Goal: Task Accomplishment & Management: Use online tool/utility

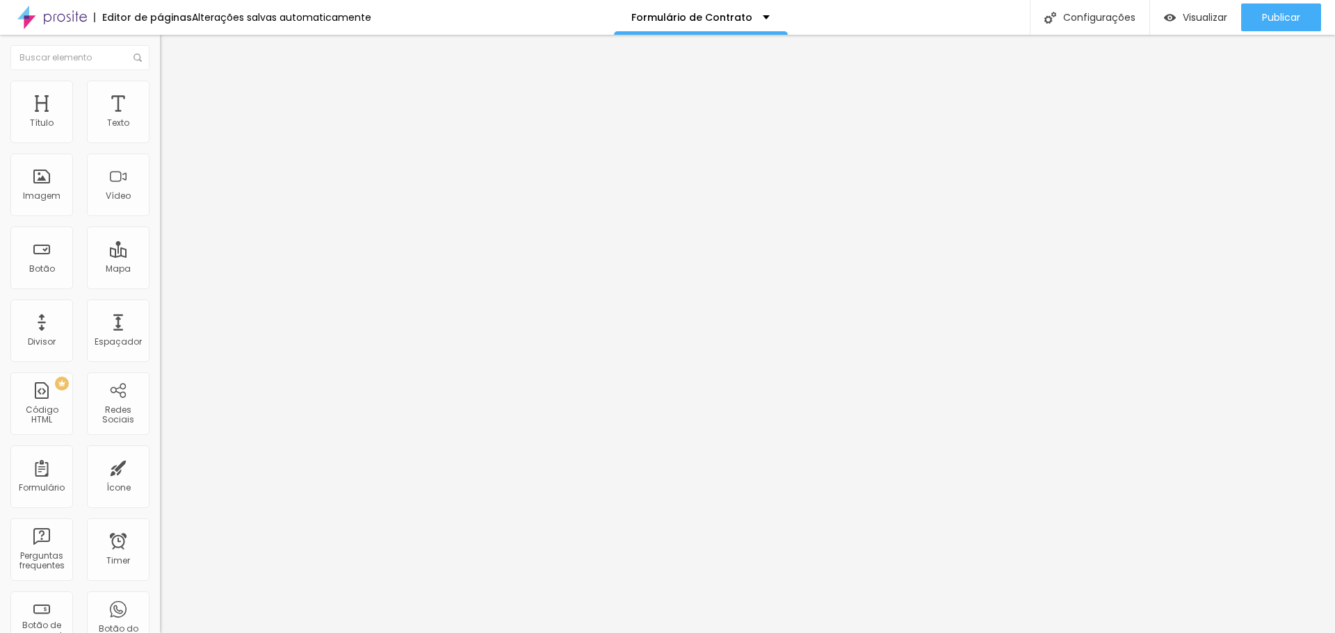
click at [170, 46] on img "button" at bounding box center [175, 50] width 11 height 11
click at [160, 127] on span "Encaixotado" at bounding box center [187, 121] width 54 height 12
click at [160, 147] on div "Completo" at bounding box center [240, 142] width 160 height 8
click at [160, 135] on span "Encaixotado" at bounding box center [187, 129] width 54 height 12
click at [160, 86] on img at bounding box center [166, 87] width 13 height 13
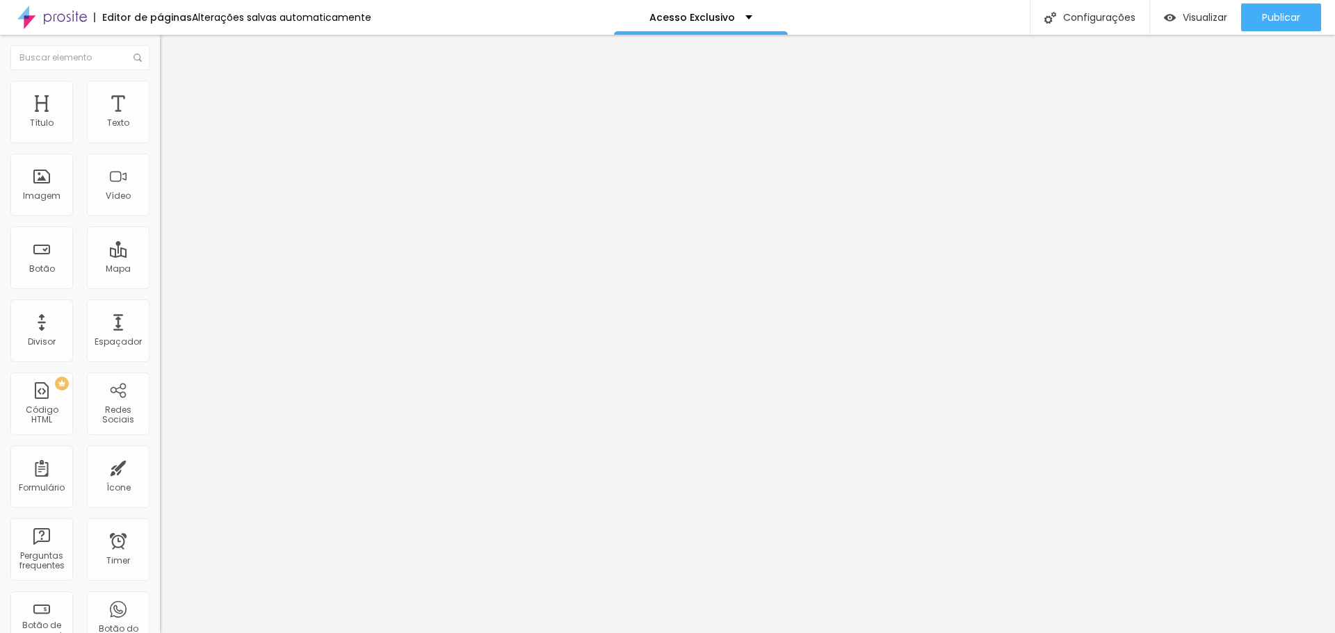
click at [160, 92] on li "Estilo" at bounding box center [240, 88] width 160 height 14
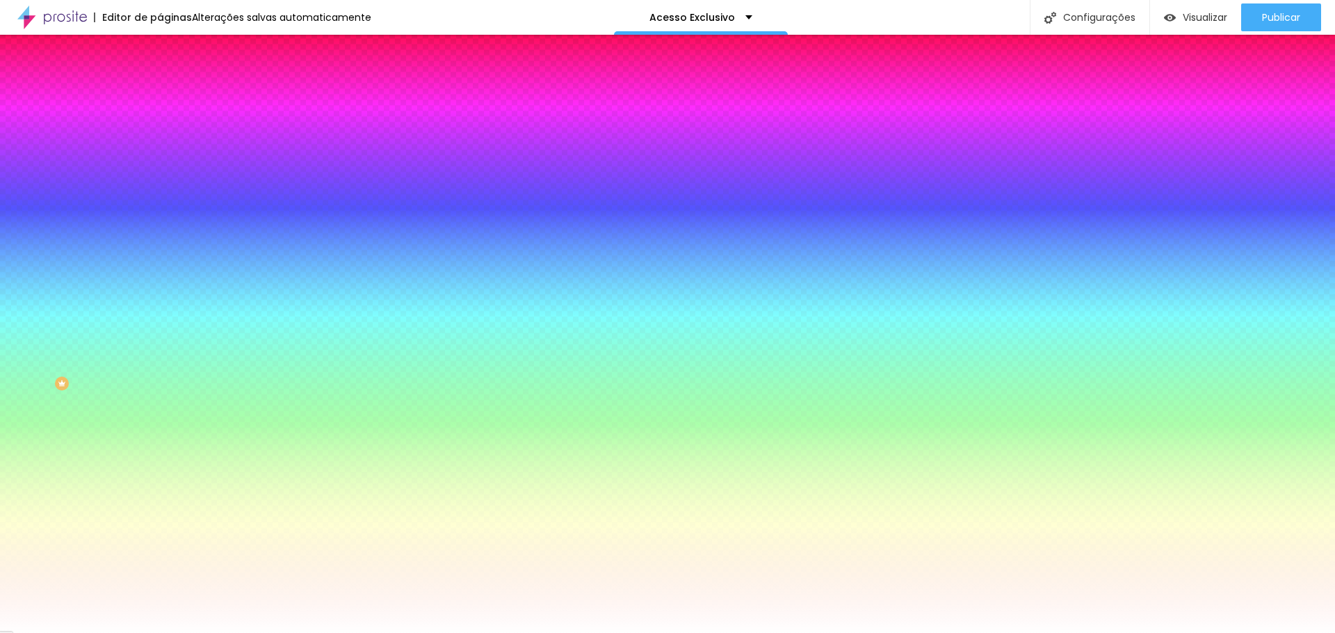
click at [160, 128] on span "Adicionar imagem" at bounding box center [205, 122] width 90 height 12
click at [160, 145] on span "Nenhum" at bounding box center [178, 139] width 36 height 12
click at [160, 166] on span "Parallax" at bounding box center [177, 160] width 34 height 12
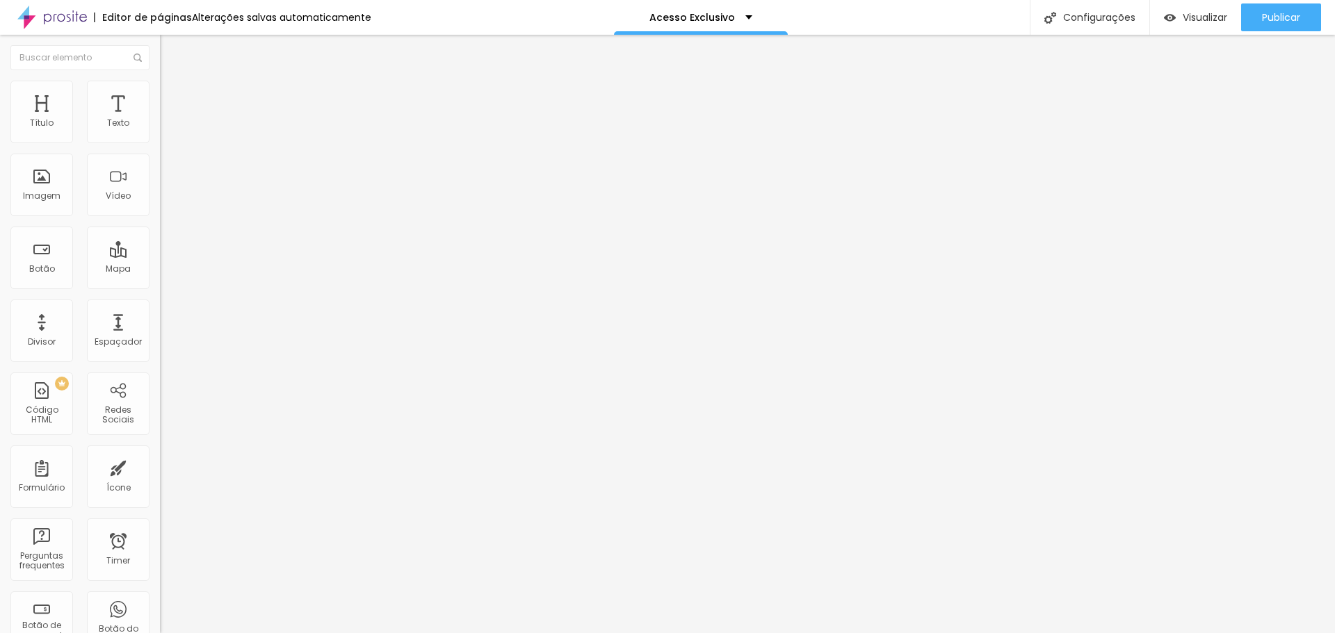
click at [160, 127] on span "Encaixotado" at bounding box center [187, 121] width 54 height 12
click at [160, 81] on img at bounding box center [166, 87] width 13 height 13
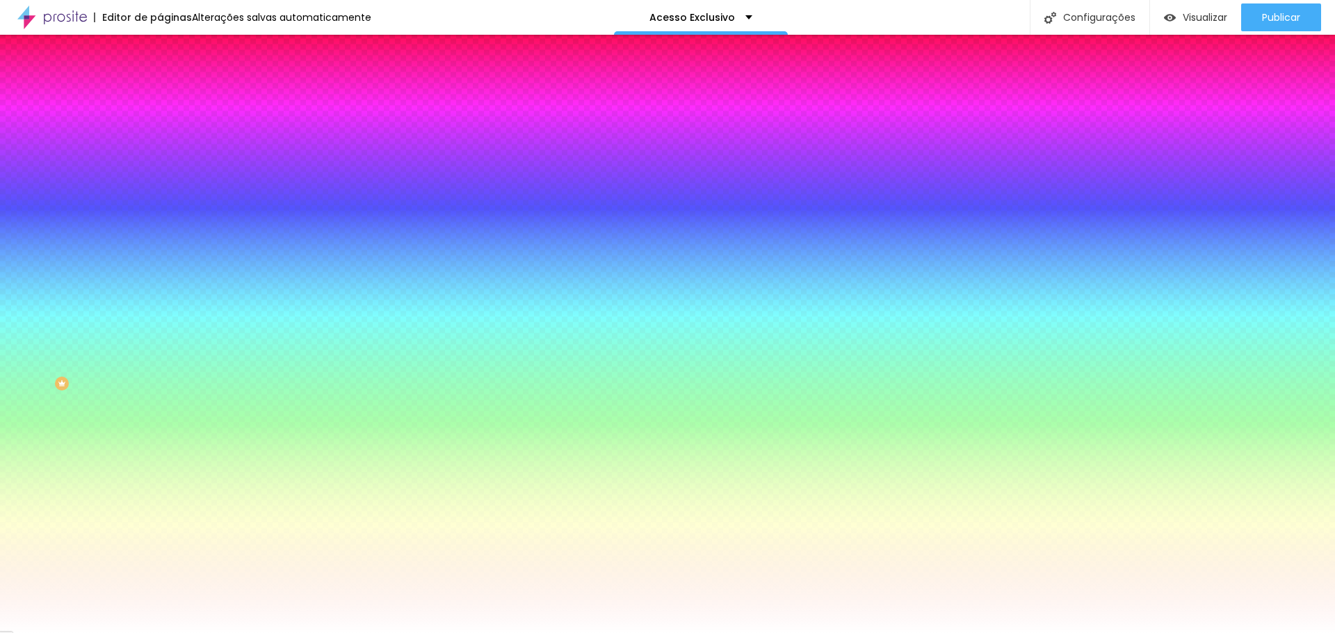
click at [160, 145] on span "Parallax" at bounding box center [177, 139] width 34 height 12
click at [160, 152] on div "Nenhum" at bounding box center [240, 147] width 160 height 8
click at [160, 250] on button "button" at bounding box center [169, 242] width 19 height 15
click at [293, 633] on div at bounding box center [667, 642] width 1335 height 0
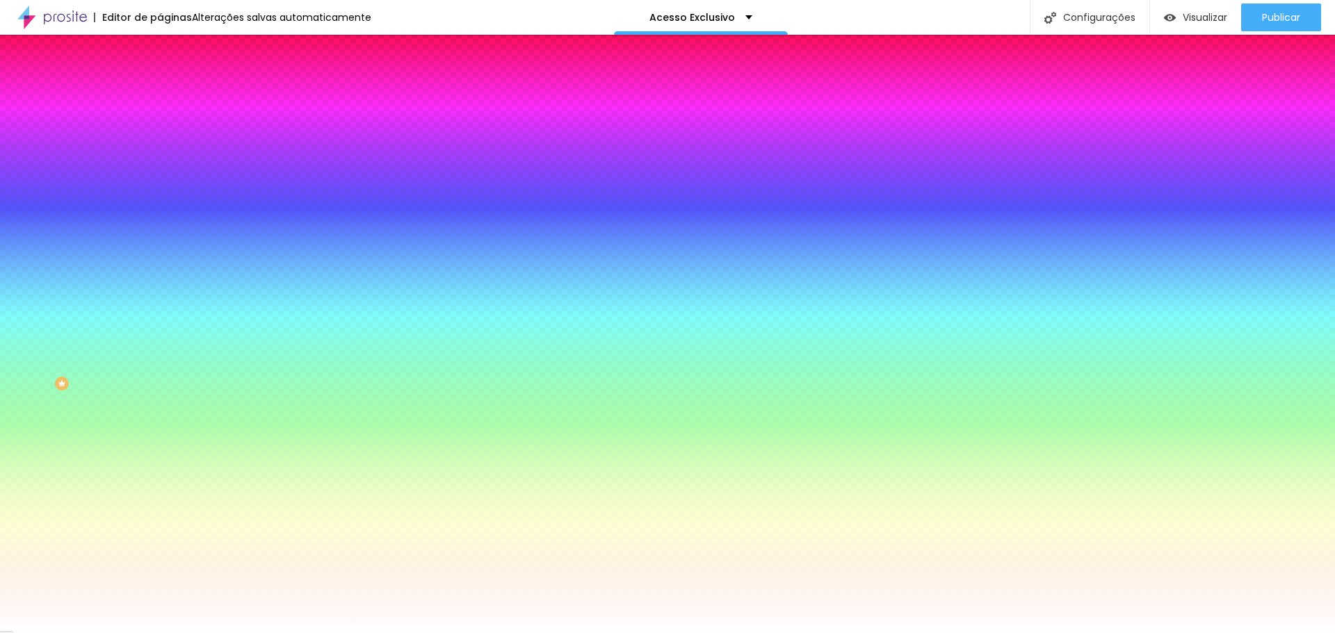
radio input "false"
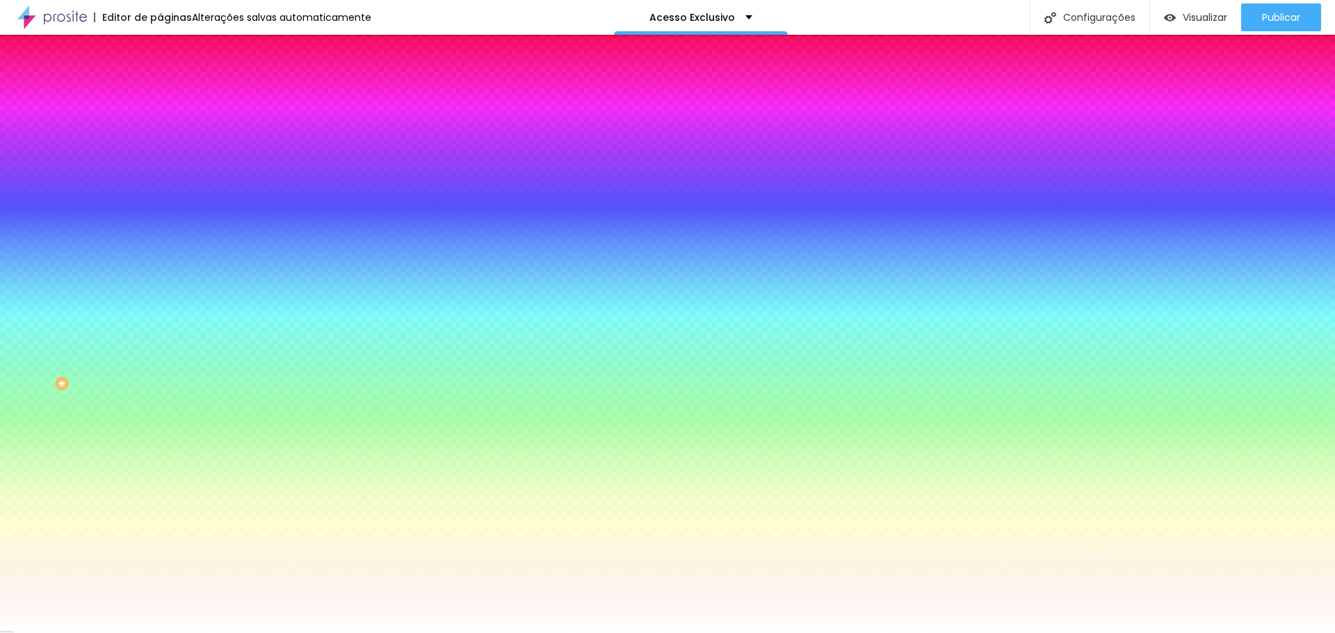
radio input "true"
radio input "false"
click at [293, 633] on div at bounding box center [667, 642] width 1335 height 0
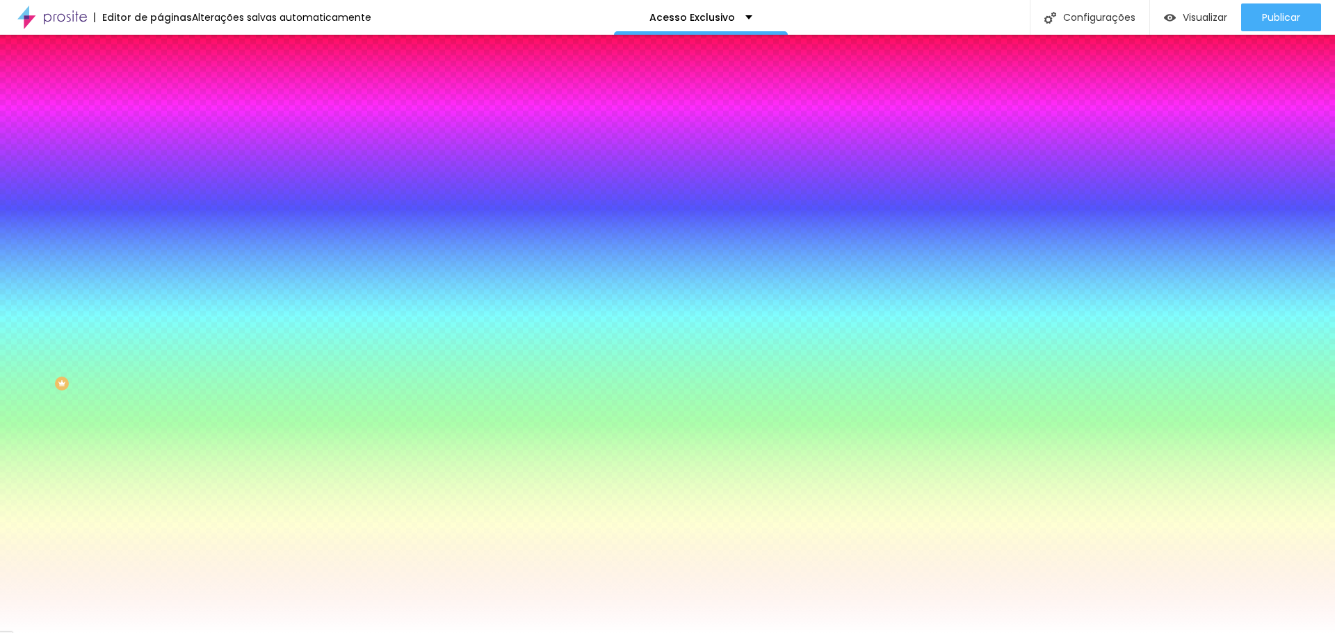
click at [40, 633] on div at bounding box center [667, 633] width 1335 height 0
click at [165, 284] on icon "button" at bounding box center [169, 280] width 8 height 8
click at [294, 633] on div at bounding box center [662, 642] width 1324 height 0
radio input "false"
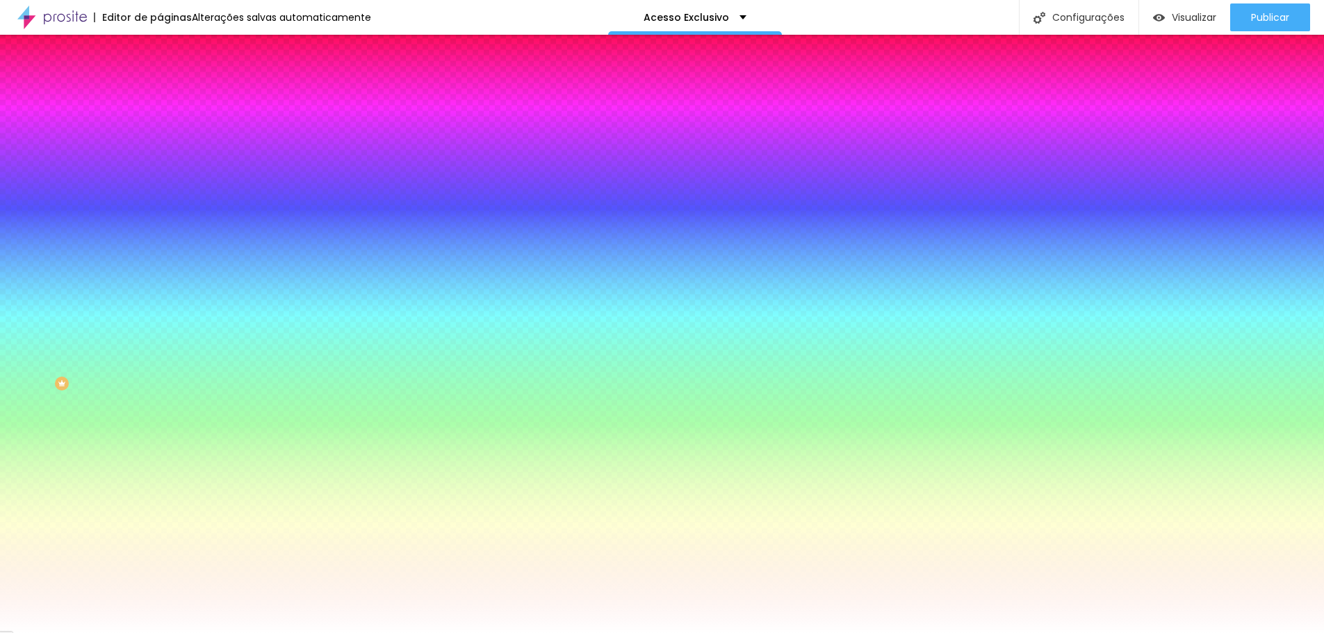
radio input "false"
radio input "true"
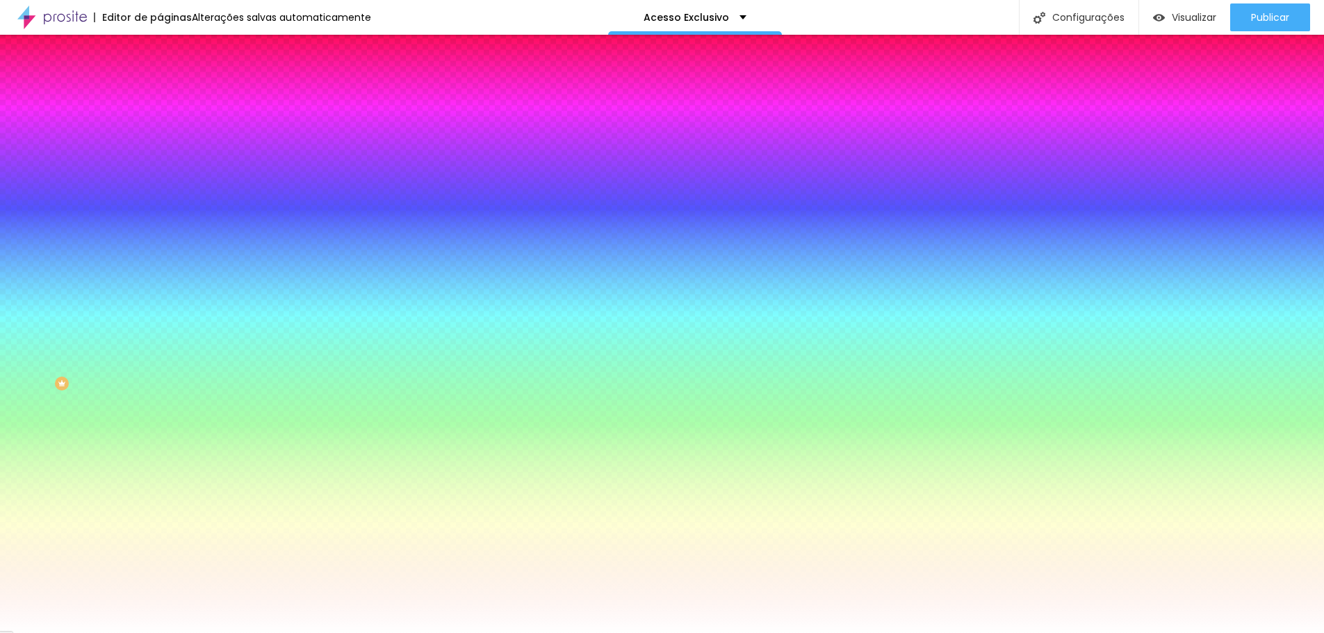
radio input "true"
radio input "false"
click at [290, 633] on div at bounding box center [662, 642] width 1324 height 0
click at [136, 633] on div at bounding box center [662, 633] width 1324 height 0
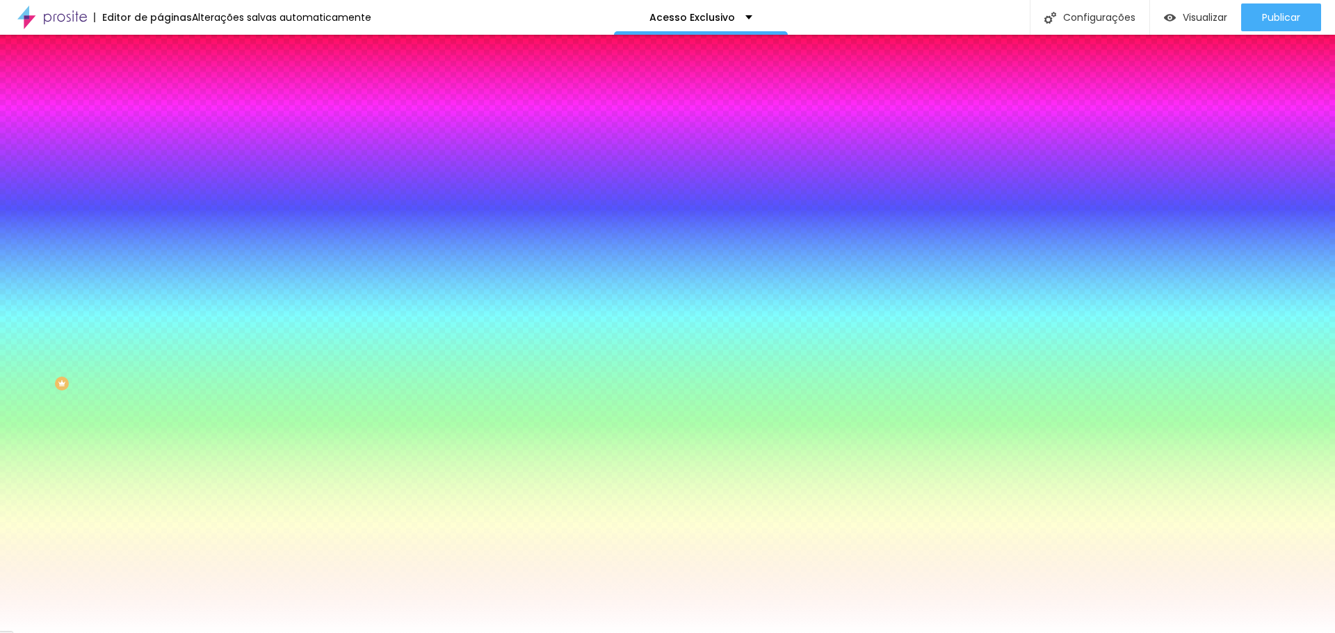
click at [160, 95] on img at bounding box center [166, 101] width 13 height 13
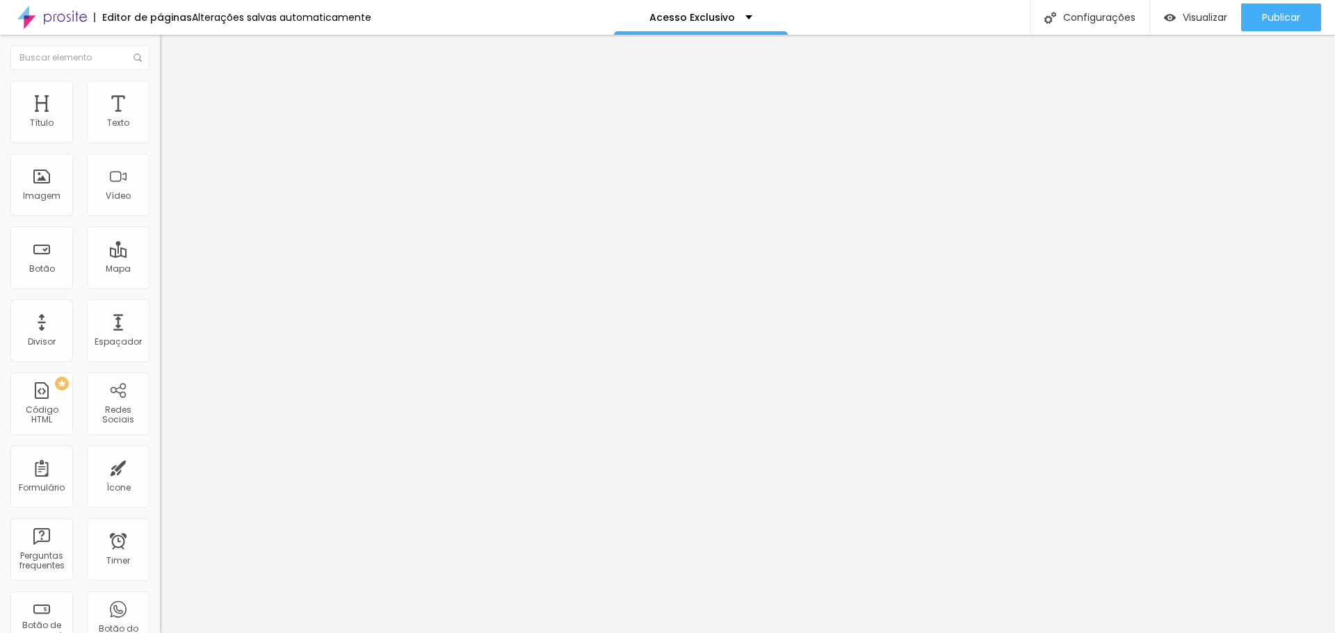
type input "7"
type input "18"
type input "34"
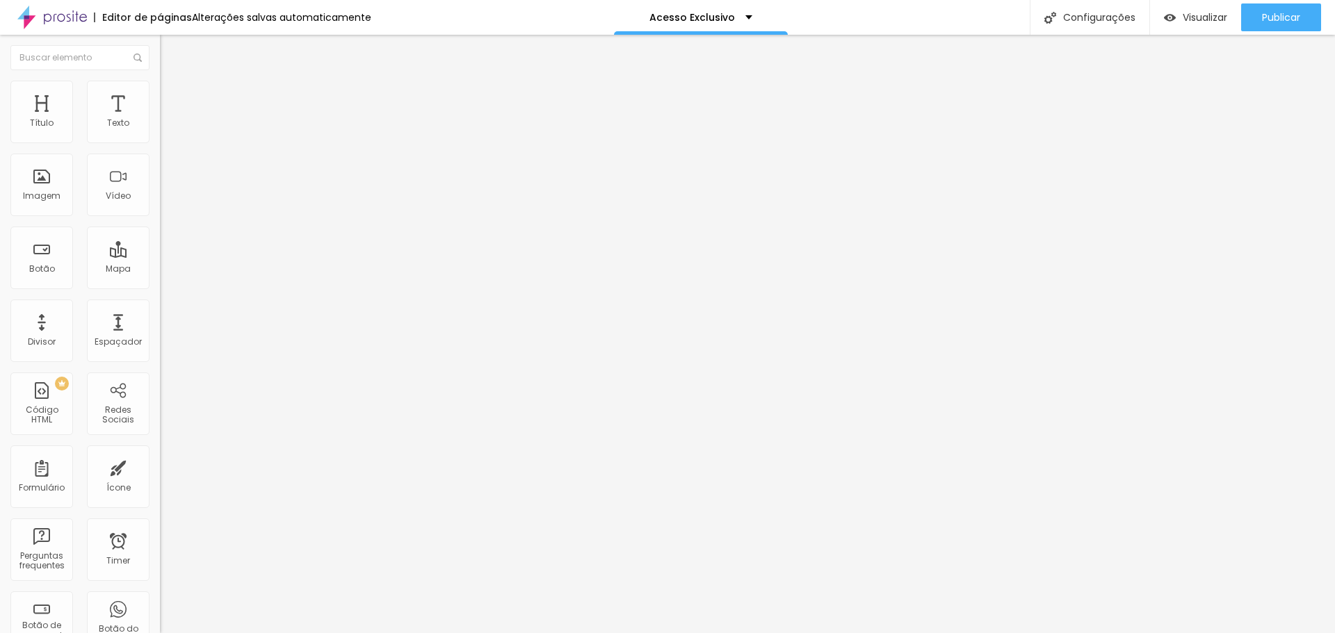
type input "34"
type input "44"
type input "60"
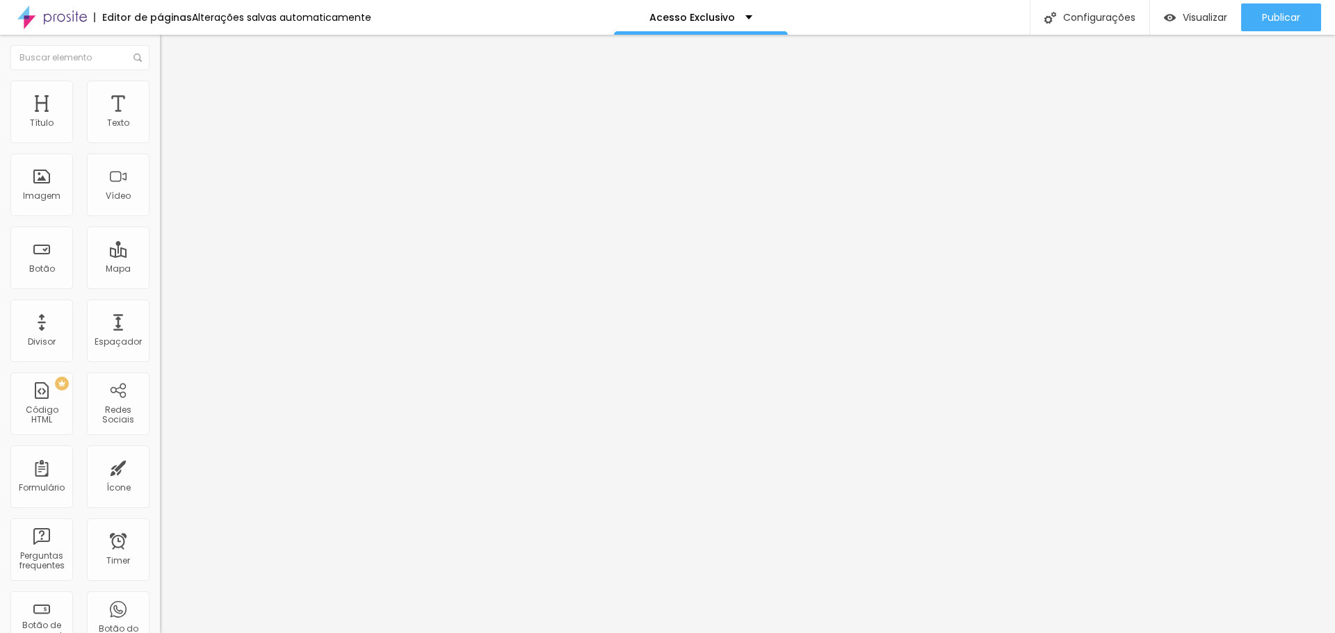
type input "71"
type input "81"
type input "92"
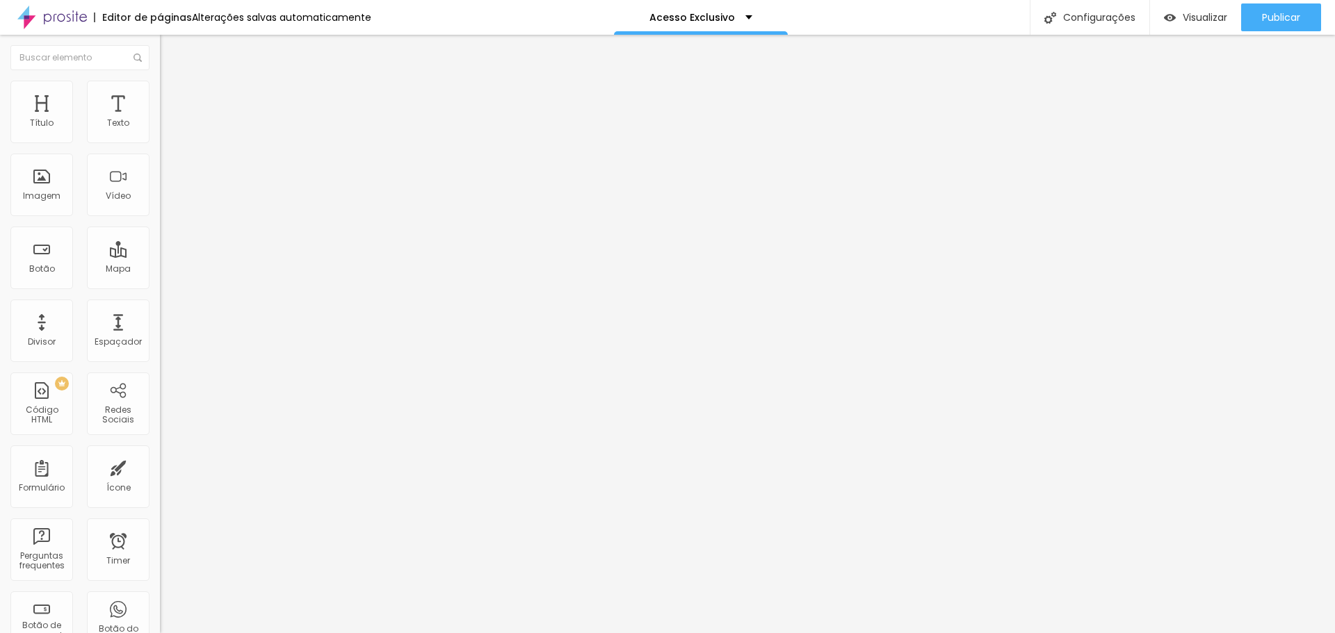
type input "92"
type input "97"
type input "108"
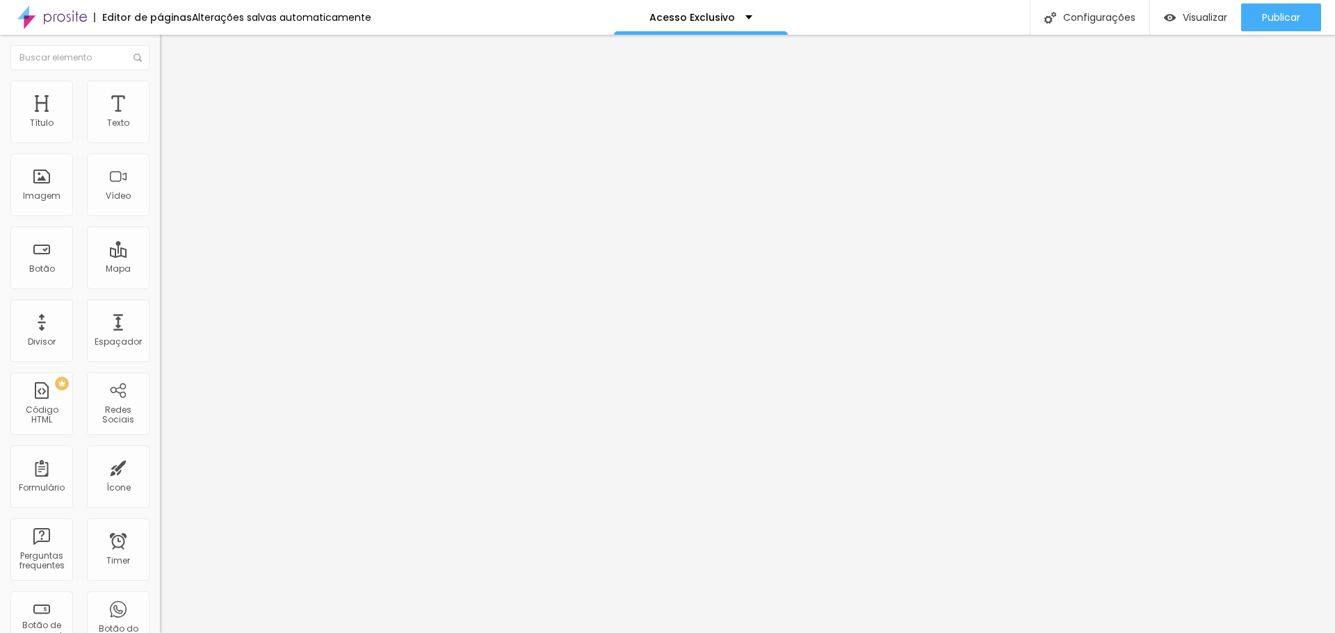
type input "118"
type input "129"
type input "139"
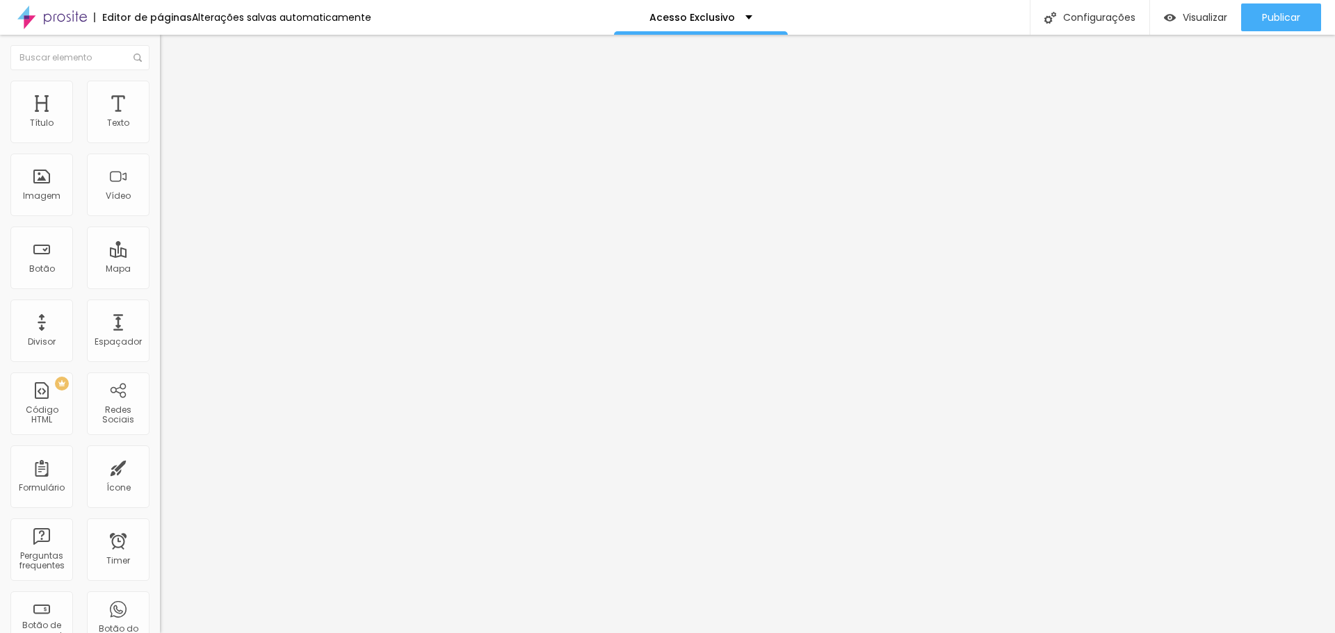
type input "139"
type input "144"
type input "155"
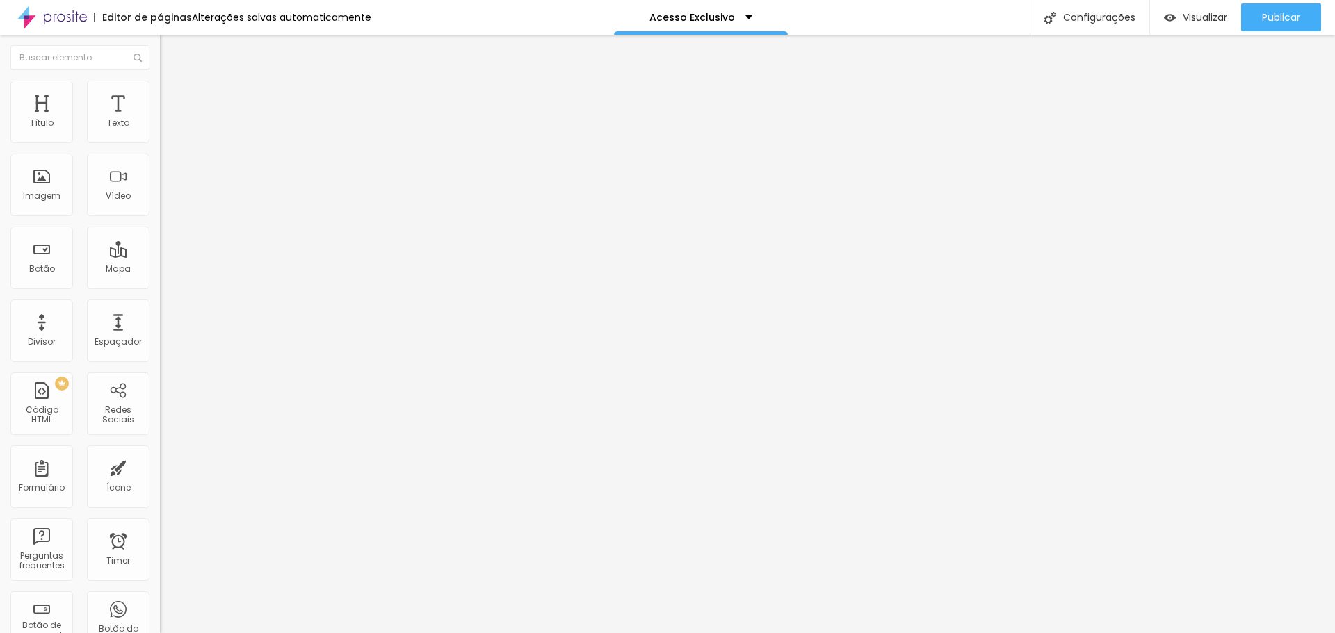
type input "165"
type input "171"
type input "181"
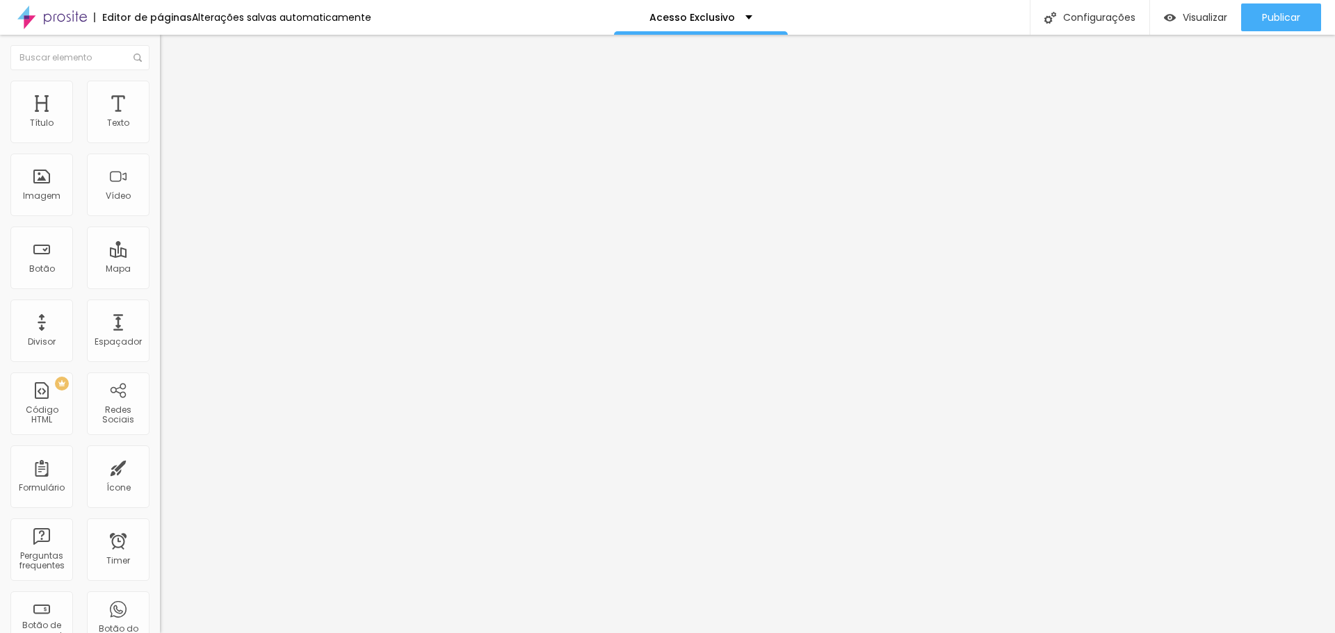
type input "181"
type input "187"
type input "192"
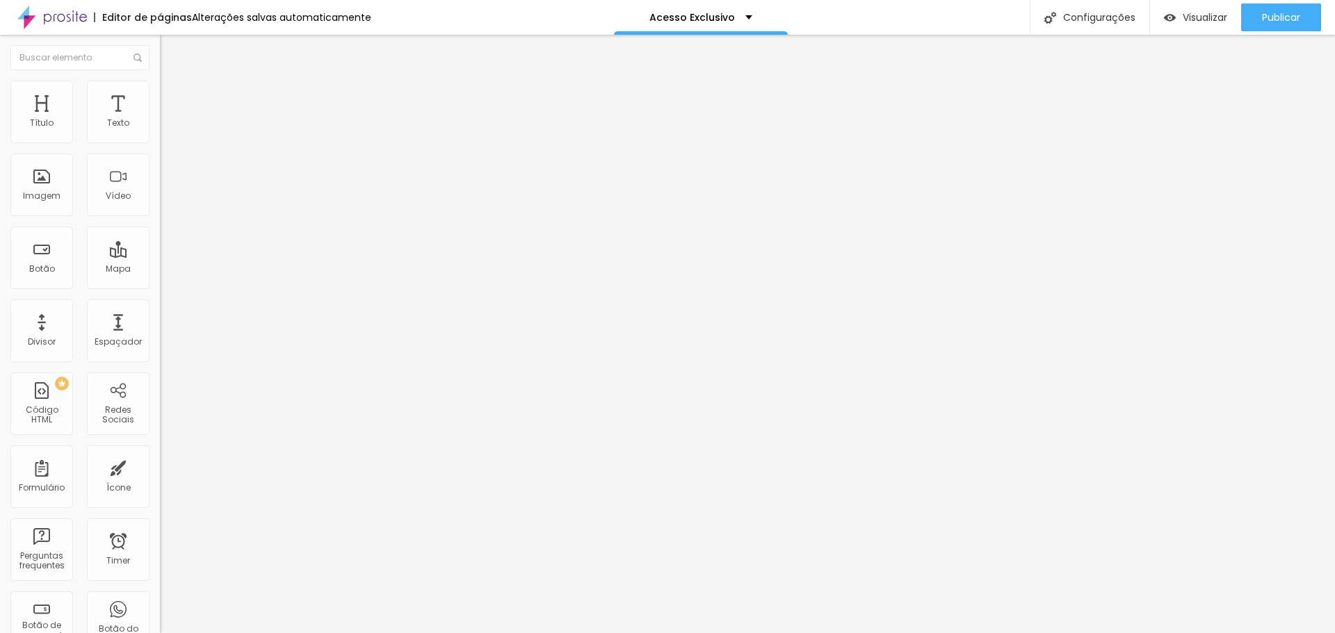
type input "197"
type input "202"
type input "208"
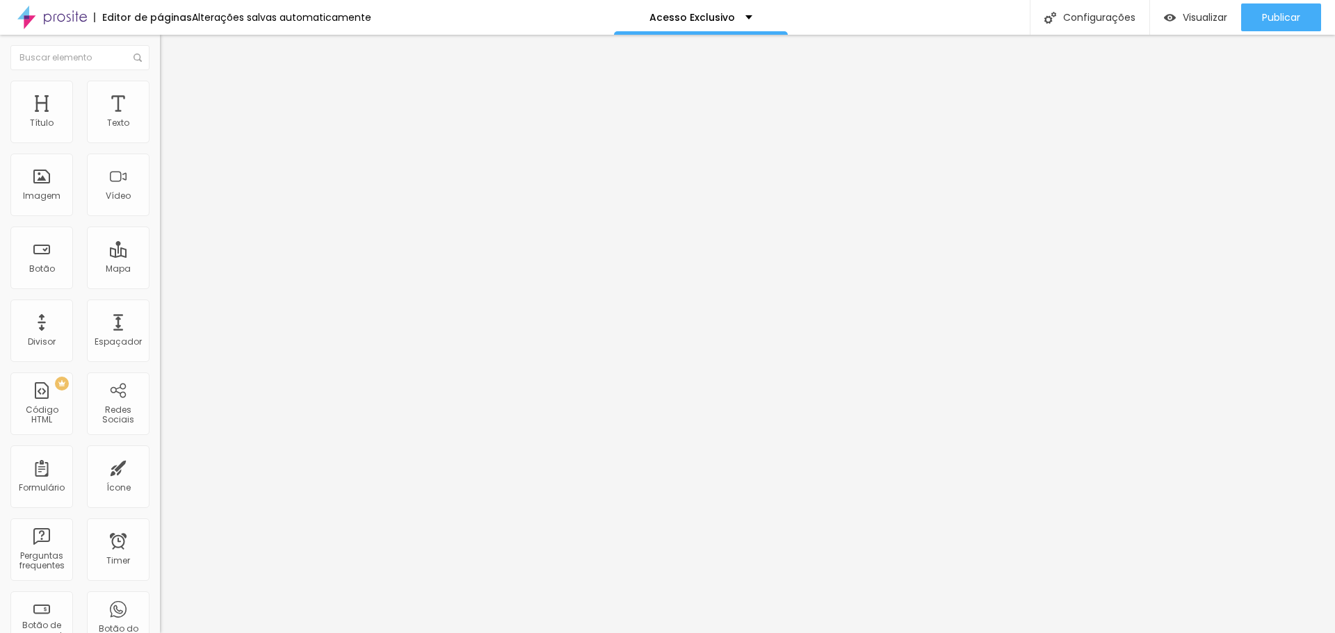
type input "208"
drag, startPoint x: 31, startPoint y: 167, endPoint x: 58, endPoint y: 163, distance: 27.3
type input "208"
click at [160, 466] on input "range" at bounding box center [205, 471] width 90 height 11
click at [165, 248] on icon "button" at bounding box center [169, 244] width 8 height 8
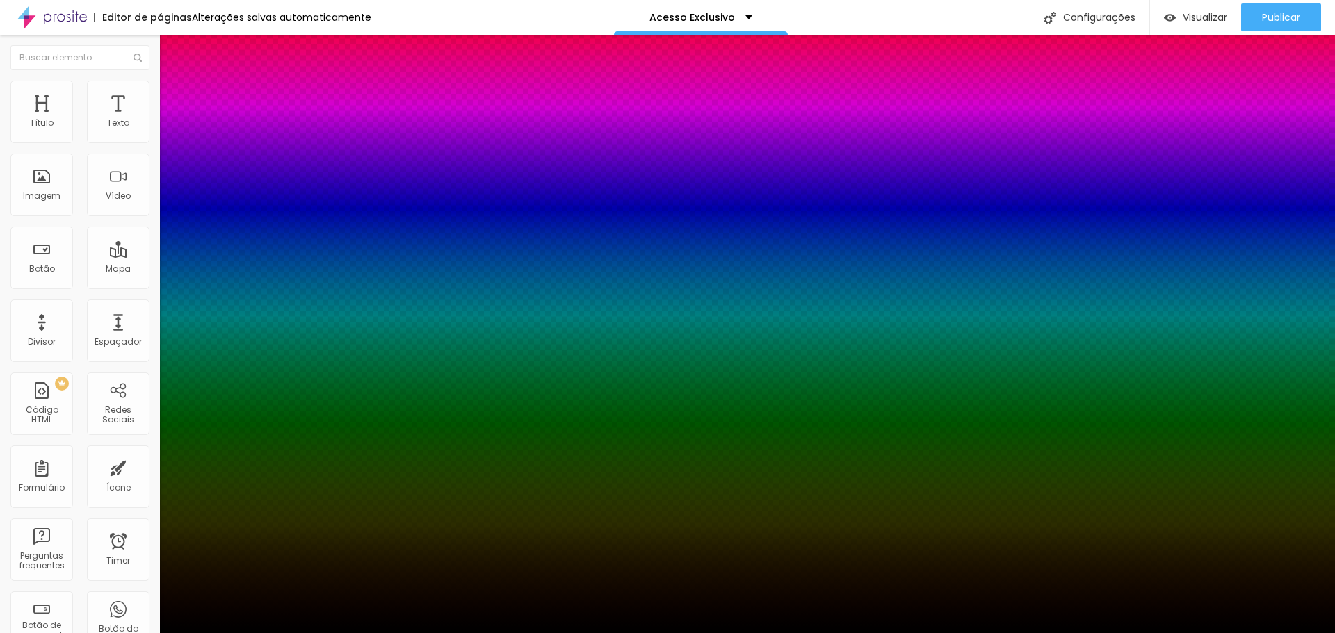
click at [247, 633] on div at bounding box center [667, 642] width 1335 height 0
drag, startPoint x: 29, startPoint y: 439, endPoint x: 51, endPoint y: 405, distance: 40.7
click at [33, 633] on div at bounding box center [667, 633] width 1335 height 0
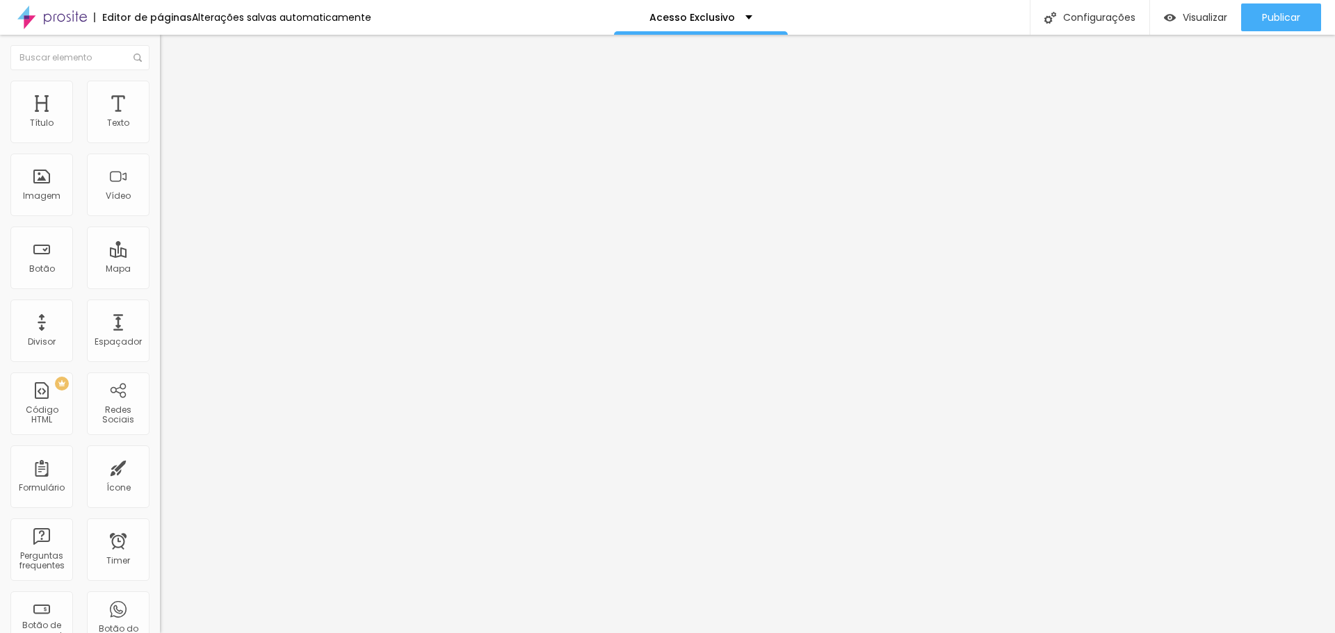
click at [172, 96] on span "Avançado" at bounding box center [195, 90] width 46 height 12
click at [160, 81] on li "Estilo" at bounding box center [240, 74] width 160 height 14
click at [170, 47] on img "button" at bounding box center [175, 50] width 11 height 11
click at [160, 139] on img at bounding box center [165, 144] width 10 height 10
click at [160, 85] on img at bounding box center [166, 87] width 13 height 13
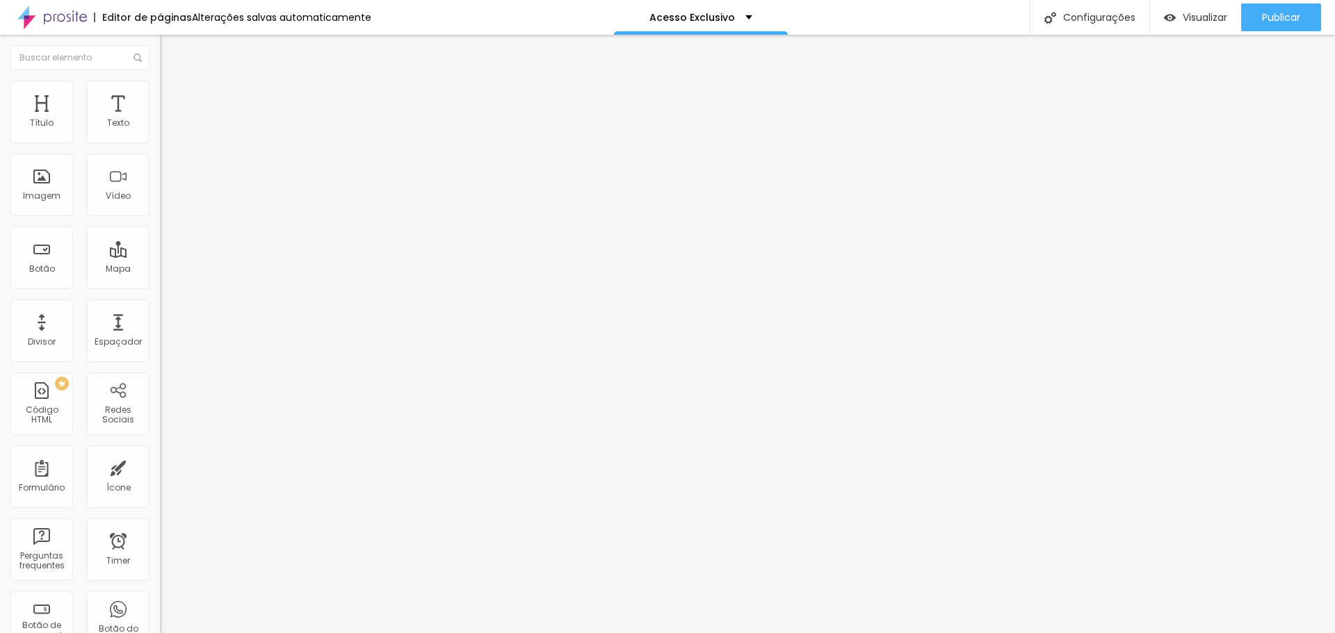
type input "9"
type input "8"
type input "7"
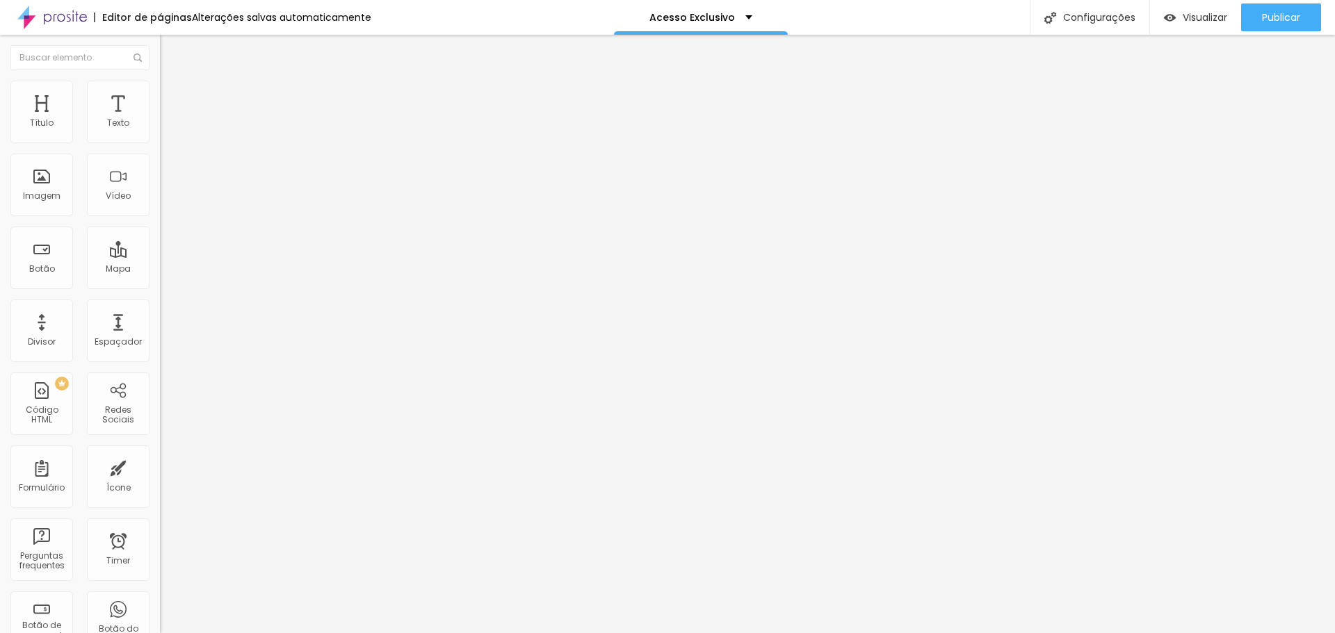
type input "7"
type input "6"
type input "5"
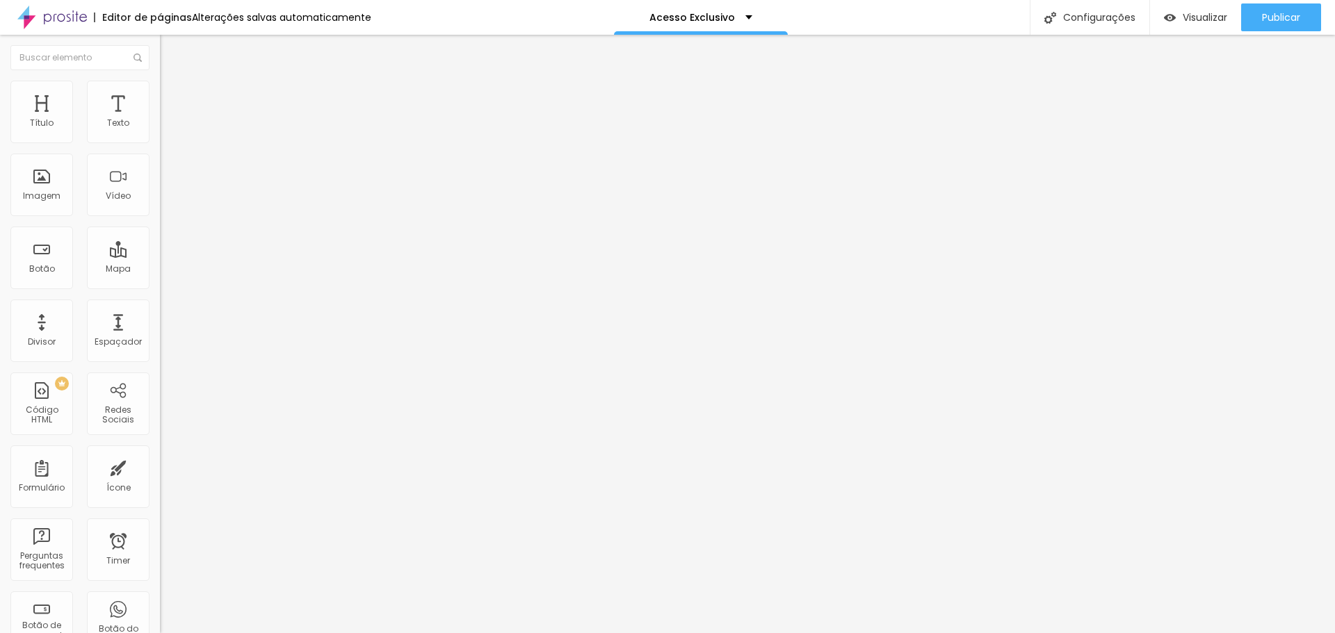
type input "4"
type input "3"
type input "2"
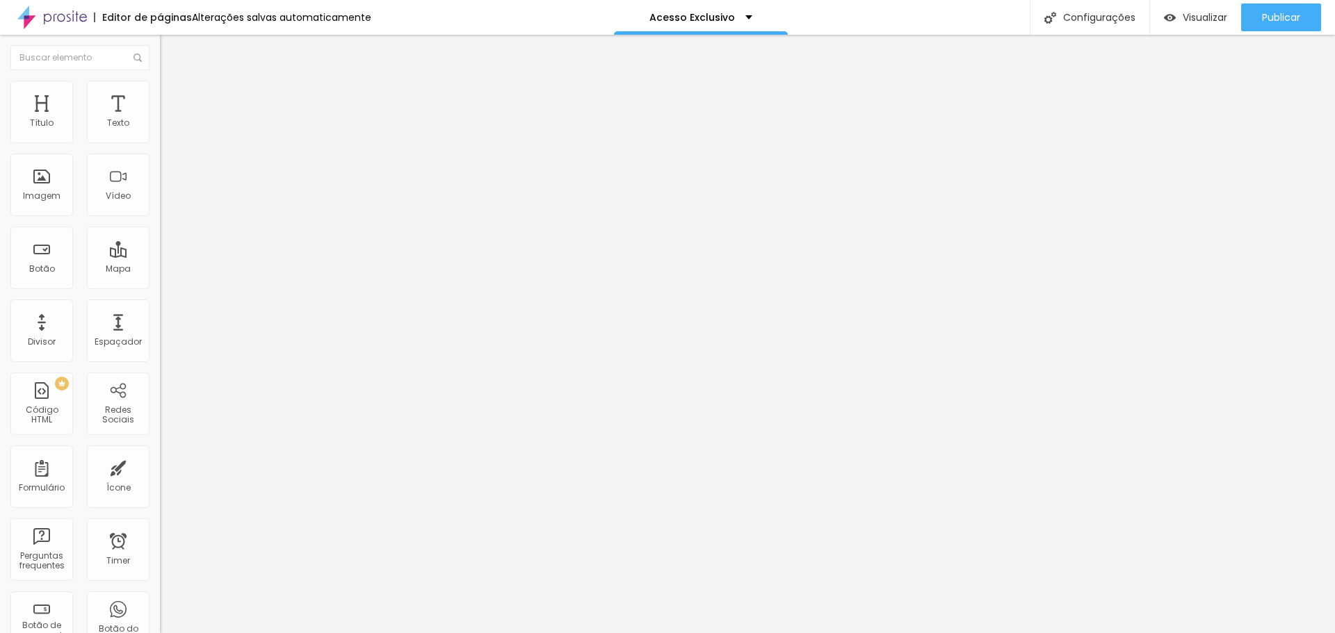
type input "2"
type input "1"
type input "0"
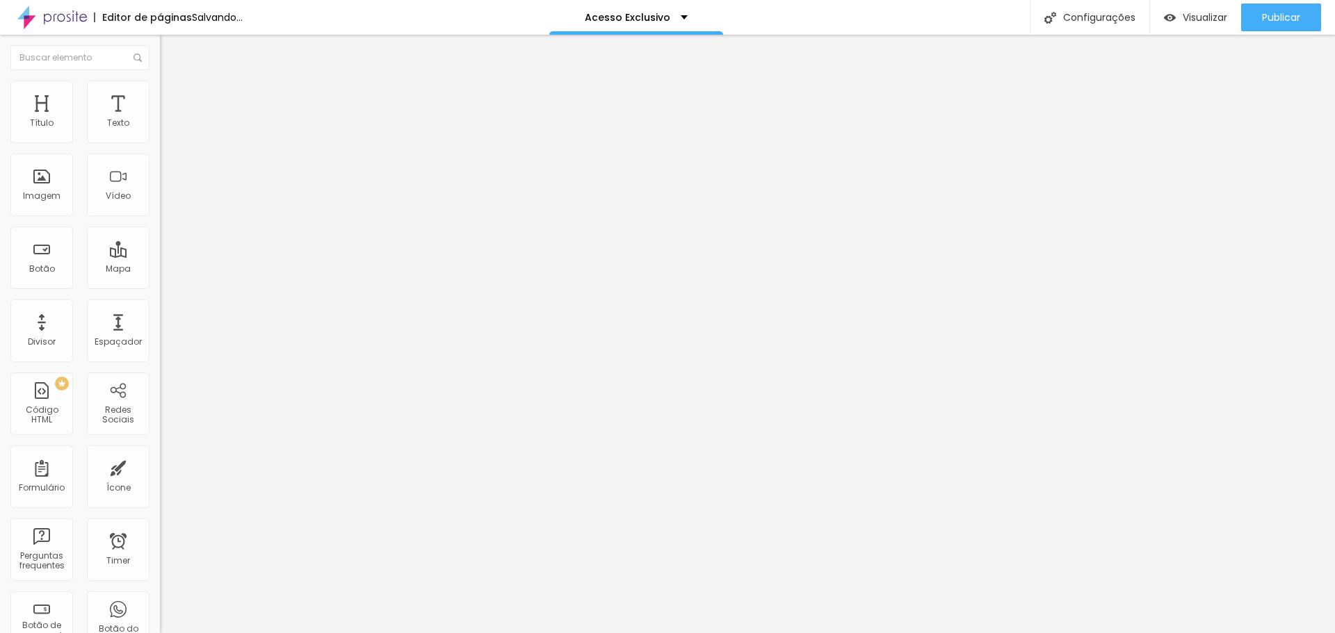
drag, startPoint x: 41, startPoint y: 137, endPoint x: 25, endPoint y: 137, distance: 16.0
type input "0"
click at [160, 256] on input "range" at bounding box center [205, 261] width 90 height 11
type input "8"
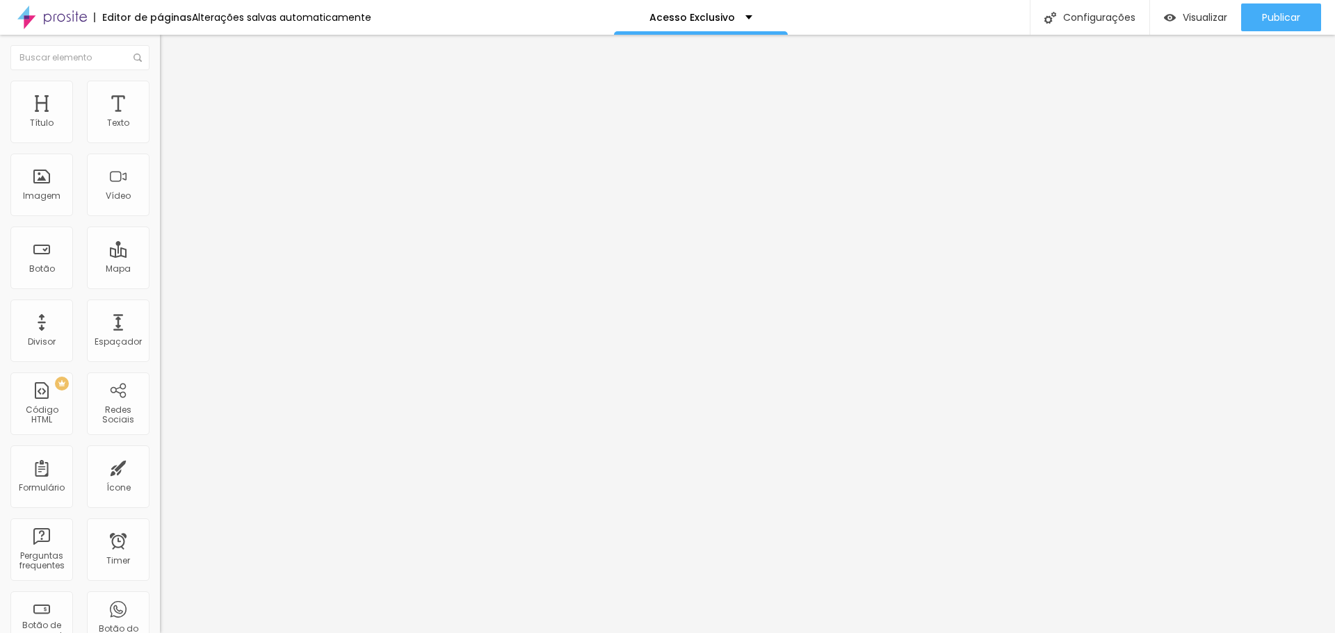
type input "10"
type input "11"
type input "13"
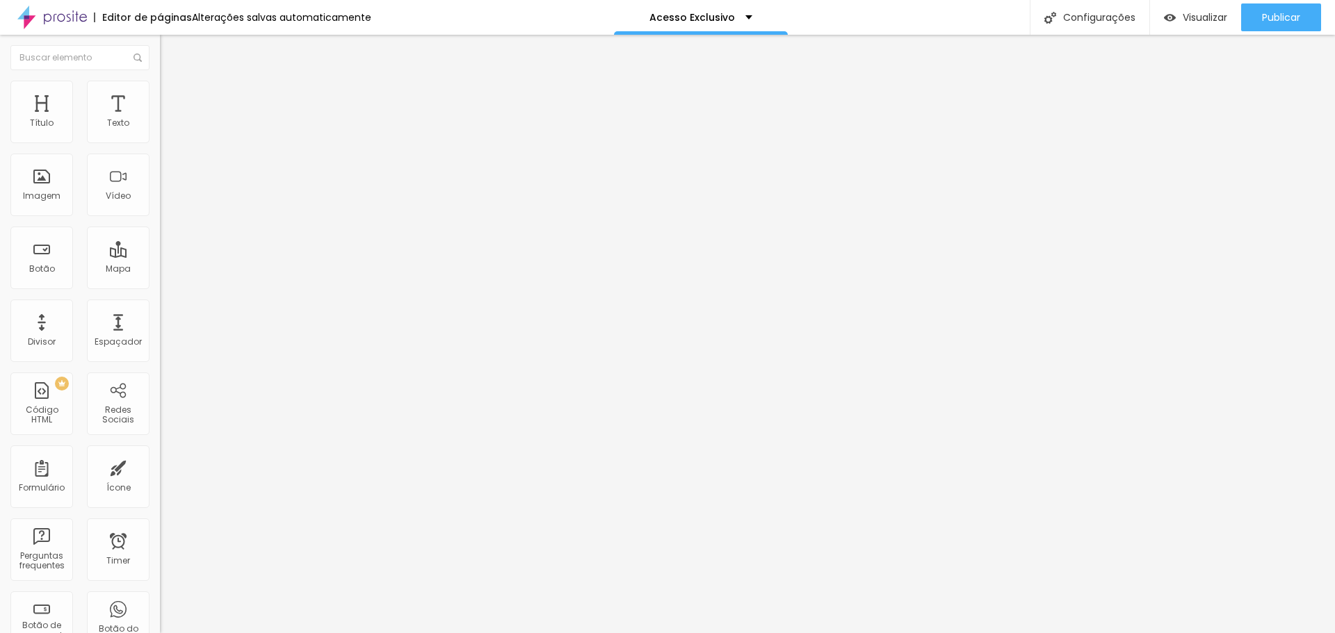
type input "13"
type input "14"
type input "15"
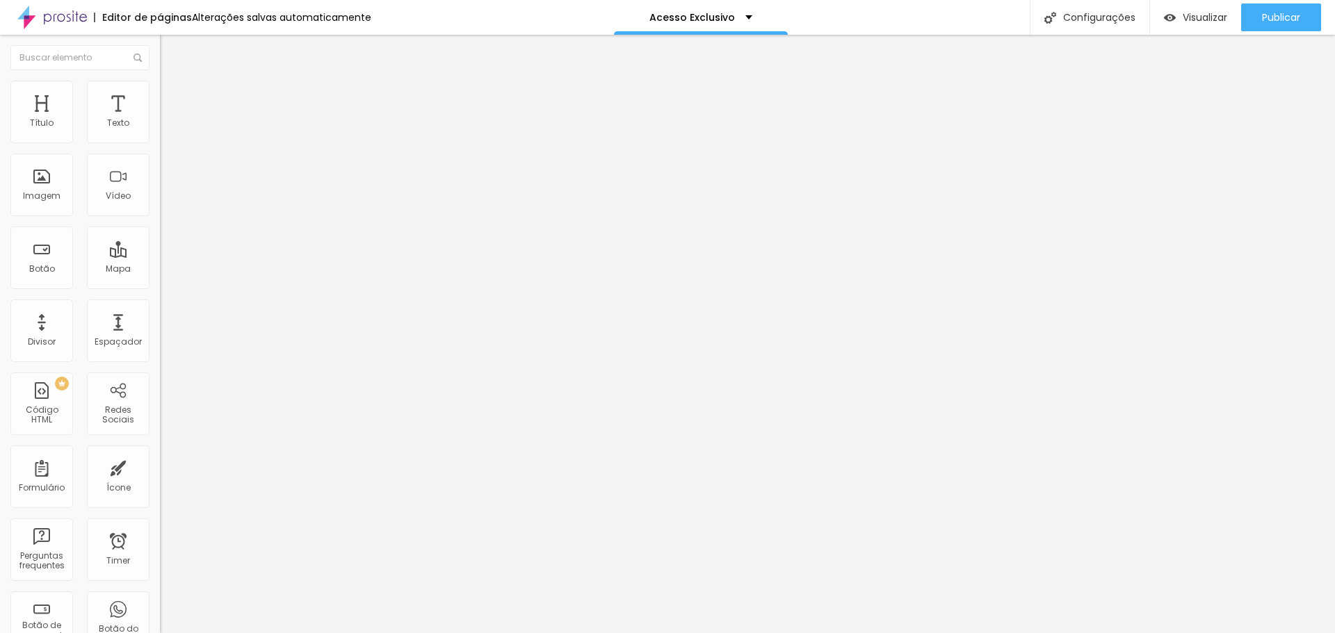
type input "16"
type input "17"
type input "19"
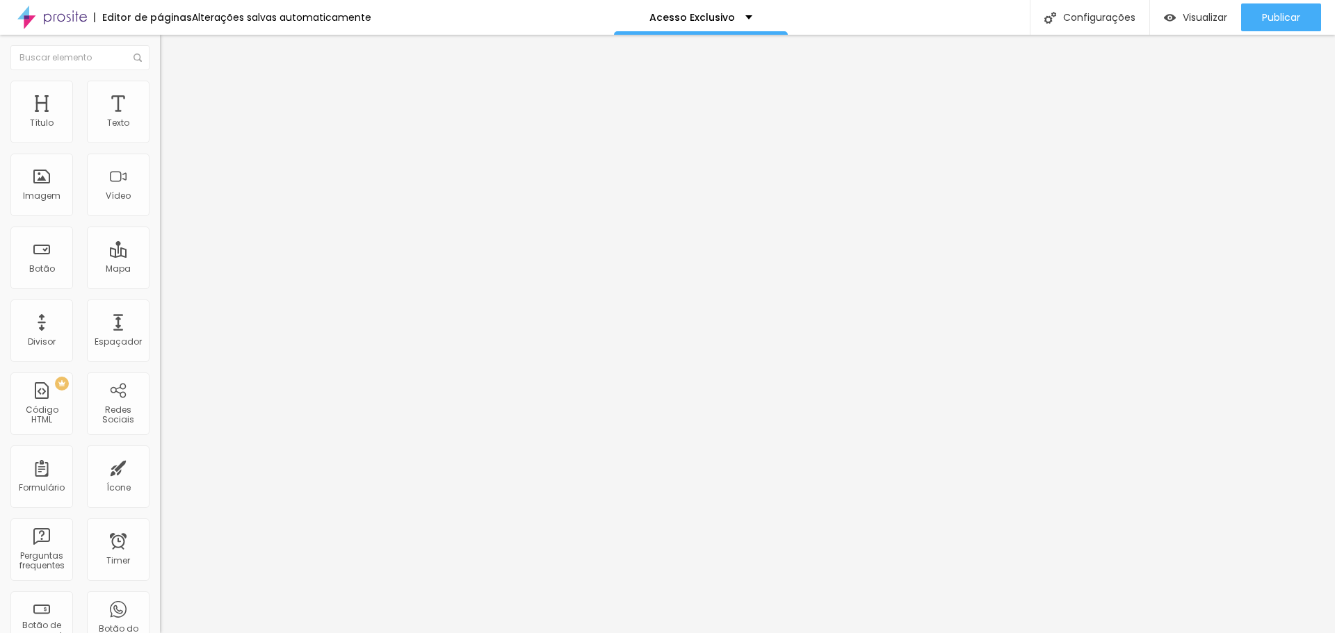
type input "19"
type input "20"
type input "21"
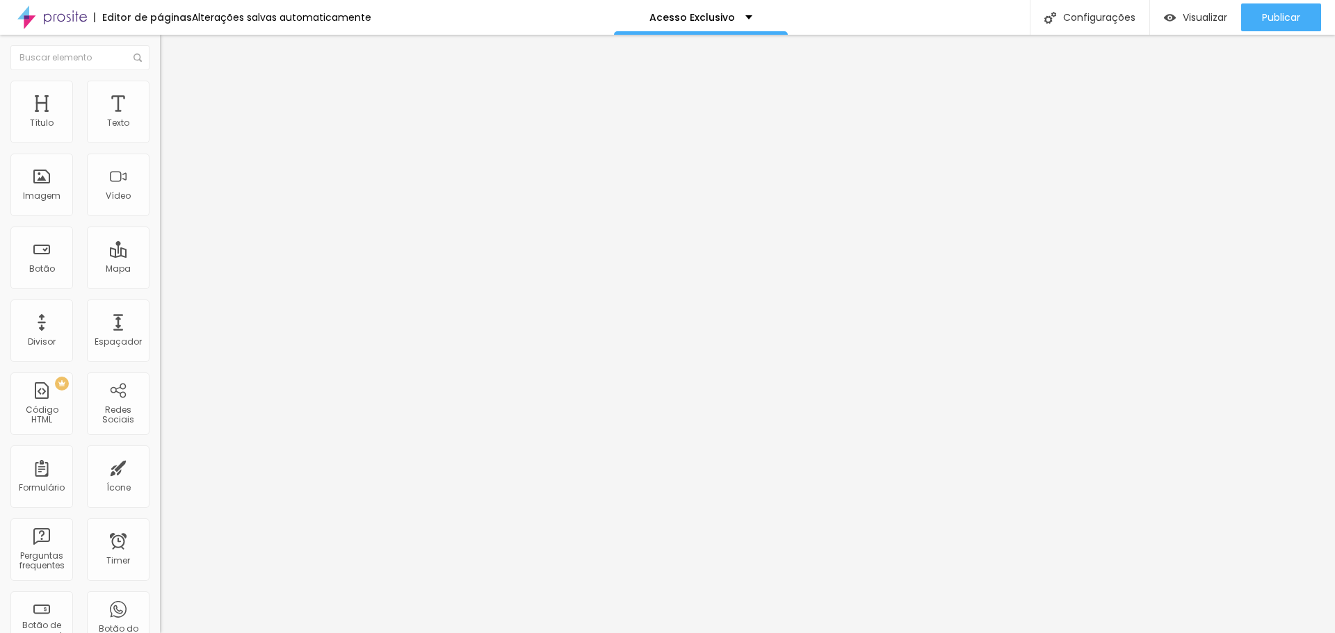
type input "22"
type input "23"
type input "25"
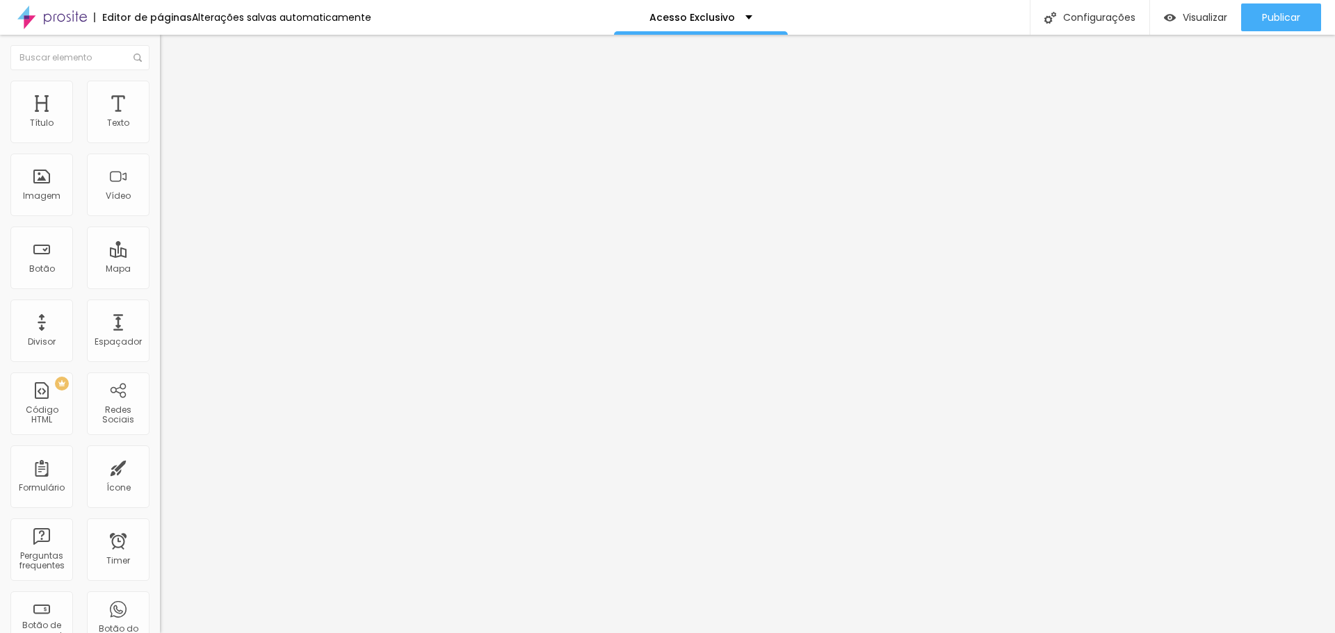
type input "25"
type input "26"
type input "27"
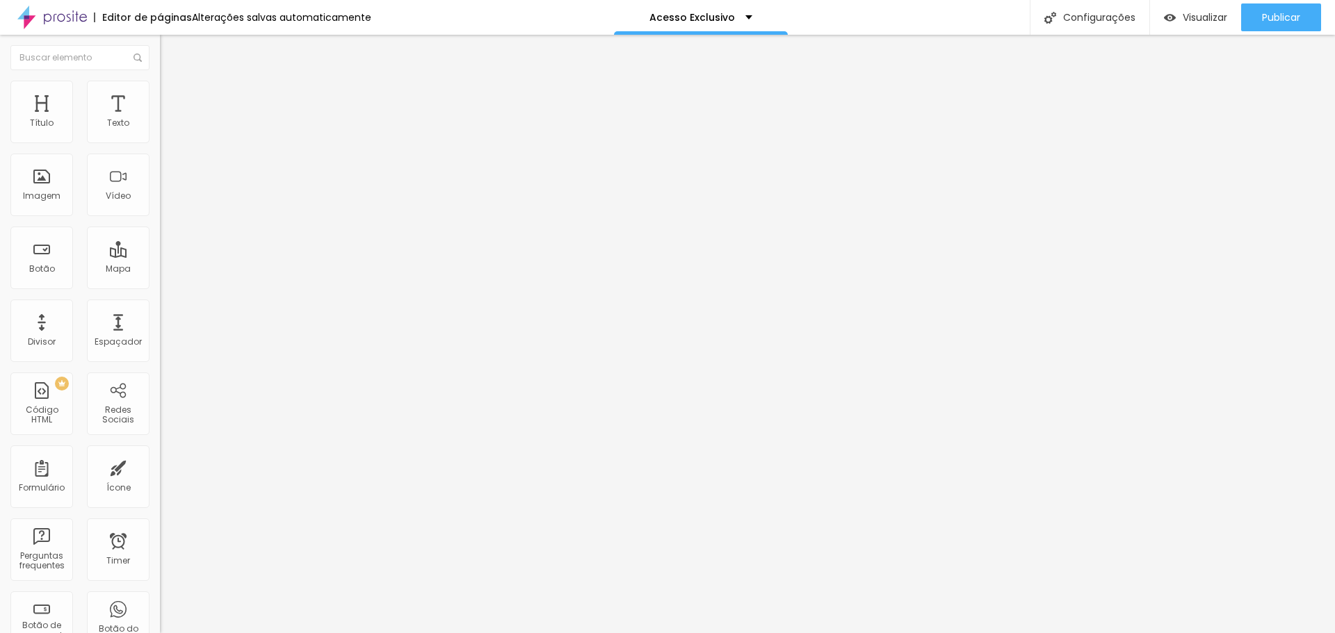
type input "28"
type input "26"
type input "25"
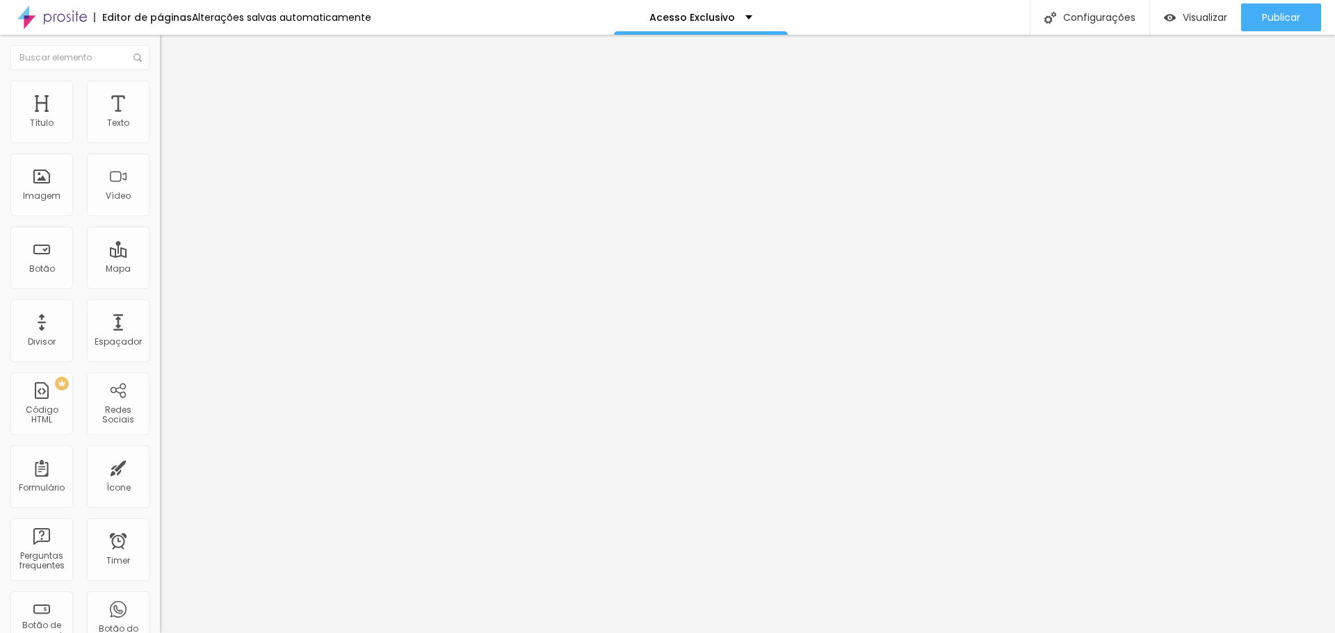
type input "25"
type input "24"
type input "22"
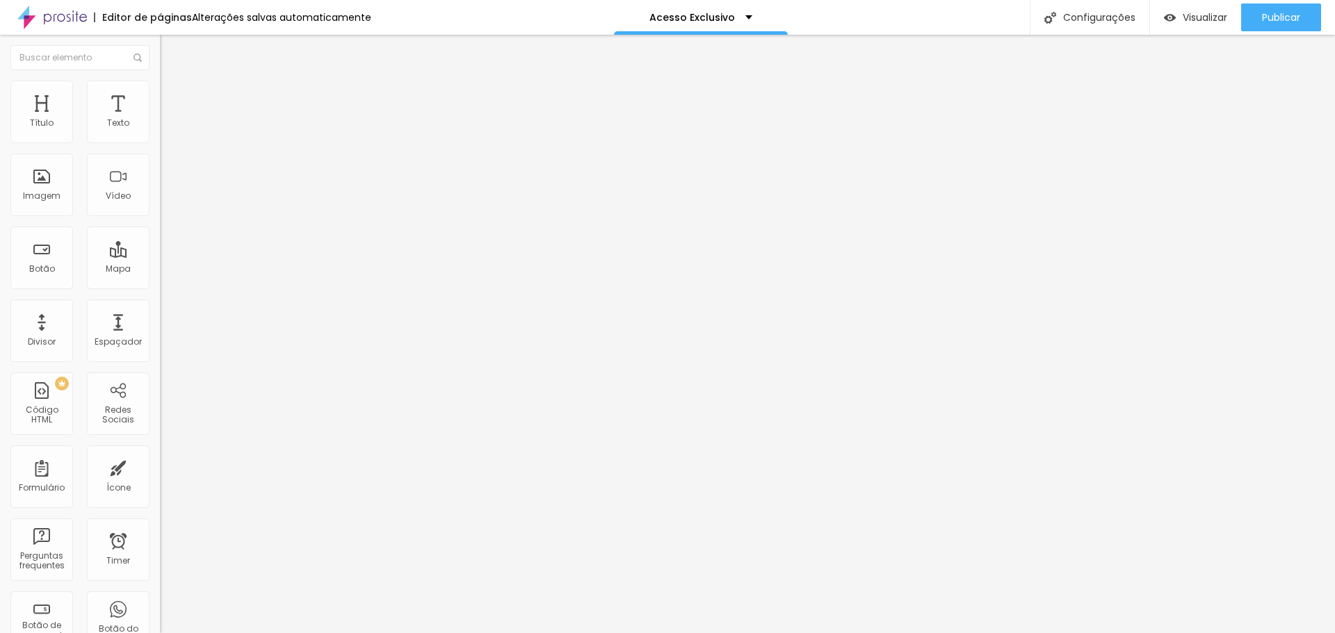
type input "21"
type input "20"
type input "17"
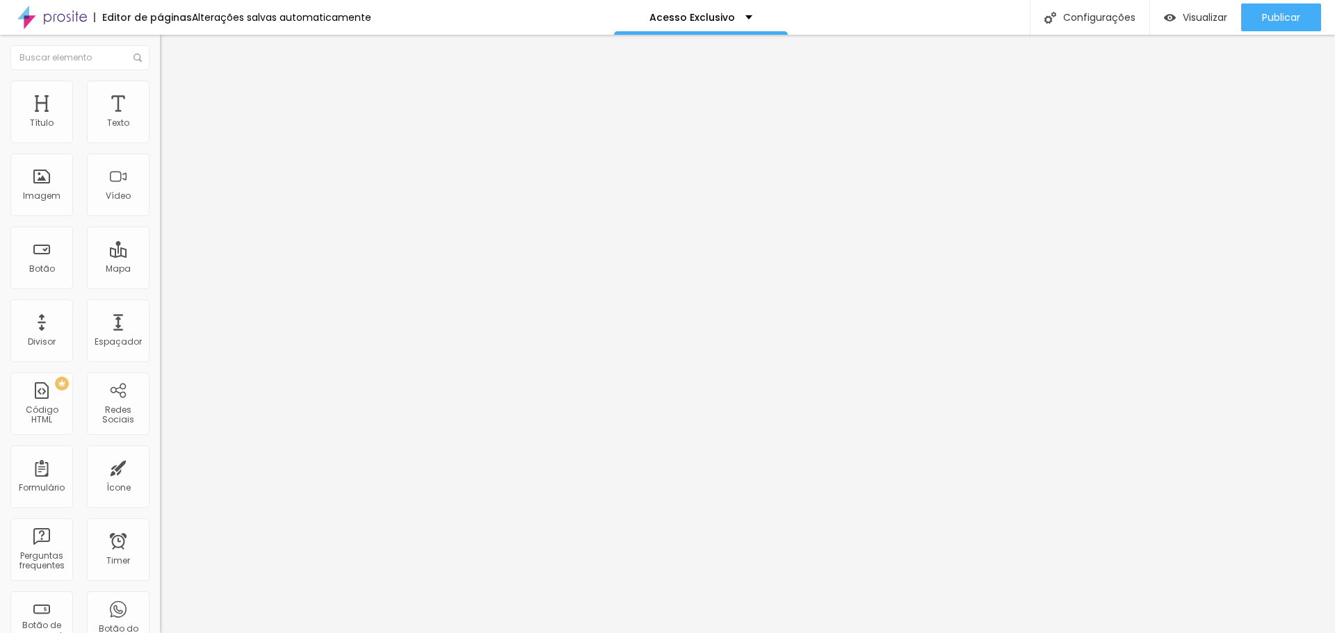
type input "17"
type input "16"
type input "14"
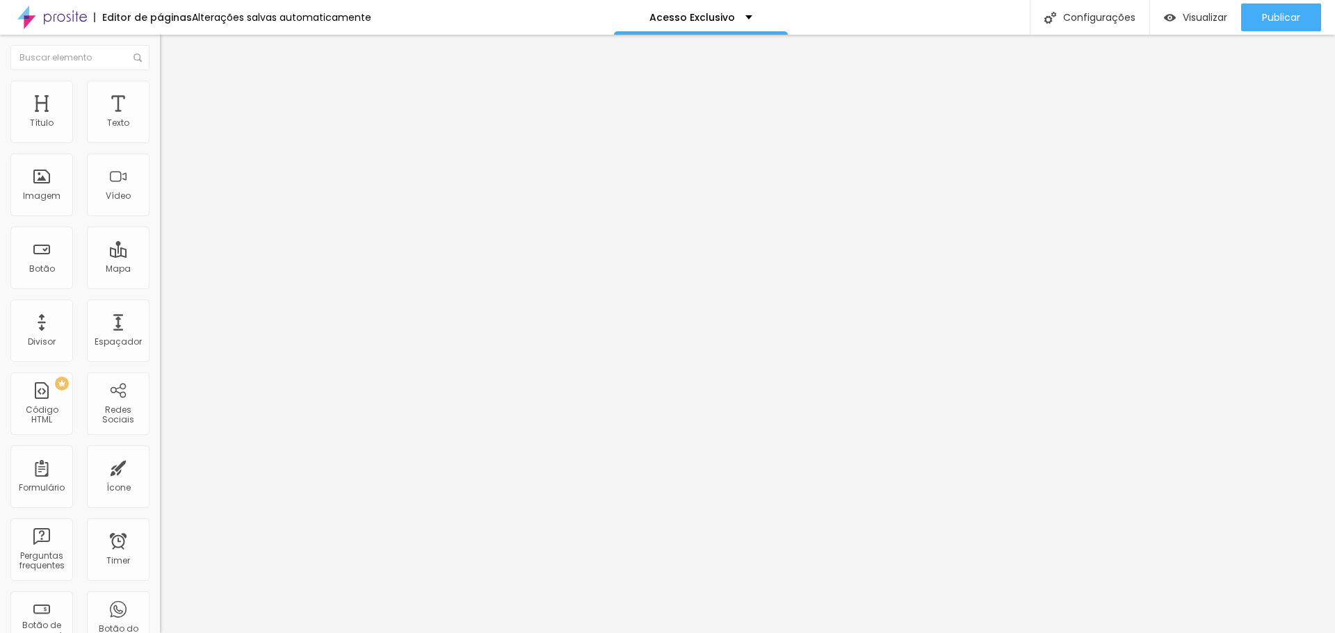
type input "13"
type input "11"
type input "9"
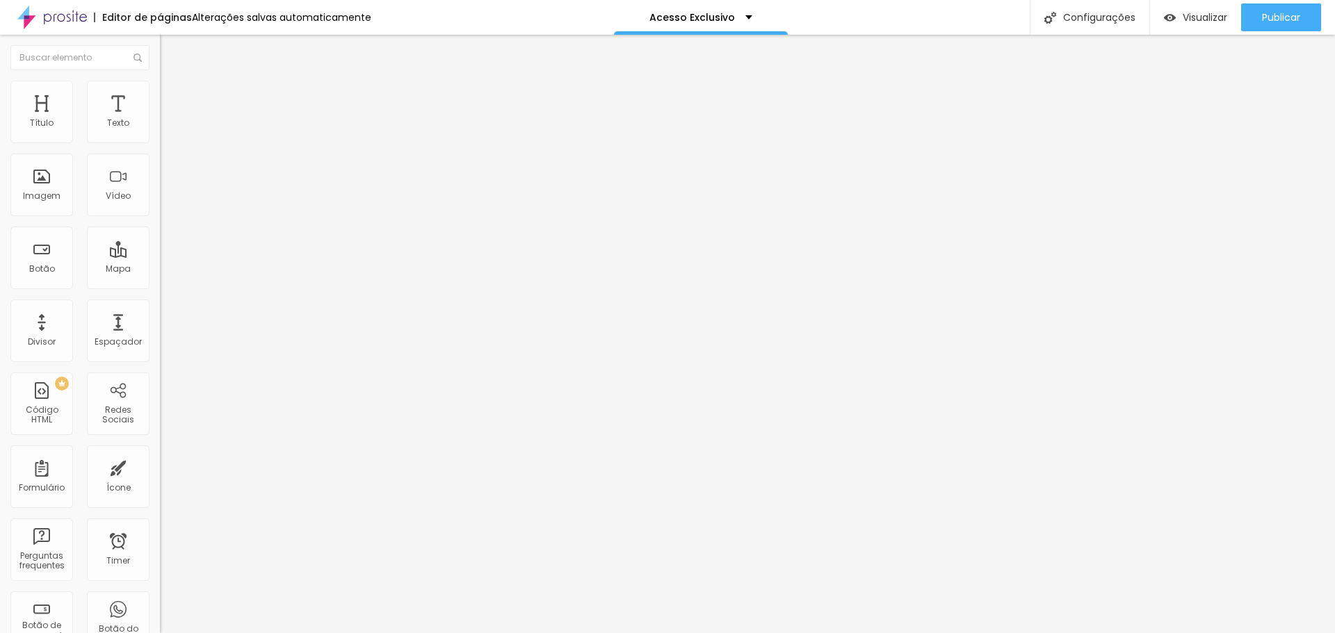
type input "9"
type input "8"
type input "7"
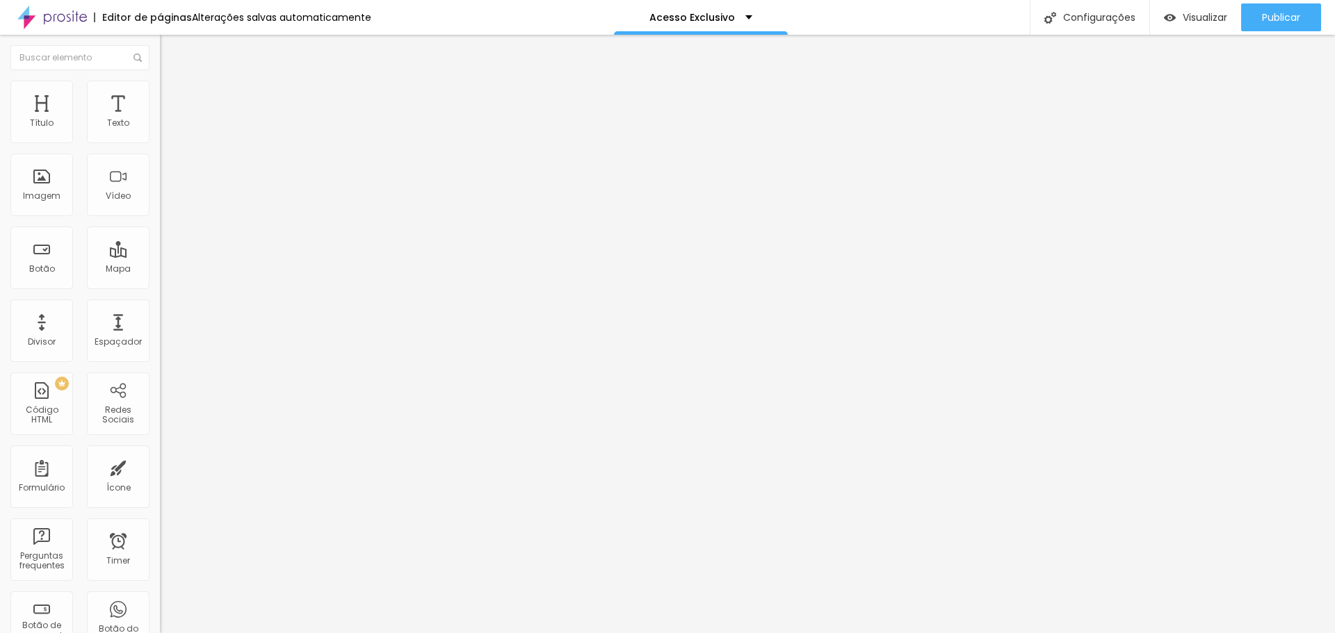
type input "6"
type input "5"
type input "4"
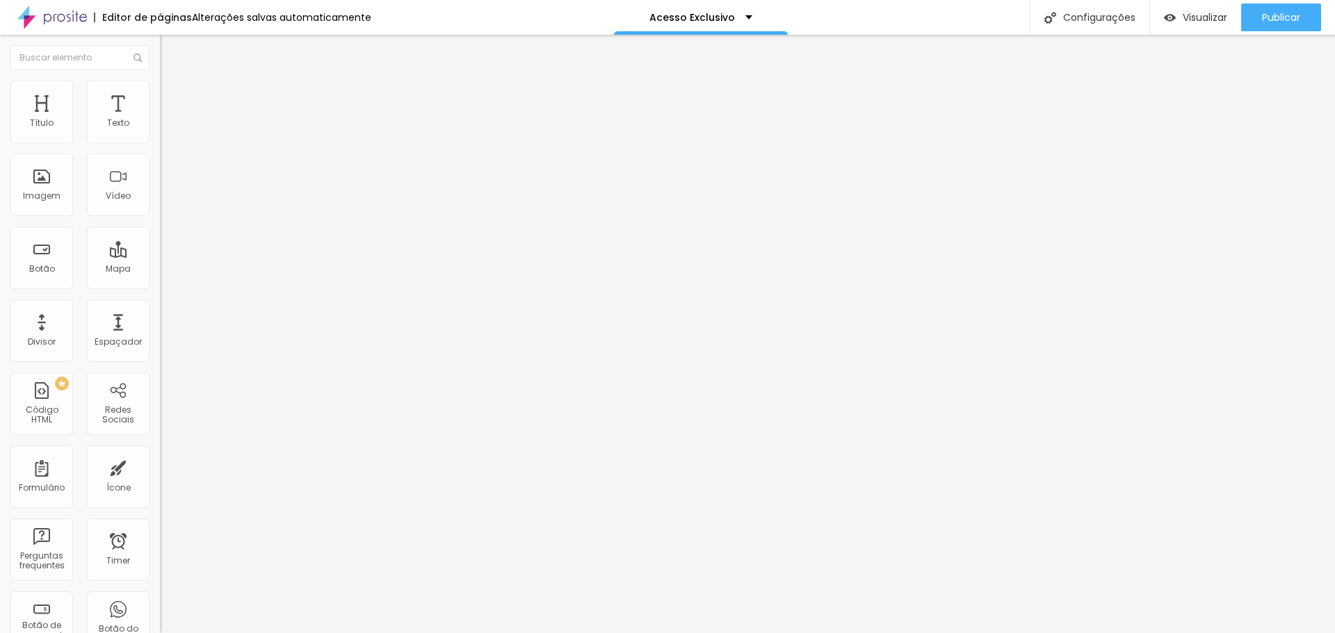
type input "4"
type input "2"
type input "1"
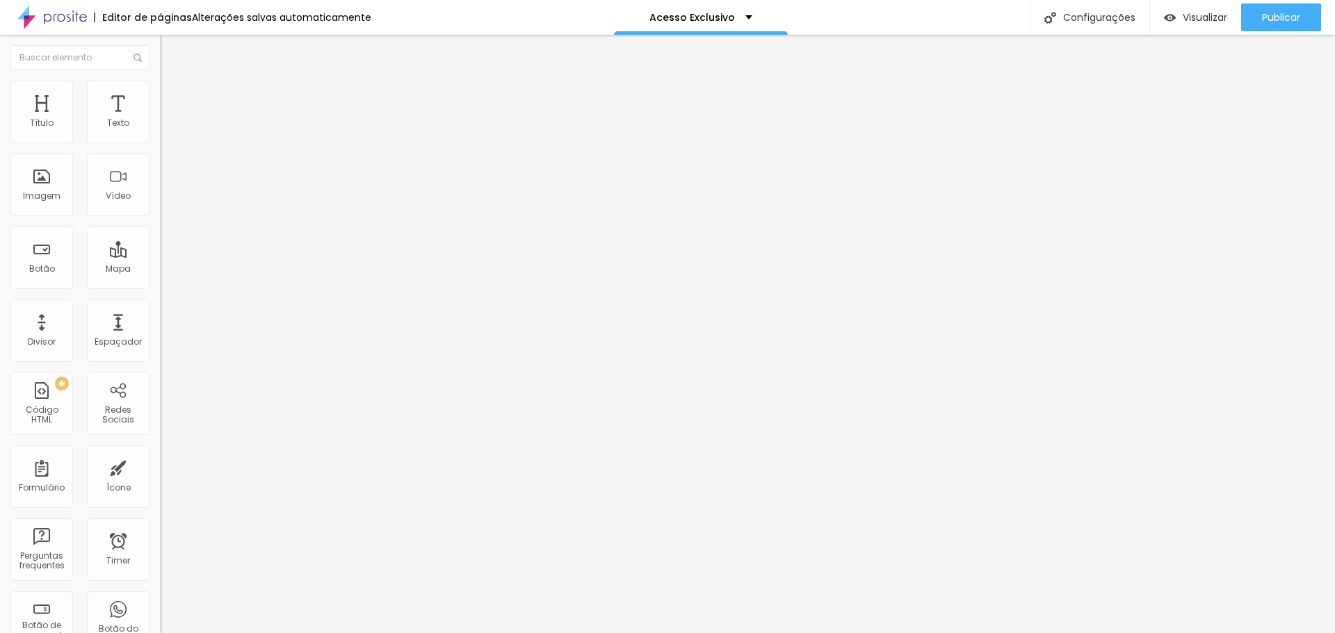
type input "0"
drag, startPoint x: 39, startPoint y: 164, endPoint x: 26, endPoint y: 158, distance: 14.0
type input "0"
click at [160, 453] on input "range" at bounding box center [205, 458] width 90 height 11
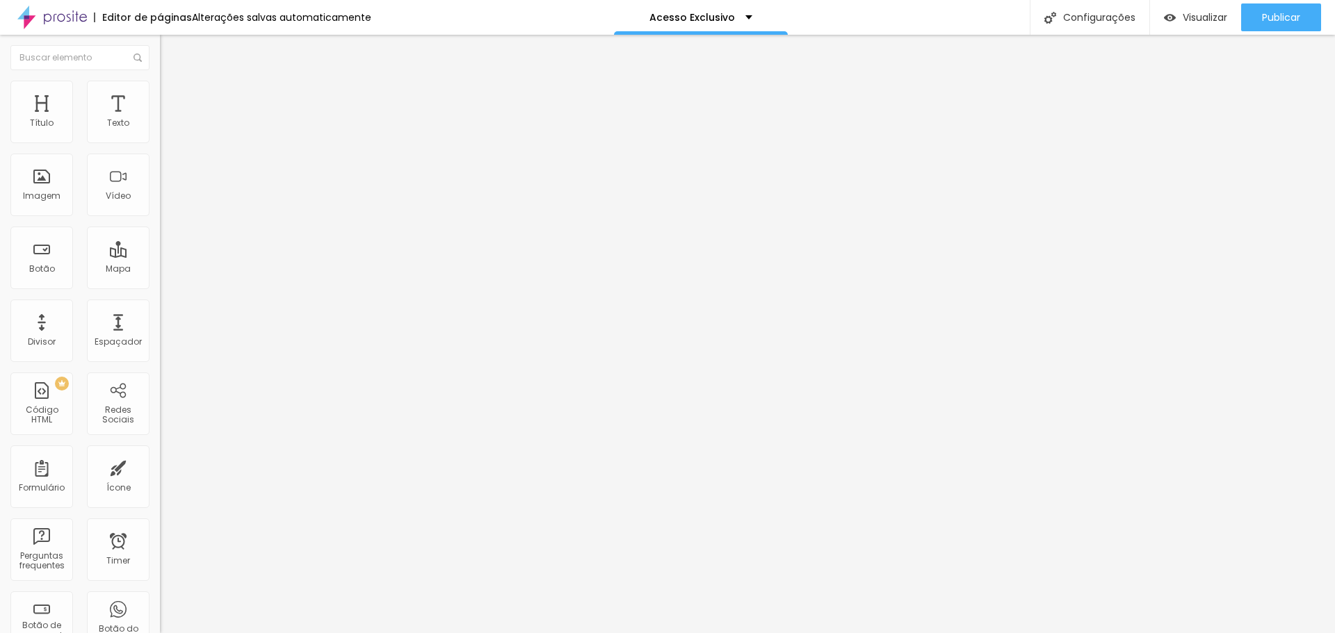
type input "1"
type input "4"
type input "7"
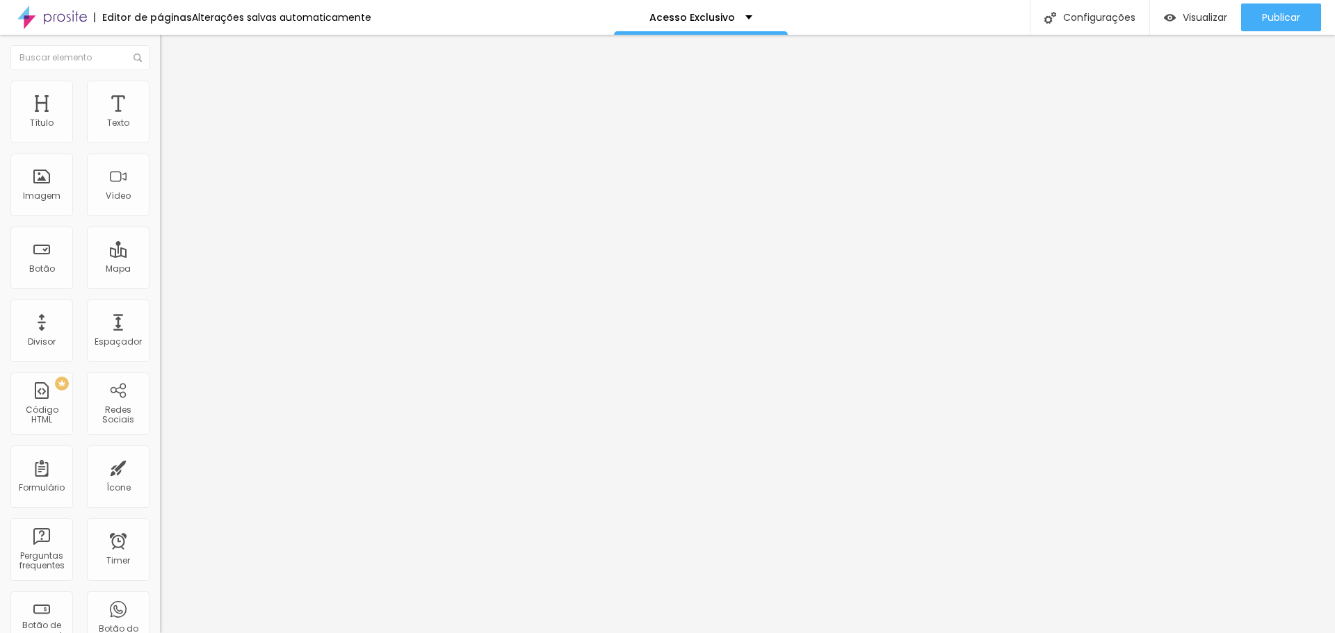
type input "7"
type input "11"
type input "14"
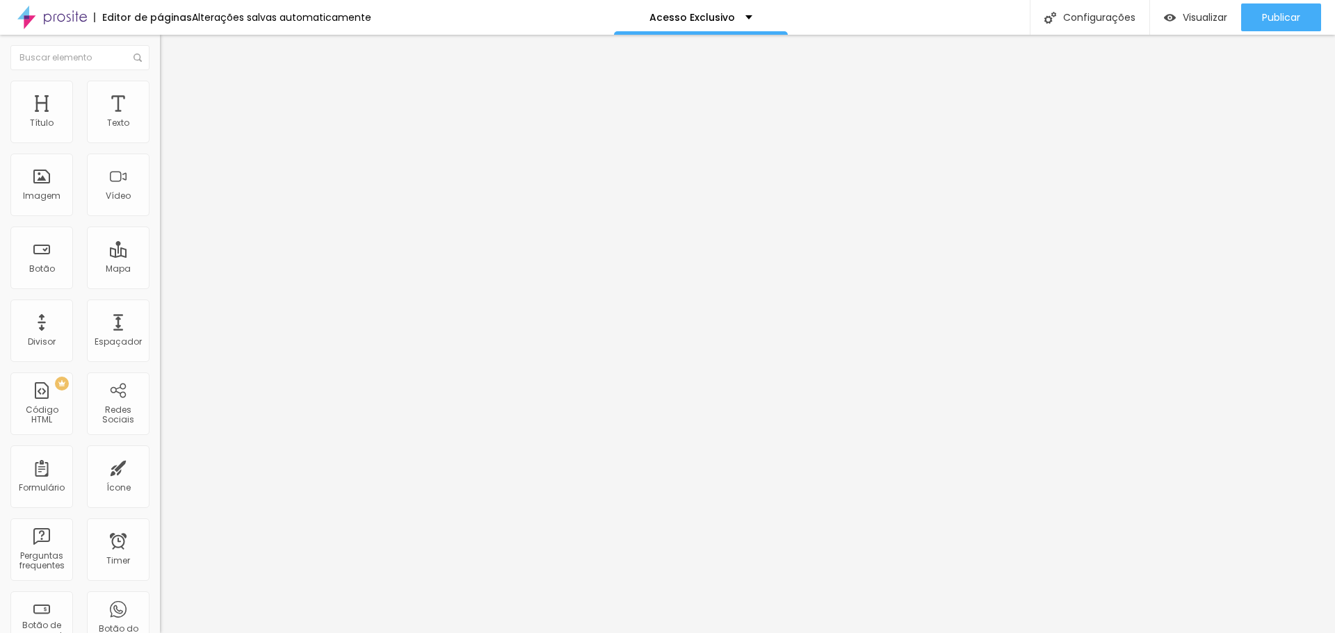
type input "16"
type input "17"
type input "18"
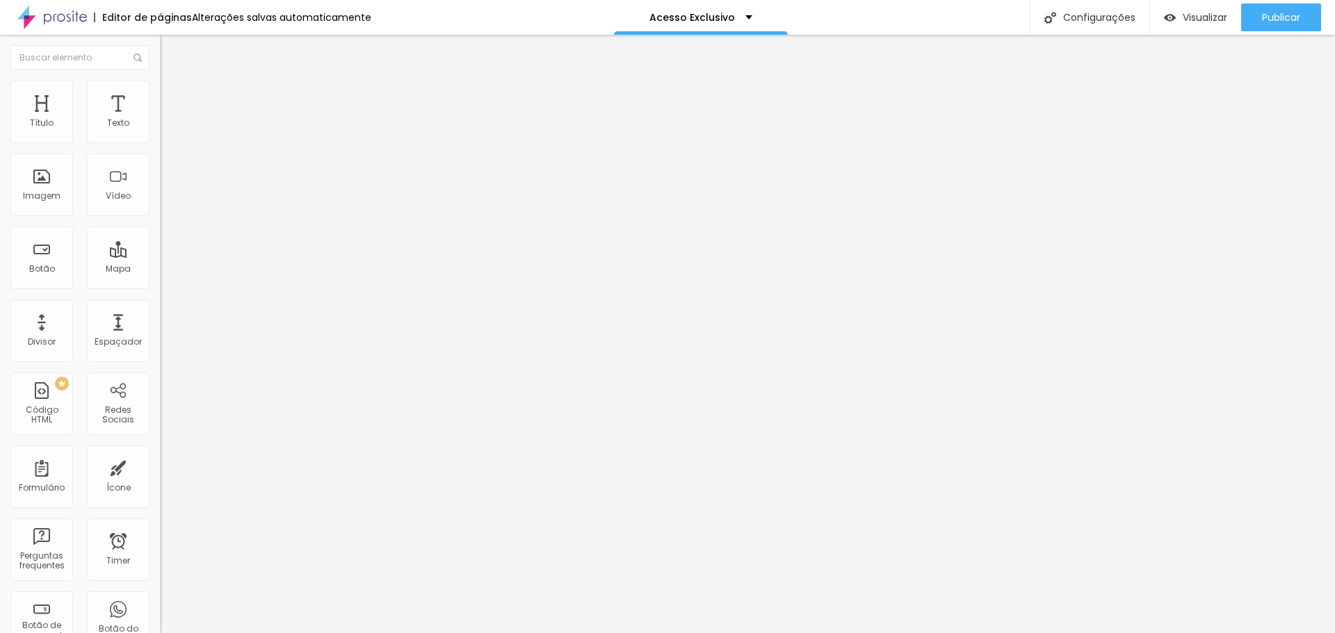
type input "18"
type input "19"
type input "20"
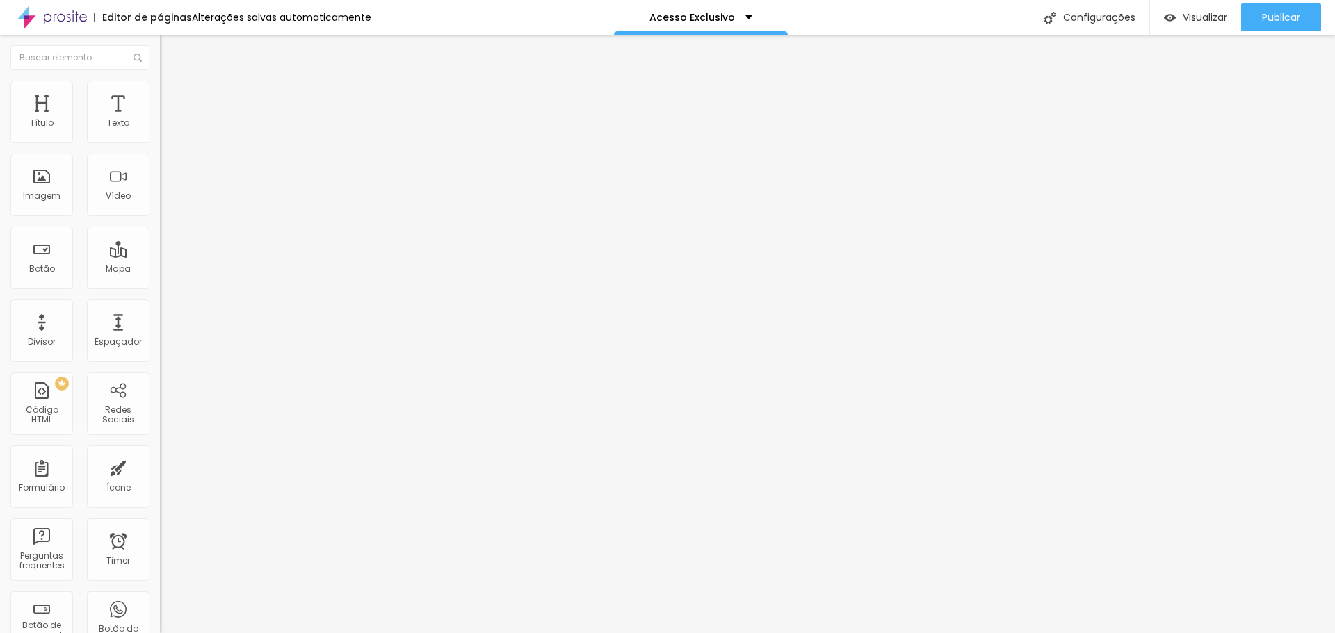
type input "21"
type input "22"
type input "25"
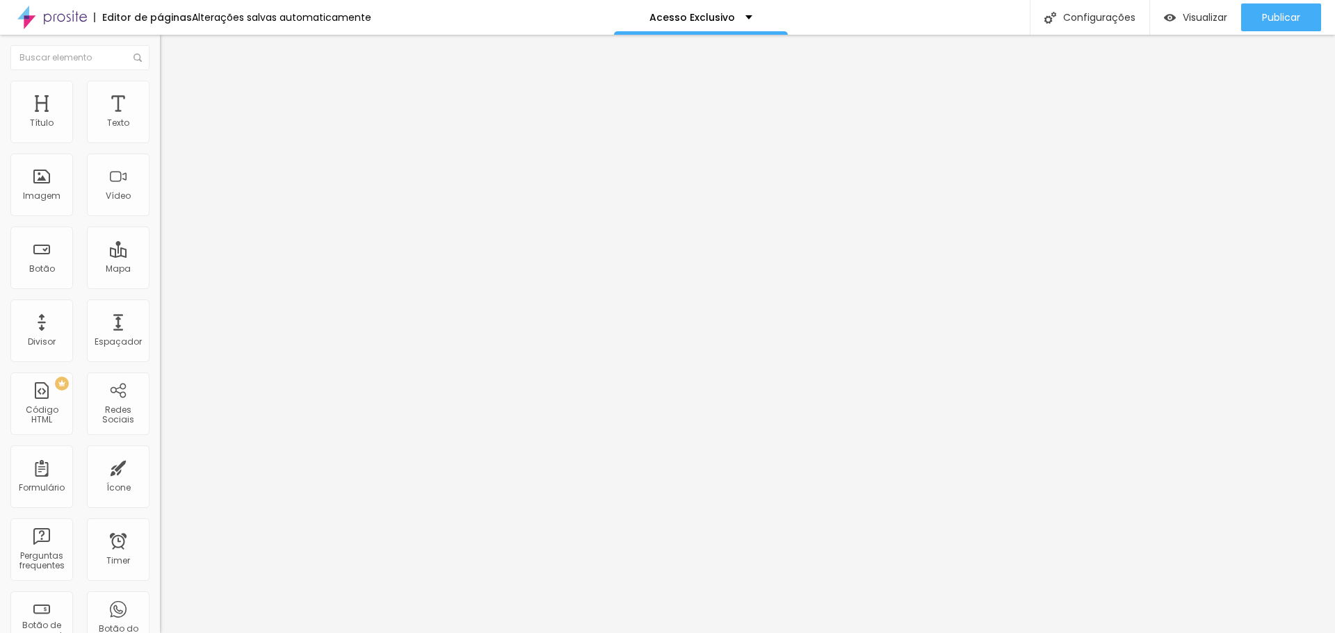
type input "25"
type input "27"
type input "31"
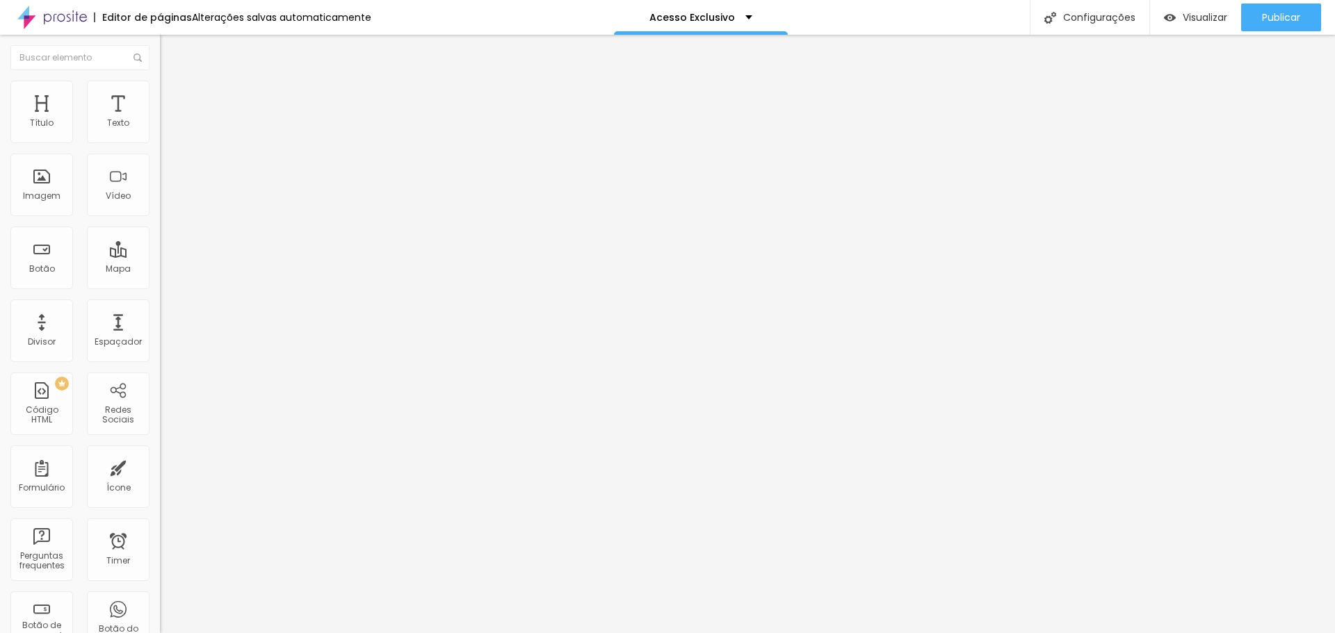
type input "34"
type input "35"
type input "36"
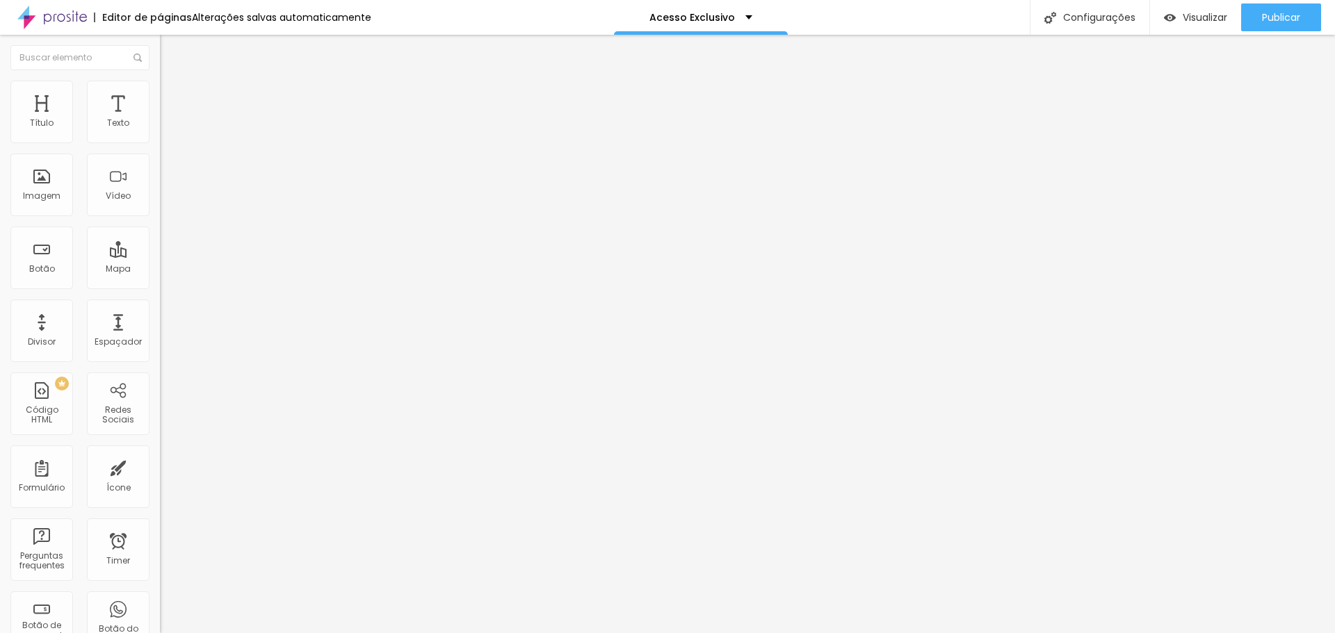
type input "36"
type input "37"
type input "38"
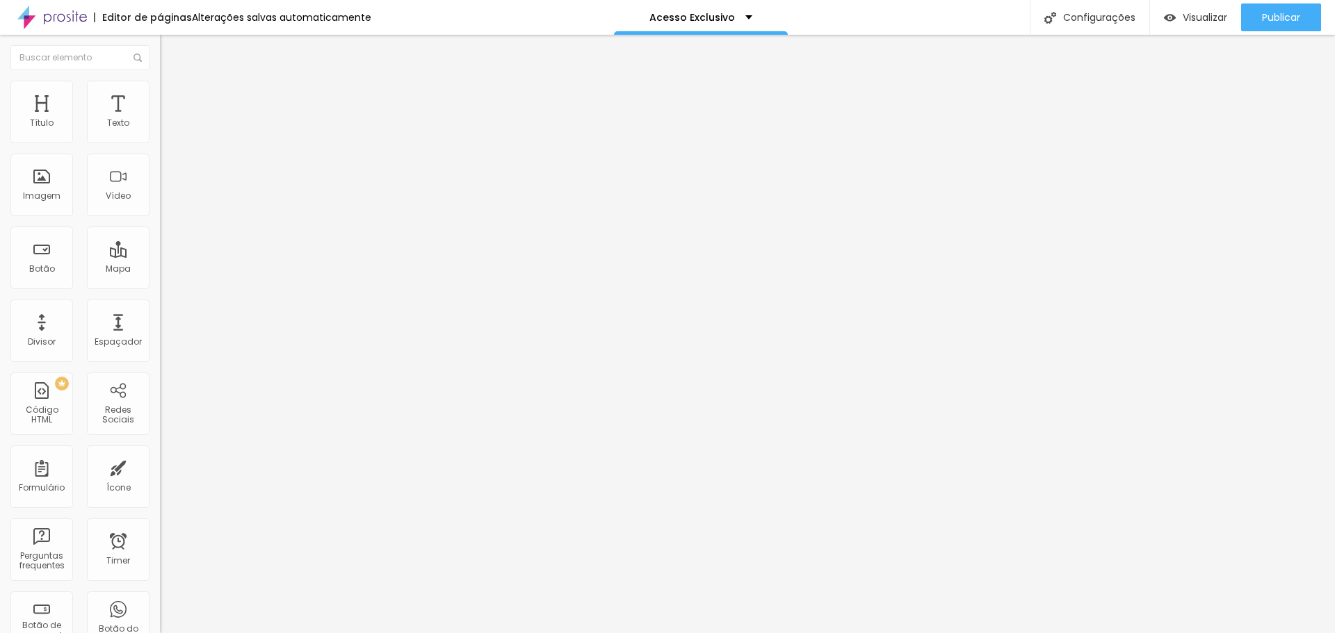
type input "39"
type input "40"
type input "41"
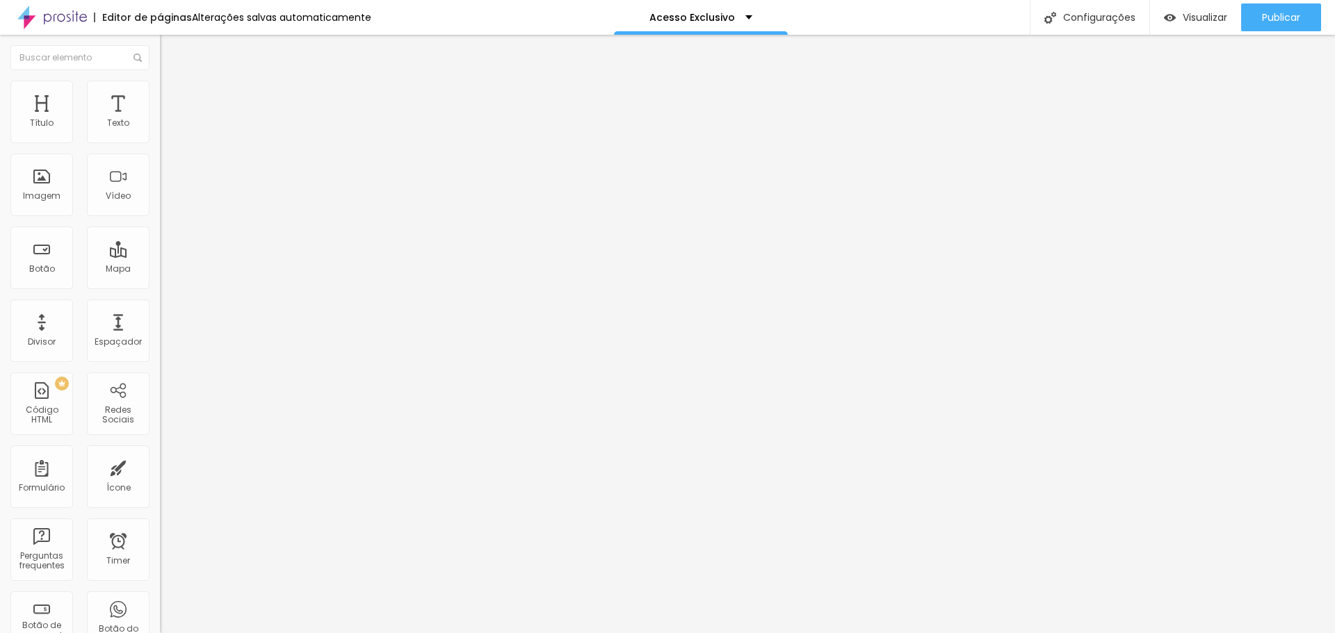
drag, startPoint x: 33, startPoint y: 139, endPoint x: 44, endPoint y: 143, distance: 11.9
click at [160, 256] on input "range" at bounding box center [205, 261] width 90 height 11
click at [160, 92] on li "Estilo" at bounding box center [240, 88] width 160 height 14
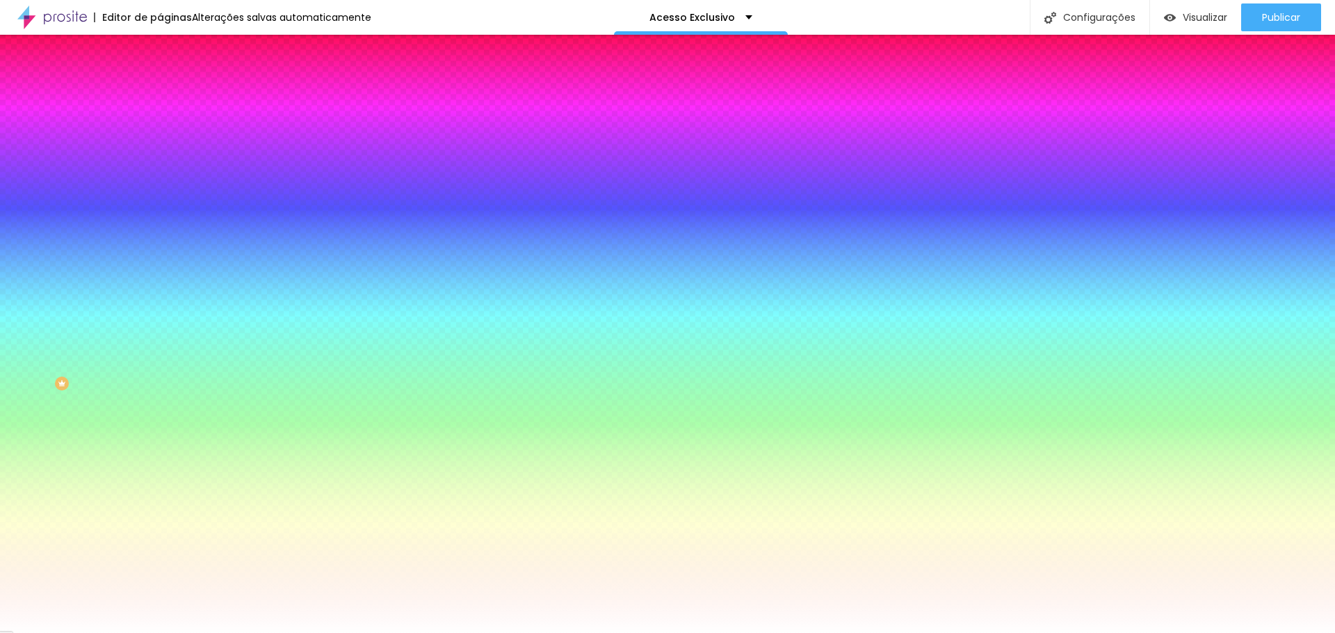
click at [160, 79] on img at bounding box center [166, 73] width 13 height 13
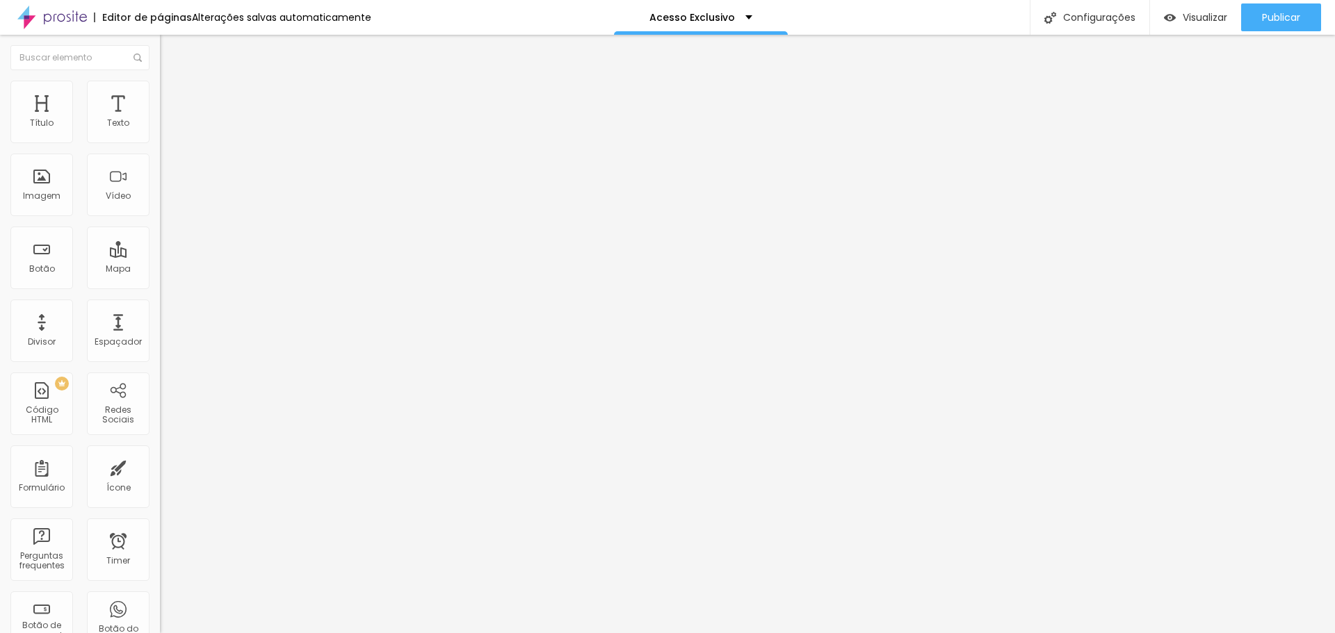
click at [170, 45] on img "button" at bounding box center [175, 50] width 11 height 11
click at [160, 95] on li "Avançado" at bounding box center [240, 102] width 160 height 14
click at [160, 466] on input "range" at bounding box center [205, 471] width 90 height 11
drag, startPoint x: 36, startPoint y: 139, endPoint x: -23, endPoint y: 140, distance: 59.1
click at [160, 270] on input "range" at bounding box center [205, 275] width 90 height 11
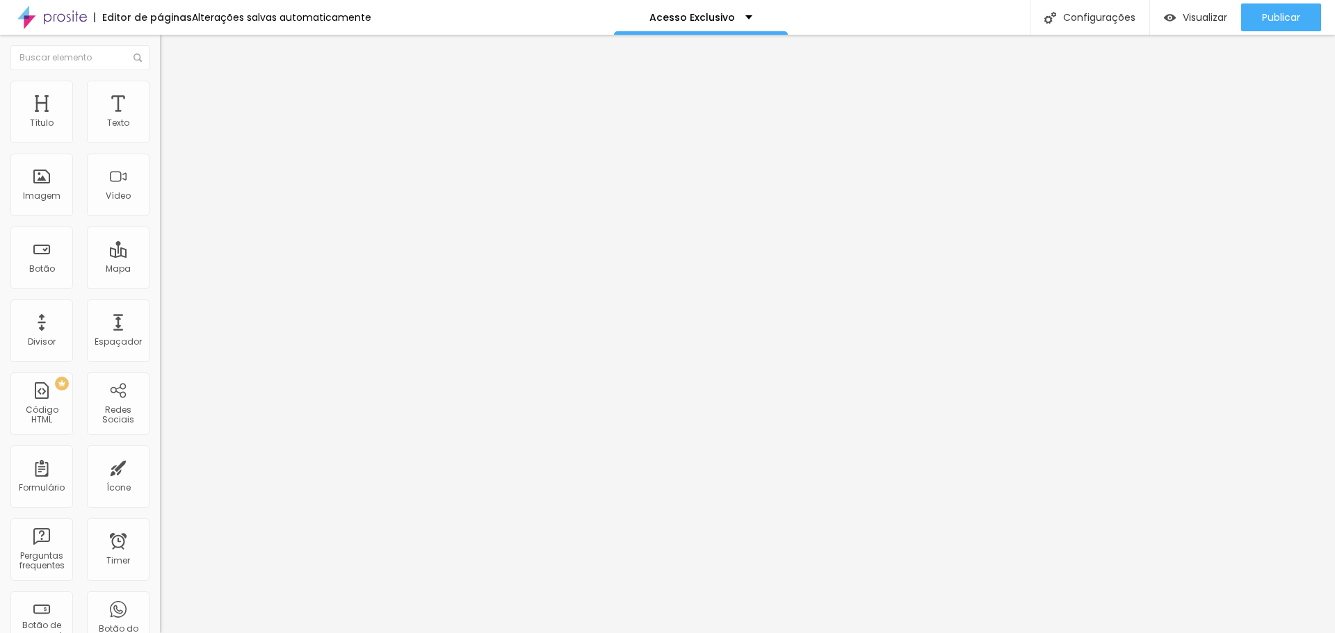
click at [172, 96] on span "Estilo" at bounding box center [183, 90] width 22 height 12
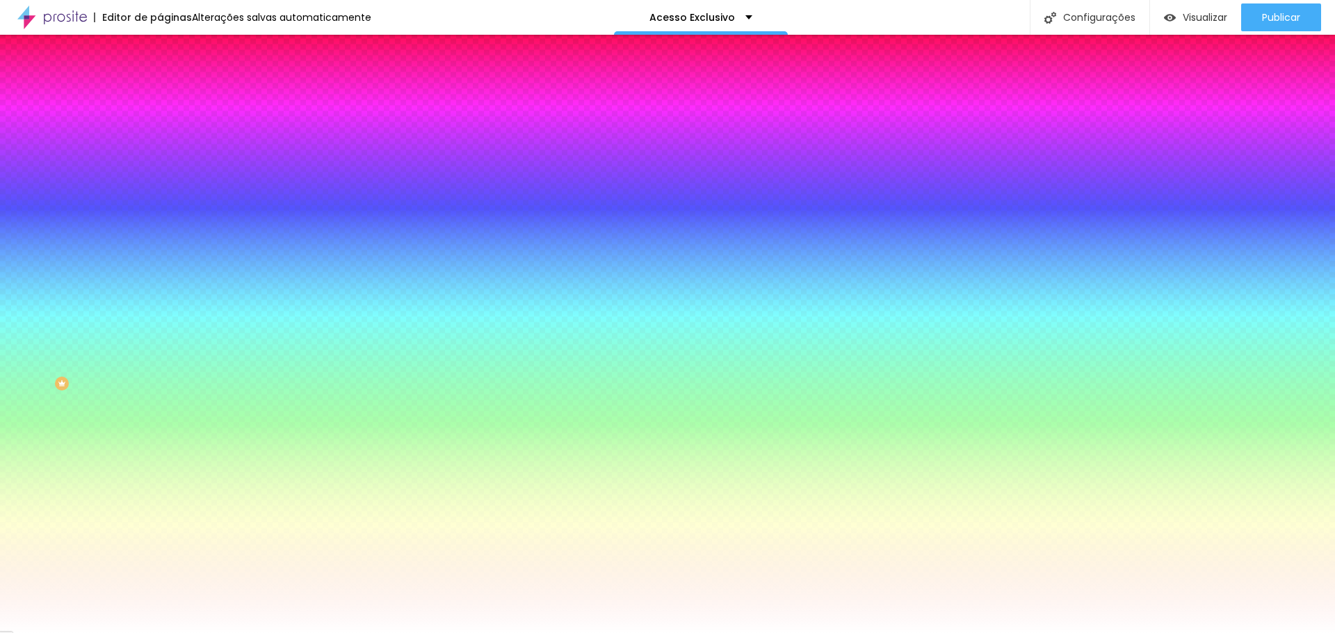
click at [160, 69] on li "Conteúdo" at bounding box center [240, 74] width 160 height 14
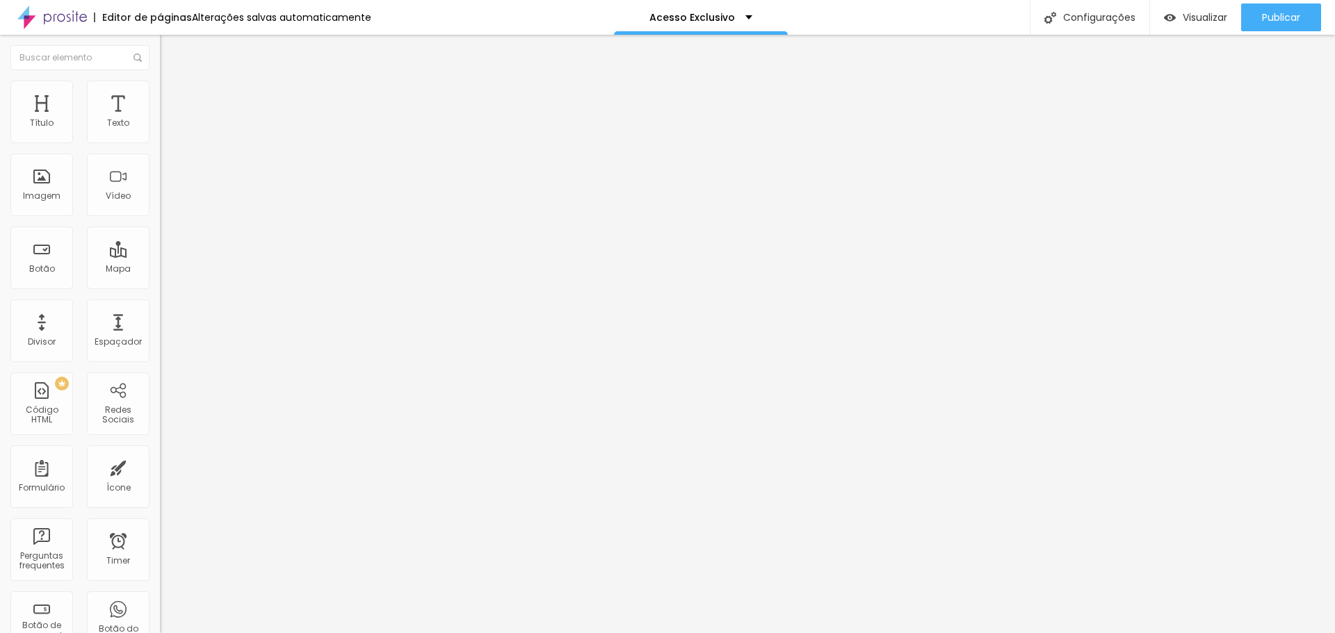
click at [160, 58] on button "Editar Seção" at bounding box center [240, 51] width 160 height 32
click at [160, 95] on li "Avançado" at bounding box center [240, 102] width 160 height 14
click at [160, 466] on input "range" at bounding box center [205, 471] width 90 height 11
click at [160, 127] on img at bounding box center [165, 122] width 10 height 10
click at [160, 139] on img at bounding box center [165, 144] width 10 height 10
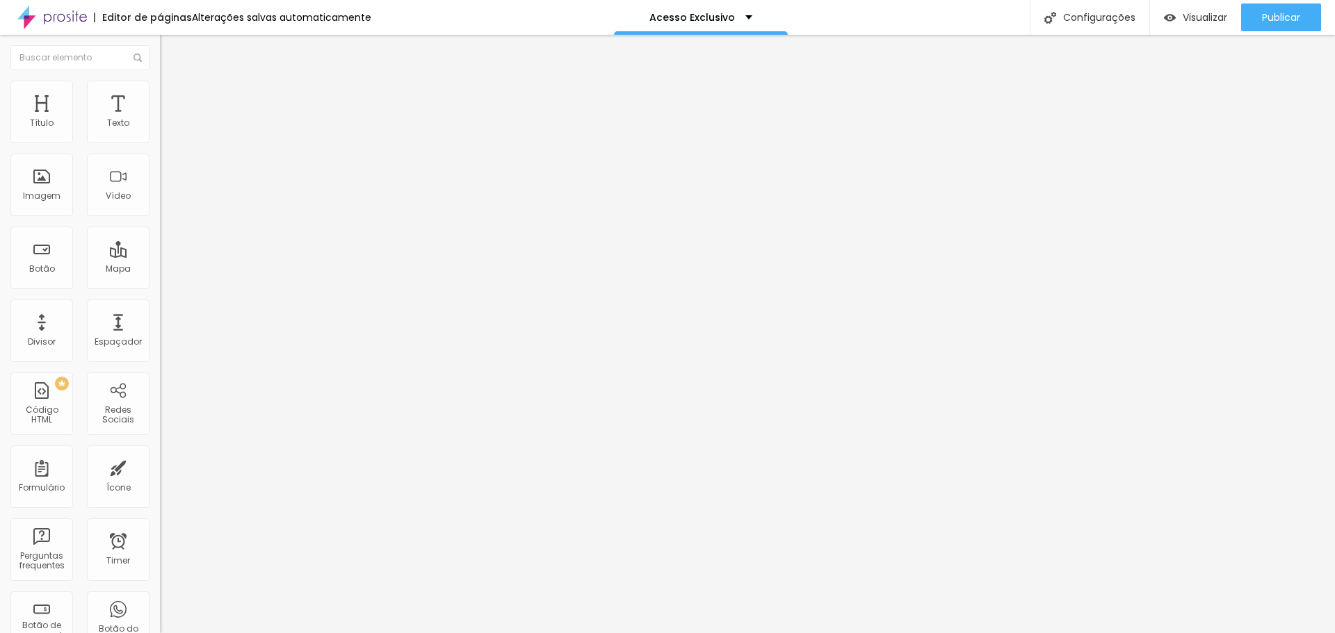
click at [160, 83] on img at bounding box center [166, 87] width 13 height 13
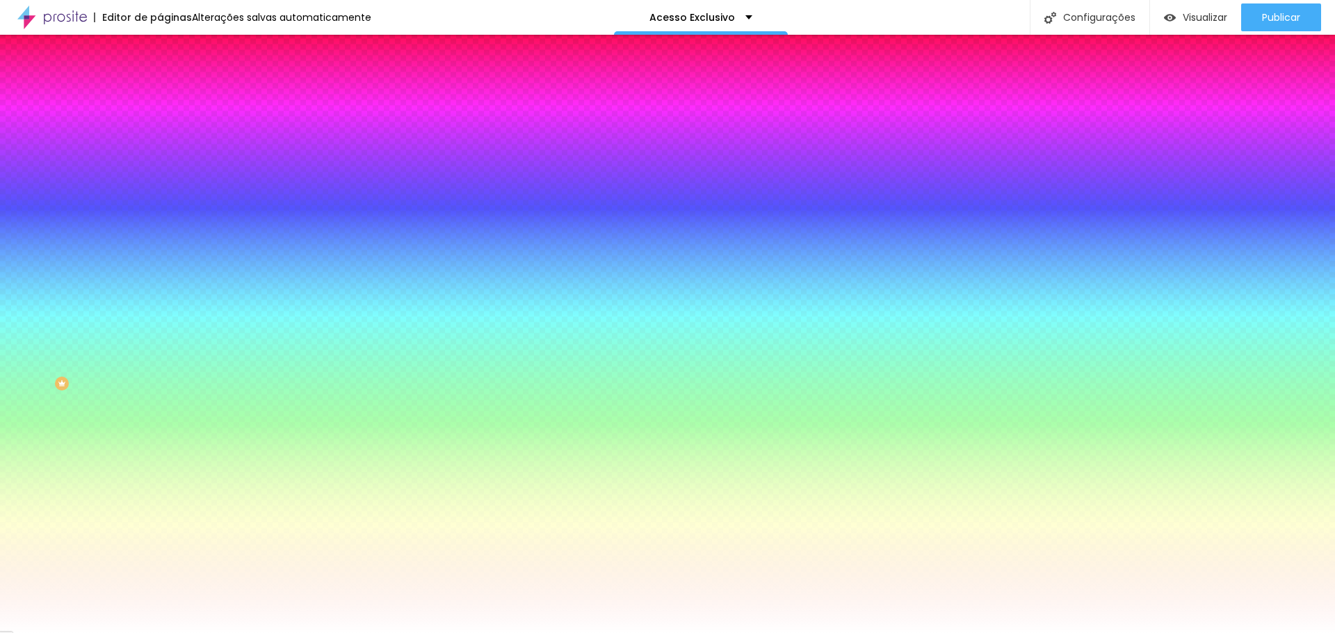
drag, startPoint x: 33, startPoint y: 170, endPoint x: 181, endPoint y: 161, distance: 147.7
click at [181, 308] on input "range" at bounding box center [205, 313] width 90 height 11
drag, startPoint x: 115, startPoint y: 168, endPoint x: 5, endPoint y: 171, distance: 109.9
click at [160, 308] on input "range" at bounding box center [205, 313] width 90 height 11
click at [160, 133] on div at bounding box center [240, 133] width 160 height 0
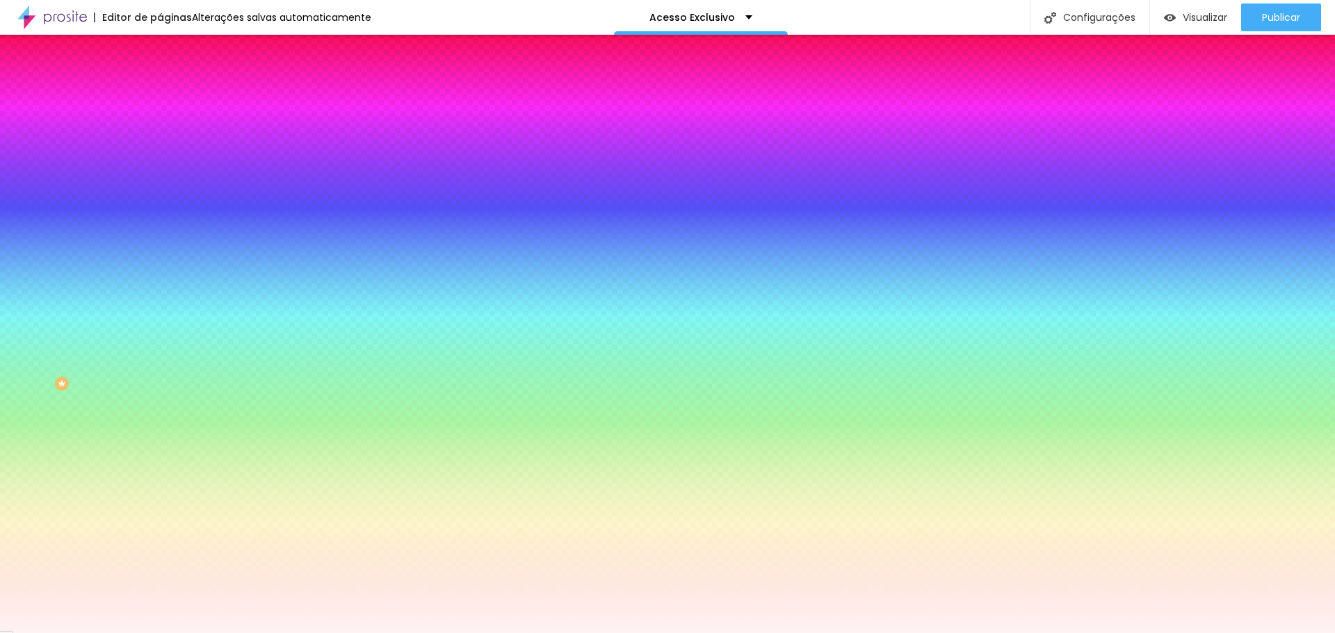
drag, startPoint x: 81, startPoint y: 178, endPoint x: 79, endPoint y: 135, distance: 43.1
click at [160, 147] on div "Cor de fundo Voltar ao padrão #FFF3F3" at bounding box center [240, 127] width 160 height 38
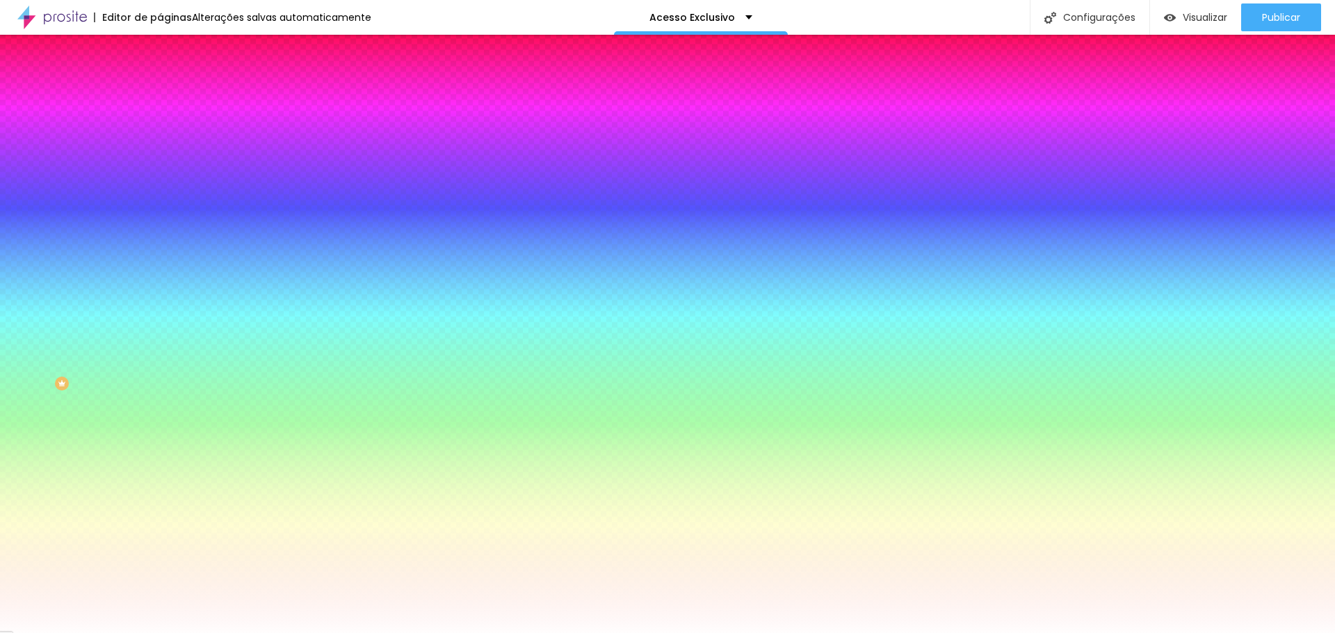
click at [160, 133] on div at bounding box center [240, 133] width 160 height 0
drag, startPoint x: 136, startPoint y: 186, endPoint x: 158, endPoint y: 100, distance: 88.2
click at [160, 100] on div "Conteúdo Estilo Avançado Cor de fundo Voltar ao padrão #FFFDFD 0 [PERSON_NAME] …" at bounding box center [240, 205] width 160 height 277
click at [160, 363] on div "Editar Coluna Conteúdo Estilo Avançado Cor de fundo Voltar ao padrão #FFFDFD 0 …" at bounding box center [240, 334] width 160 height 599
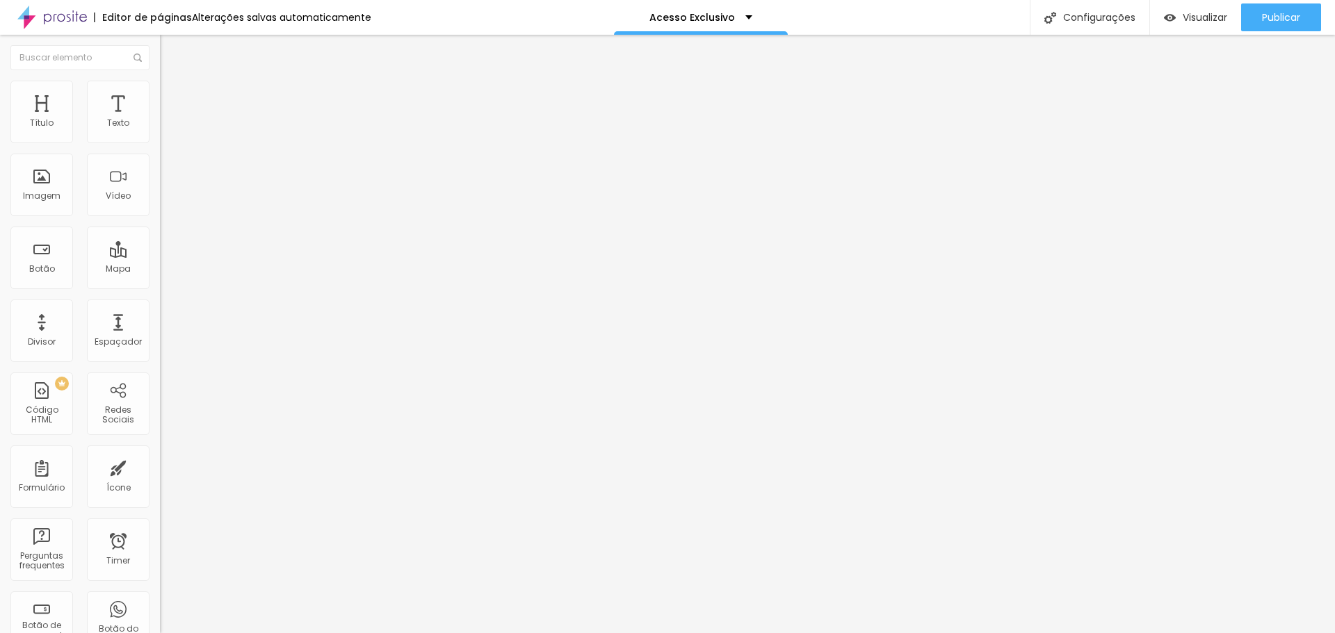
click at [160, 206] on button "button" at bounding box center [169, 198] width 19 height 15
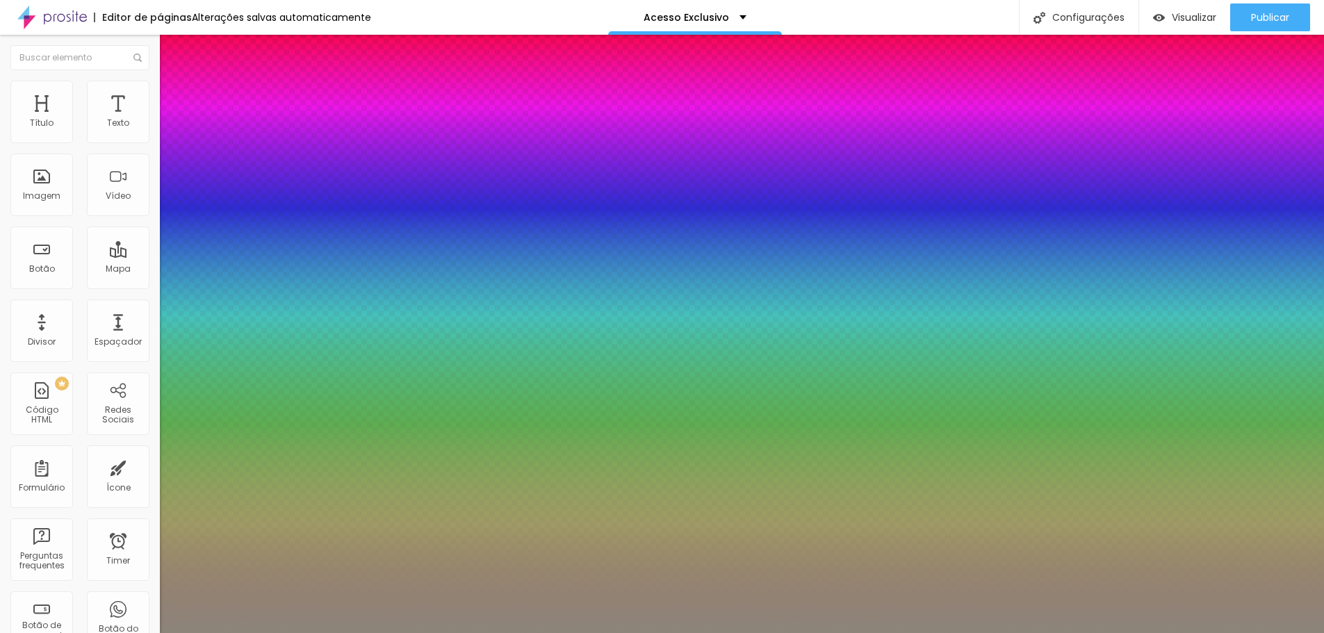
click at [1238, 633] on div at bounding box center [662, 633] width 1324 height 0
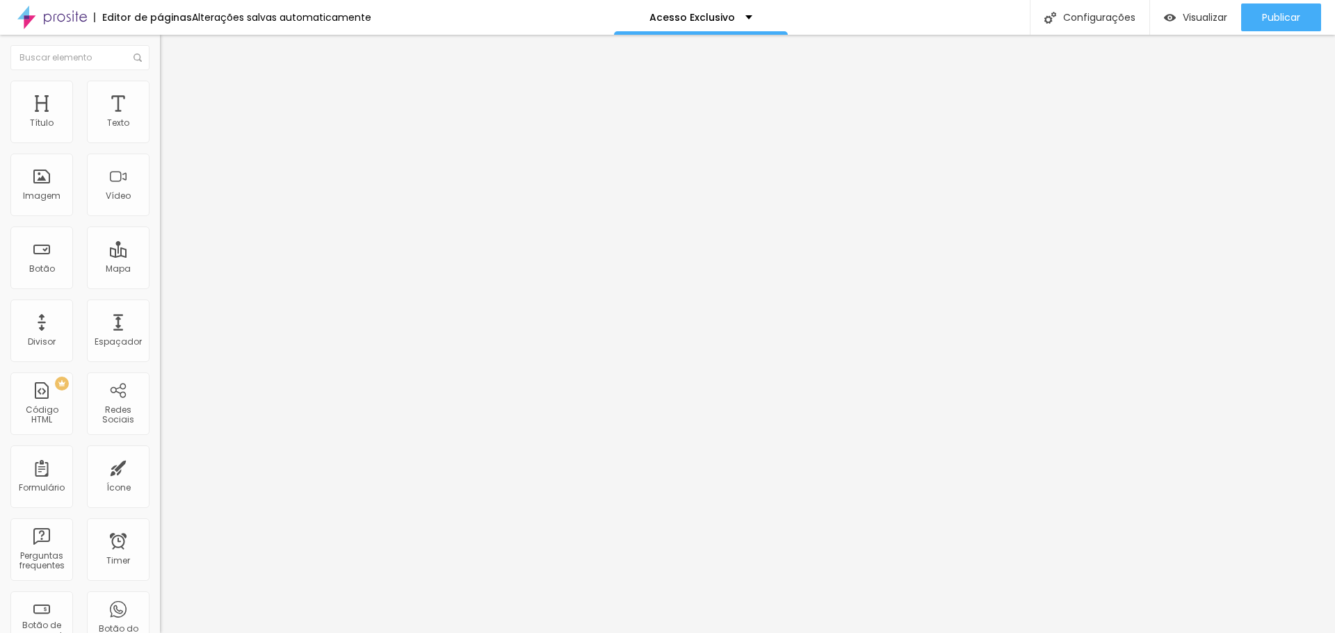
click at [160, 206] on button "button" at bounding box center [169, 198] width 19 height 15
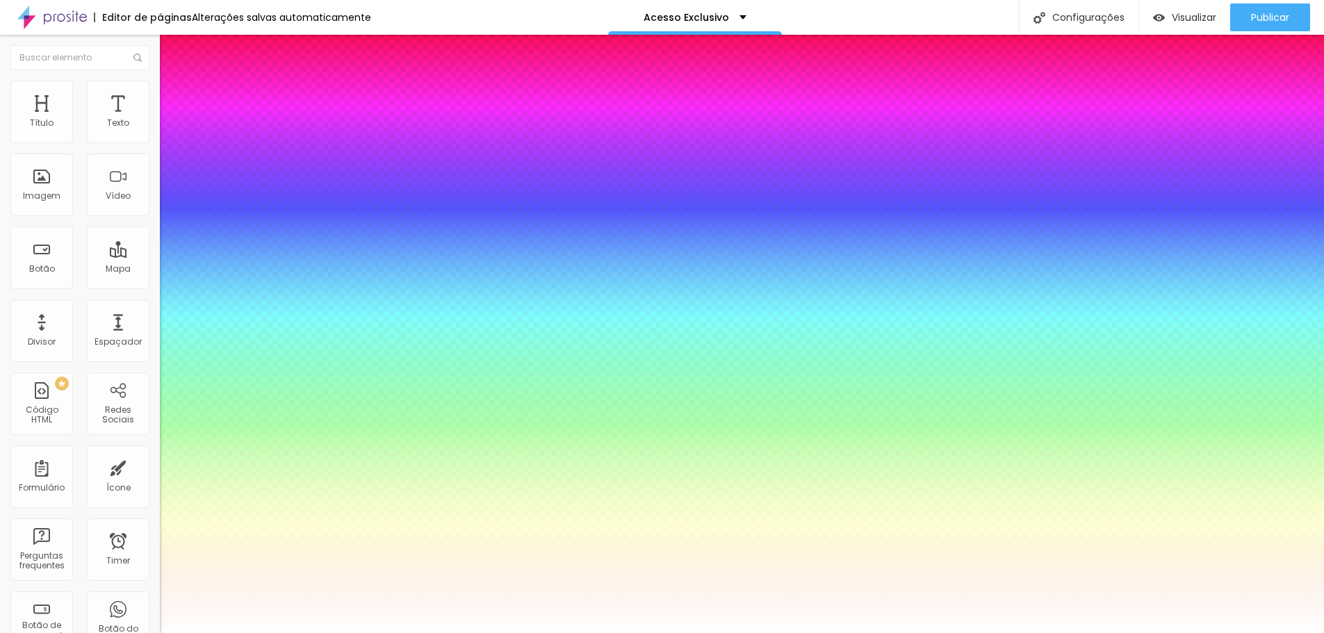
drag, startPoint x: 225, startPoint y: 551, endPoint x: 154, endPoint y: 510, distance: 81.9
click at [611, 633] on div at bounding box center [662, 633] width 1324 height 0
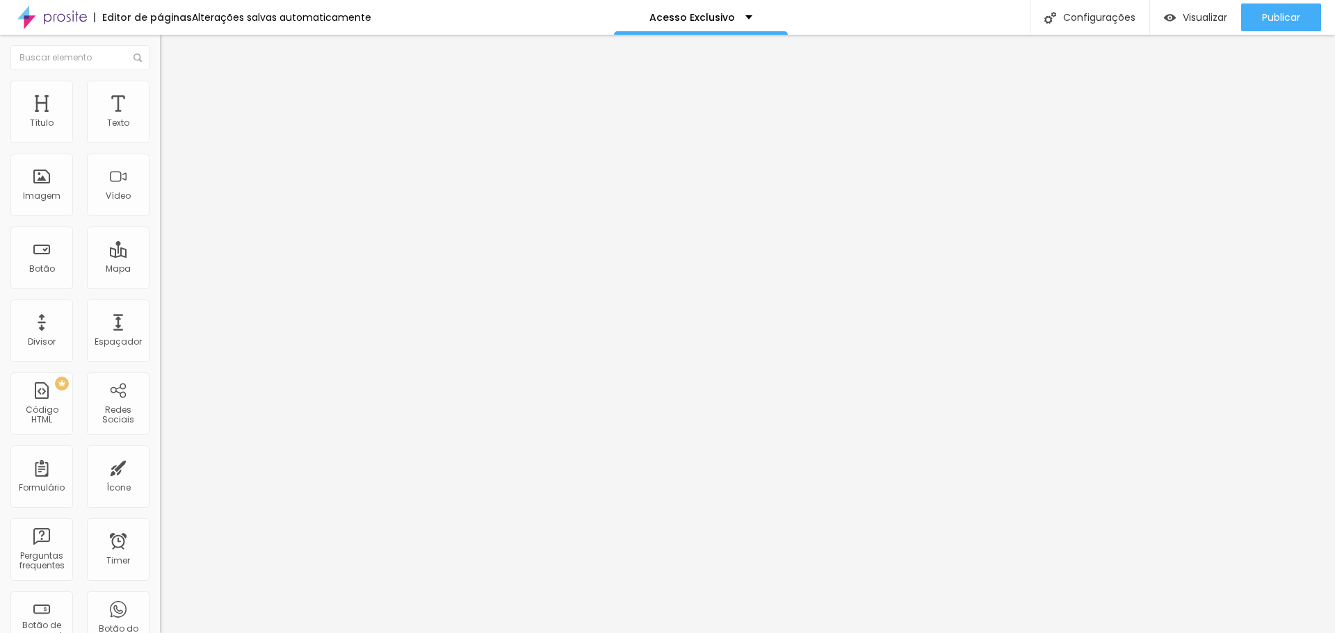
drag, startPoint x: 31, startPoint y: 138, endPoint x: 62, endPoint y: 138, distance: 31.3
click at [160, 256] on input "range" at bounding box center [205, 261] width 90 height 11
drag, startPoint x: 61, startPoint y: 136, endPoint x: 76, endPoint y: 135, distance: 14.6
click at [160, 256] on input "range" at bounding box center [205, 261] width 90 height 11
click at [160, 91] on li "Estilo" at bounding box center [240, 88] width 160 height 14
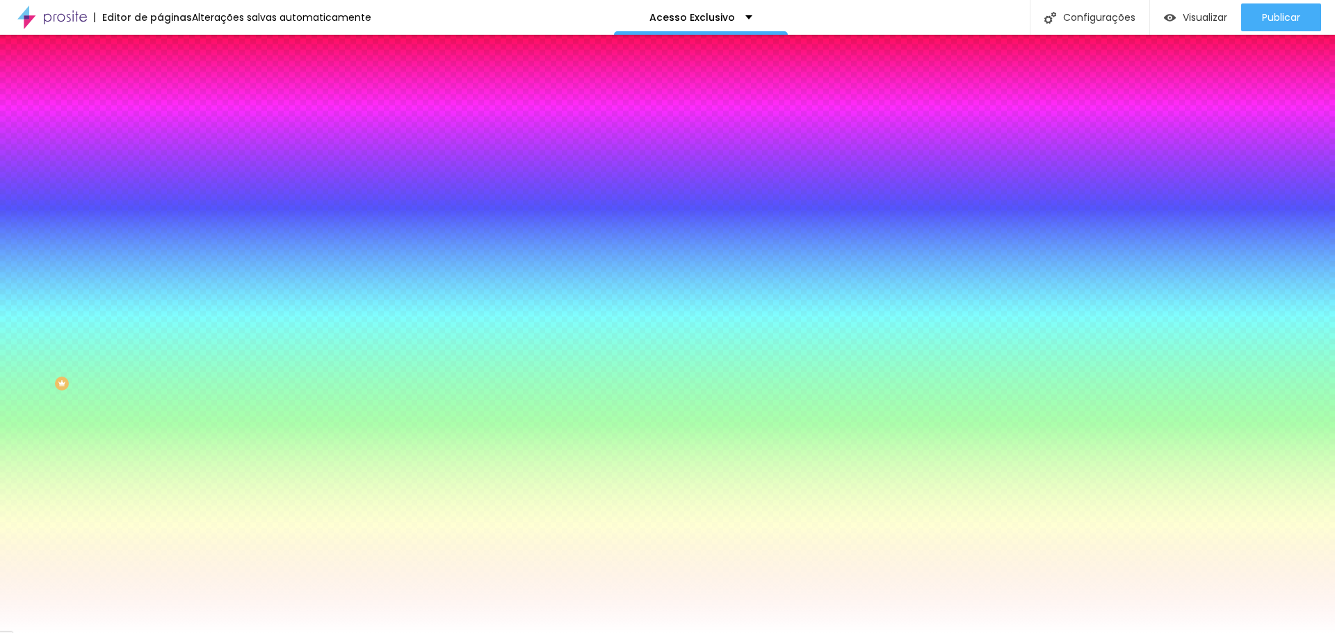
click at [160, 95] on img at bounding box center [166, 101] width 13 height 13
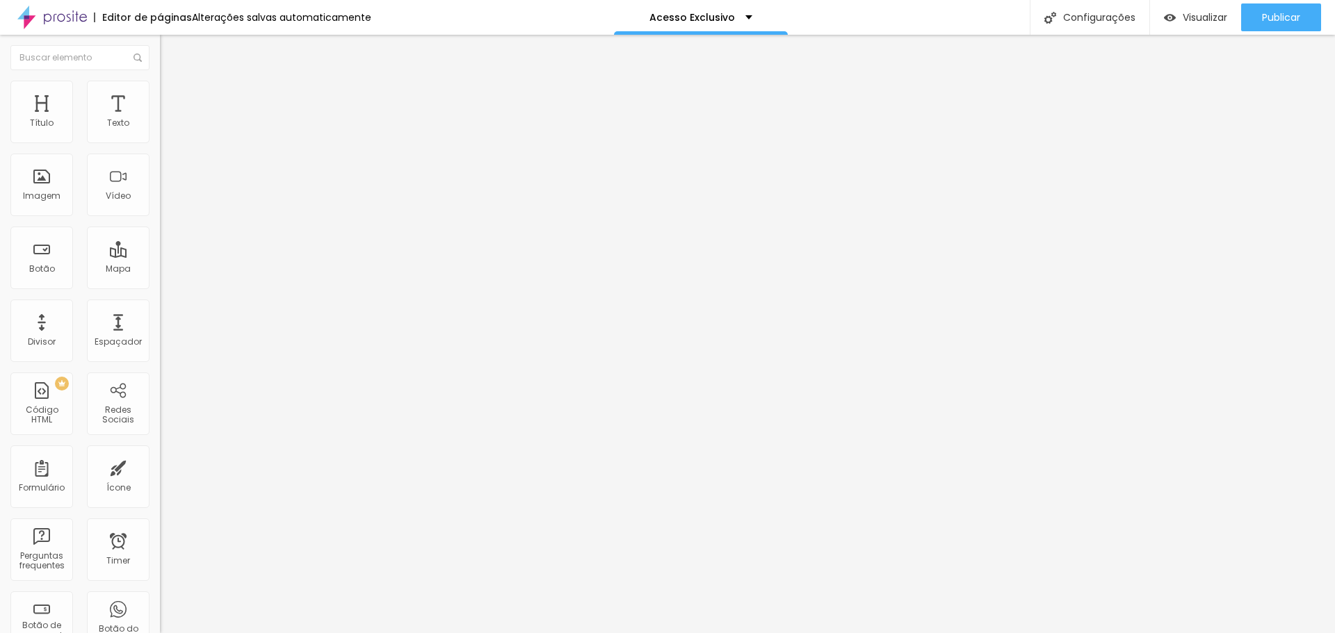
drag, startPoint x: 63, startPoint y: 161, endPoint x: 46, endPoint y: 162, distance: 16.7
click at [160, 466] on input "range" at bounding box center [205, 471] width 90 height 11
drag, startPoint x: 79, startPoint y: 136, endPoint x: 92, endPoint y: 135, distance: 13.3
click at [160, 256] on input "range" at bounding box center [205, 261] width 90 height 11
click at [165, 202] on icon "button" at bounding box center [169, 197] width 8 height 8
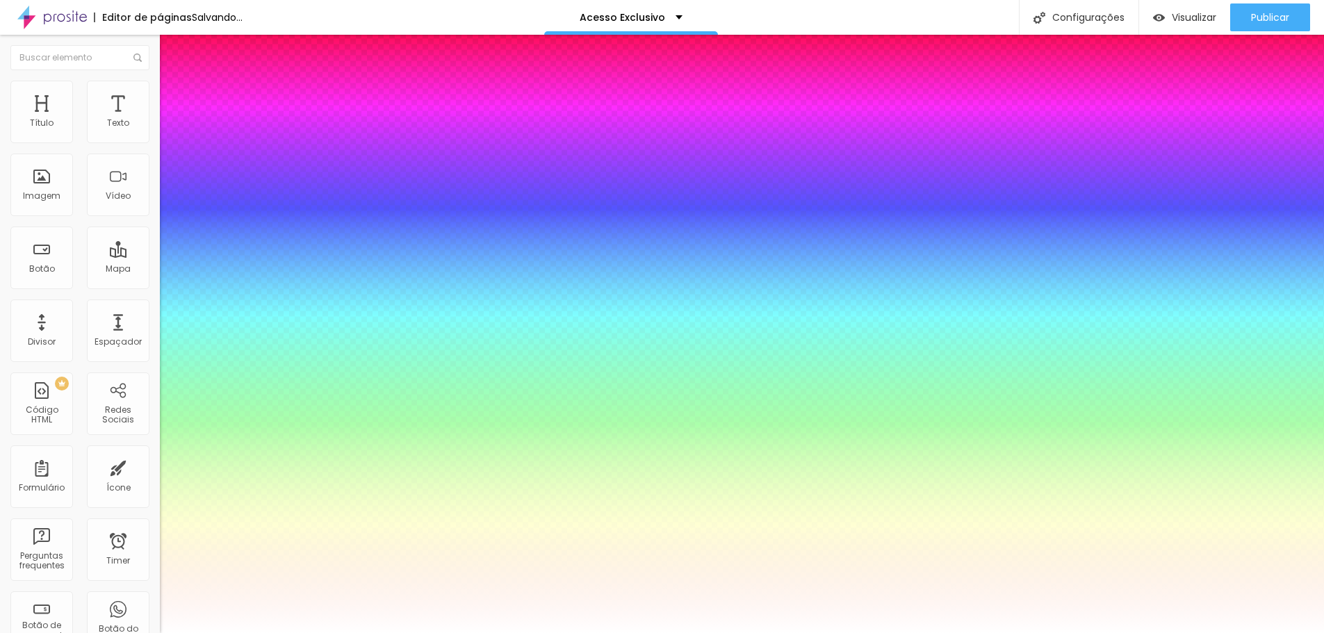
click at [783, 633] on div at bounding box center [662, 633] width 1324 height 0
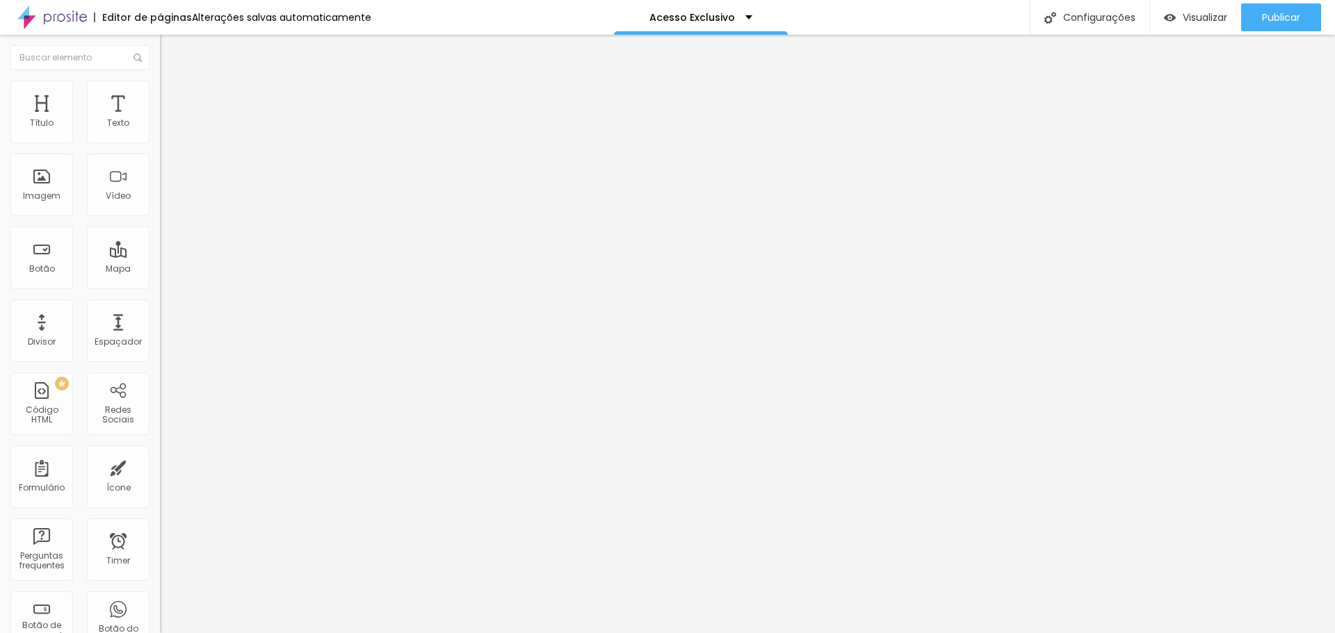
click at [165, 129] on icon "button" at bounding box center [169, 125] width 8 height 8
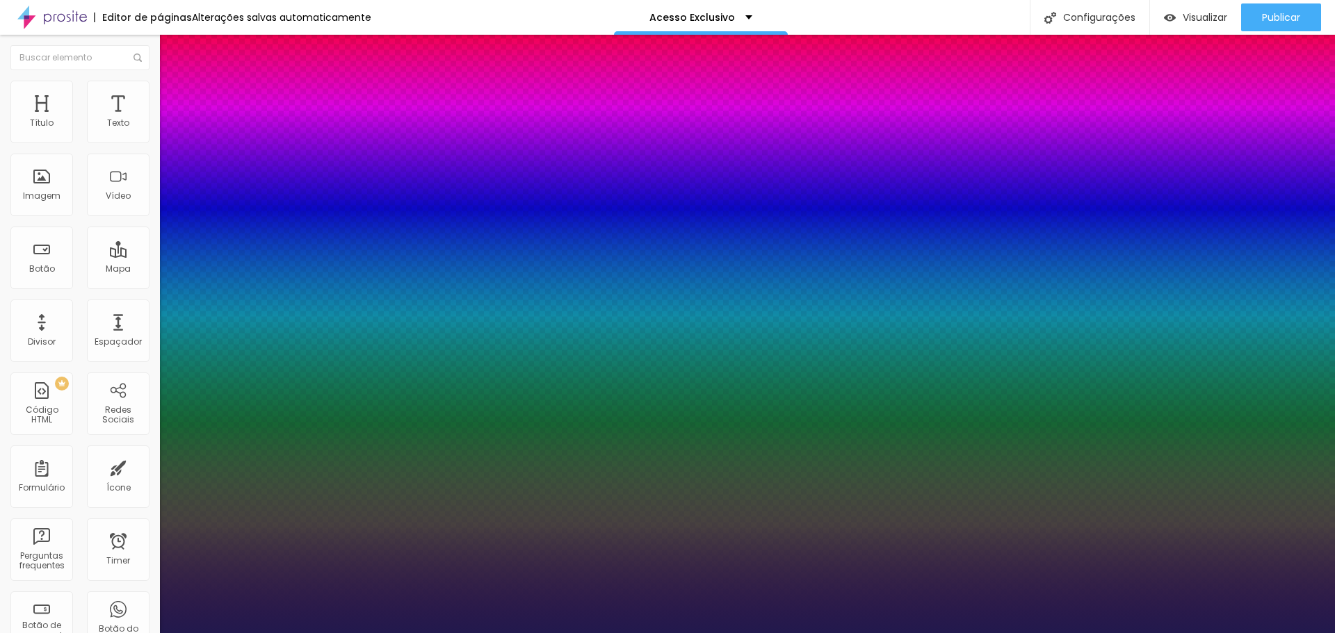
drag, startPoint x: 187, startPoint y: 234, endPoint x: 195, endPoint y: 236, distance: 7.9
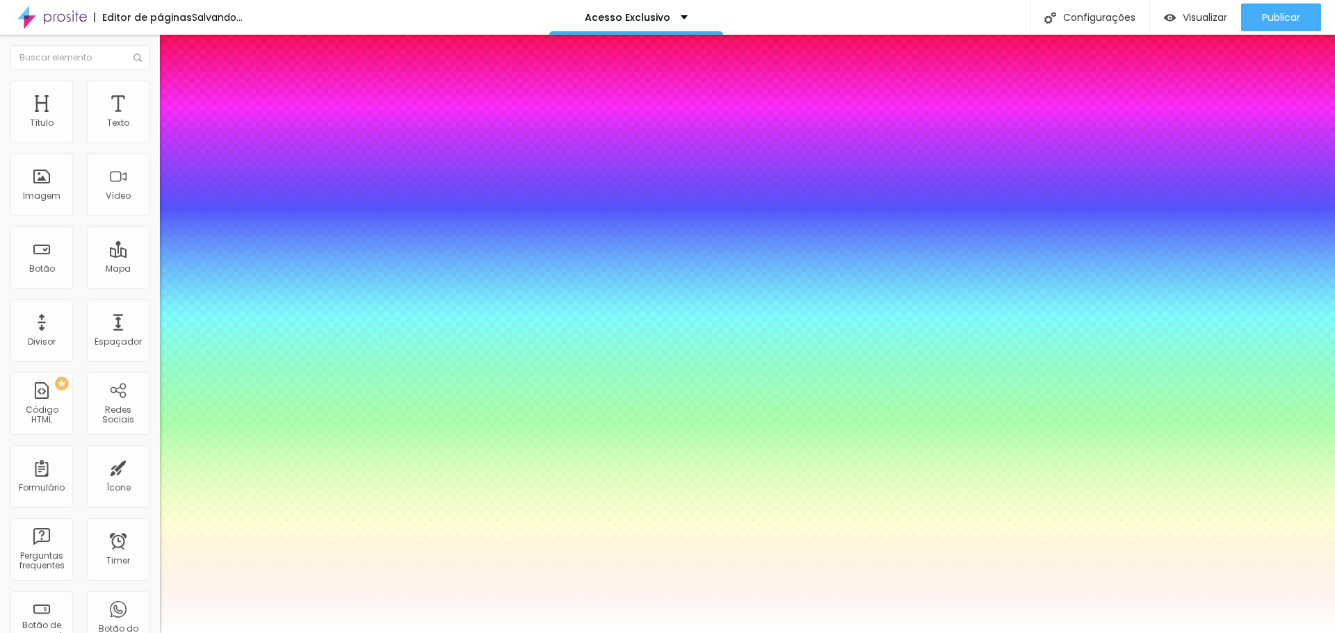
drag, startPoint x: 243, startPoint y: 419, endPoint x: 178, endPoint y: 368, distance: 82.7
click at [1164, 633] on div at bounding box center [667, 633] width 1335 height 0
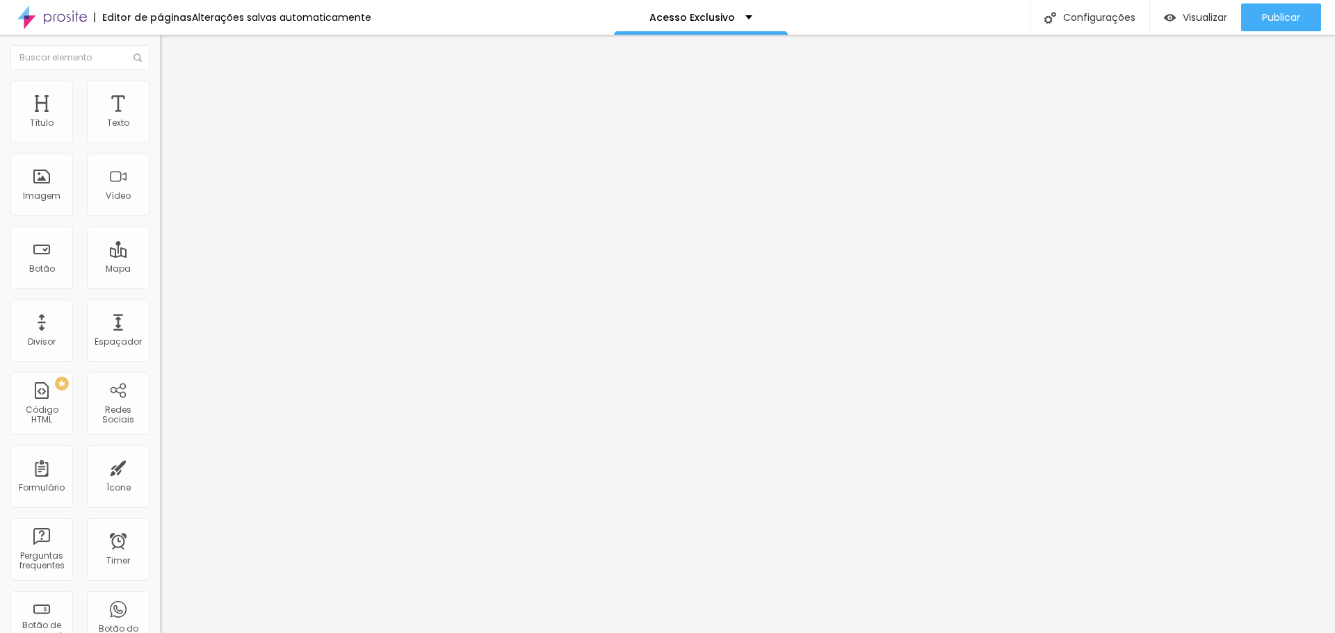
click at [160, 133] on button "button" at bounding box center [169, 126] width 19 height 15
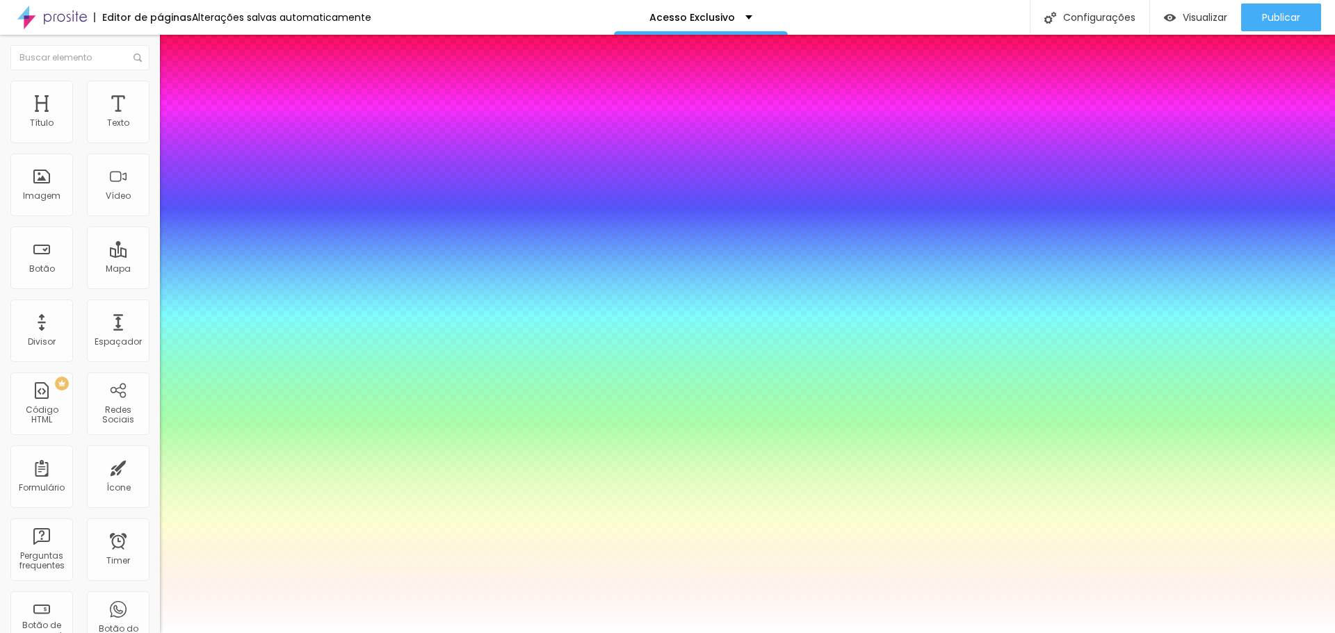
click at [1230, 633] on div at bounding box center [667, 633] width 1335 height 0
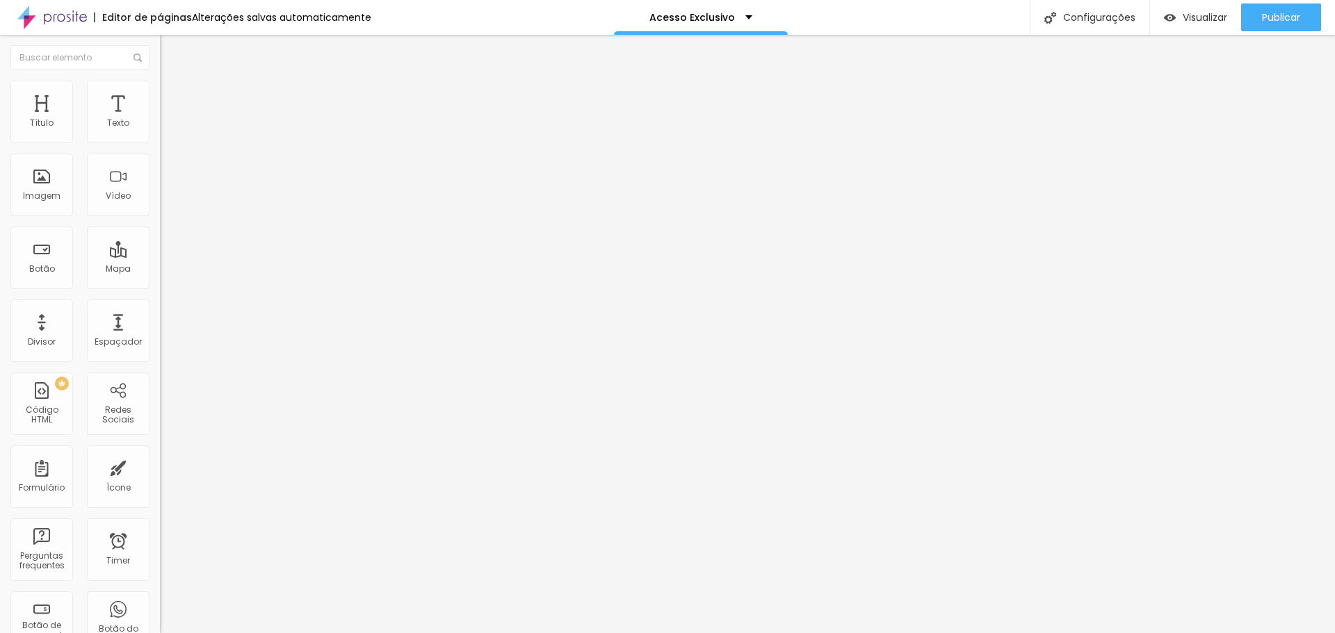
click at [165, 129] on icon "button" at bounding box center [169, 125] width 8 height 8
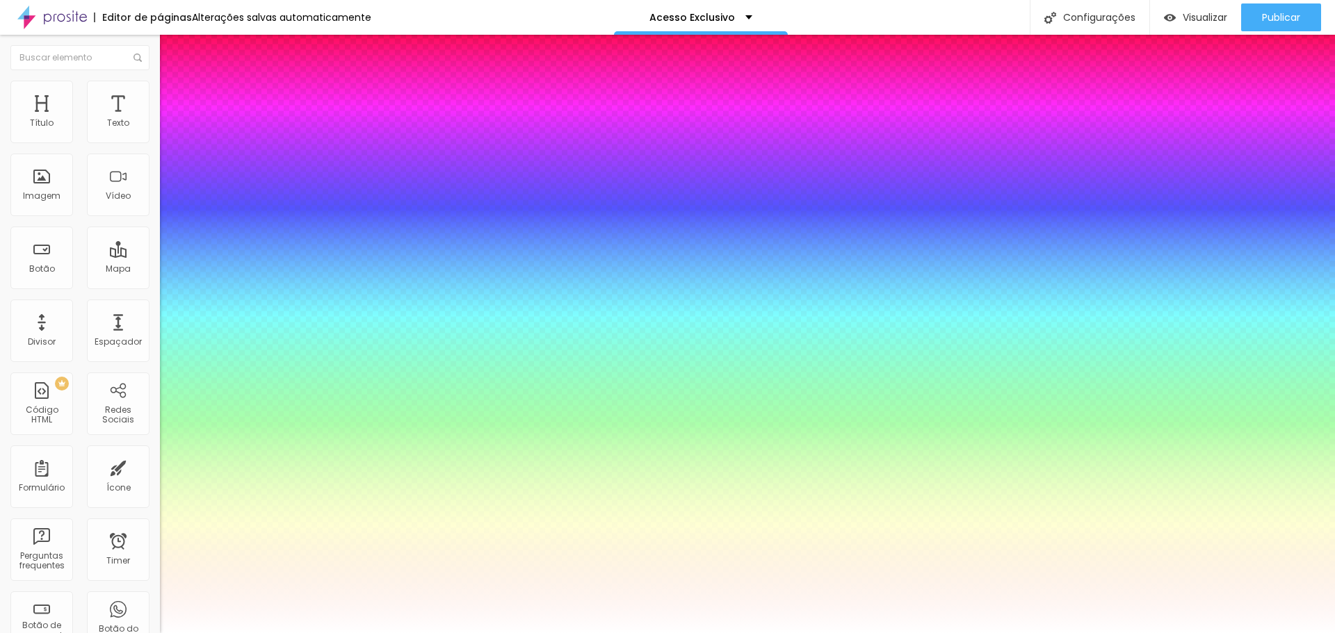
drag, startPoint x: 69, startPoint y: 216, endPoint x: 121, endPoint y: 181, distance: 62.3
click at [73, 633] on div at bounding box center [667, 633] width 1335 height 0
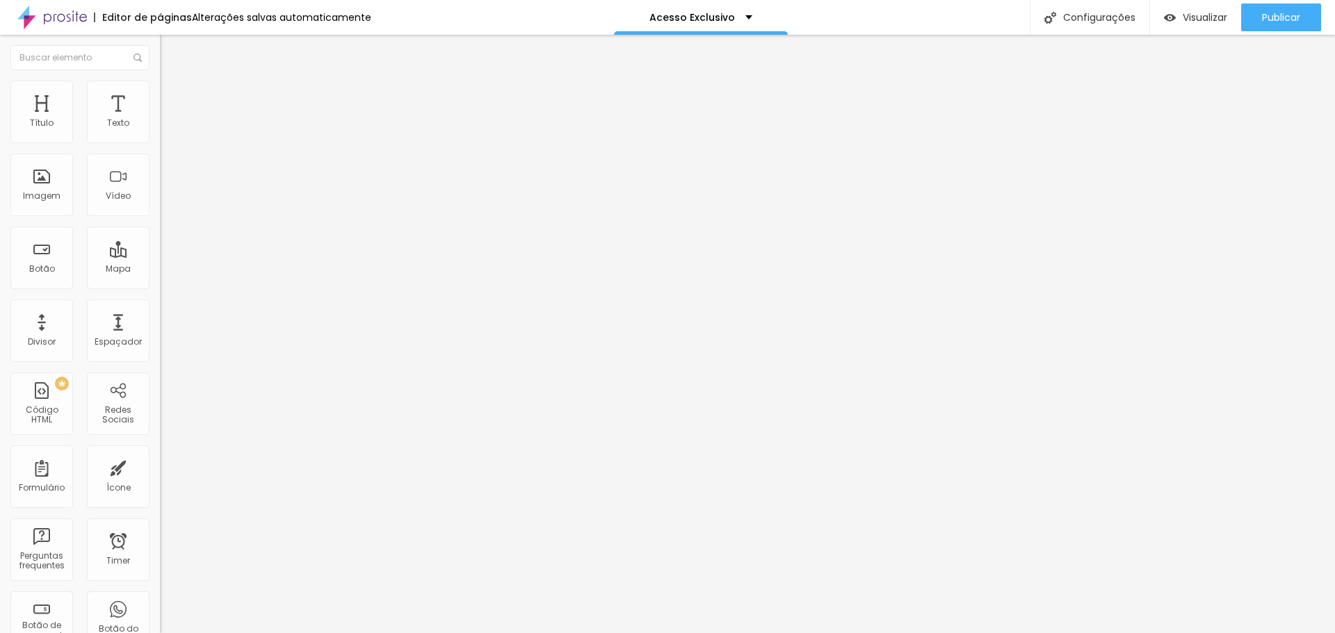
click at [165, 172] on icon "button" at bounding box center [169, 172] width 8 height 8
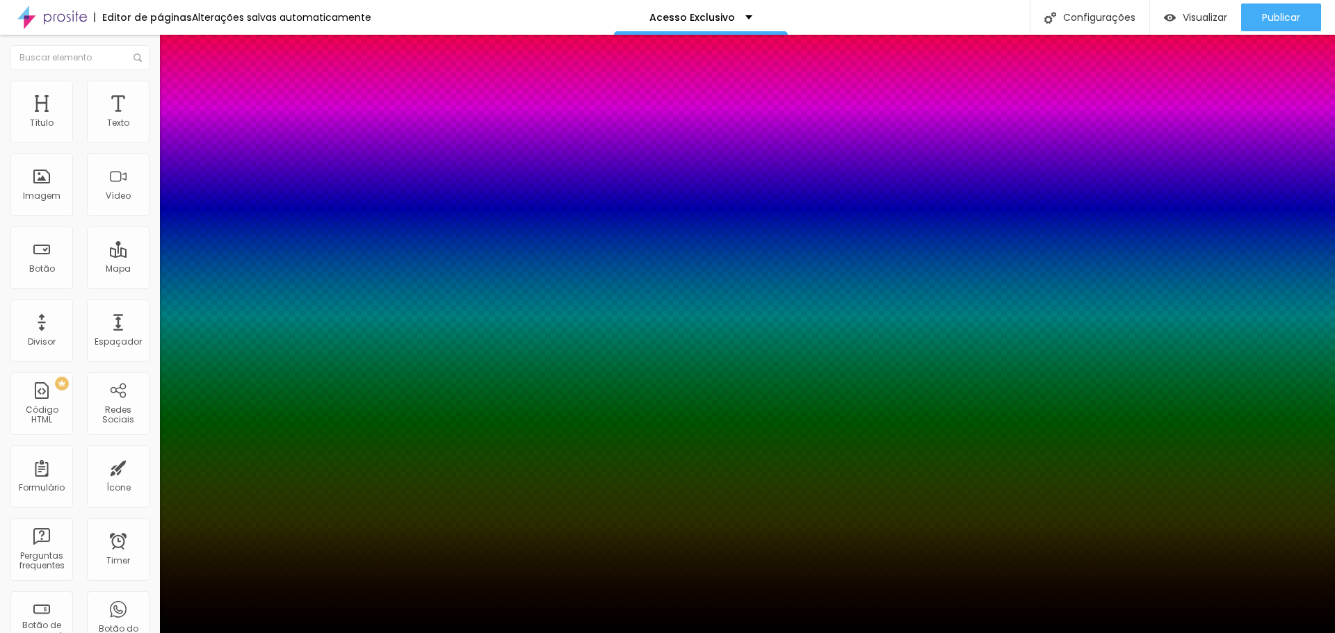
click at [252, 633] on div at bounding box center [667, 642] width 1335 height 0
drag, startPoint x: 231, startPoint y: 343, endPoint x: 245, endPoint y: 345, distance: 14.7
drag, startPoint x: 245, startPoint y: 345, endPoint x: 233, endPoint y: 345, distance: 12.5
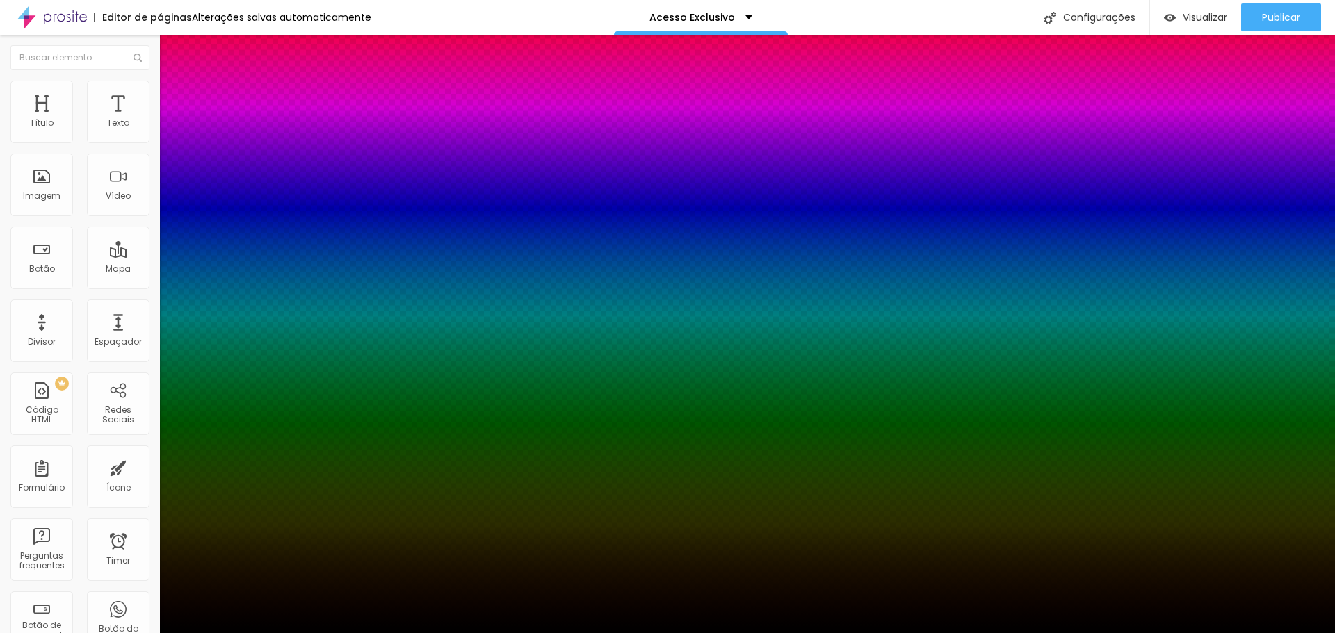
drag, startPoint x: 257, startPoint y: 300, endPoint x: 259, endPoint y: 318, distance: 18.1
click at [14, 249] on div at bounding box center [7, 248] width 14 height 2
click at [667, 633] on div at bounding box center [667, 633] width 1335 height 0
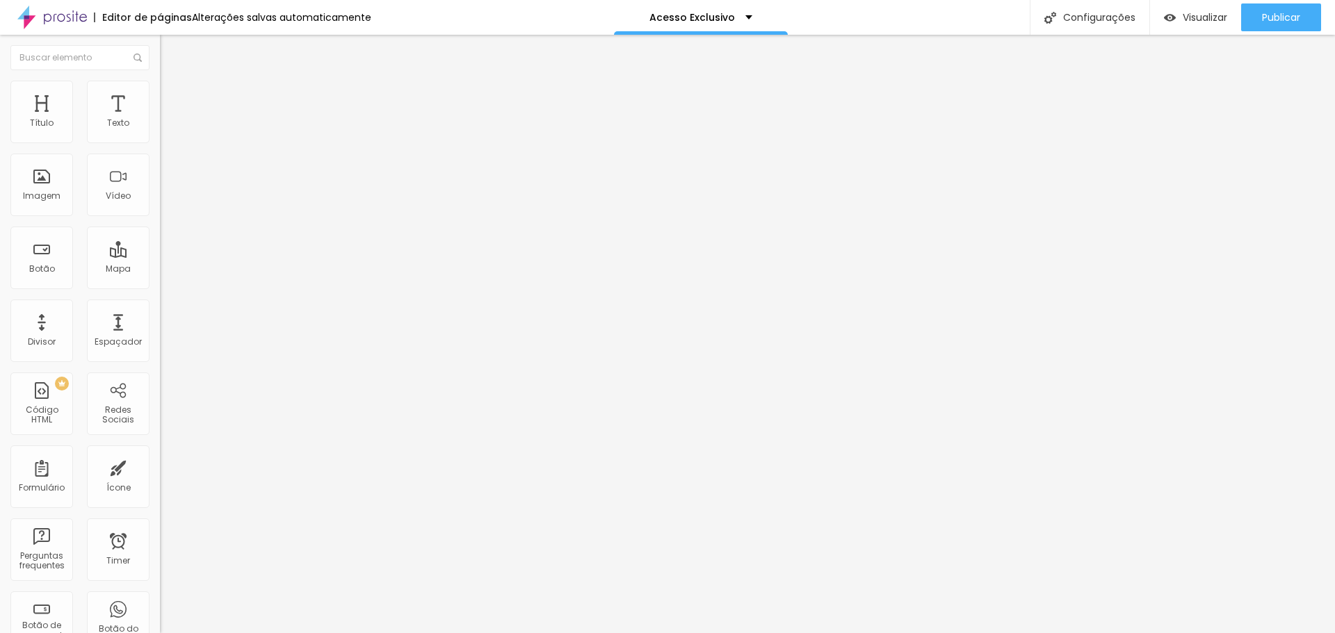
click at [160, 82] on li "Avançado" at bounding box center [240, 88] width 160 height 14
click at [160, 76] on li "Estilo" at bounding box center [240, 74] width 160 height 14
click at [170, 49] on img "button" at bounding box center [175, 50] width 11 height 11
click at [160, 133] on button "button" at bounding box center [169, 126] width 19 height 15
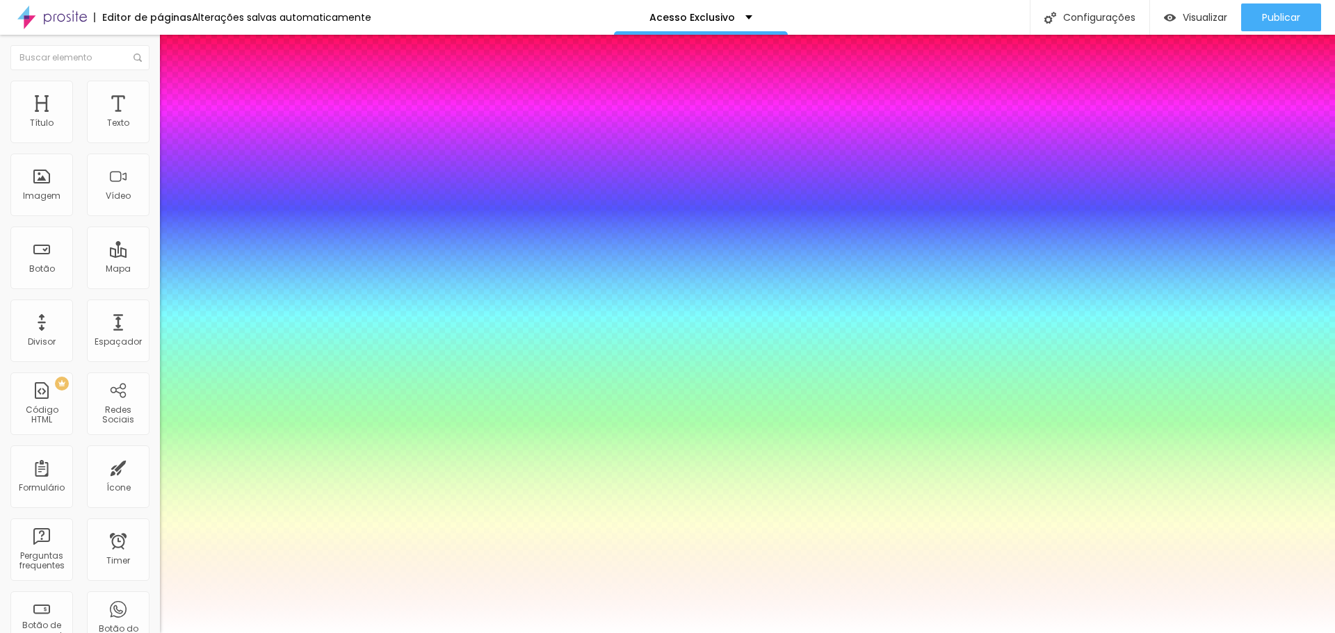
click at [711, 633] on div at bounding box center [667, 633] width 1335 height 0
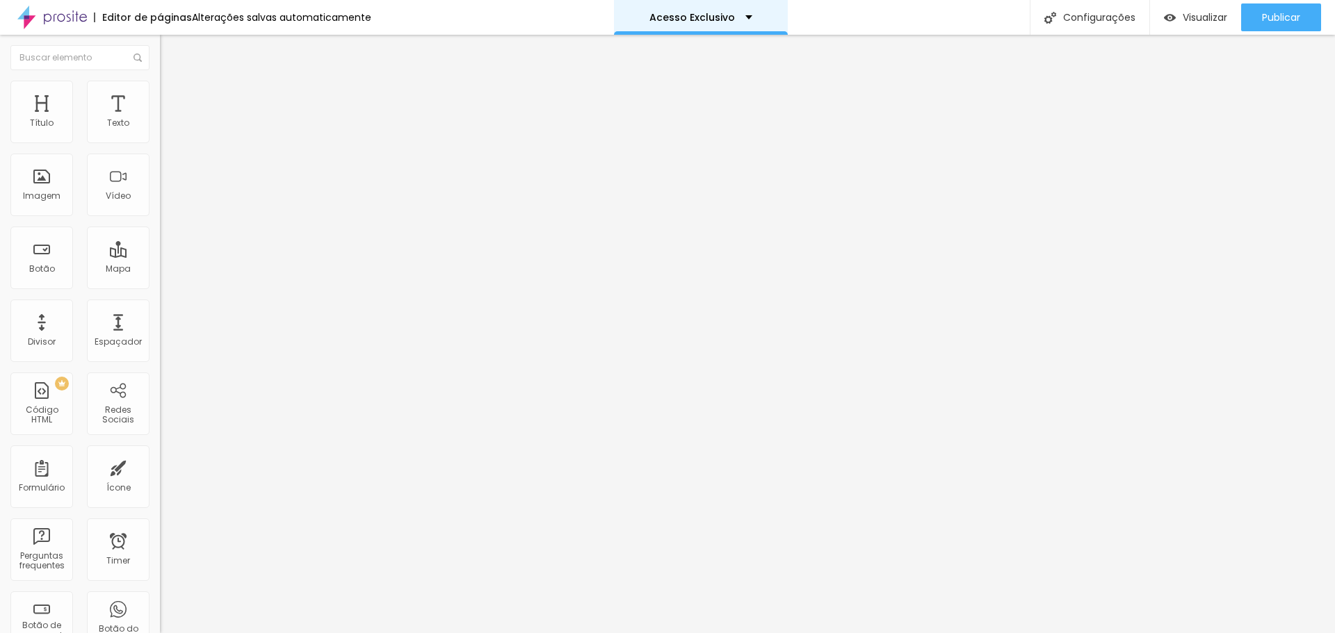
click at [746, 13] on div "Acesso Exclusivo" at bounding box center [701, 17] width 174 height 35
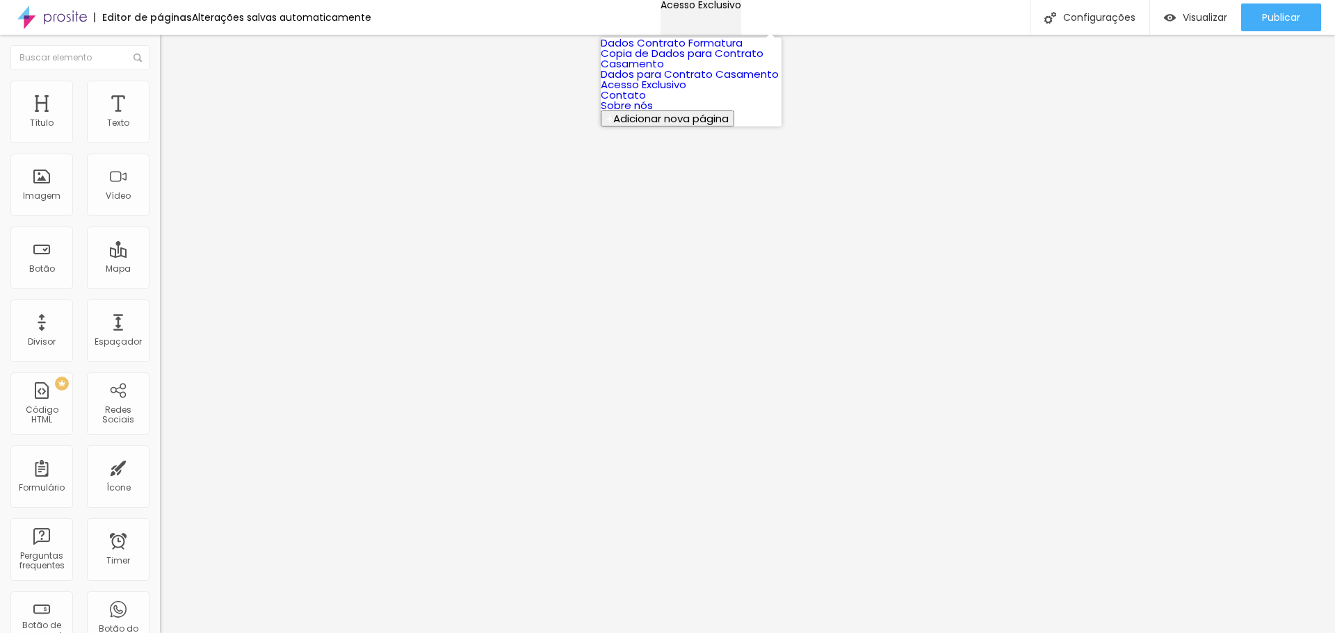
click at [741, 10] on div "Acesso Exclusivo" at bounding box center [700, 5] width 81 height 10
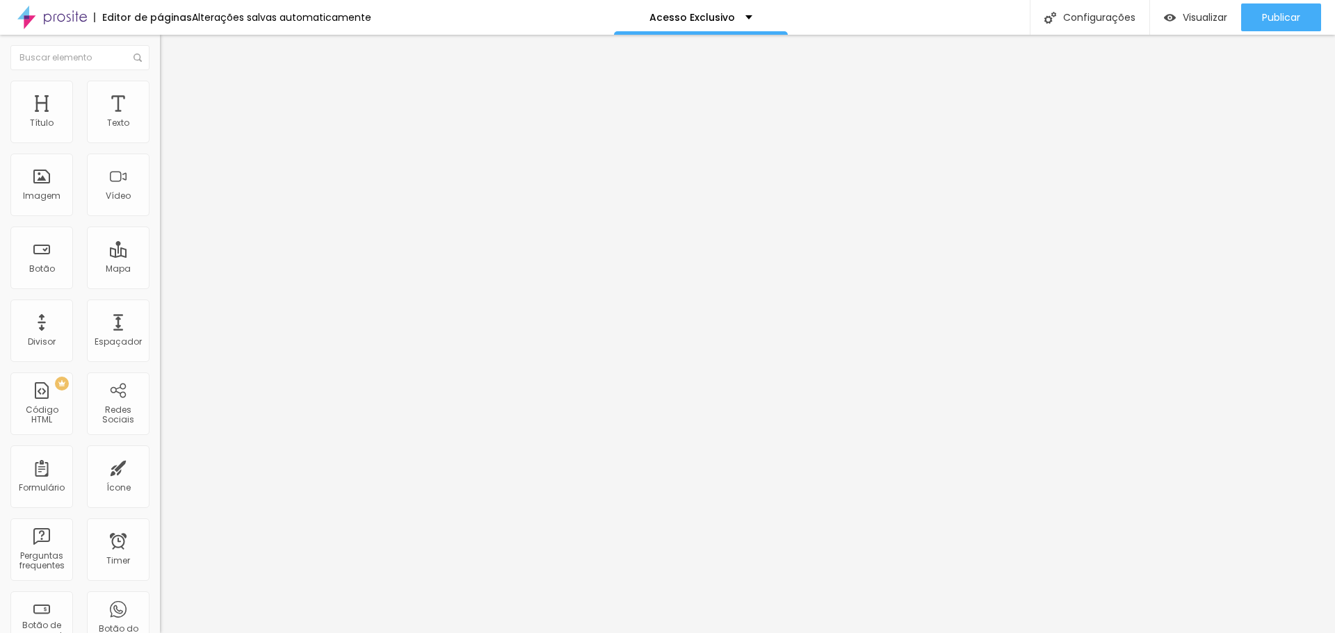
click at [263, 15] on div "Alterações salvas automaticamente" at bounding box center [281, 18] width 179 height 10
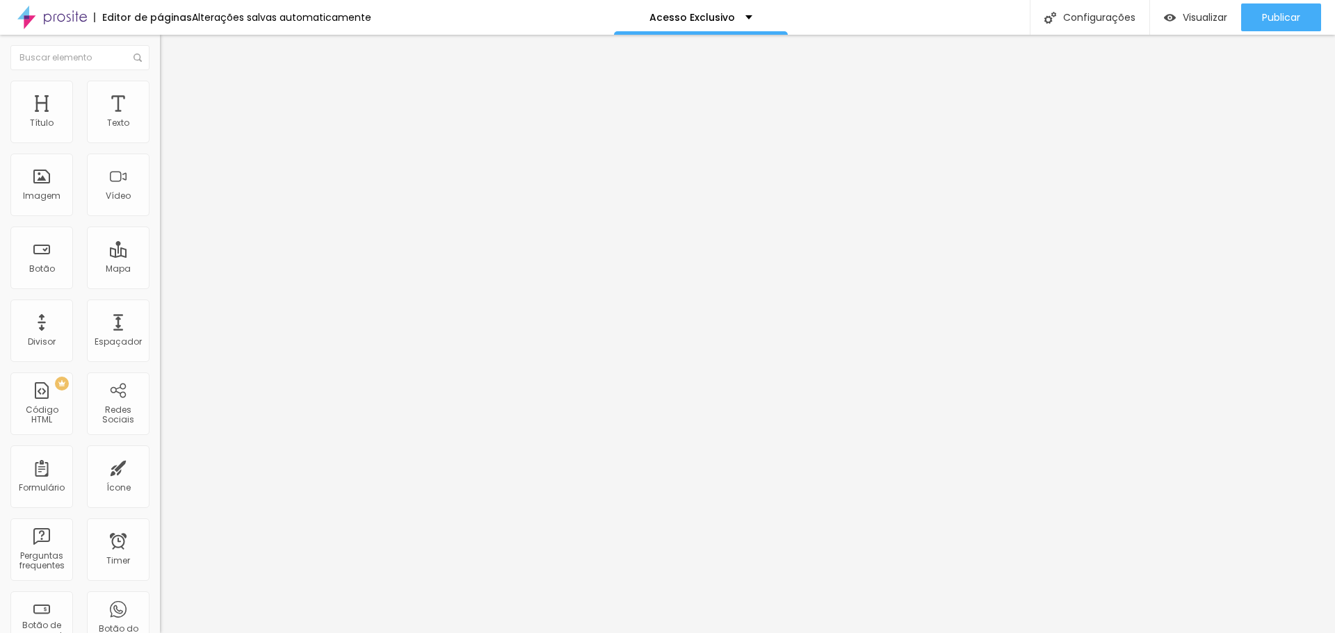
click at [165, 129] on icon "button" at bounding box center [169, 125] width 8 height 8
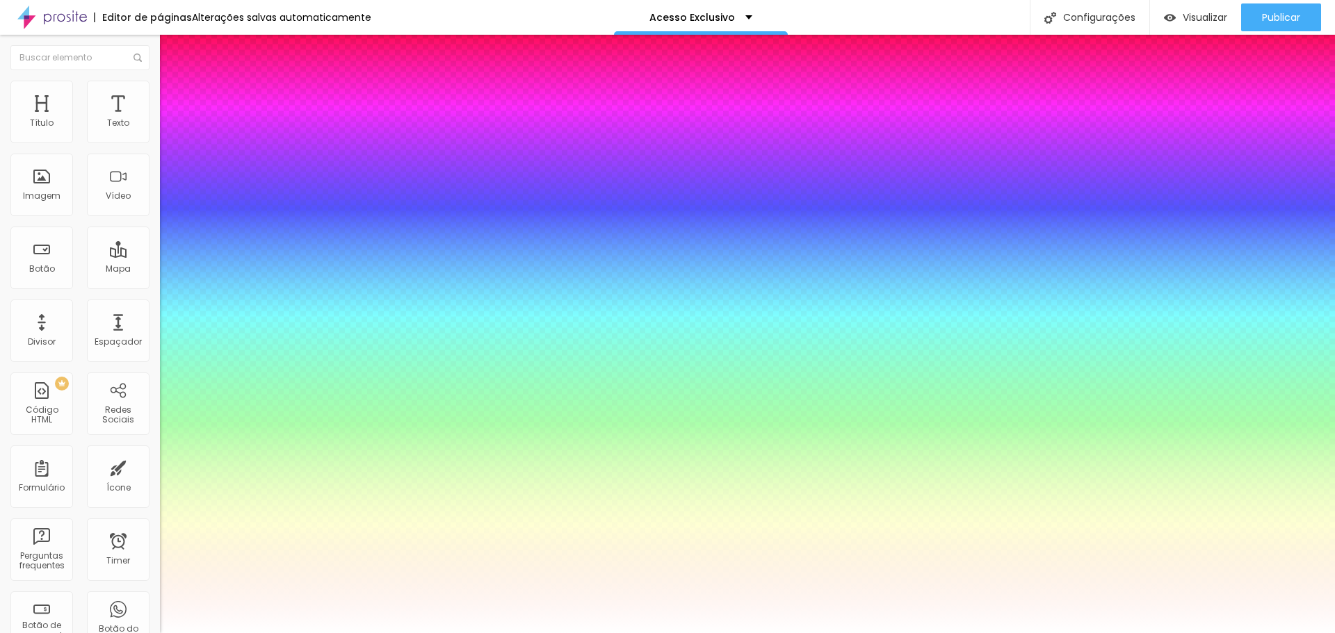
click at [802, 633] on div at bounding box center [667, 633] width 1335 height 0
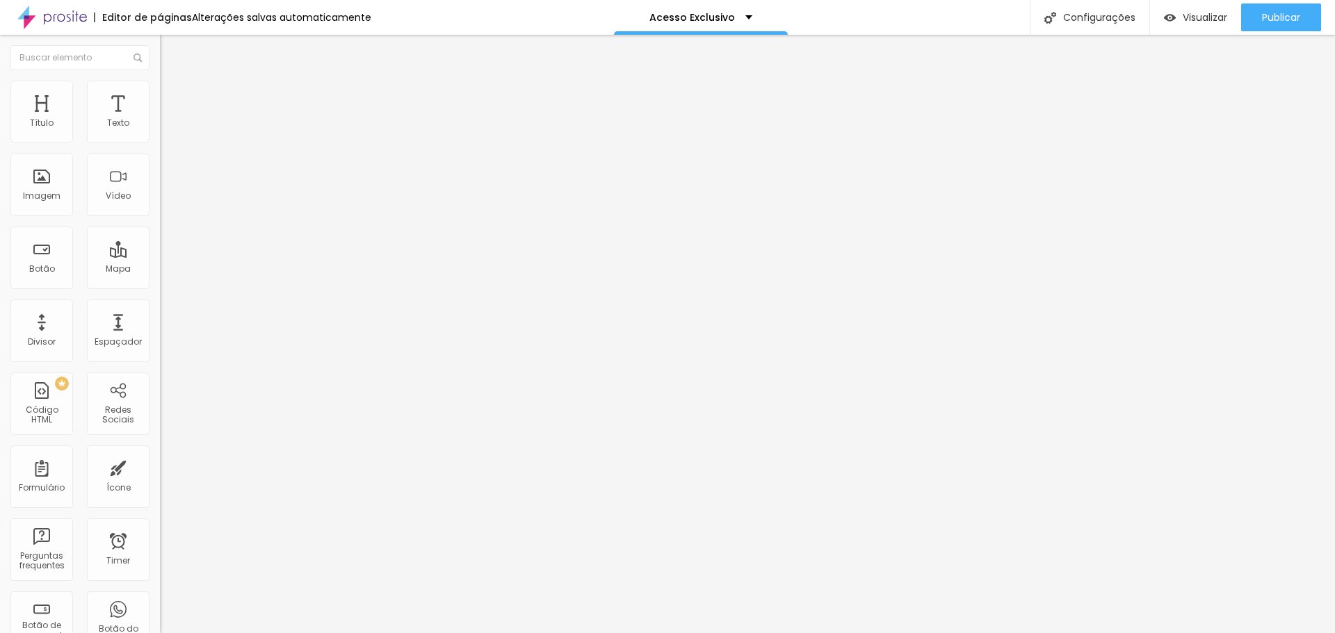
click at [160, 267] on div "Editar Texto Estilo Avançado Tipografia Voltar ao padrão Sombra ATIVO Voltar ao…" at bounding box center [240, 334] width 160 height 599
click at [160, 89] on li "Avançado" at bounding box center [240, 88] width 160 height 14
drag, startPoint x: 10, startPoint y: 79, endPoint x: 34, endPoint y: 82, distance: 23.9
click at [160, 80] on ul "Estilo Avançado" at bounding box center [240, 81] width 160 height 28
click at [160, 79] on img at bounding box center [166, 73] width 13 height 13
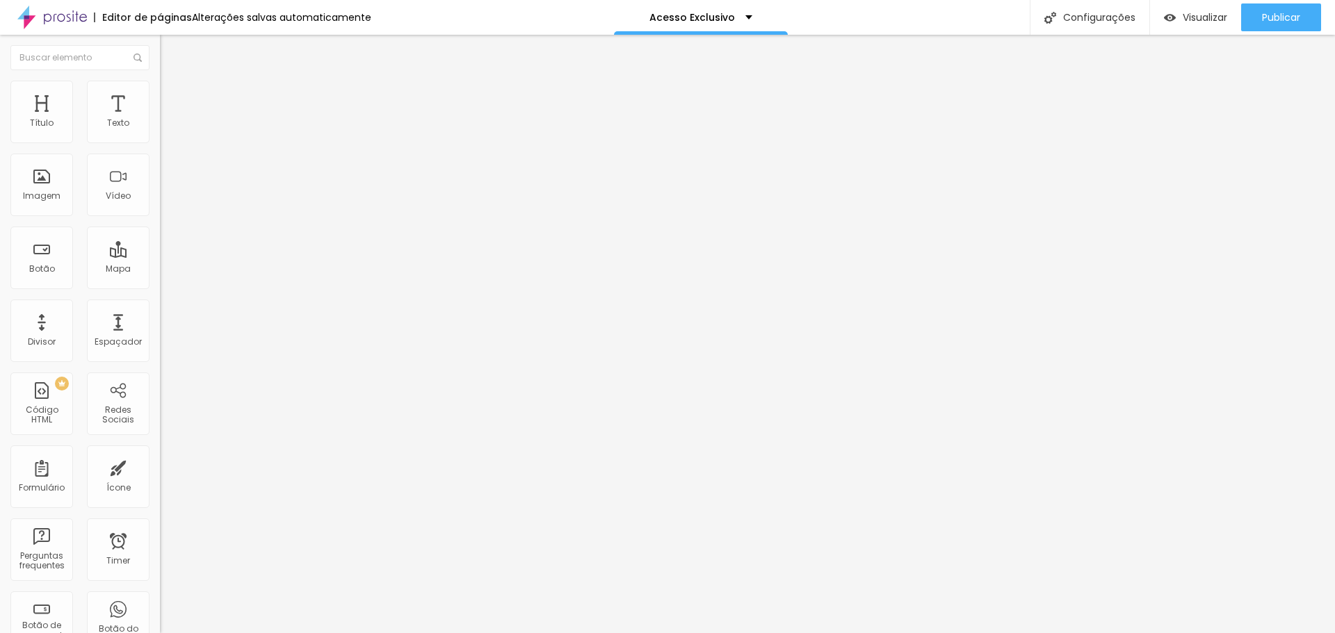
click at [165, 202] on icon "button" at bounding box center [169, 197] width 8 height 8
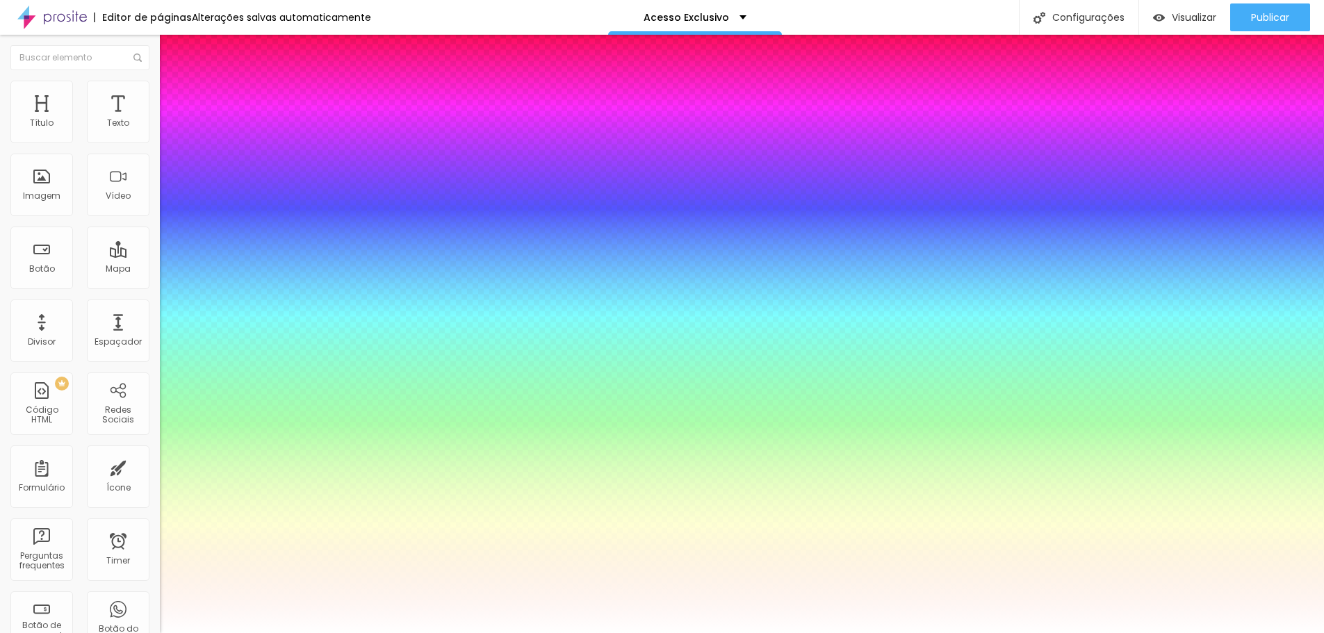
click at [62, 633] on div at bounding box center [662, 633] width 1324 height 0
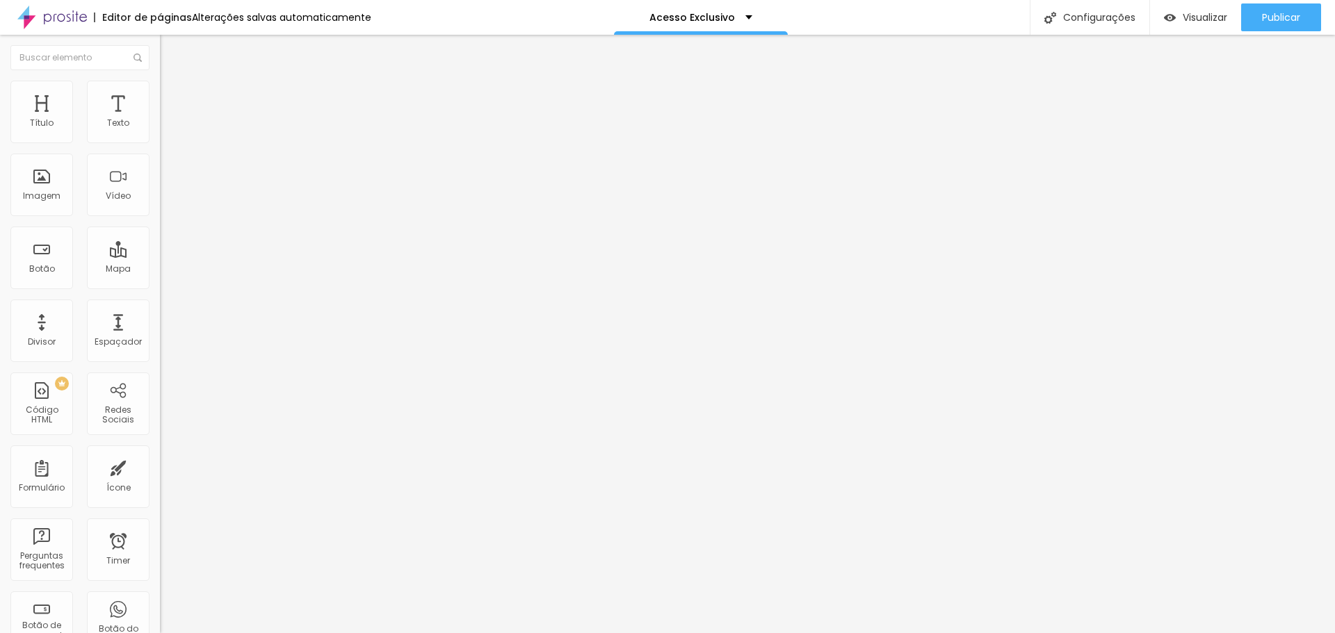
click at [160, 401] on div "Editar Título Estilo Avançado Tamanho Titulo 1 H1 Titulo 2 H2 Titulo 3 H3 Titul…" at bounding box center [240, 334] width 160 height 599
click at [165, 202] on icon "button" at bounding box center [169, 197] width 8 height 8
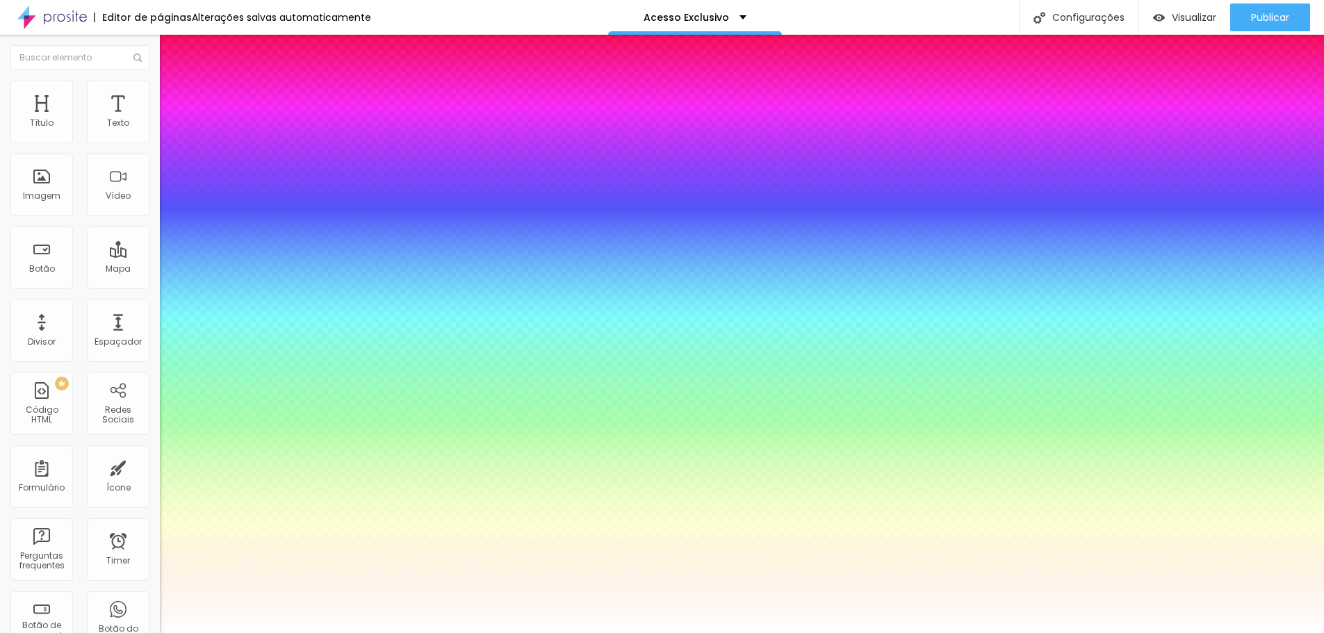
drag, startPoint x: 76, startPoint y: 404, endPoint x: 78, endPoint y: 392, distance: 12.0
click at [76, 633] on div at bounding box center [662, 633] width 1324 height 0
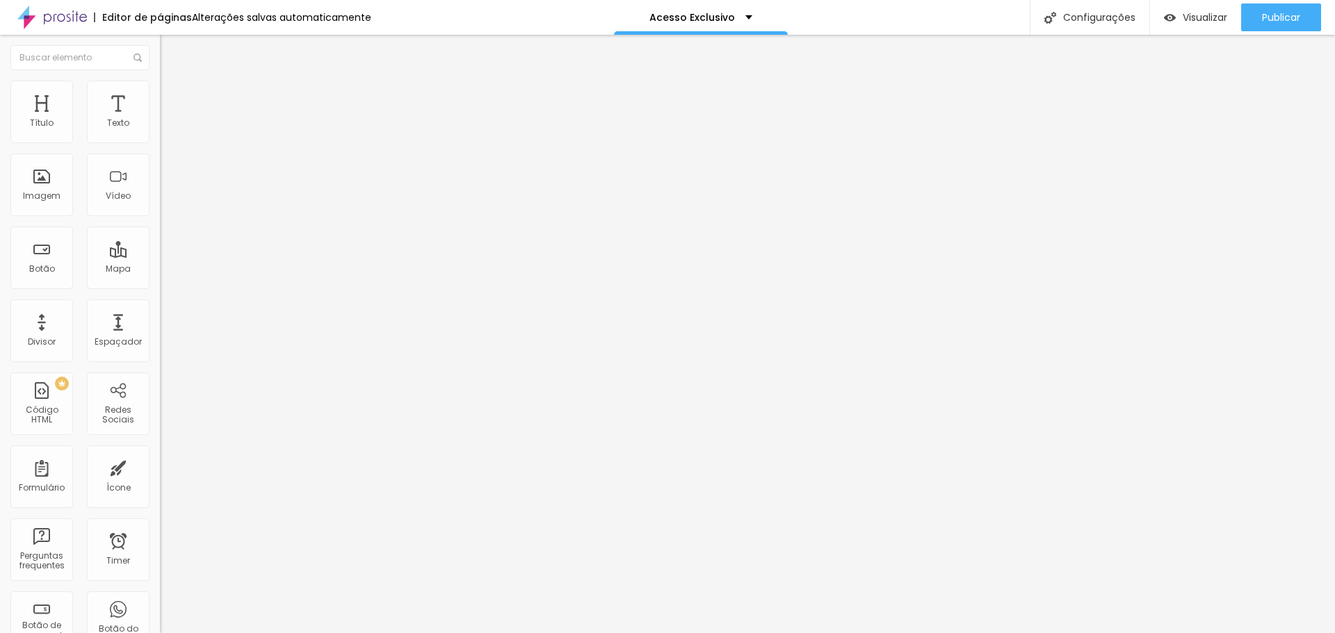
click at [172, 96] on span "Avançado" at bounding box center [195, 90] width 46 height 12
click at [160, 85] on ul "Estilo Avançado" at bounding box center [240, 81] width 160 height 28
click at [160, 81] on img at bounding box center [166, 87] width 13 height 13
click at [160, 81] on ul "Estilo Avançado" at bounding box center [240, 81] width 160 height 28
click at [160, 81] on li "Estilo" at bounding box center [240, 74] width 160 height 14
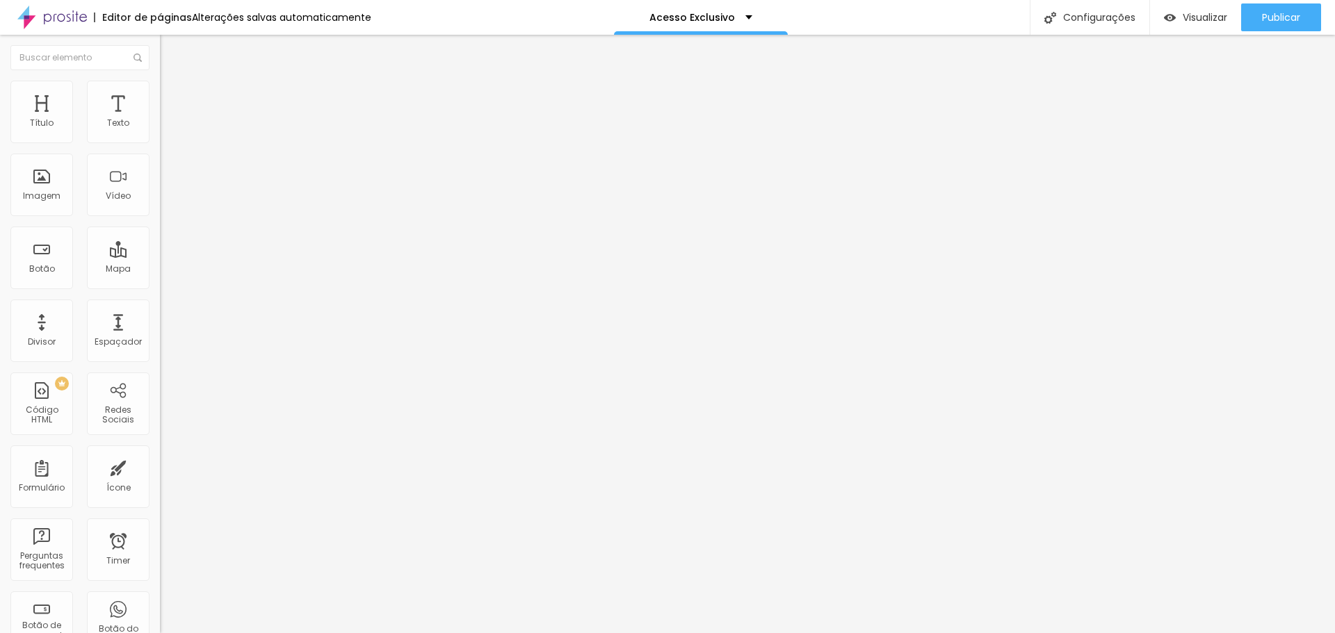
click at [165, 129] on icon "button" at bounding box center [169, 125] width 8 height 8
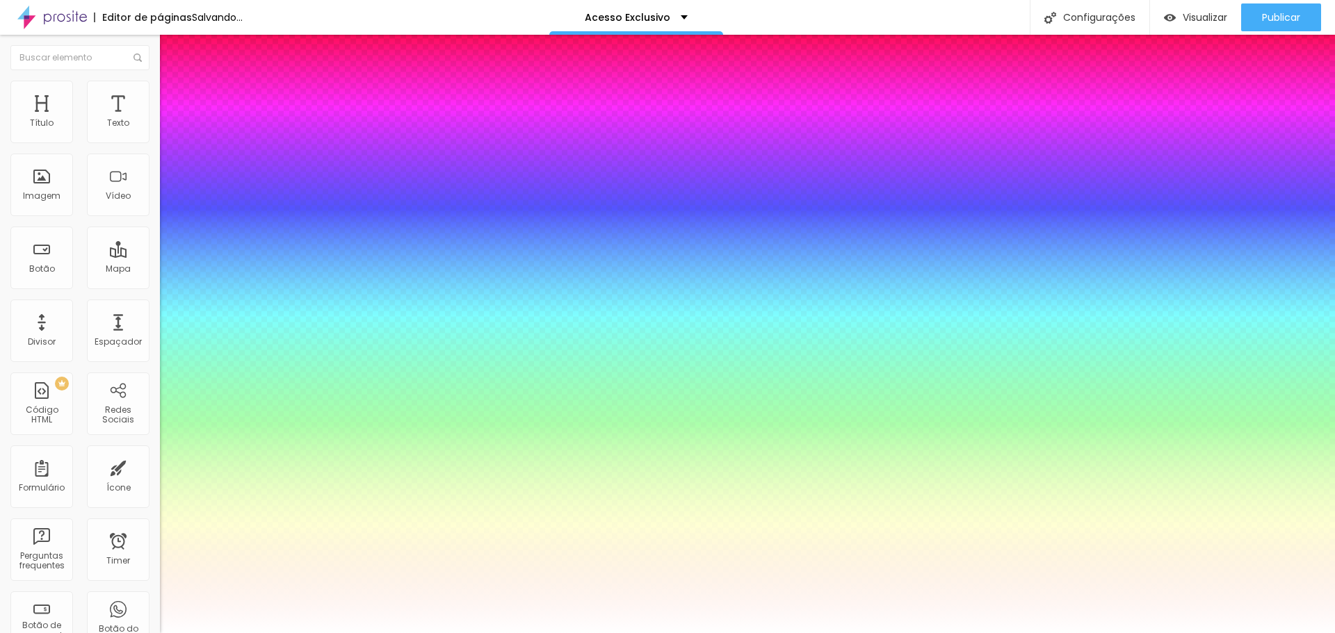
drag, startPoint x: 181, startPoint y: 268, endPoint x: 189, endPoint y: 268, distance: 8.4
drag, startPoint x: 298, startPoint y: 469, endPoint x: 314, endPoint y: 452, distance: 23.6
click at [299, 469] on div at bounding box center [667, 316] width 1335 height 633
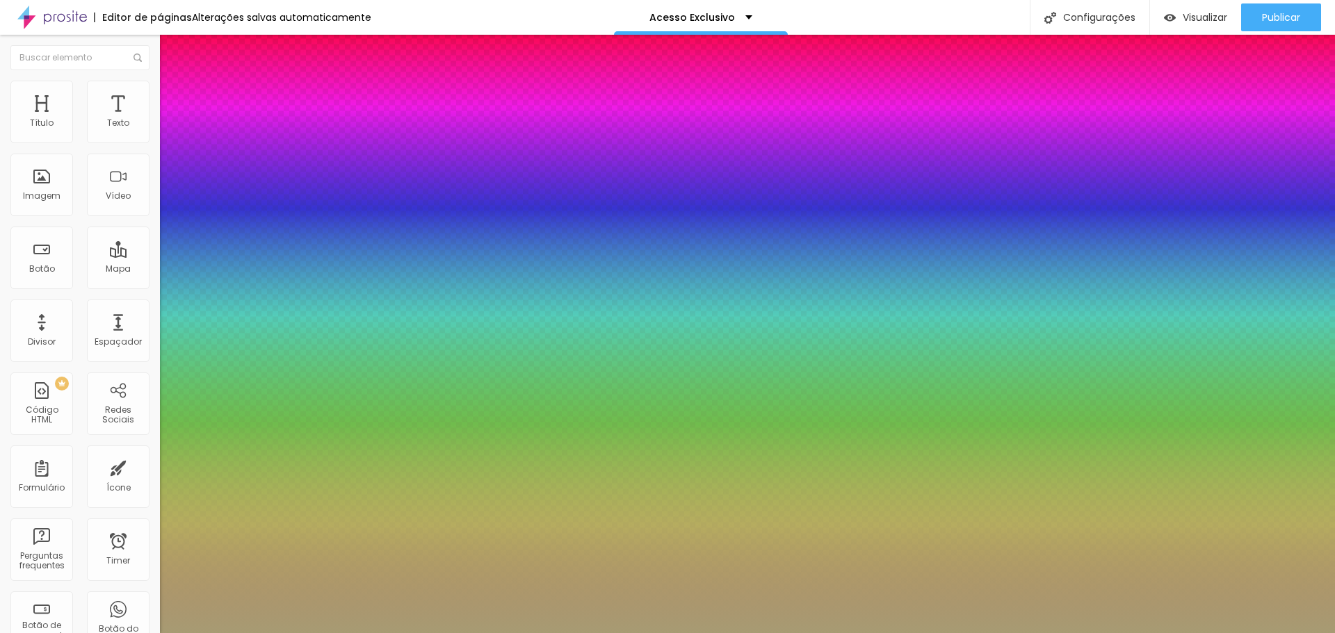
click at [222, 414] on div at bounding box center [667, 316] width 1335 height 633
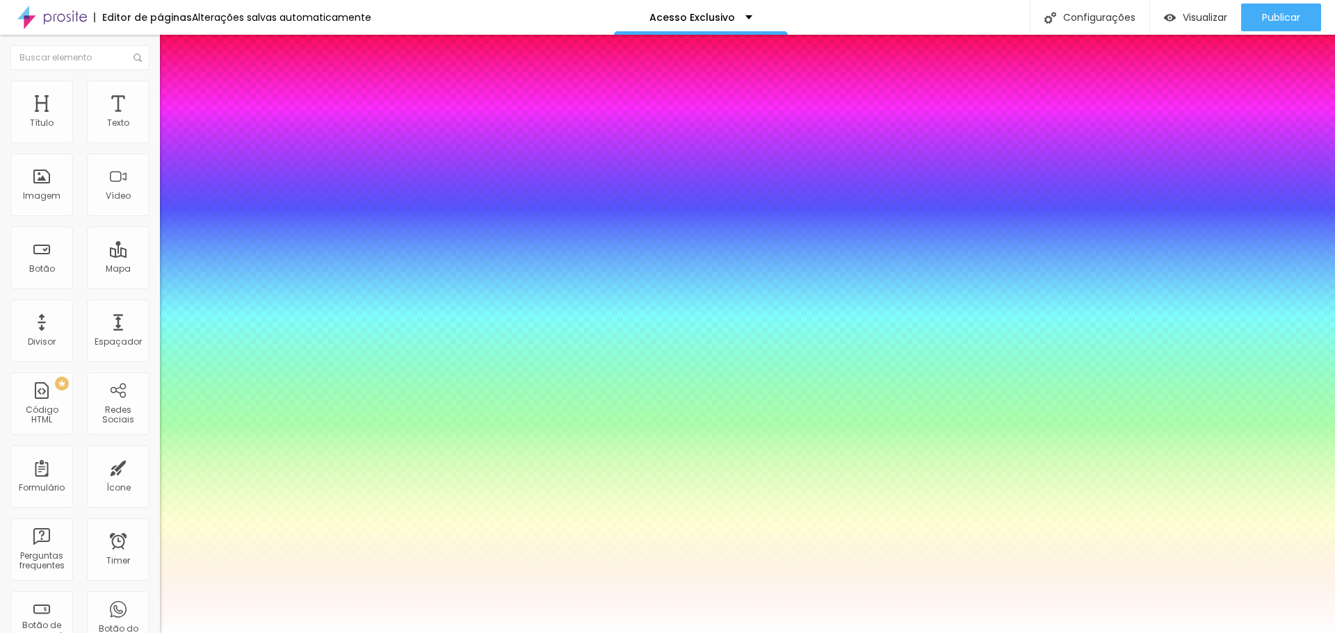
drag, startPoint x: 207, startPoint y: 419, endPoint x: 216, endPoint y: 301, distance: 117.8
click at [37, 633] on div at bounding box center [667, 633] width 1335 height 0
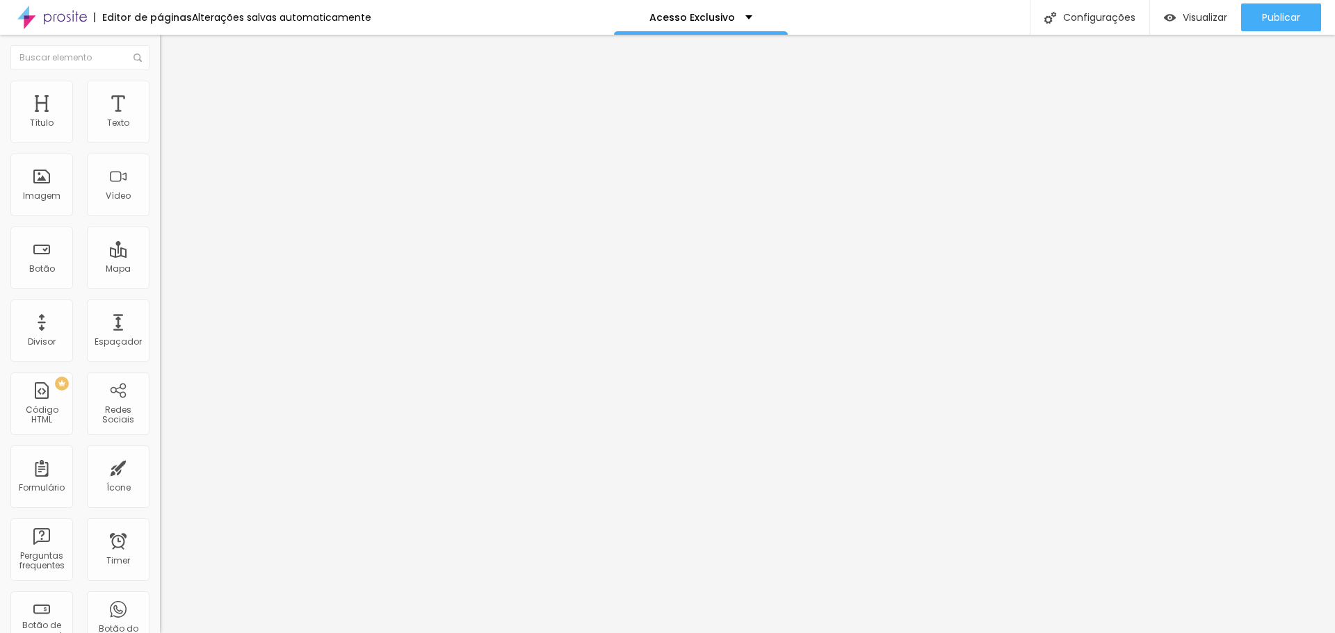
click at [160, 127] on span "Encaixotado" at bounding box center [187, 121] width 54 height 12
click at [160, 148] on span "Completo" at bounding box center [181, 142] width 42 height 12
click at [160, 135] on span "Encaixotado" at bounding box center [187, 129] width 54 height 12
click at [160, 95] on img at bounding box center [166, 101] width 13 height 13
click at [160, 270] on input "range" at bounding box center [205, 275] width 90 height 11
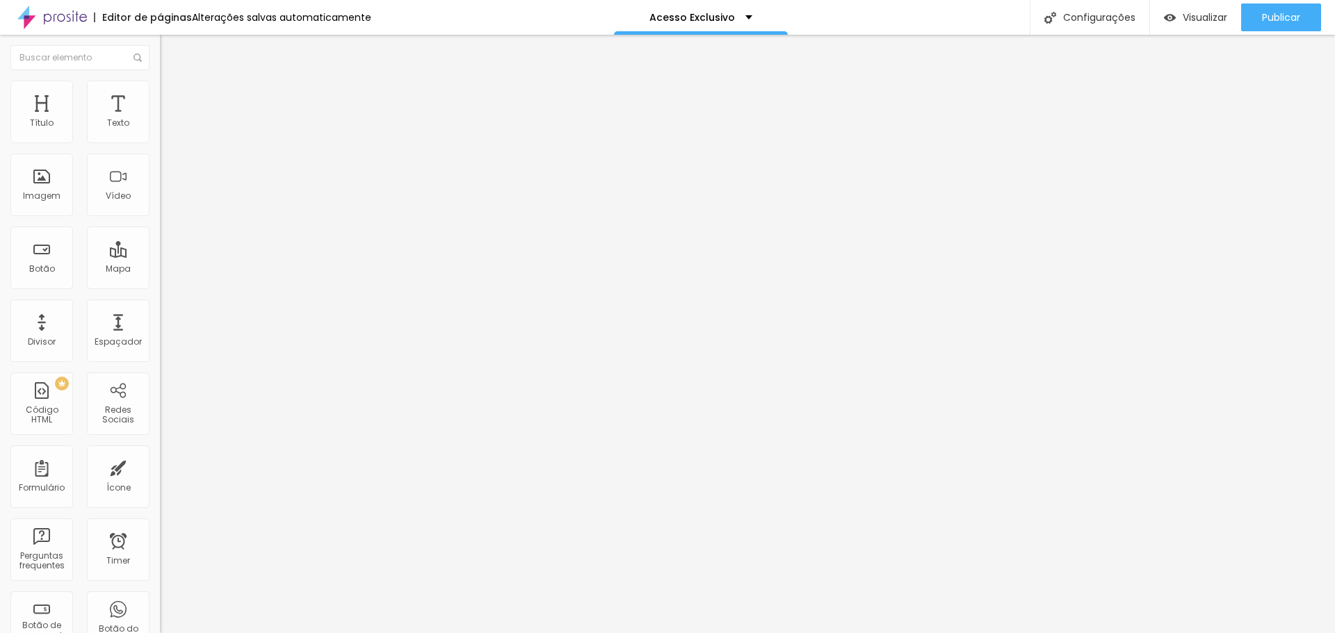
click at [160, 86] on img at bounding box center [166, 87] width 13 height 13
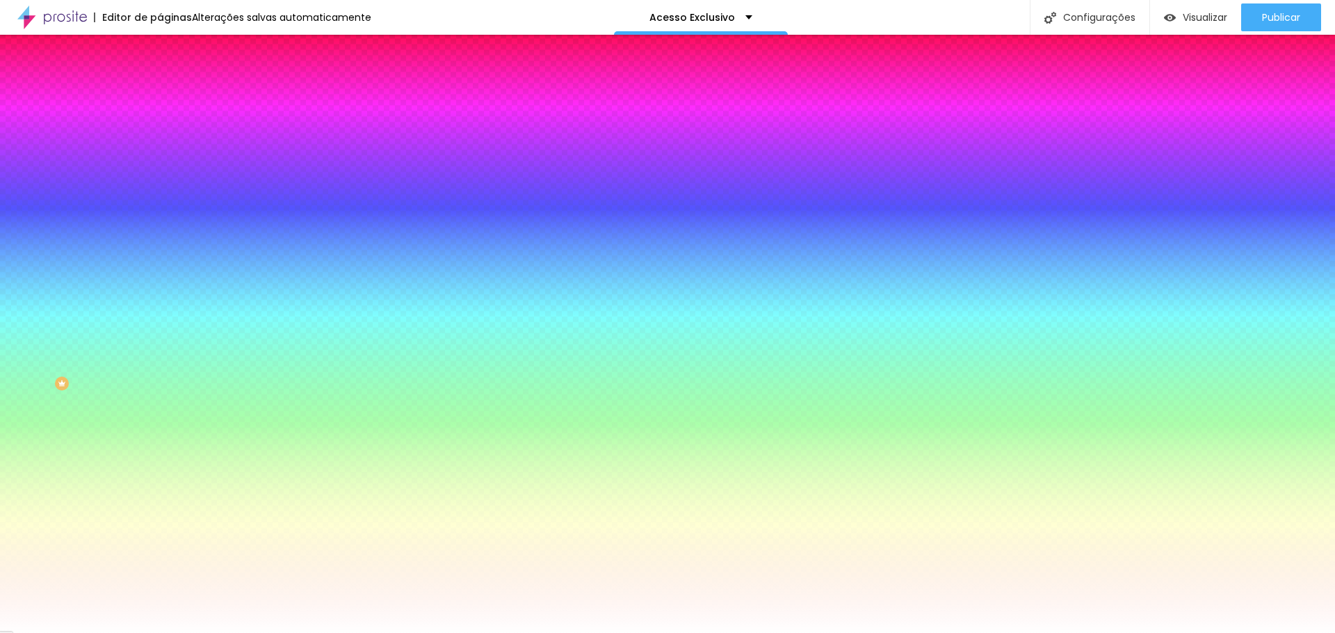
click at [160, 79] on img at bounding box center [166, 73] width 13 height 13
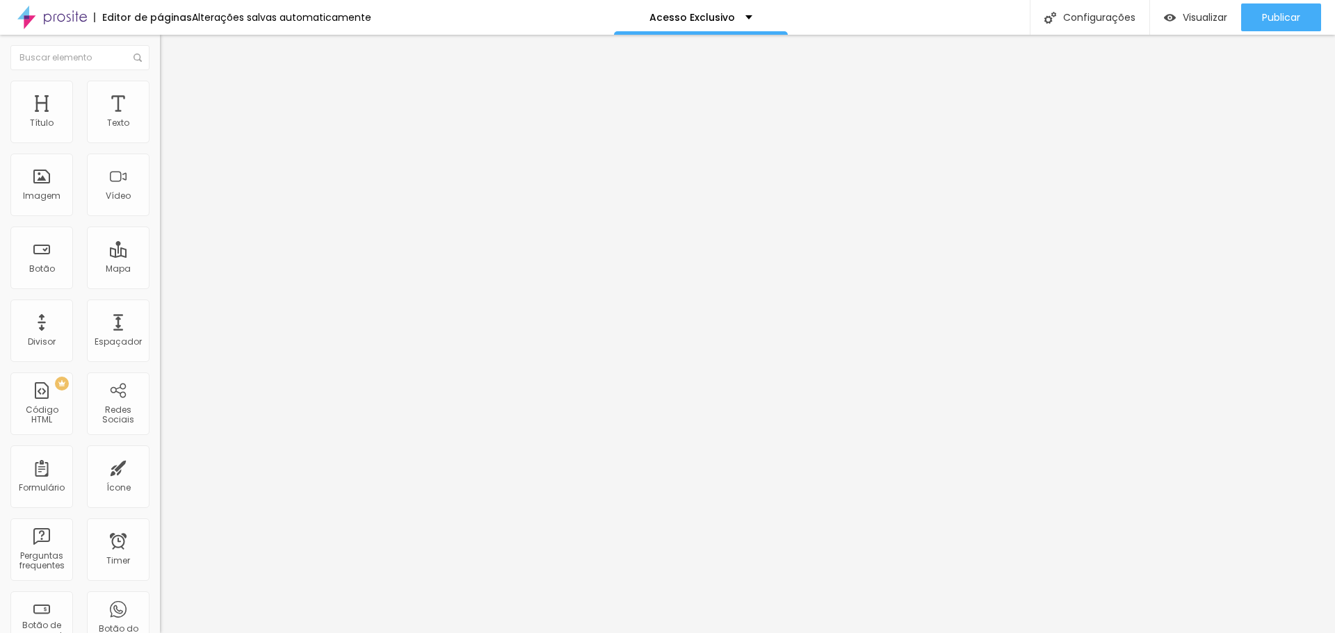
click at [160, 85] on img at bounding box center [166, 87] width 13 height 13
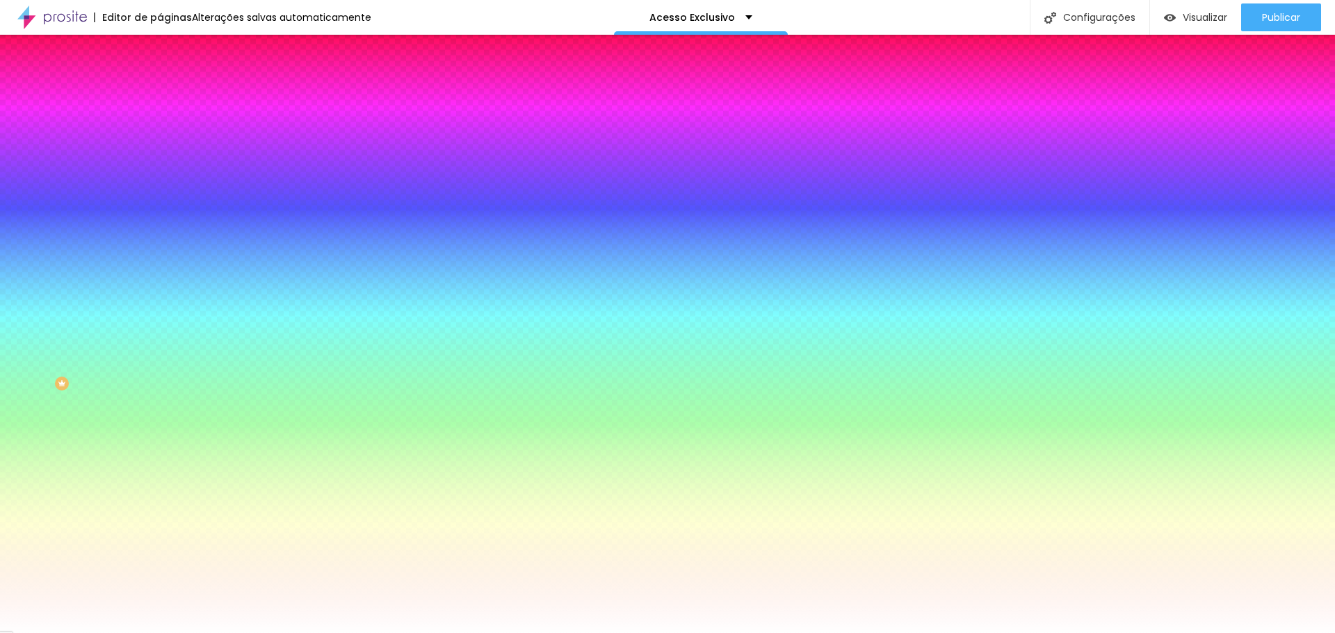
click at [160, 133] on div at bounding box center [240, 133] width 160 height 0
drag, startPoint x: 42, startPoint y: 172, endPoint x: -13, endPoint y: 147, distance: 59.7
click at [0, 147] on html "Editor de páginas Alterações [PERSON_NAME] automaticamente Acesso Exclusivo Con…" at bounding box center [667, 316] width 1335 height 633
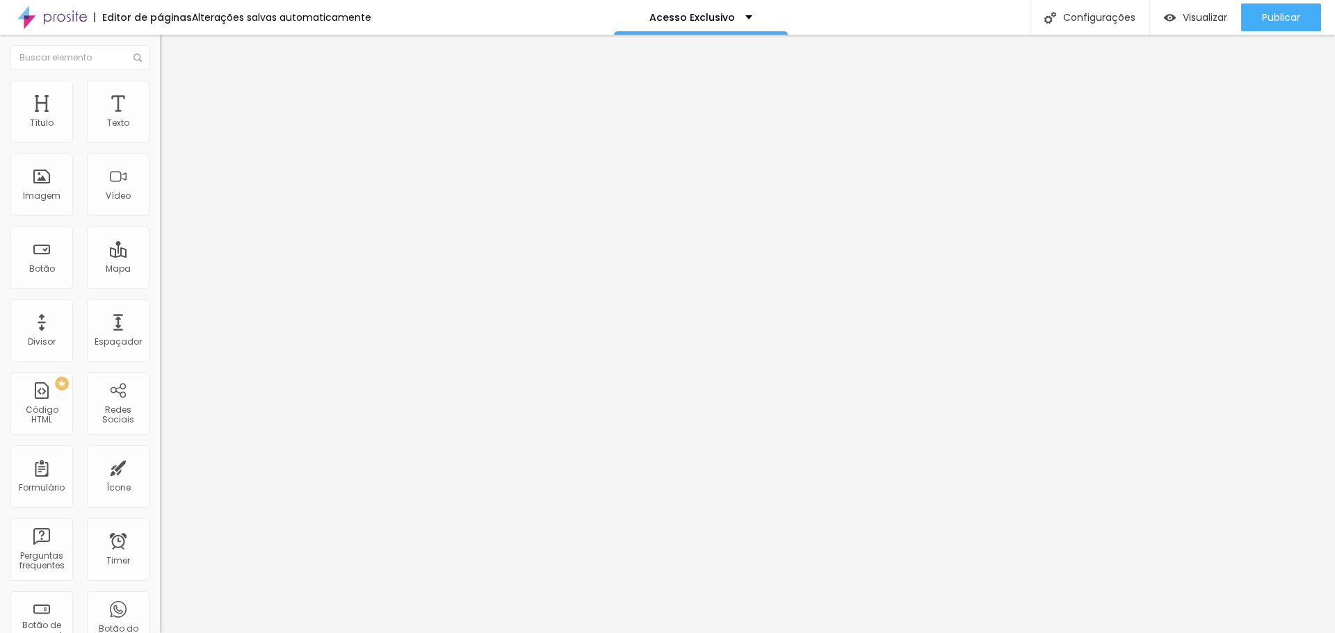
click at [160, 127] on span "Encaixotado" at bounding box center [187, 121] width 54 height 12
click at [160, 148] on span "Completo" at bounding box center [181, 142] width 42 height 12
click at [160, 127] on span "Encaixotado" at bounding box center [187, 121] width 54 height 12
click at [160, 126] on div "Modo Encaixotado Encaixotado Completo" at bounding box center [240, 127] width 160 height 38
click at [160, 127] on span "Encaixotado" at bounding box center [187, 121] width 54 height 12
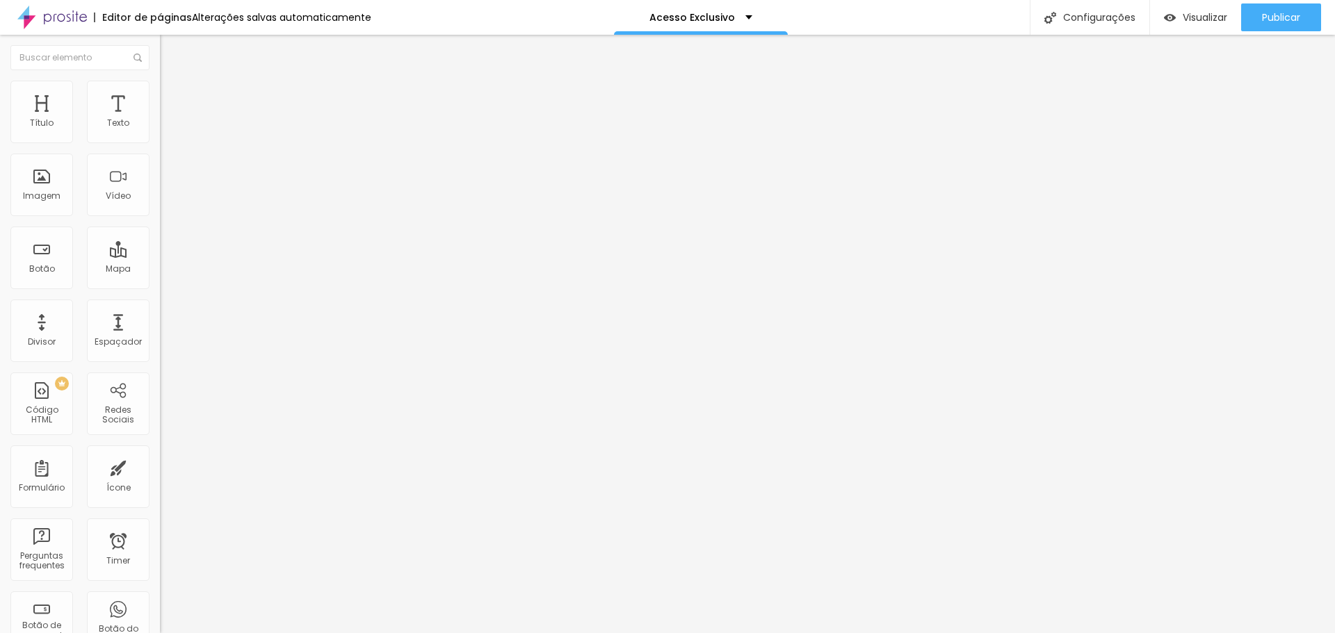
click at [160, 147] on div "Completo" at bounding box center [240, 142] width 160 height 8
click at [160, 127] on span "Completo" at bounding box center [181, 121] width 42 height 12
click at [160, 135] on span "Encaixotado" at bounding box center [187, 129] width 54 height 12
click at [160, 92] on li "Estilo" at bounding box center [240, 88] width 160 height 14
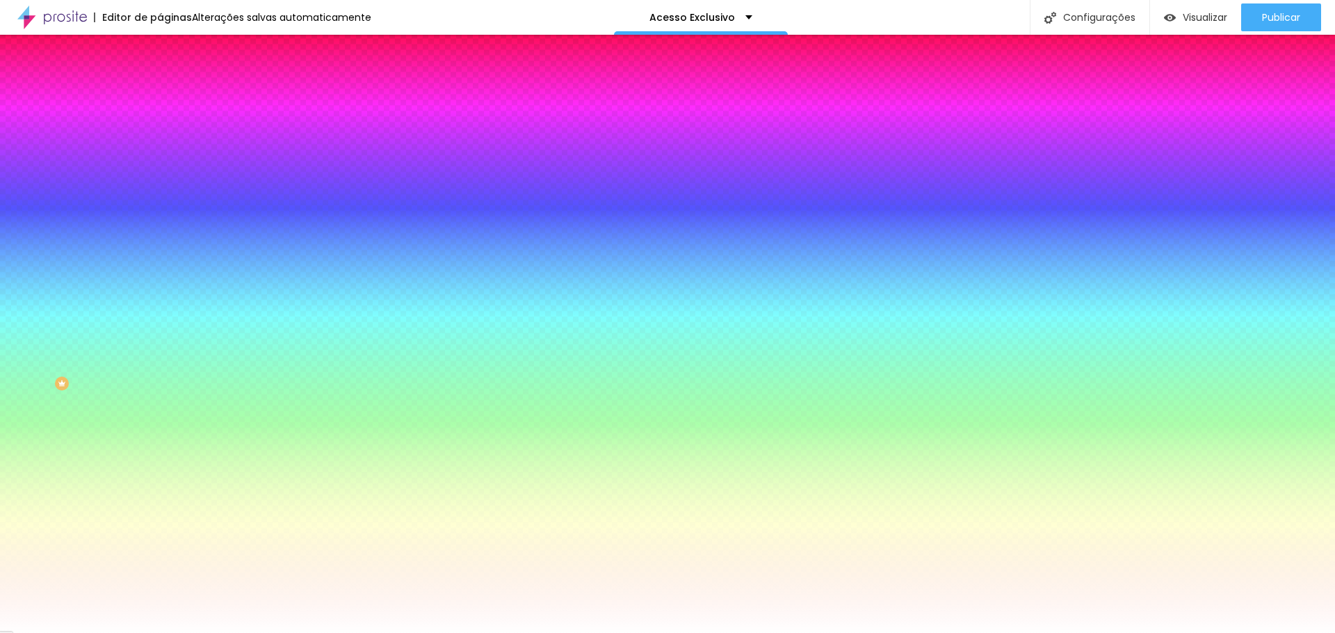
click at [160, 145] on span "Nenhum" at bounding box center [178, 139] width 36 height 12
click at [160, 189] on div at bounding box center [240, 189] width 160 height 0
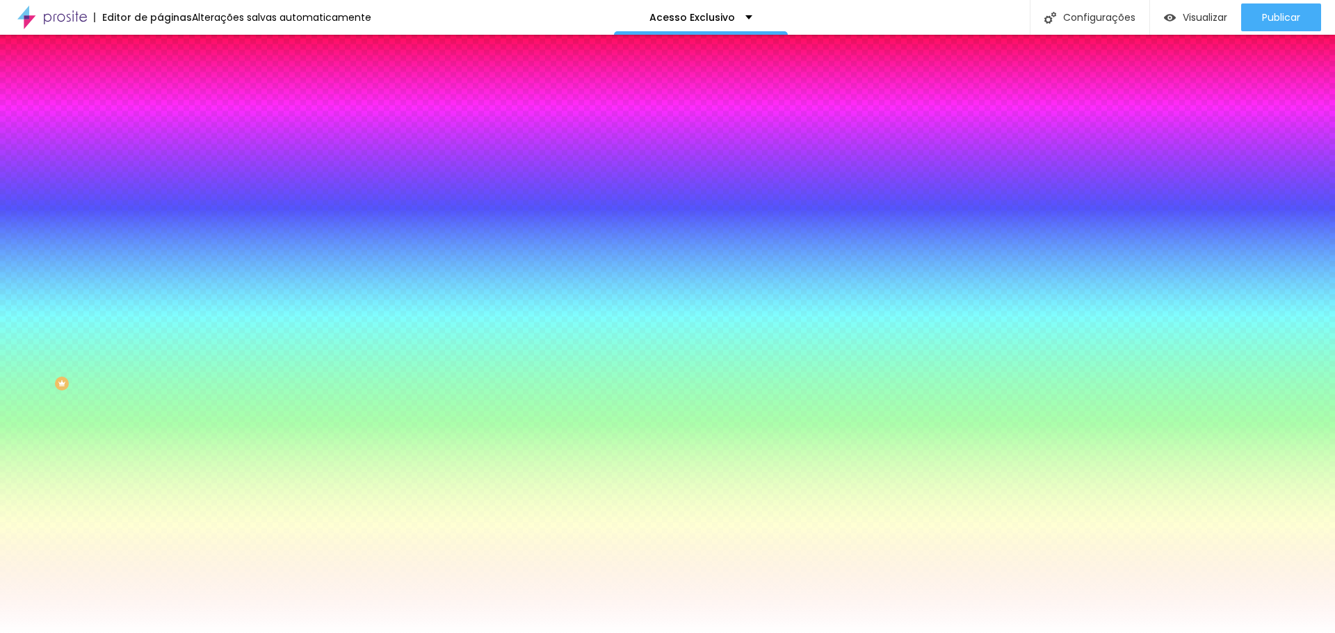
drag, startPoint x: 139, startPoint y: 297, endPoint x: 145, endPoint y: 236, distance: 61.5
click at [160, 236] on div "Imagem de fundo Adicionar imagem Efeito da Imagem Nenhum Nenhum Parallax Cor de…" at bounding box center [240, 198] width 160 height 180
click at [160, 445] on div "Editar Seção Conteúdo Estilo Avançado Imagem de fundo Adicionar imagem Efeito d…" at bounding box center [240, 334] width 160 height 599
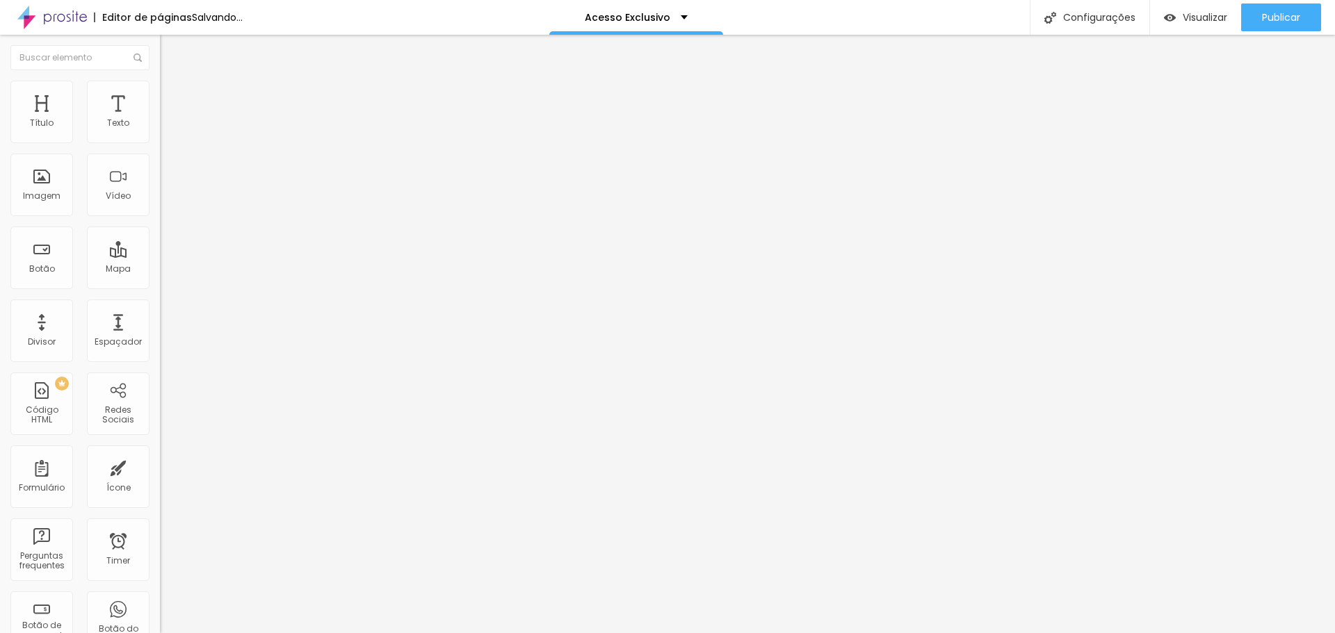
click at [160, 120] on span "Adicionar imagem" at bounding box center [205, 114] width 90 height 12
click at [160, 218] on span "Original" at bounding box center [176, 212] width 33 height 12
click at [160, 234] on span "Padrão" at bounding box center [175, 228] width 31 height 12
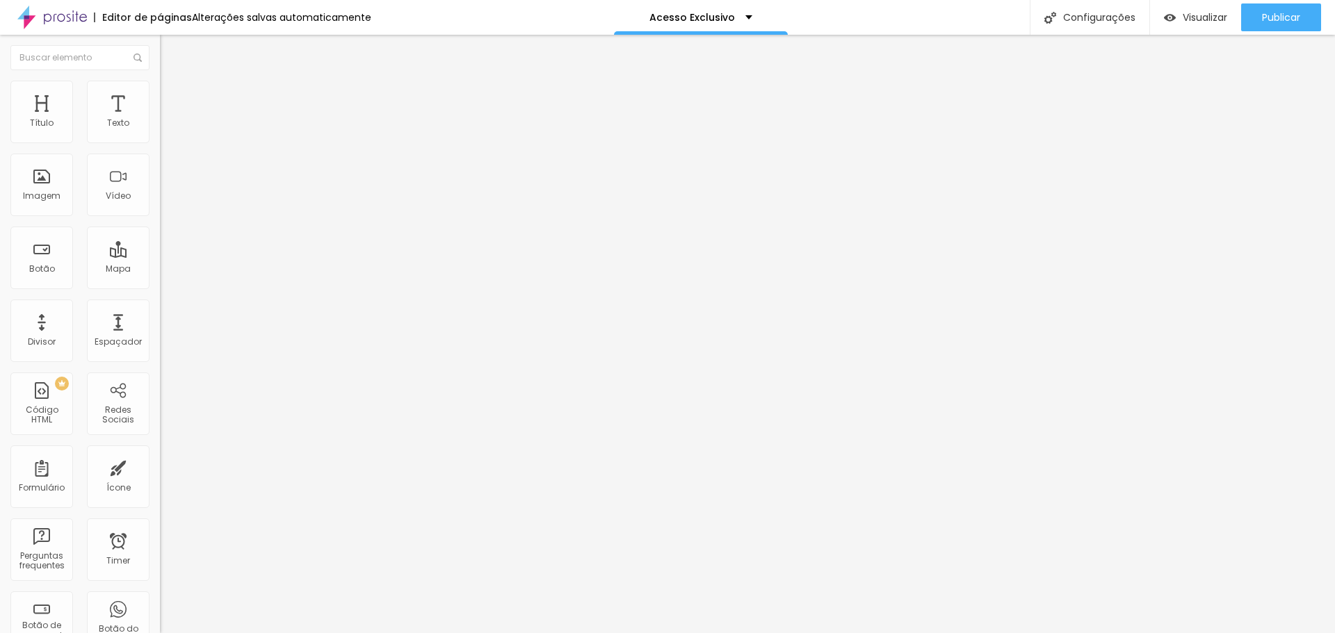
click at [160, 247] on span "Quadrado" at bounding box center [182, 242] width 45 height 12
click at [160, 256] on span "Original" at bounding box center [176, 250] width 33 height 12
click at [160, 87] on img at bounding box center [166, 87] width 13 height 13
drag, startPoint x: 140, startPoint y: 152, endPoint x: 26, endPoint y: 156, distance: 114.8
click at [160, 143] on input "range" at bounding box center [205, 136] width 90 height 11
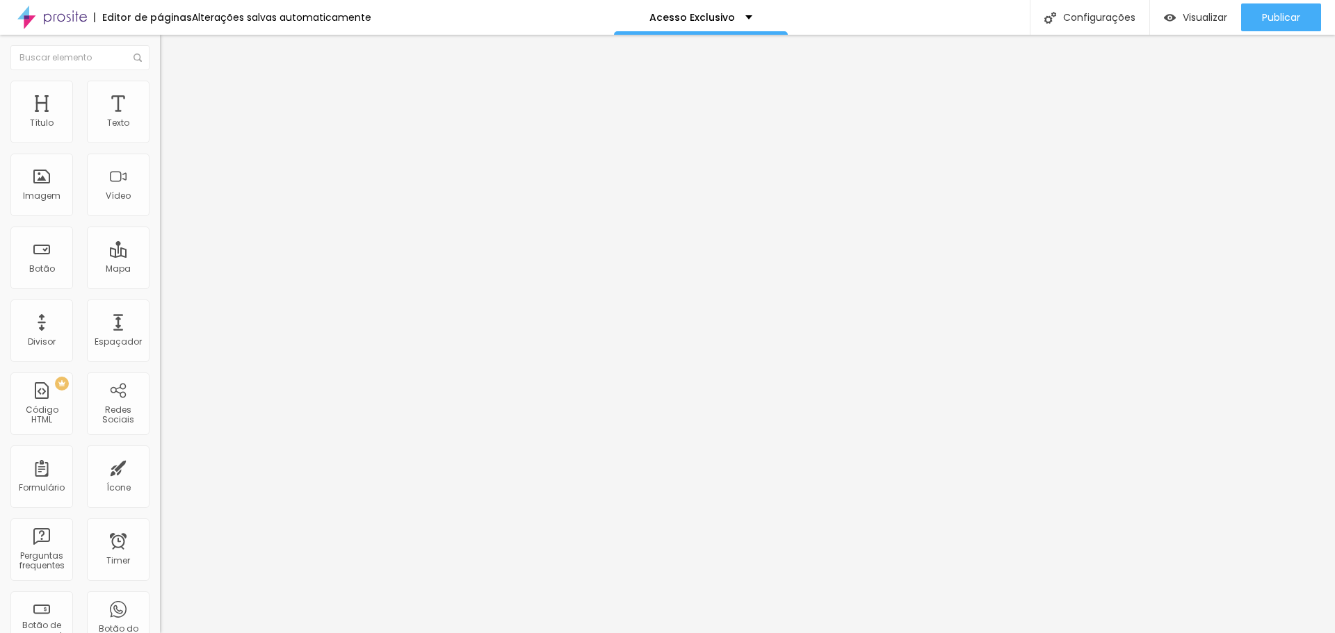
drag, startPoint x: 79, startPoint y: 294, endPoint x: 89, endPoint y: 147, distance: 147.0
click at [160, 289] on div "Editar Imagem Conteúdo Estilo Avançado Tamanho 15 px % 0 [PERSON_NAME] arredond…" at bounding box center [240, 334] width 160 height 599
click at [160, 95] on li "Avançado" at bounding box center [240, 102] width 160 height 14
click at [160, 79] on img at bounding box center [166, 73] width 13 height 13
click at [170, 48] on img "button" at bounding box center [175, 50] width 11 height 11
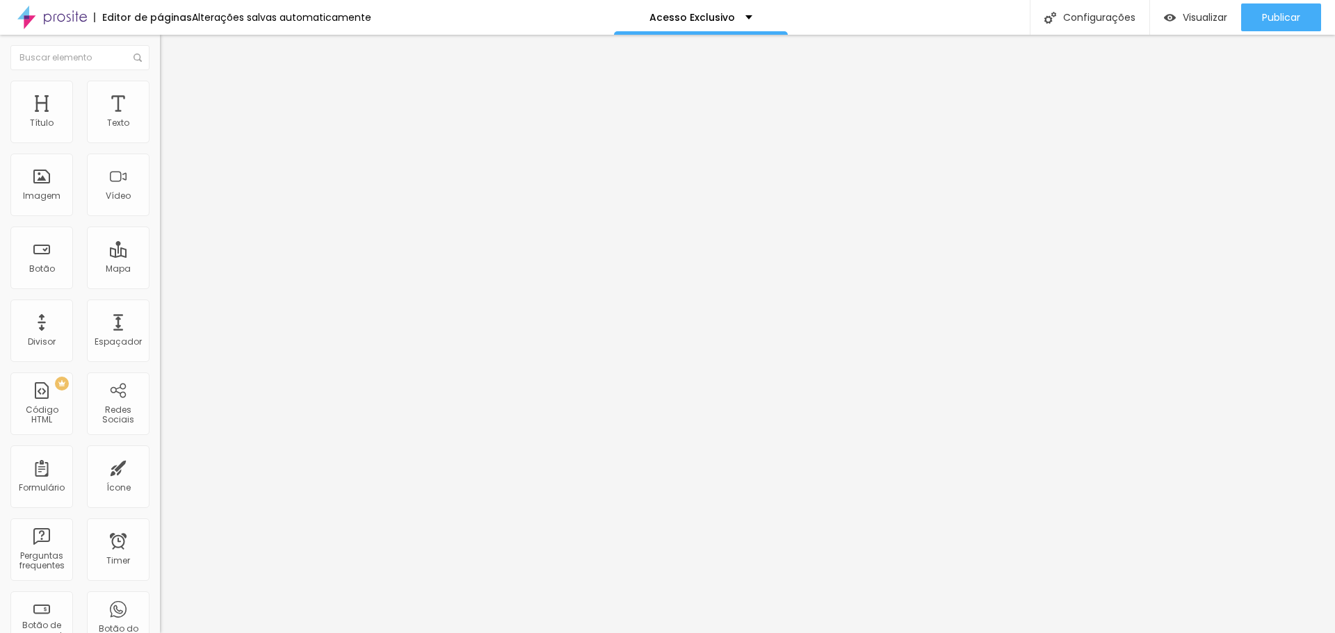
click at [172, 96] on span "Estilo" at bounding box center [183, 90] width 22 height 12
drag, startPoint x: 26, startPoint y: 147, endPoint x: 42, endPoint y: 156, distance: 18.4
click at [160, 143] on input "range" at bounding box center [205, 136] width 90 height 11
drag, startPoint x: 35, startPoint y: 174, endPoint x: 48, endPoint y: 174, distance: 13.2
click at [160, 305] on input "range" at bounding box center [205, 310] width 90 height 11
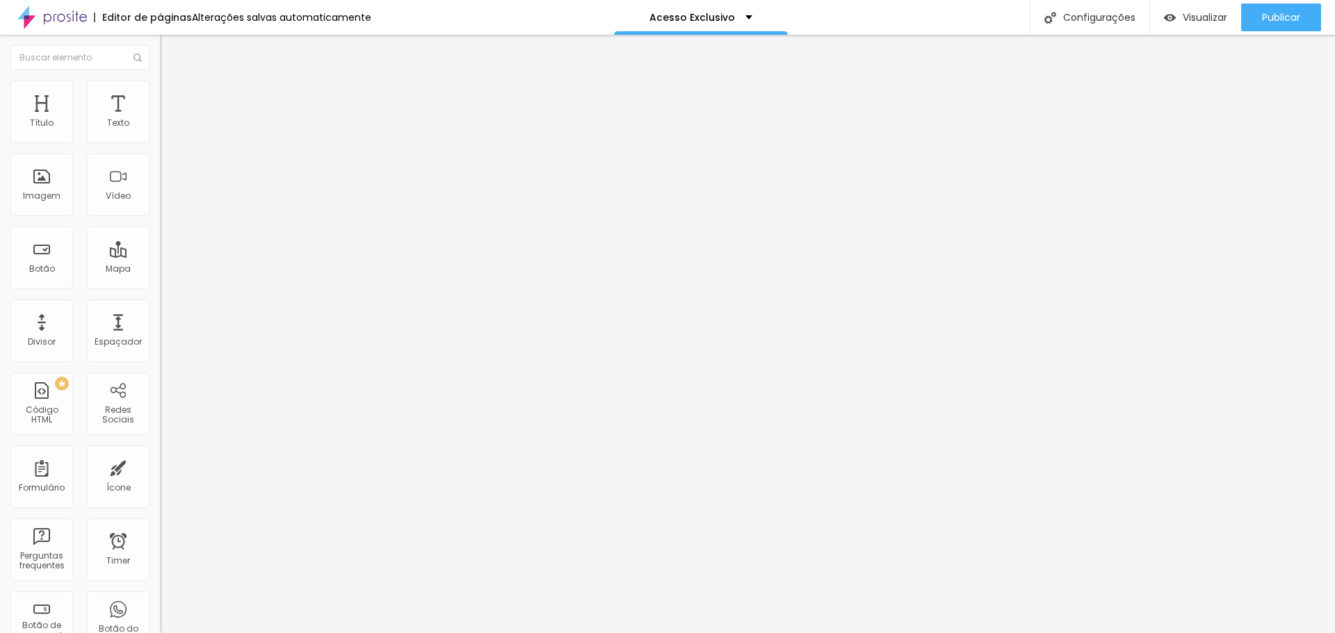
drag, startPoint x: 74, startPoint y: 161, endPoint x: -57, endPoint y: 156, distance: 130.8
click at [0, 156] on html "Editor de páginas Alterações [PERSON_NAME] automaticamente Acesso Exclusivo Con…" at bounding box center [667, 316] width 1335 height 633
click at [160, 84] on img at bounding box center [166, 87] width 13 height 13
drag, startPoint x: 48, startPoint y: 176, endPoint x: 101, endPoint y: 87, distance: 103.8
click at [160, 305] on input "range" at bounding box center [205, 310] width 90 height 11
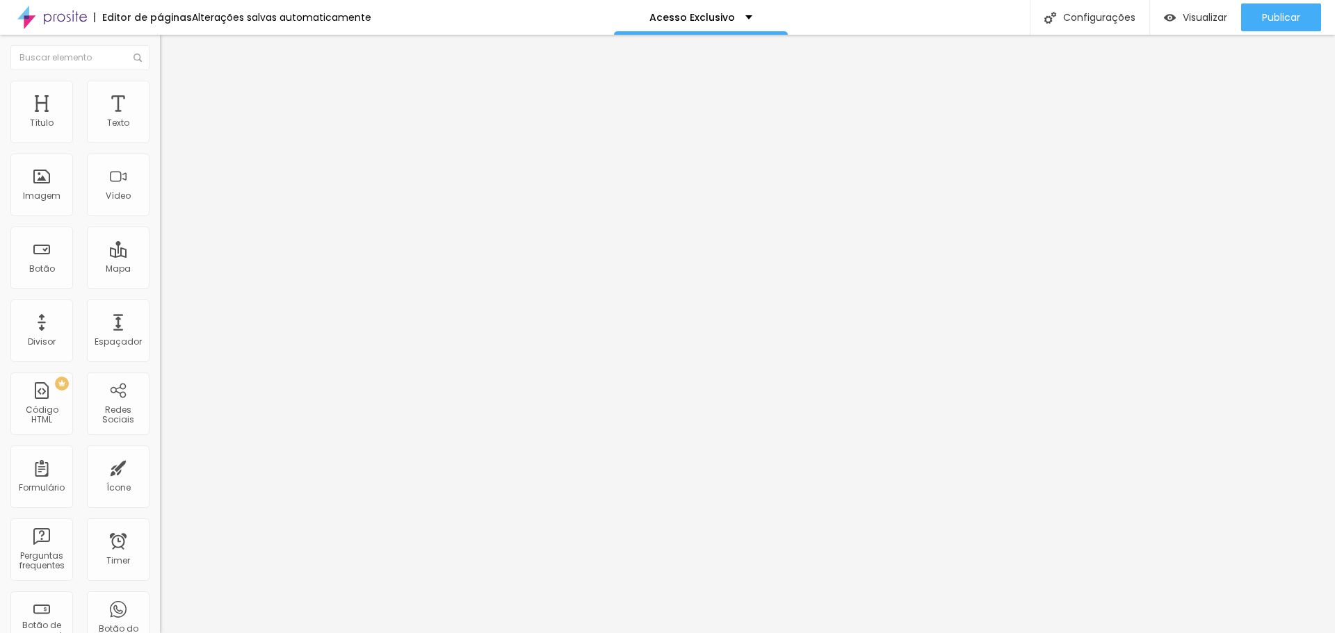
click at [160, 95] on li "Avançado" at bounding box center [240, 102] width 160 height 14
click at [170, 128] on span "Trocar icone" at bounding box center [201, 122] width 62 height 12
drag, startPoint x: 534, startPoint y: 113, endPoint x: 335, endPoint y: 113, distance: 198.8
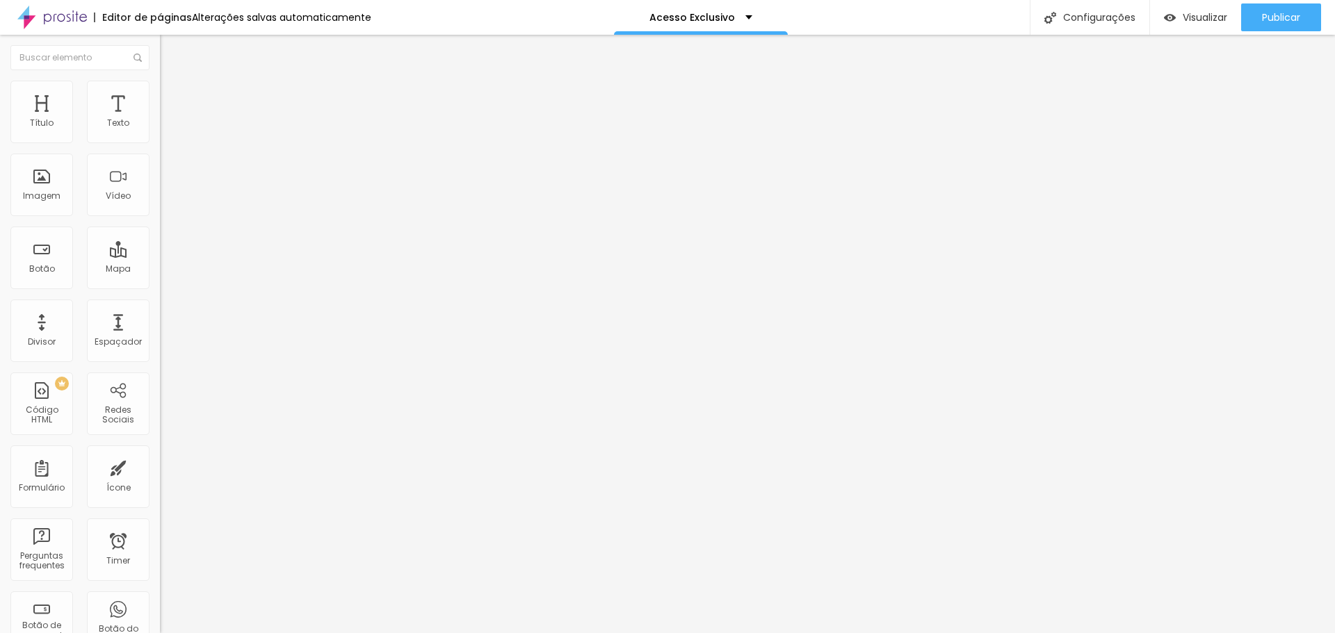
drag, startPoint x: 61, startPoint y: 157, endPoint x: 43, endPoint y: 154, distance: 18.3
click at [160, 131] on input "Acesso" at bounding box center [243, 124] width 167 height 14
click at [160, 472] on div "Editar Botão Conteúdo Estilo Avançado Texto Acessar a Área Exclusiva Alinhament…" at bounding box center [240, 334] width 160 height 599
click at [160, 286] on input "[URL][DOMAIN_NAME]" at bounding box center [243, 280] width 167 height 14
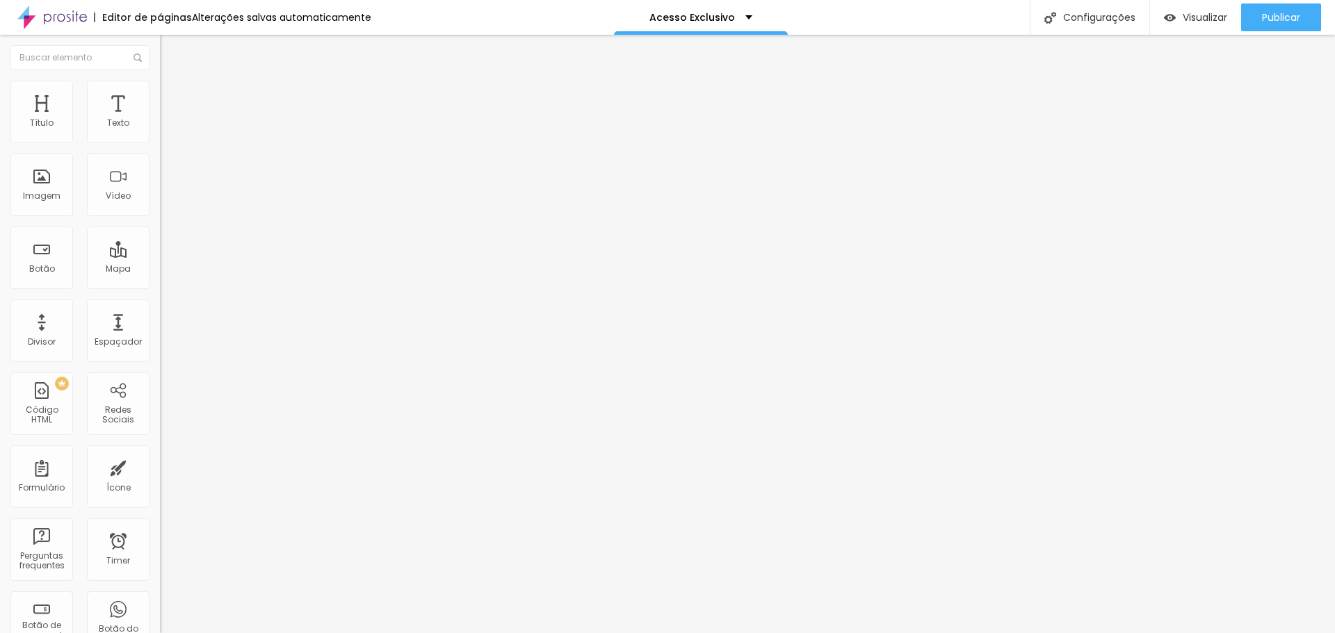
click at [160, 120] on span "Trocar imagem" at bounding box center [198, 114] width 76 height 12
click at [160, 95] on li "Estilo" at bounding box center [240, 88] width 160 height 14
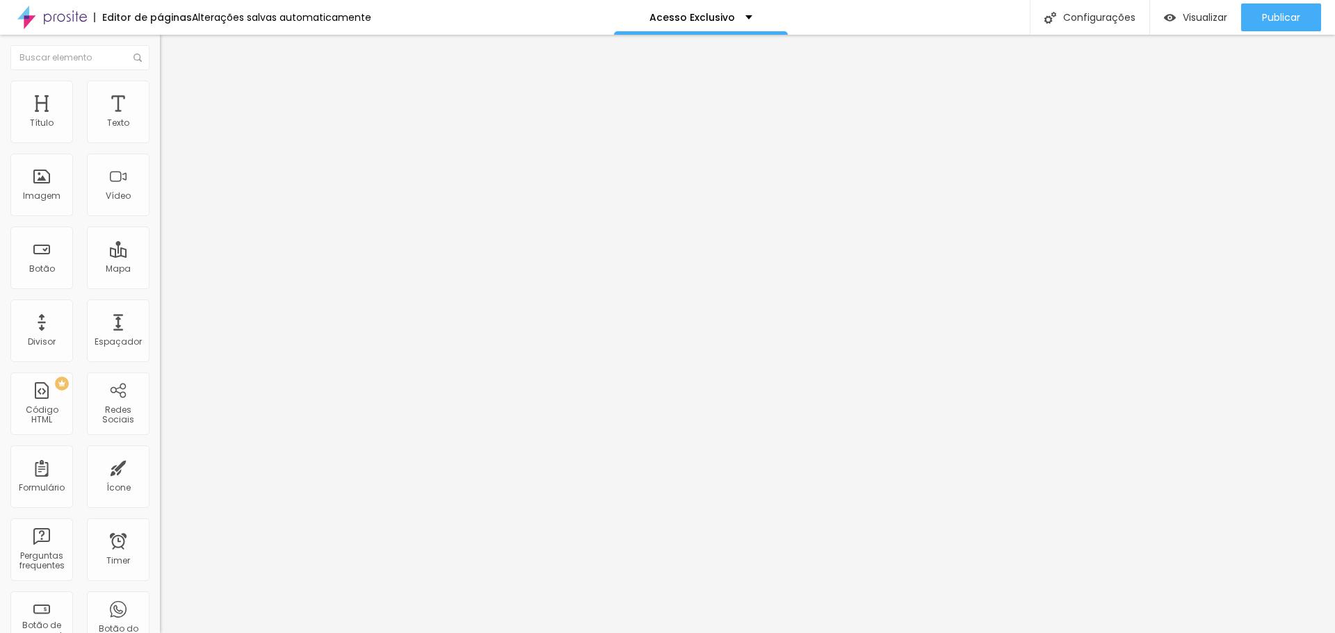
click at [160, 144] on div at bounding box center [240, 137] width 160 height 13
drag, startPoint x: 44, startPoint y: 149, endPoint x: 145, endPoint y: 154, distance: 100.3
click at [160, 143] on input "range" at bounding box center [205, 136] width 90 height 11
click at [160, 88] on img at bounding box center [166, 87] width 13 height 13
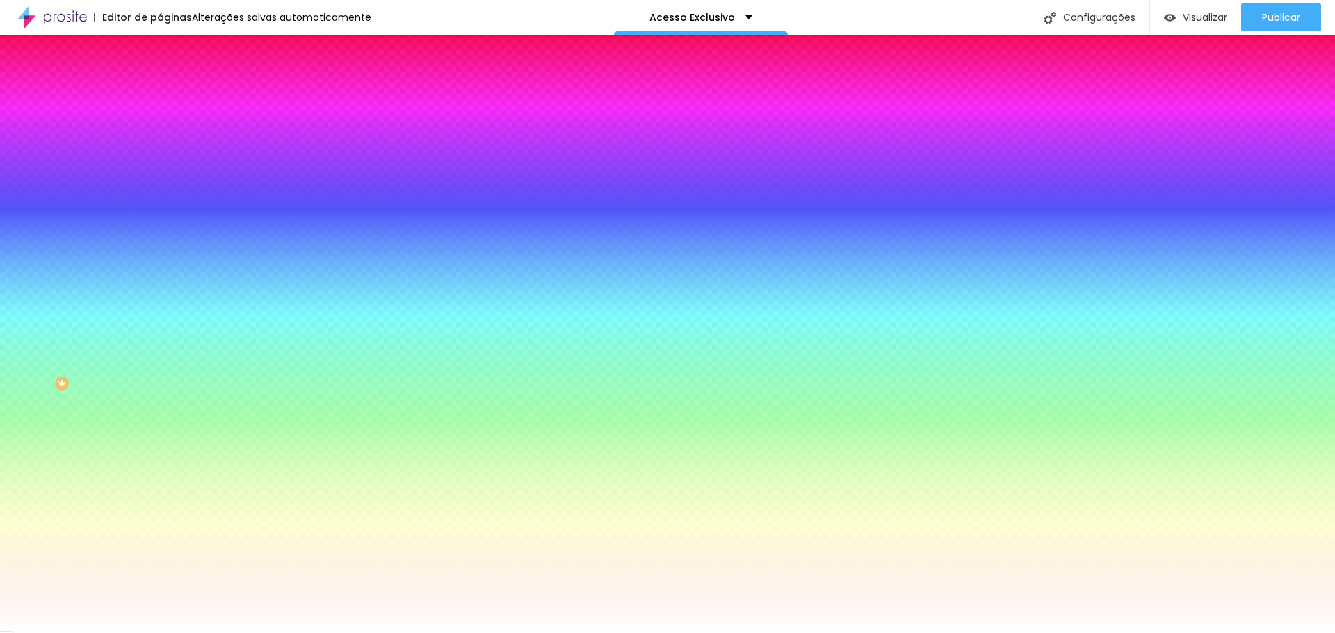
click at [160, 218] on button "button" at bounding box center [169, 225] width 19 height 15
drag, startPoint x: 153, startPoint y: 296, endPoint x: 172, endPoint y: 300, distance: 19.2
drag, startPoint x: 303, startPoint y: 425, endPoint x: 309, endPoint y: 396, distance: 30.4
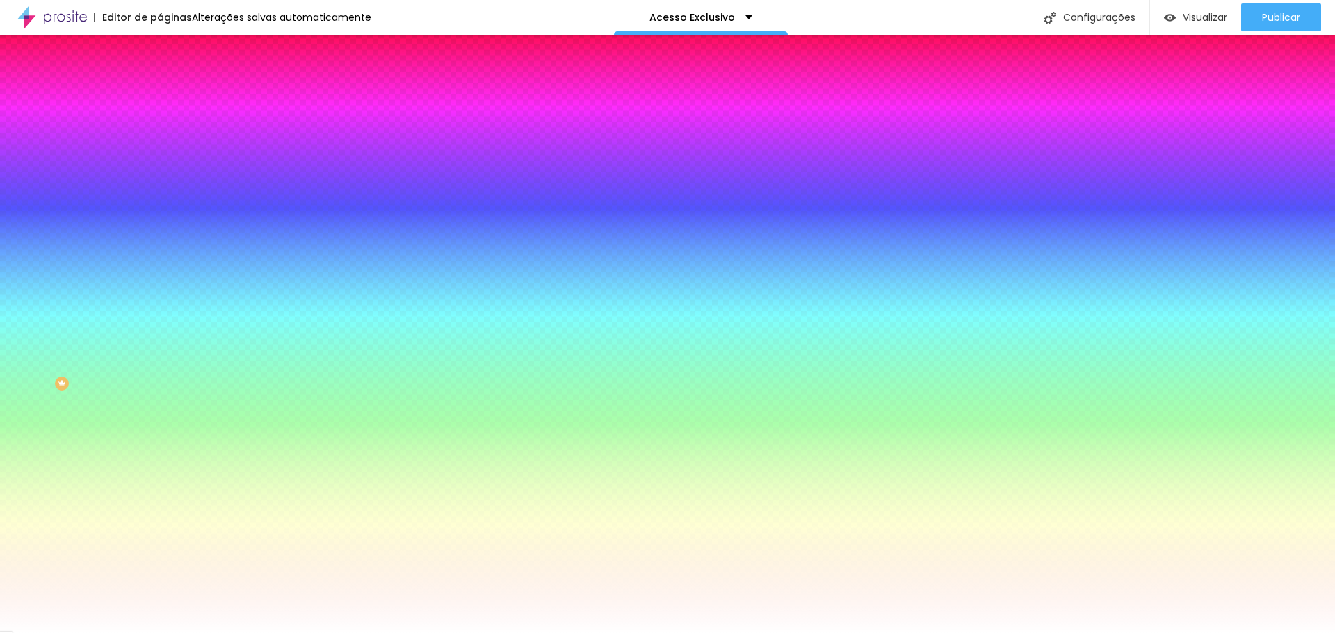
click at [309, 396] on div at bounding box center [667, 316] width 1335 height 633
click at [326, 633] on div at bounding box center [667, 633] width 1335 height 0
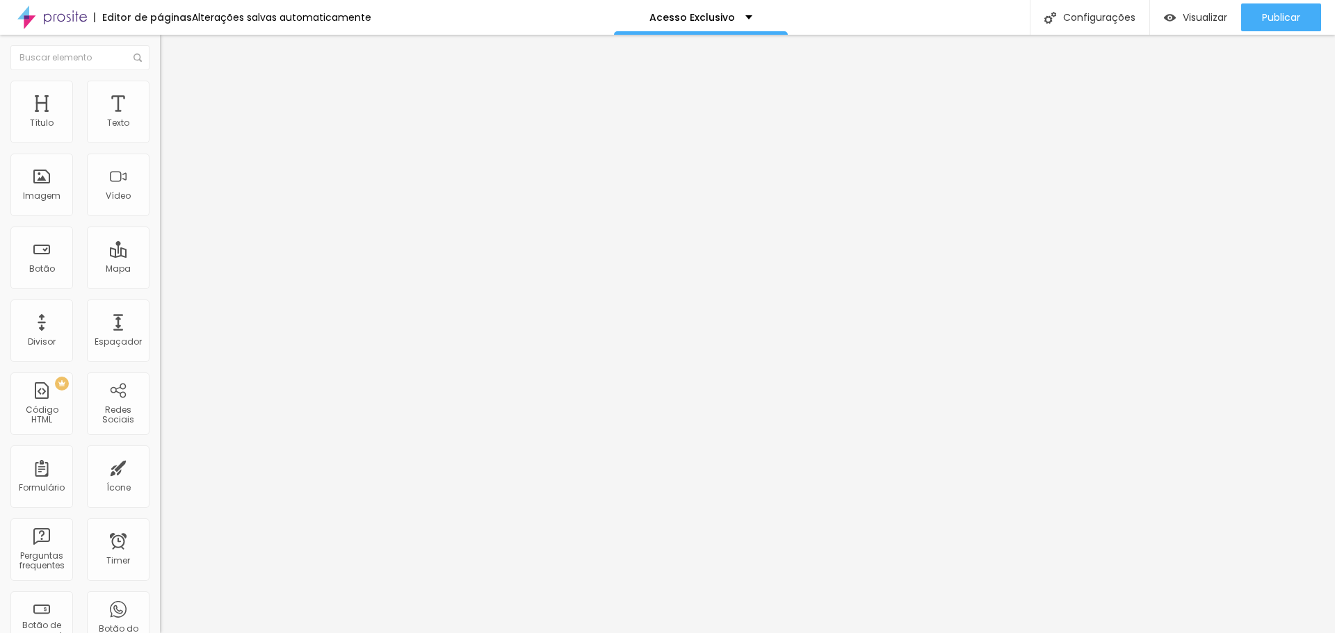
click at [160, 91] on ul "Conteúdo Estilo Avançado" at bounding box center [240, 88] width 160 height 42
click at [160, 81] on img at bounding box center [166, 87] width 13 height 13
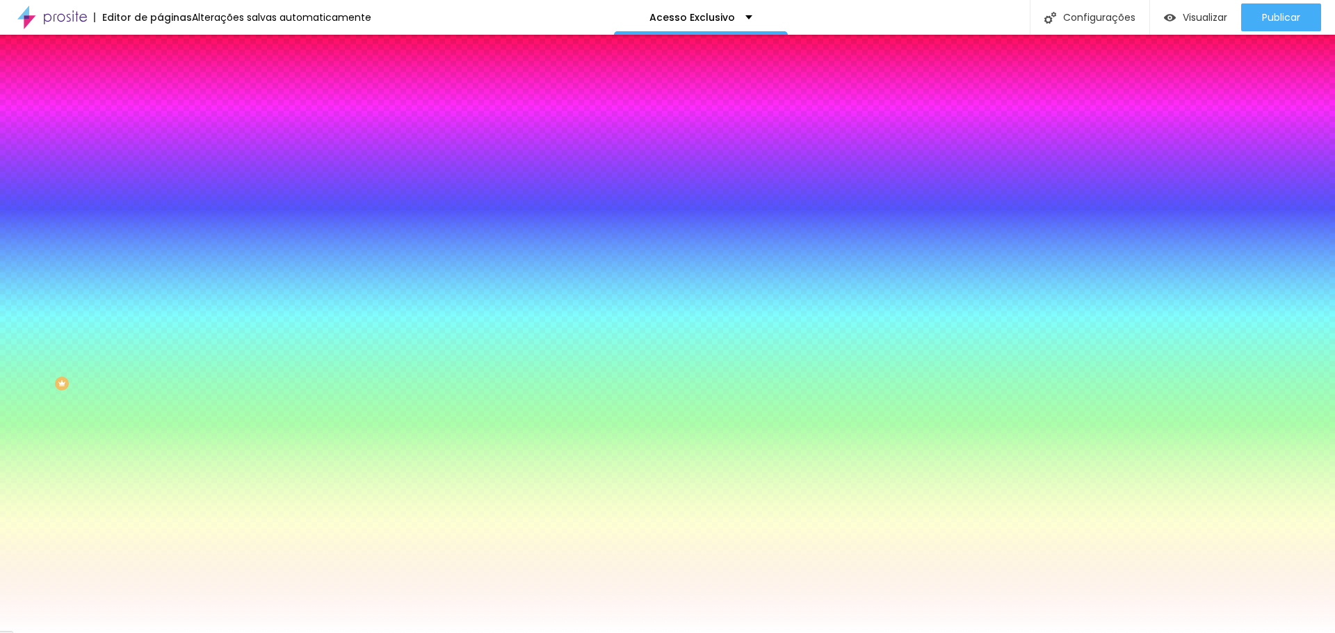
click at [160, 218] on button "button" at bounding box center [169, 225] width 19 height 15
drag, startPoint x: 180, startPoint y: 294, endPoint x: 80, endPoint y: 302, distance: 100.5
drag, startPoint x: 66, startPoint y: 243, endPoint x: 120, endPoint y: 175, distance: 87.1
click at [68, 633] on div at bounding box center [667, 633] width 1335 height 0
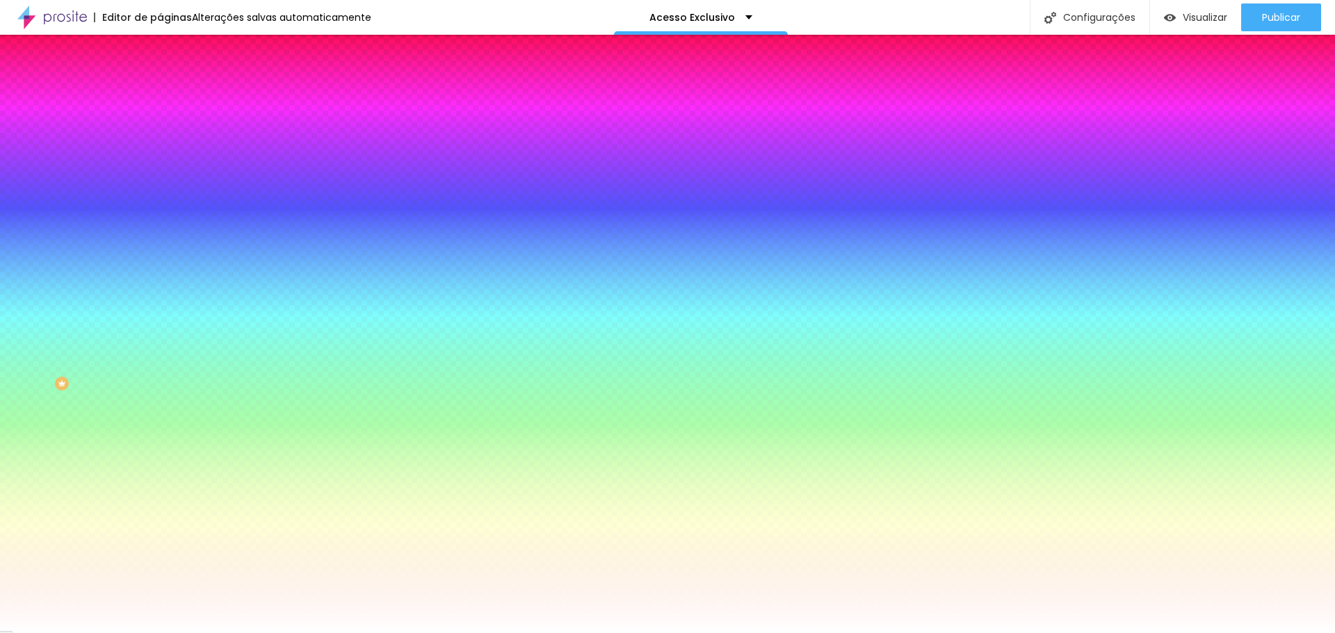
click at [160, 179] on button "button" at bounding box center [169, 186] width 19 height 15
click at [246, 633] on div at bounding box center [667, 642] width 1335 height 0
click at [209, 633] on div at bounding box center [667, 633] width 1335 height 0
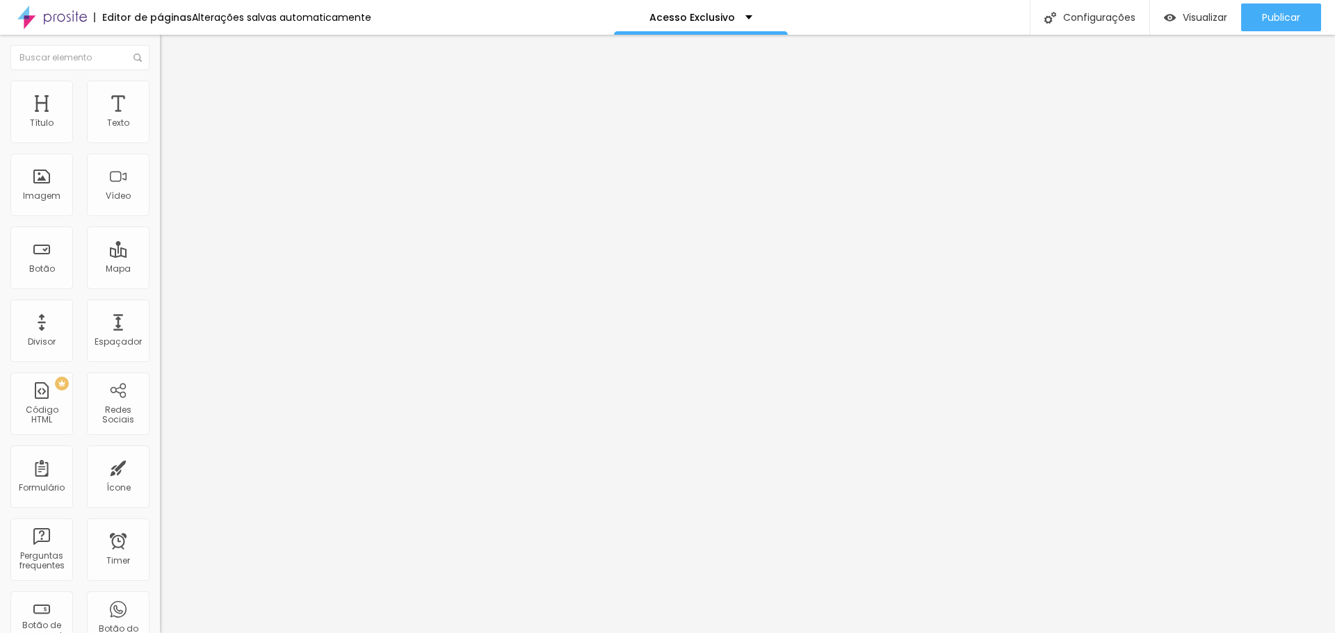
click at [170, 128] on span "Trocar icone" at bounding box center [201, 122] width 62 height 12
click at [160, 81] on img at bounding box center [166, 87] width 13 height 13
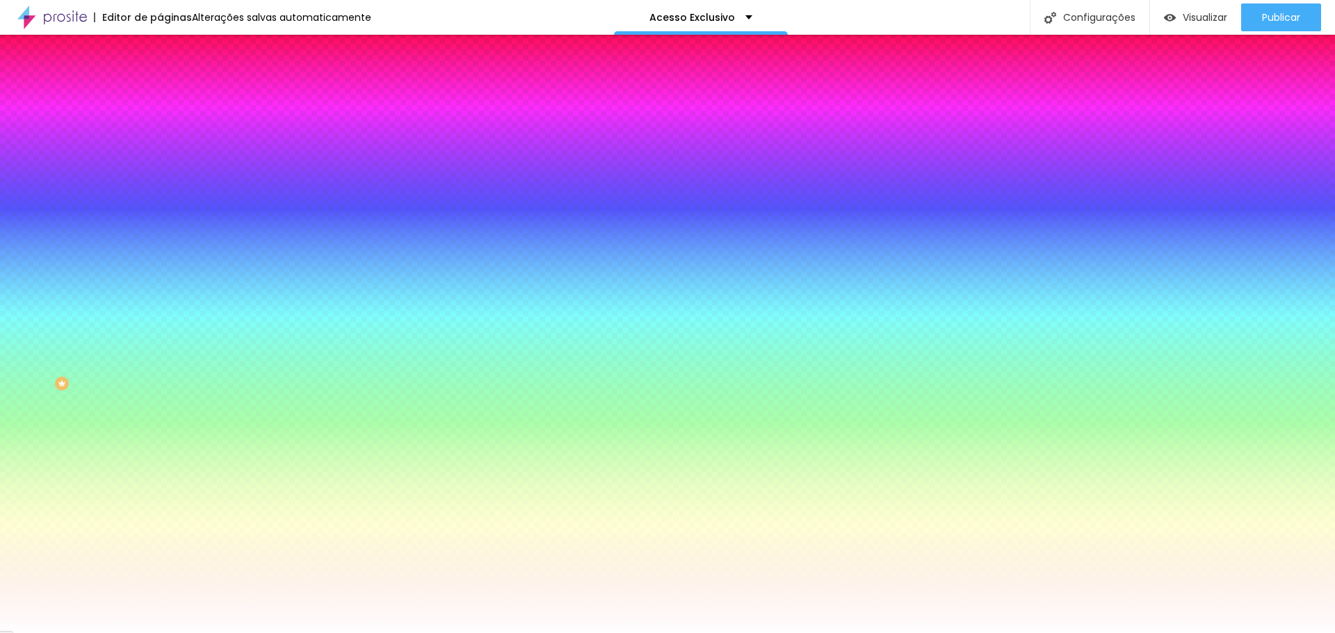
click at [160, 133] on div at bounding box center [240, 133] width 160 height 0
click at [81, 184] on div at bounding box center [667, 316] width 1335 height 633
click at [160, 141] on input "#C09042" at bounding box center [243, 140] width 167 height 14
drag, startPoint x: 33, startPoint y: 235, endPoint x: 119, endPoint y: 62, distance: 193.1
click at [160, 384] on input "range" at bounding box center [205, 389] width 90 height 11
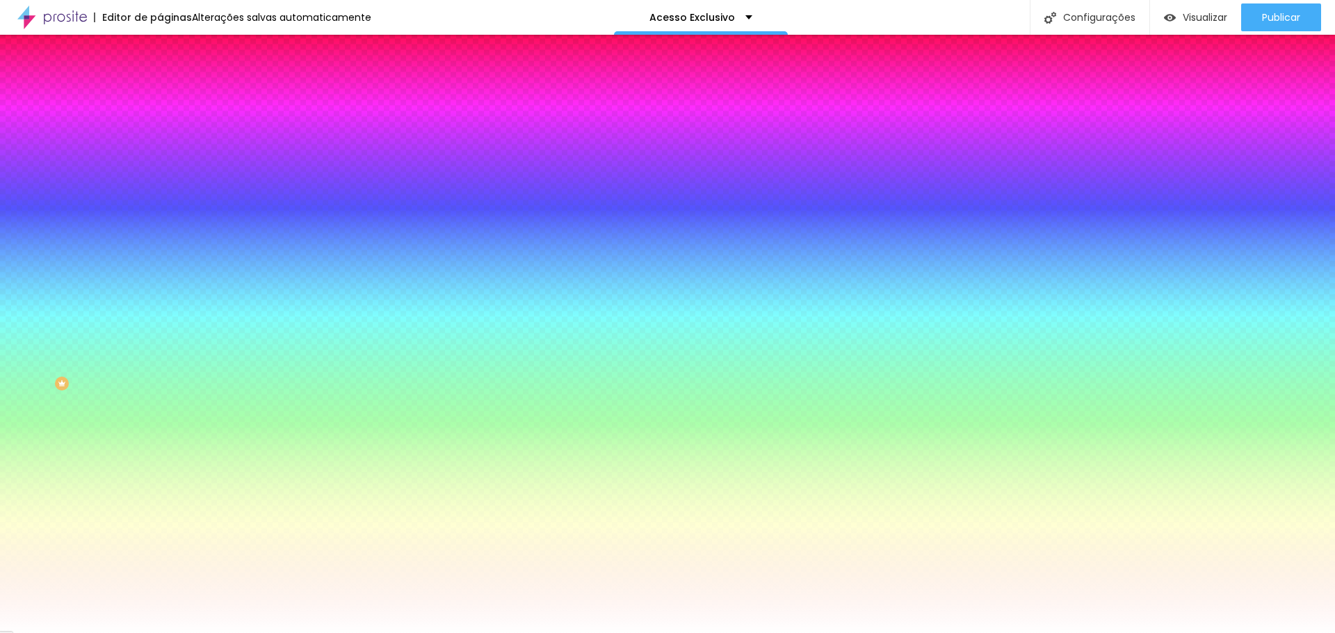
click at [172, 82] on span "Conteúdo" at bounding box center [193, 76] width 43 height 12
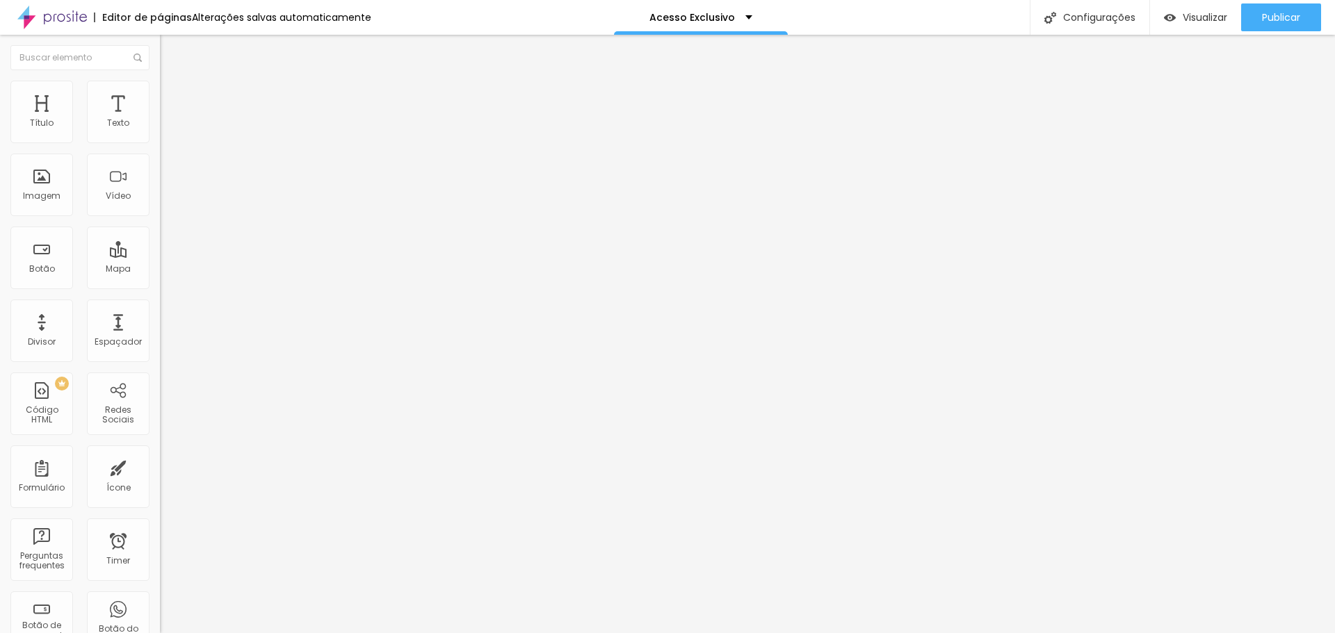
drag, startPoint x: 58, startPoint y: 258, endPoint x: 87, endPoint y: 259, distance: 28.5
click at [160, 161] on input "range" at bounding box center [205, 154] width 90 height 11
click at [160, 81] on li "Estilo" at bounding box center [240, 88] width 160 height 14
click at [160, 81] on img at bounding box center [166, 87] width 13 height 13
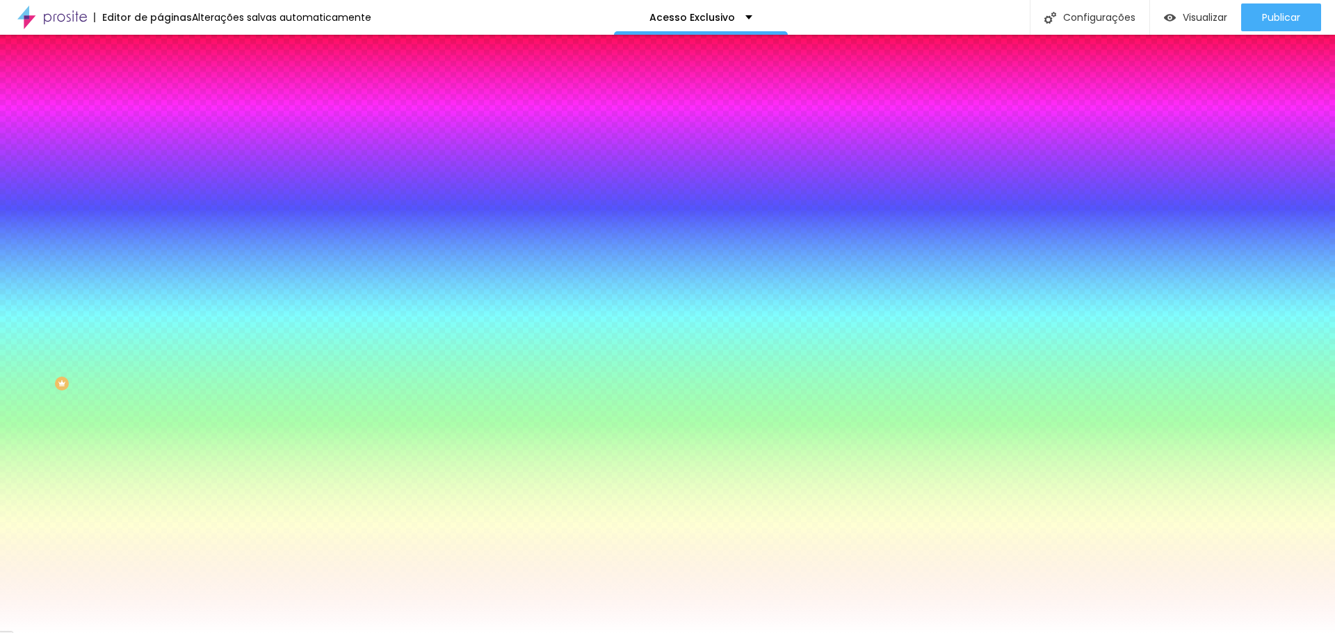
click at [160, 79] on img at bounding box center [166, 73] width 13 height 13
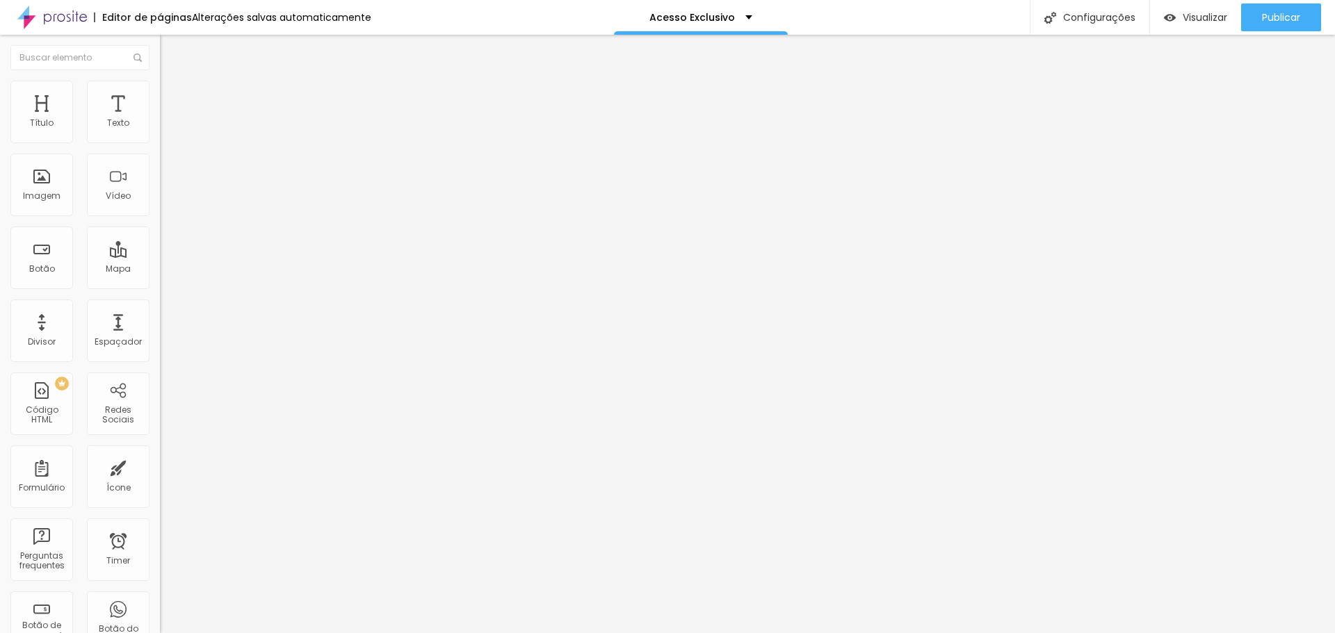
click at [160, 95] on li "Avançado" at bounding box center [240, 102] width 160 height 14
drag, startPoint x: 31, startPoint y: 92, endPoint x: 107, endPoint y: 106, distance: 77.7
click at [160, 81] on li "Conteúdo" at bounding box center [240, 74] width 160 height 14
click at [168, 128] on span "Trocar icone" at bounding box center [199, 122] width 62 height 12
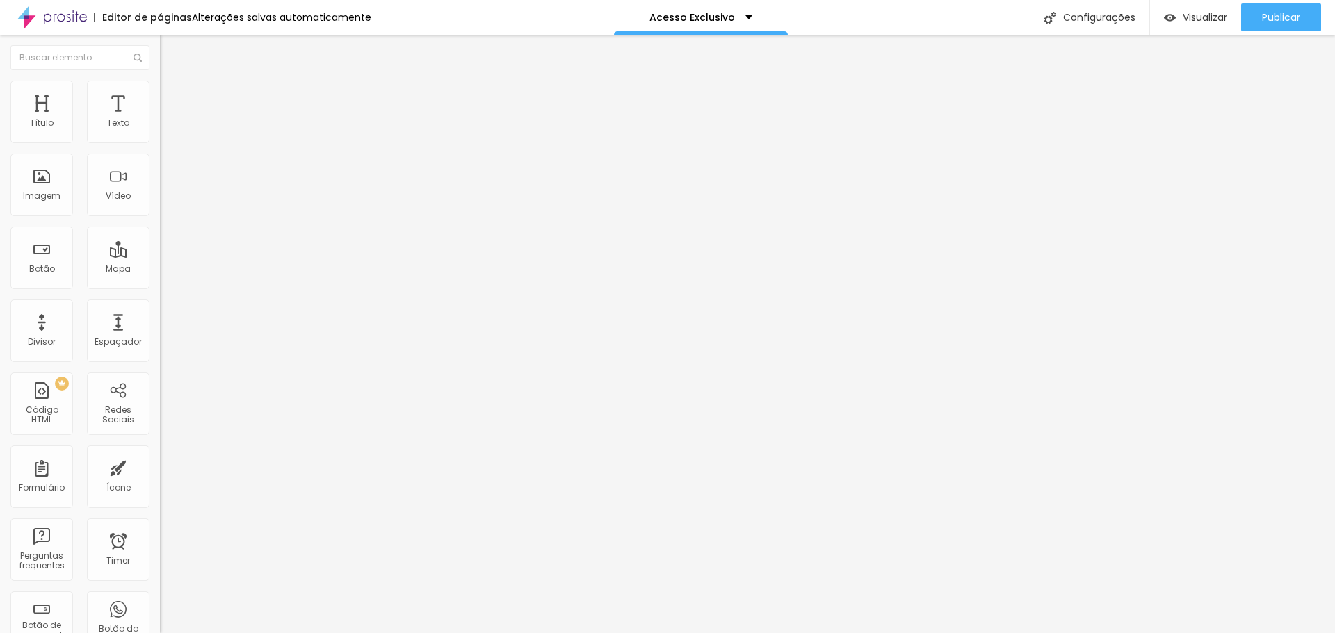
click at [160, 86] on img at bounding box center [166, 87] width 13 height 13
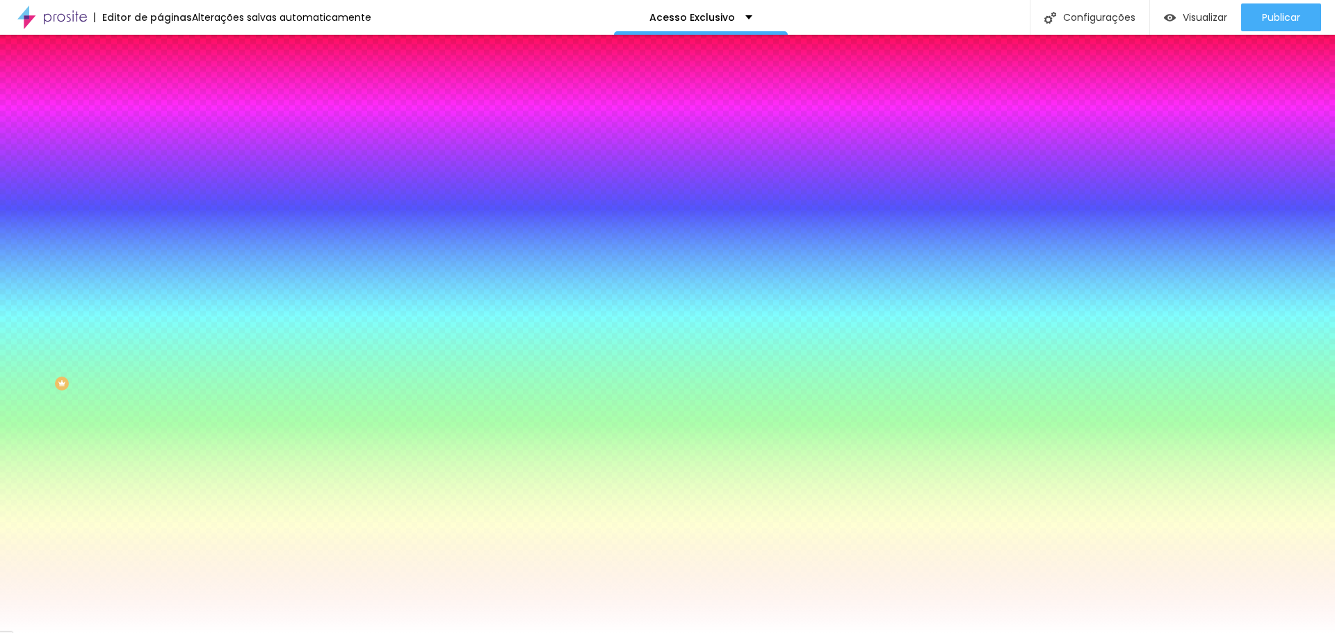
click at [160, 133] on div at bounding box center [240, 133] width 160 height 0
drag, startPoint x: 77, startPoint y: 186, endPoint x: 70, endPoint y: 200, distance: 15.5
click at [70, 200] on div at bounding box center [667, 316] width 1335 height 633
click at [419, 222] on div at bounding box center [420, 223] width 3 height 3
drag, startPoint x: 50, startPoint y: 196, endPoint x: 56, endPoint y: 202, distance: 8.4
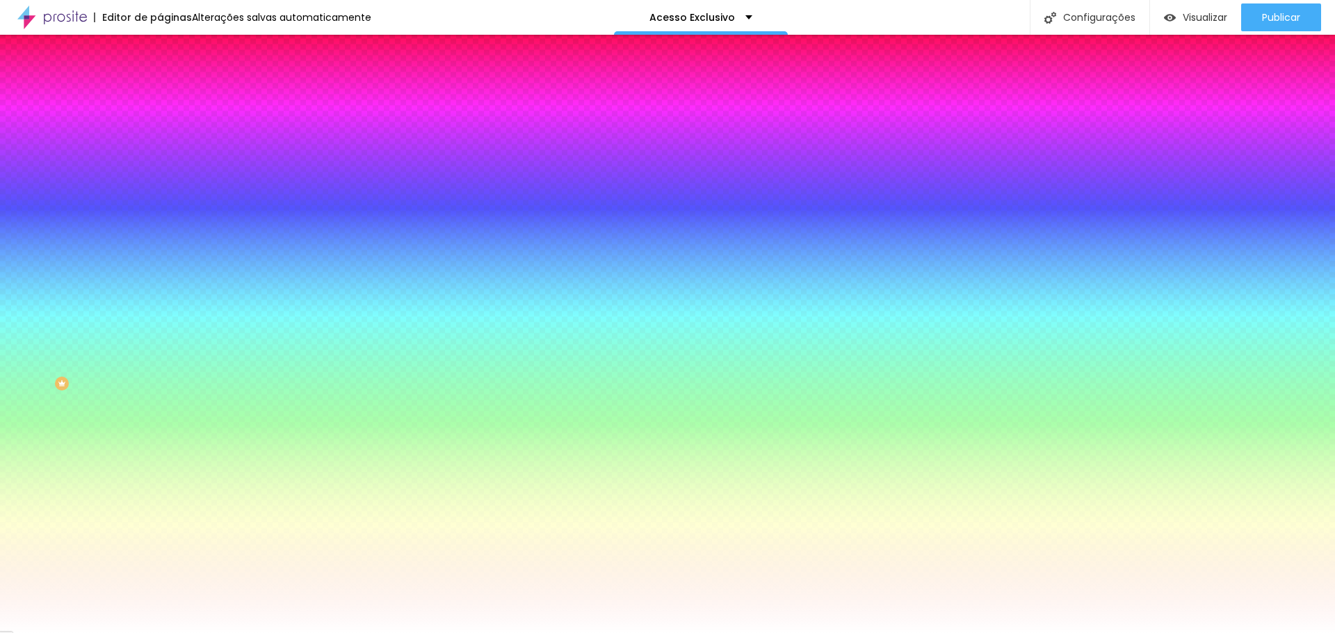
click at [506, 273] on div at bounding box center [507, 274] width 3 height 3
drag, startPoint x: 56, startPoint y: 202, endPoint x: 68, endPoint y: 196, distance: 14.0
click at [683, 234] on div at bounding box center [684, 235] width 3 height 3
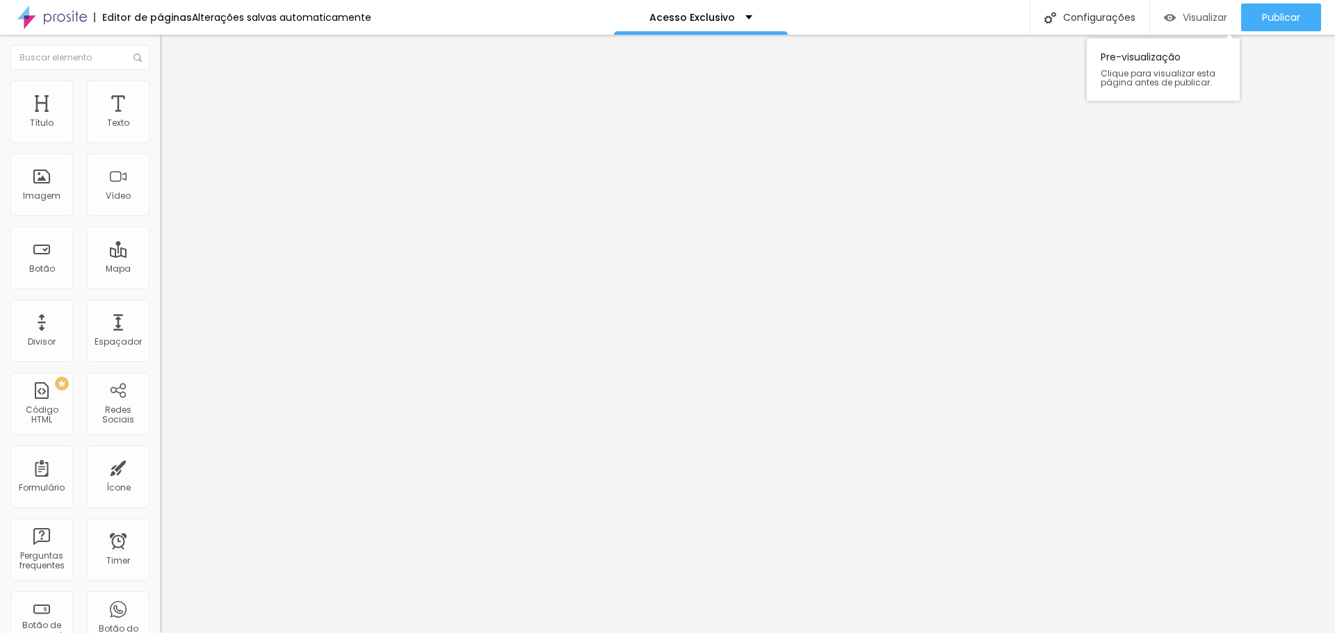
click at [1189, 12] on span "Visualizar" at bounding box center [1205, 17] width 44 height 11
click at [160, 92] on li "Estilo" at bounding box center [240, 88] width 160 height 14
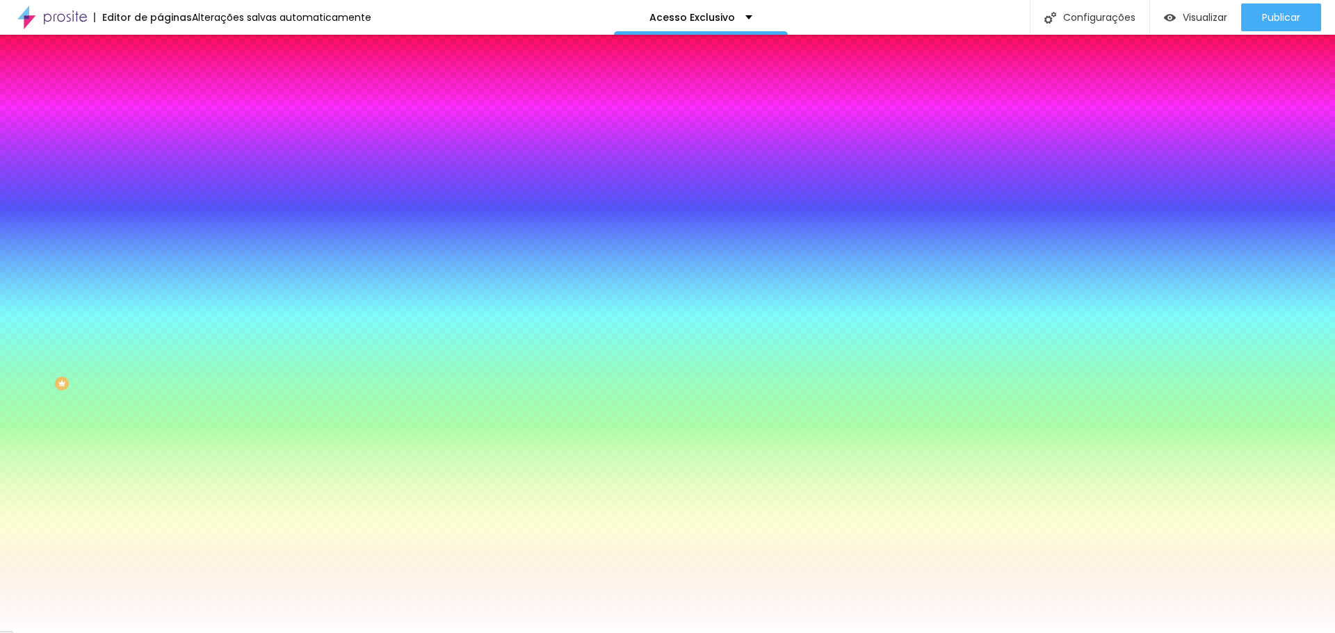
click at [160, 127] on div "Adicionar imagem" at bounding box center [240, 122] width 160 height 10
click at [160, 128] on span "Adicionar imagem" at bounding box center [205, 122] width 90 height 12
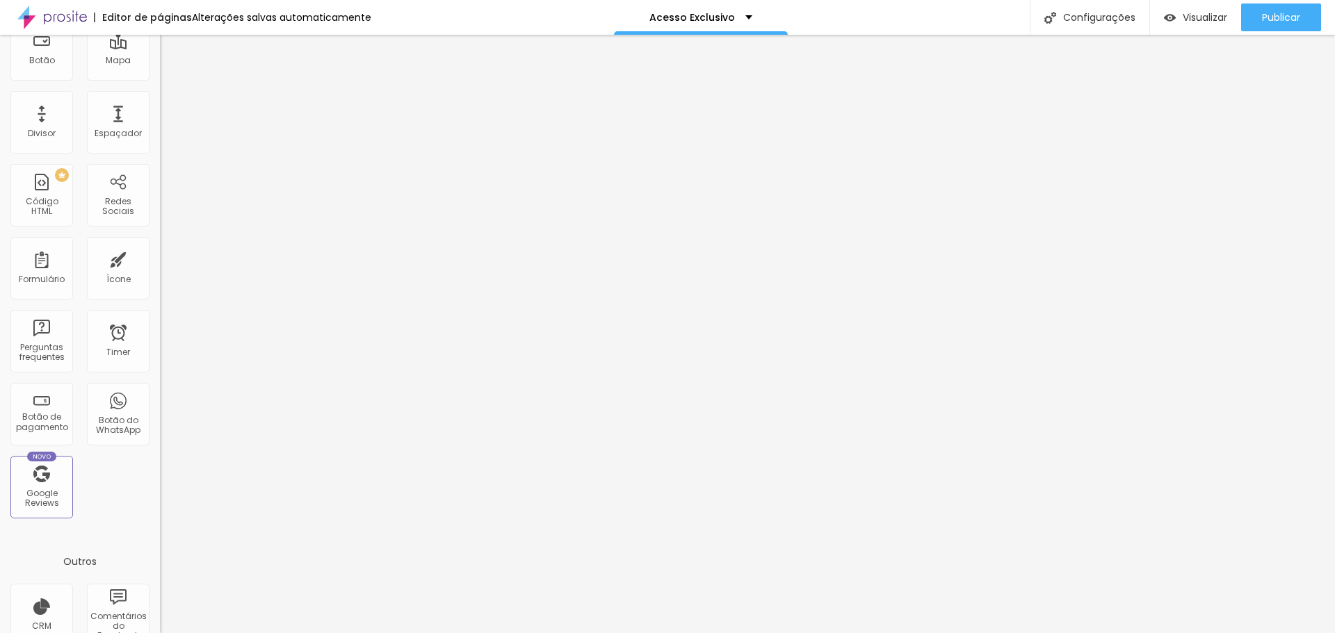
scroll to position [0, 0]
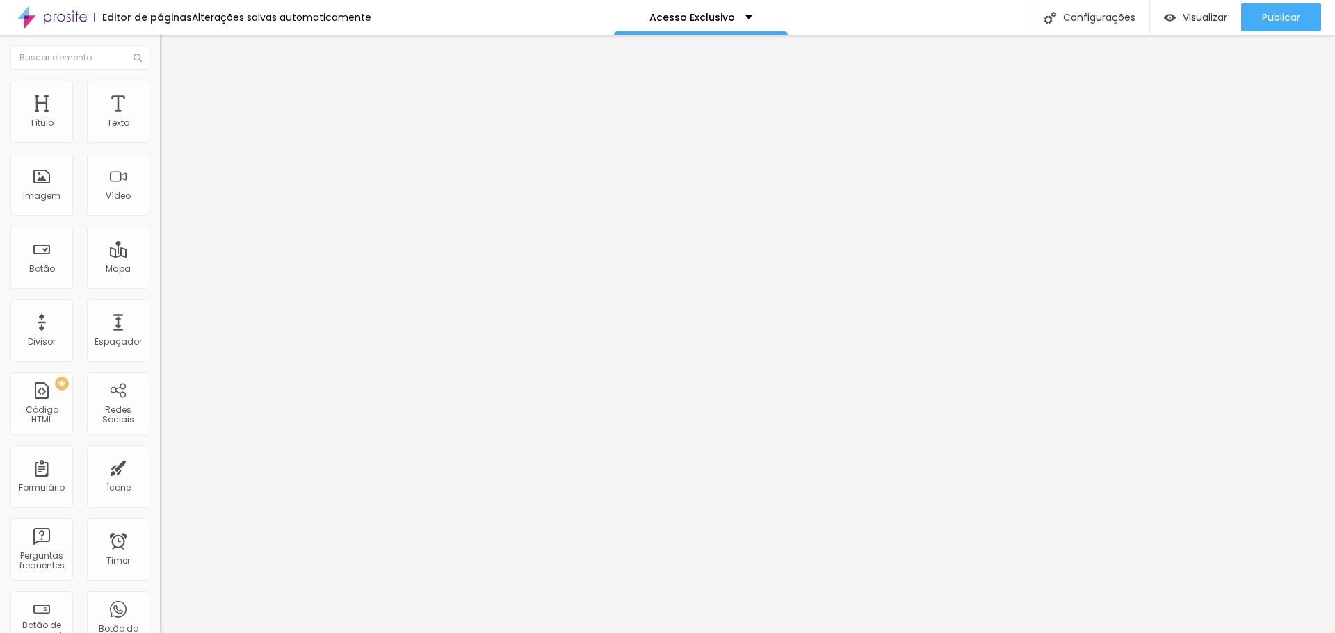
click at [172, 96] on span "Estilo" at bounding box center [183, 90] width 22 height 12
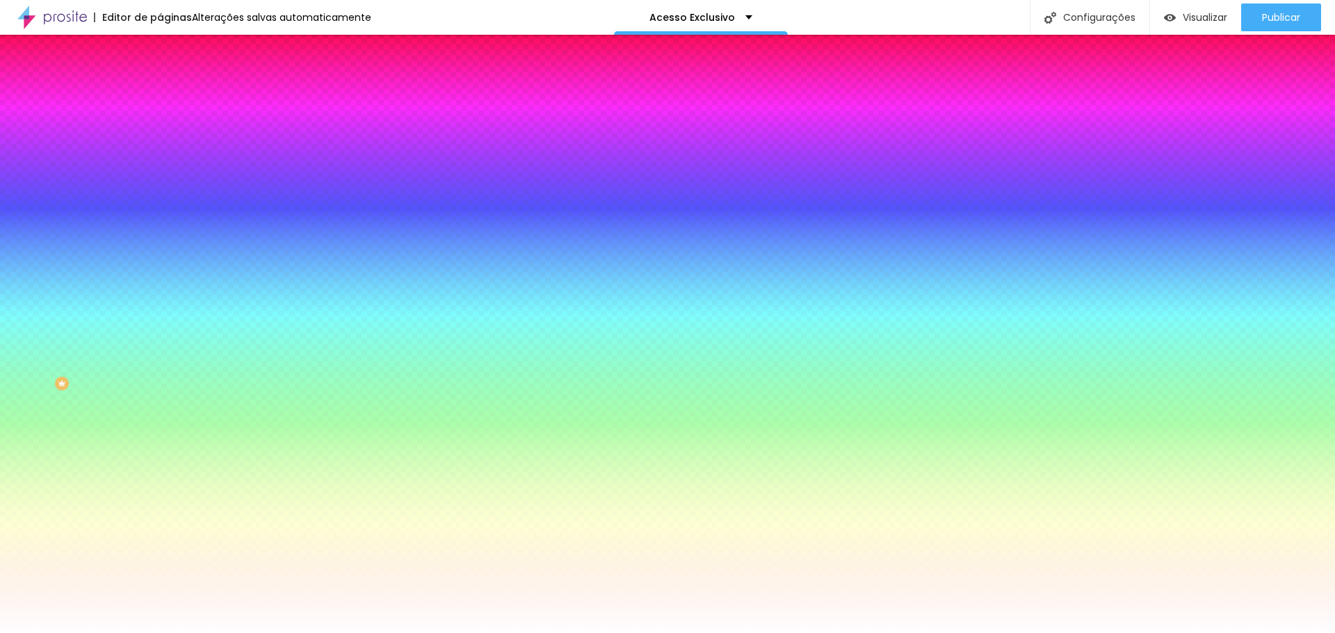
click at [160, 128] on span "Adicionar imagem" at bounding box center [205, 122] width 90 height 12
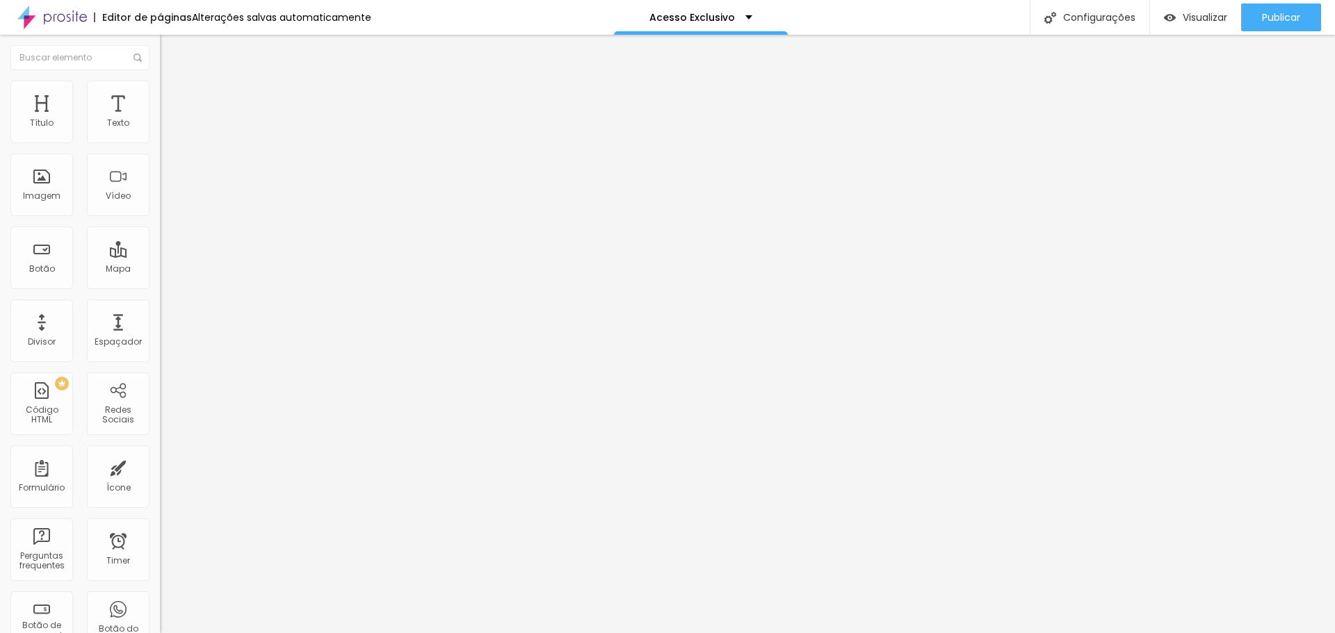
click at [160, 88] on li "Estilo" at bounding box center [240, 88] width 160 height 14
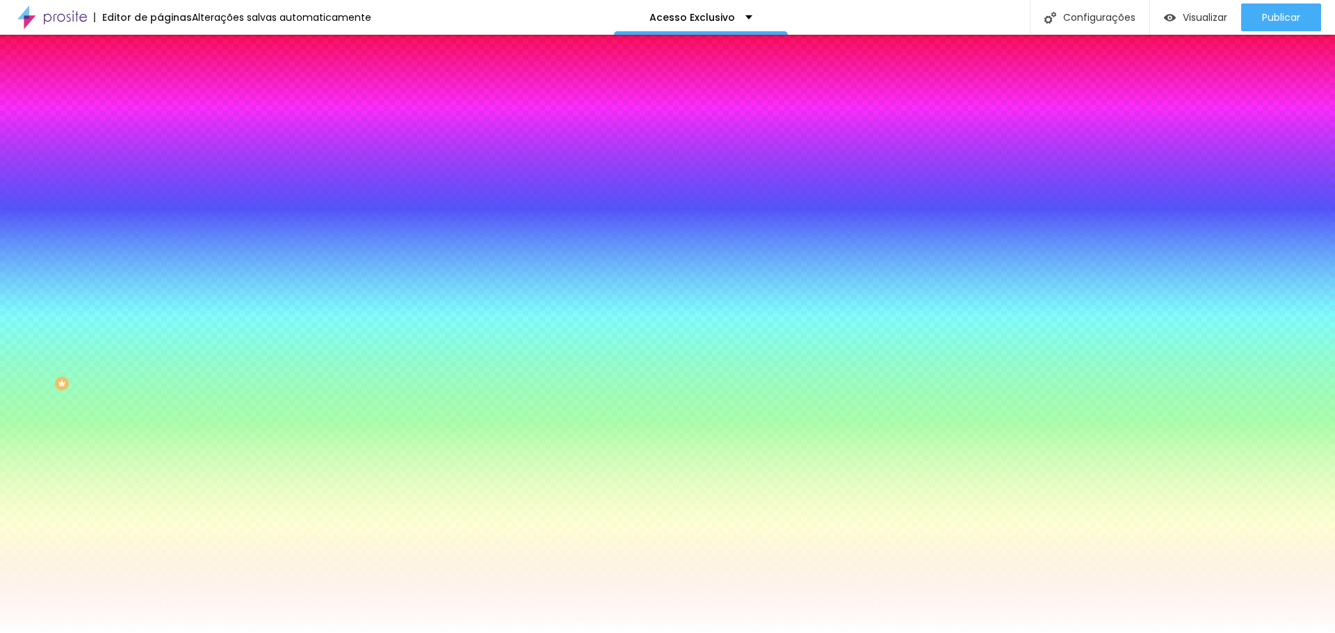
click at [160, 79] on img at bounding box center [166, 73] width 13 height 13
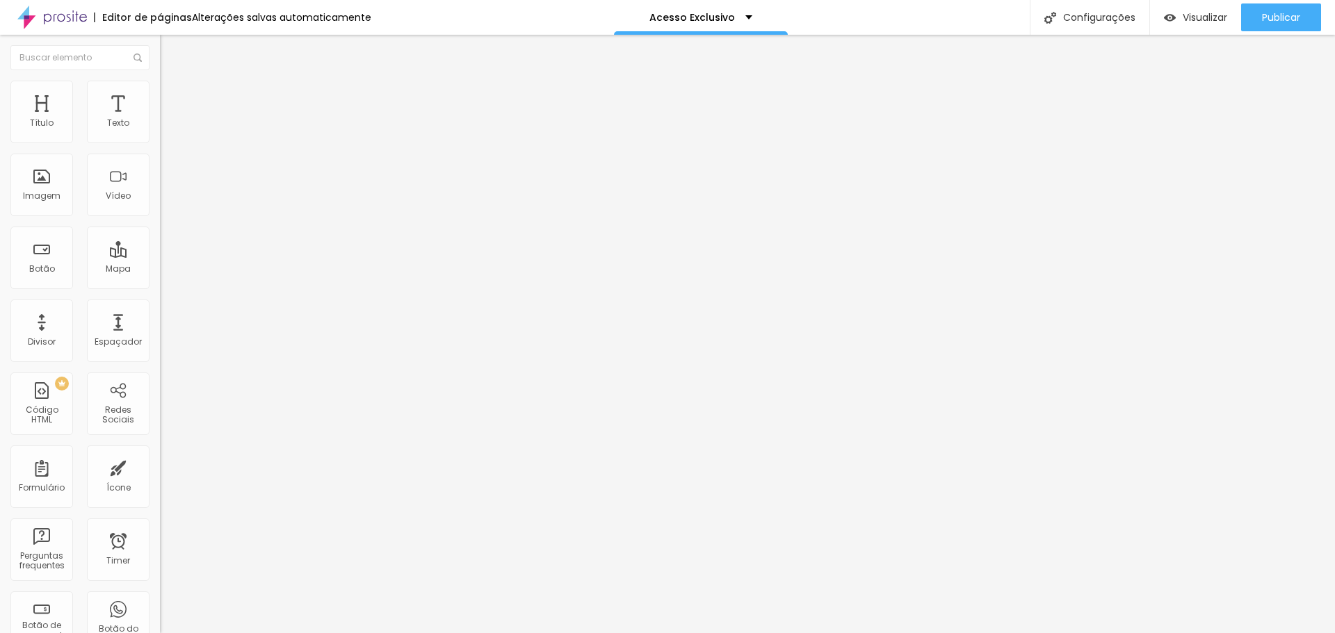
click at [160, 127] on span "Encaixotado" at bounding box center [187, 121] width 54 height 12
click at [160, 148] on span "Completo" at bounding box center [181, 142] width 42 height 12
click at [160, 135] on span "Encaixotado" at bounding box center [187, 129] width 54 height 12
click at [172, 96] on span "Estilo" at bounding box center [183, 90] width 22 height 12
click at [160, 127] on span "Completo" at bounding box center [181, 121] width 42 height 12
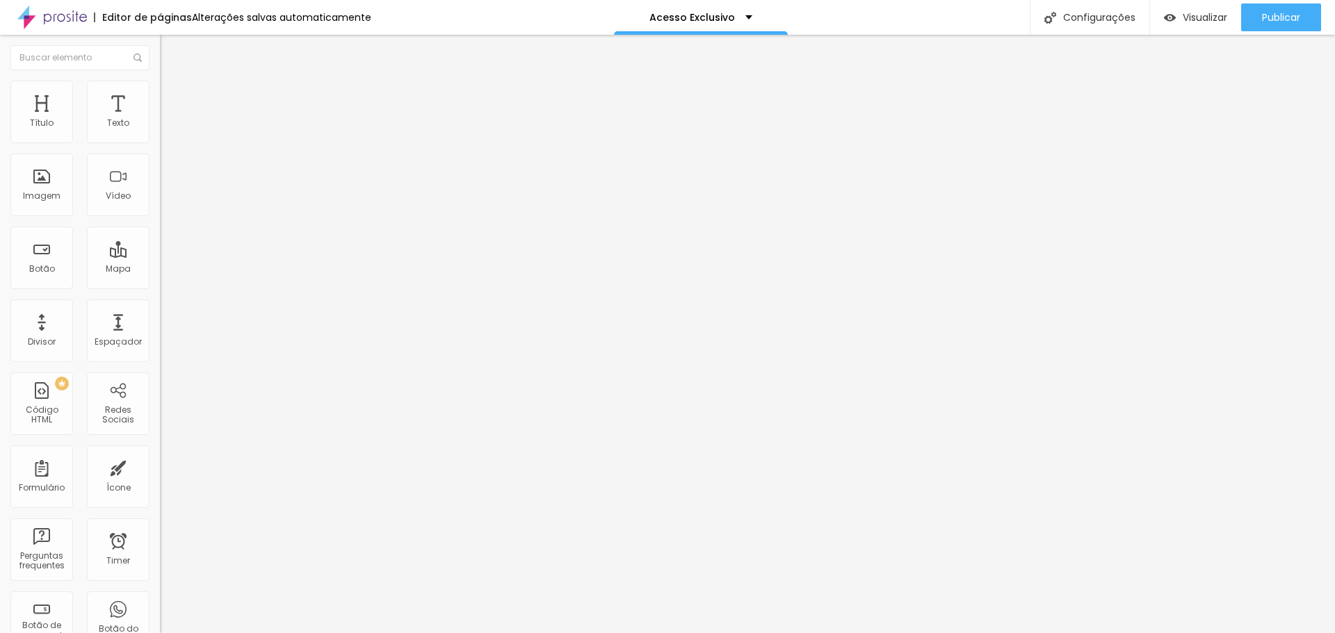
click at [160, 127] on span "Completo" at bounding box center [181, 121] width 42 height 12
click at [160, 81] on li "Estilo" at bounding box center [240, 88] width 160 height 14
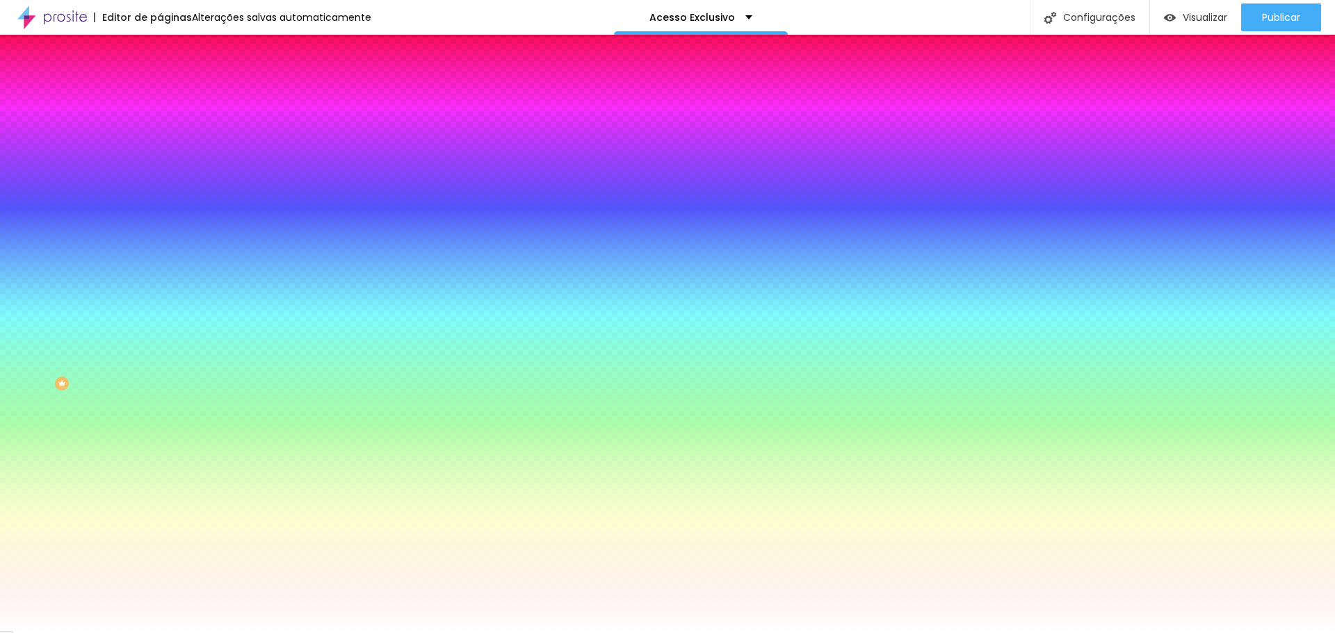
click at [160, 145] on span "Nenhum" at bounding box center [178, 139] width 36 height 12
click at [160, 165] on div "Parallax" at bounding box center [240, 160] width 160 height 8
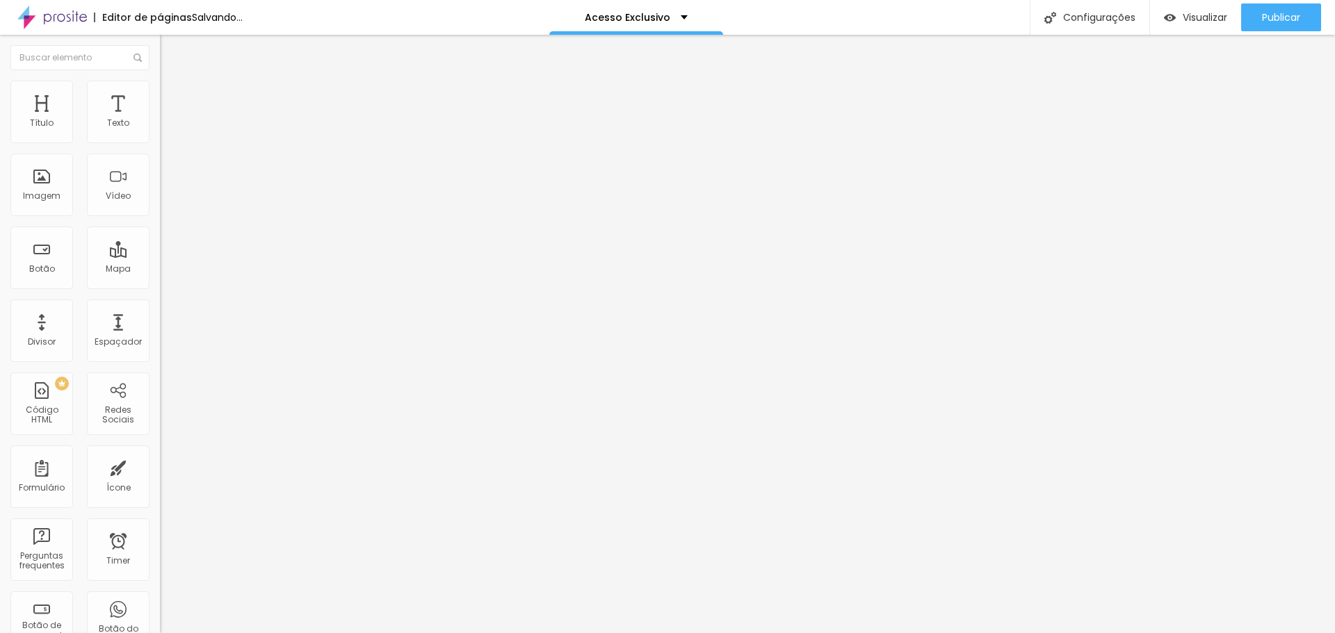
click at [160, 91] on li "Estilo" at bounding box center [240, 88] width 160 height 14
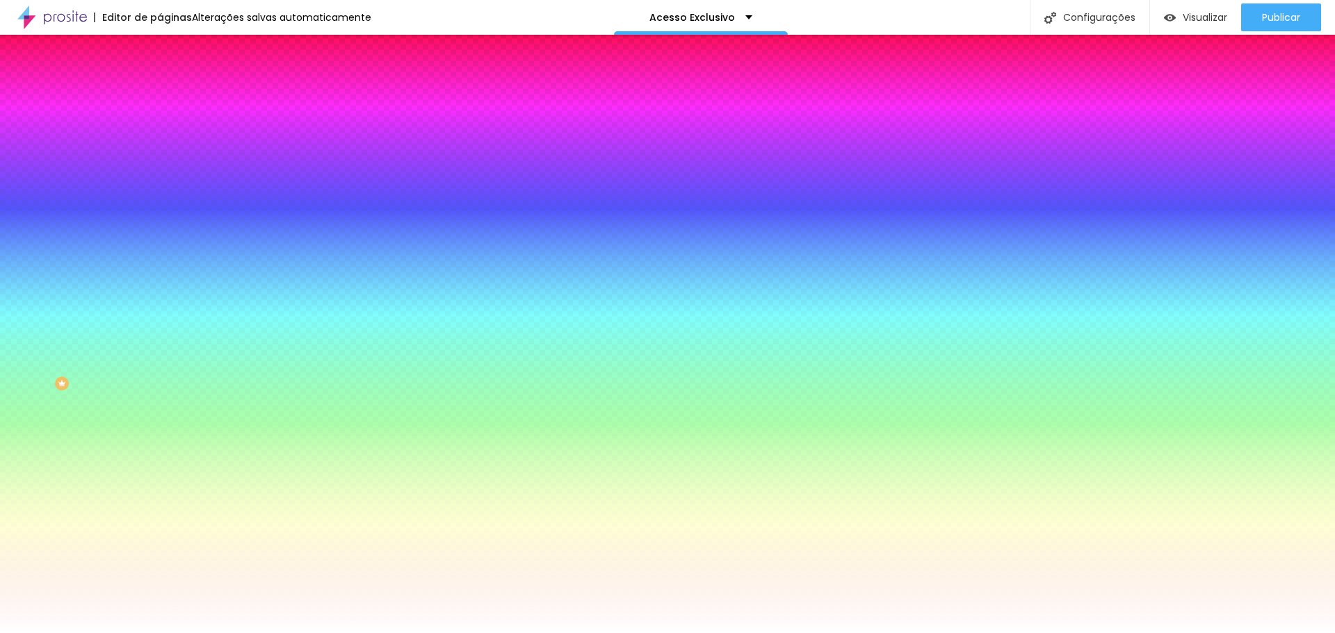
click at [236, 125] on img at bounding box center [240, 121] width 8 height 8
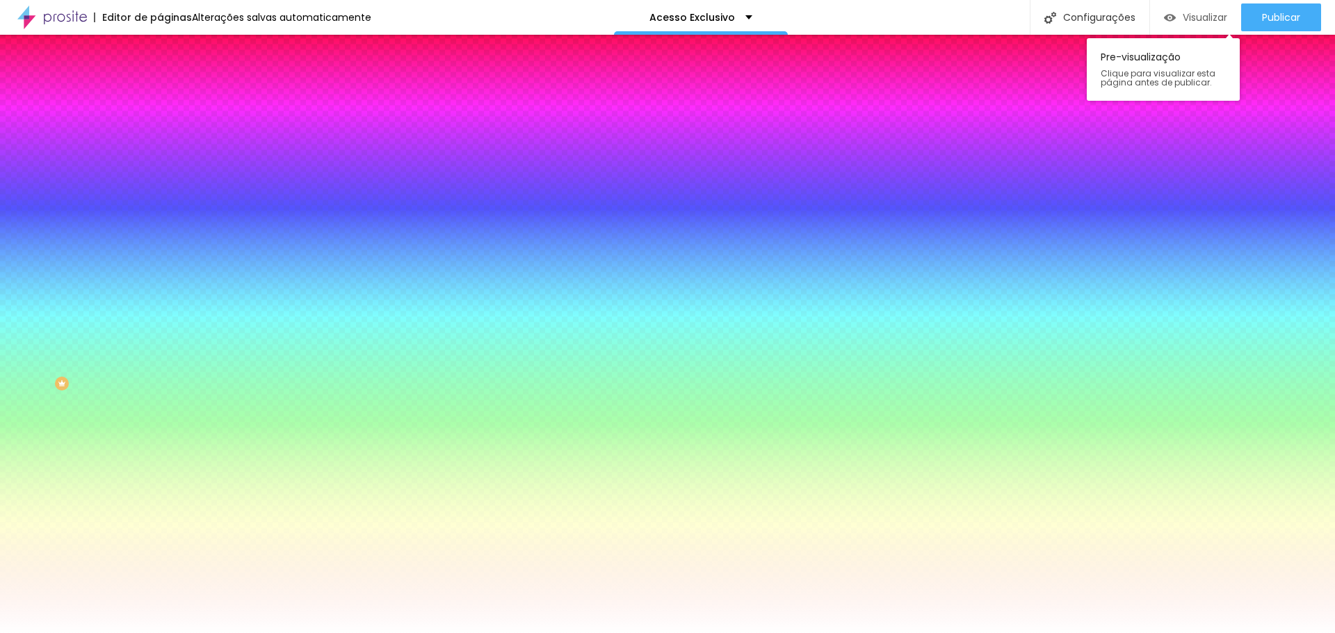
click at [1189, 13] on span "Visualizar" at bounding box center [1205, 17] width 44 height 11
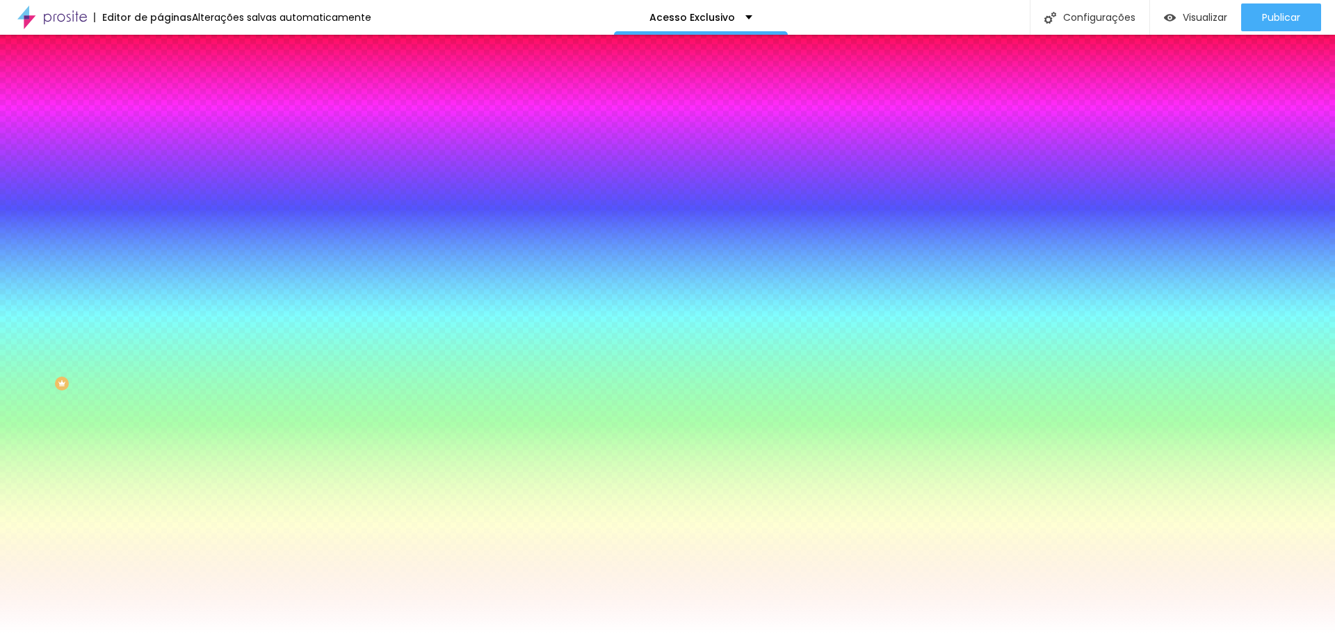
click at [160, 189] on div at bounding box center [240, 189] width 160 height 0
drag, startPoint x: 107, startPoint y: 516, endPoint x: 107, endPoint y: 507, distance: 9.0
click at [160, 515] on div "Editar Seção Conteúdo Estilo Avançado Imagem de fundo Adicionar imagem Efeito d…" at bounding box center [240, 334] width 160 height 599
click at [160, 95] on img at bounding box center [166, 101] width 13 height 13
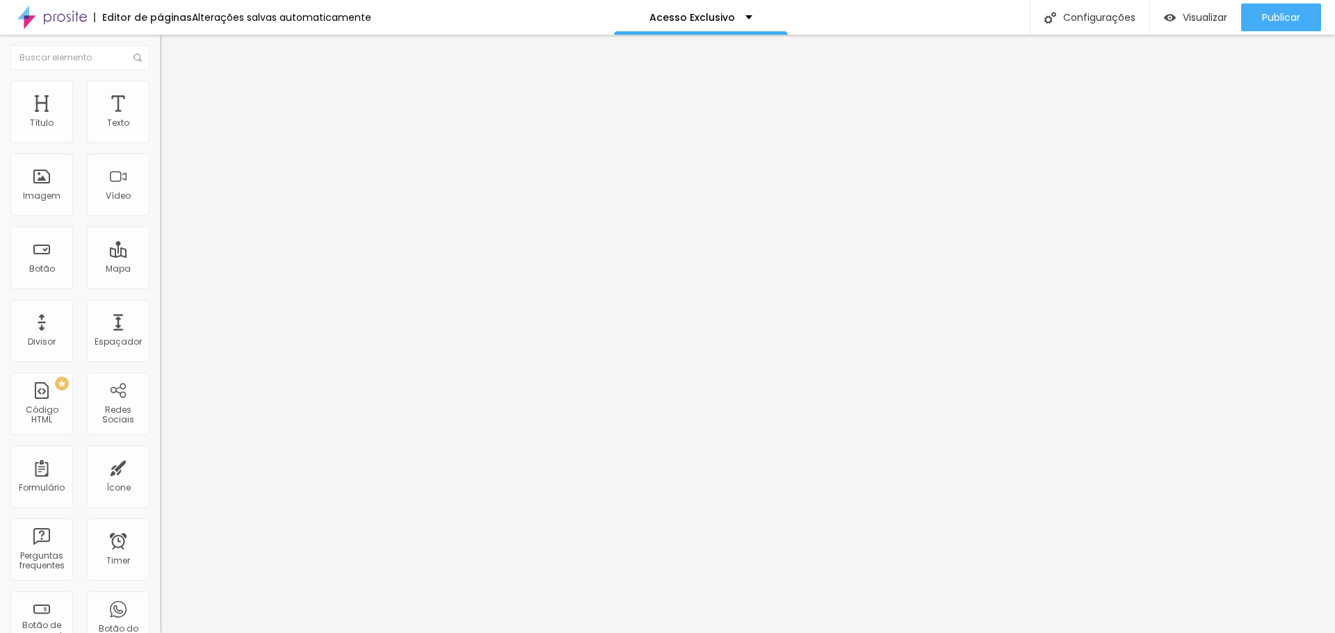
click at [172, 94] on span "Estilo" at bounding box center [183, 90] width 22 height 12
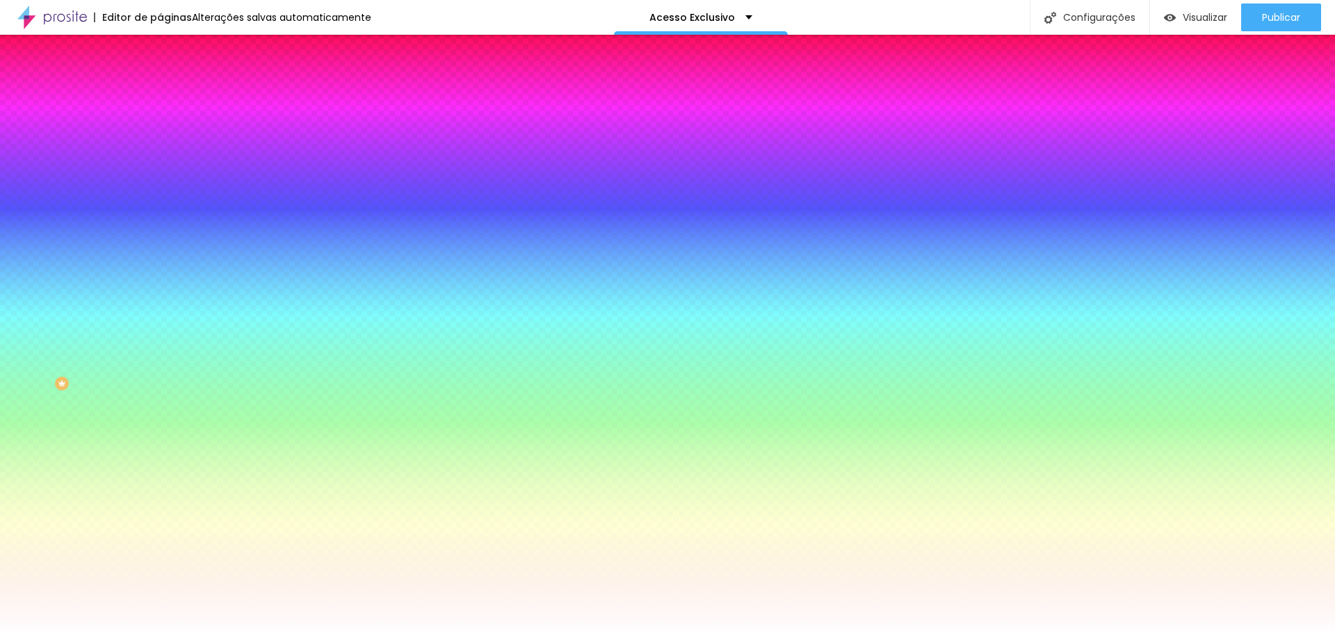
click at [165, 245] on icon "button" at bounding box center [169, 241] width 8 height 8
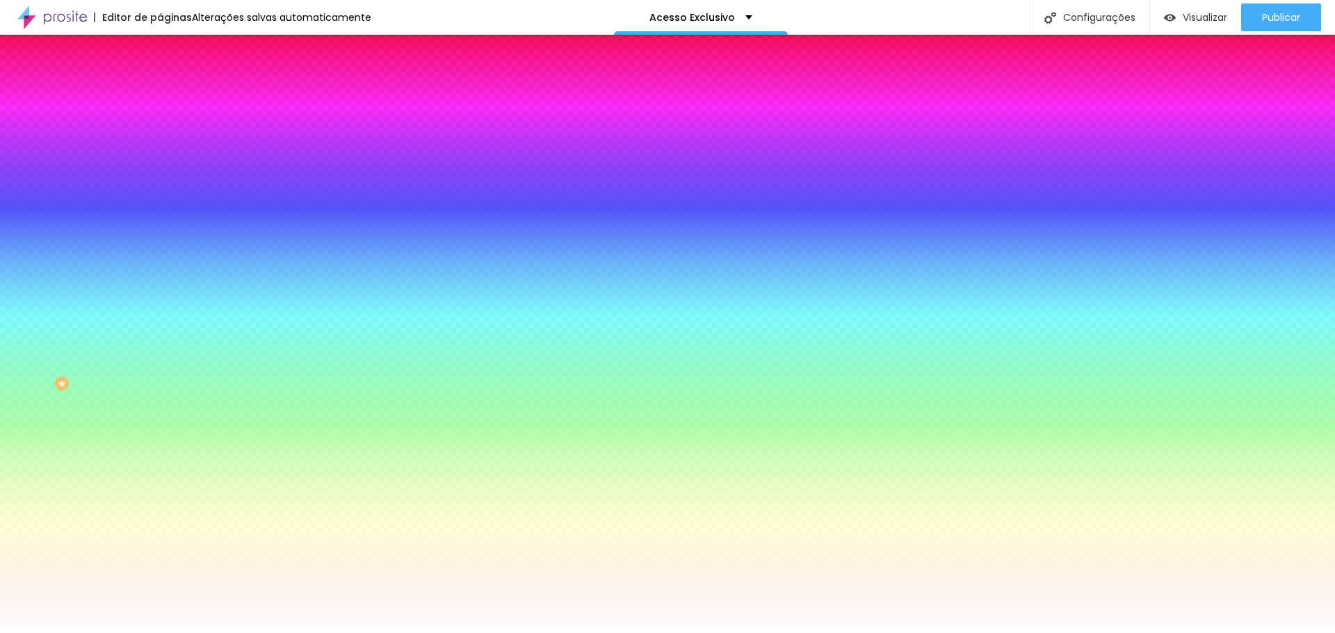
click at [306, 633] on div at bounding box center [667, 642] width 1335 height 0
drag, startPoint x: 99, startPoint y: 483, endPoint x: 154, endPoint y: 463, distance: 58.5
click at [113, 633] on div at bounding box center [667, 633] width 1335 height 0
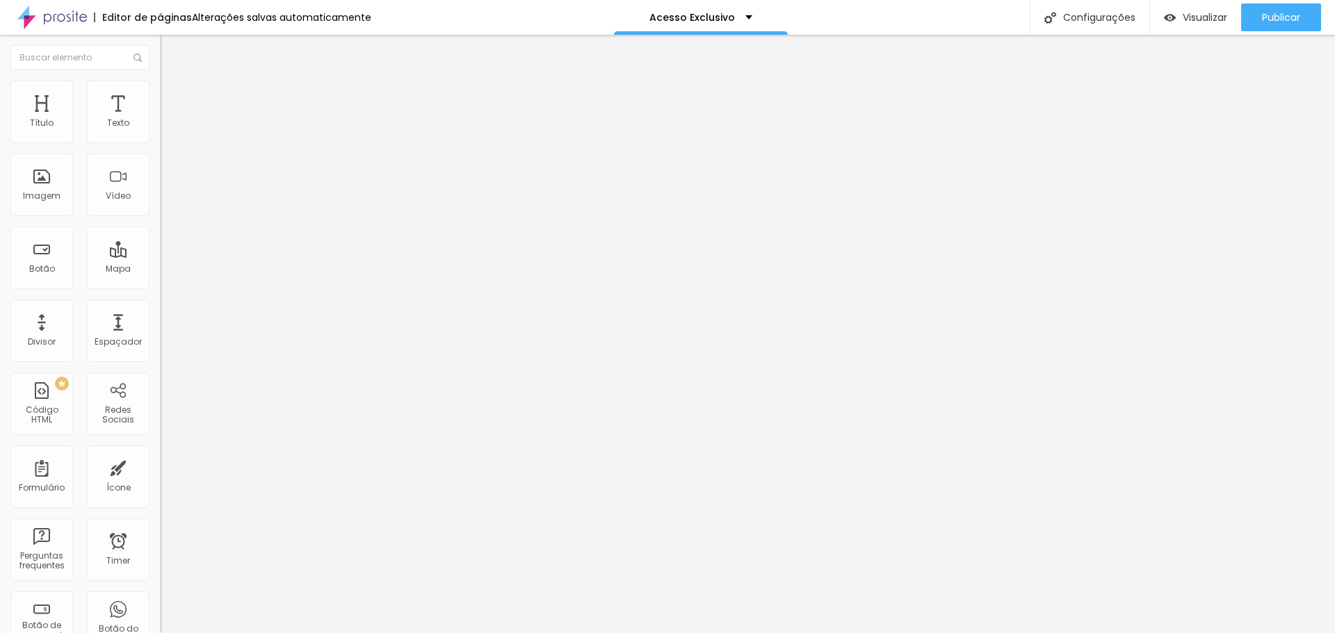
click at [160, 127] on span "Completo" at bounding box center [181, 121] width 42 height 12
click at [160, 135] on span "Encaixotado" at bounding box center [187, 129] width 54 height 12
click at [172, 96] on span "Estilo" at bounding box center [183, 90] width 22 height 12
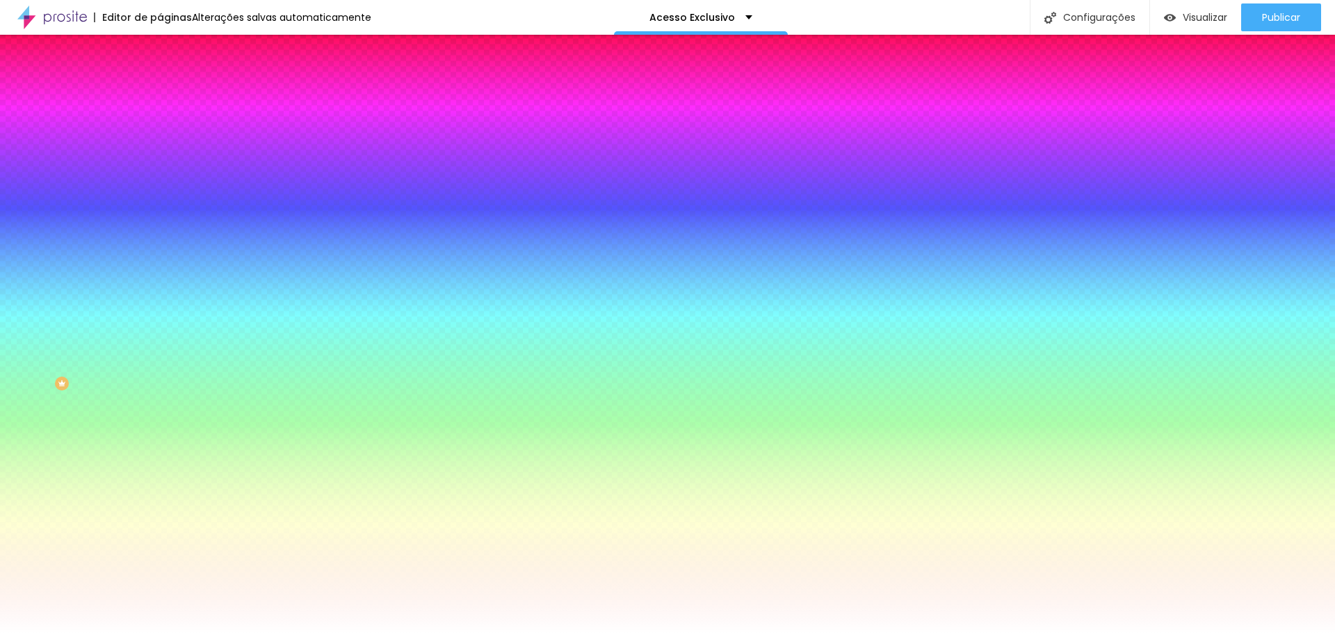
click at [160, 189] on div at bounding box center [240, 189] width 160 height 0
drag, startPoint x: 138, startPoint y: 268, endPoint x: 135, endPoint y: 376, distance: 108.5
click at [160, 389] on div "Editar Seção Conteúdo Estilo Avançado Imagem de fundo Adicionar imagem Efeito d…" at bounding box center [240, 334] width 160 height 599
click at [160, 189] on div at bounding box center [240, 189] width 160 height 0
drag, startPoint x: 143, startPoint y: 272, endPoint x: 145, endPoint y: 462, distance: 190.5
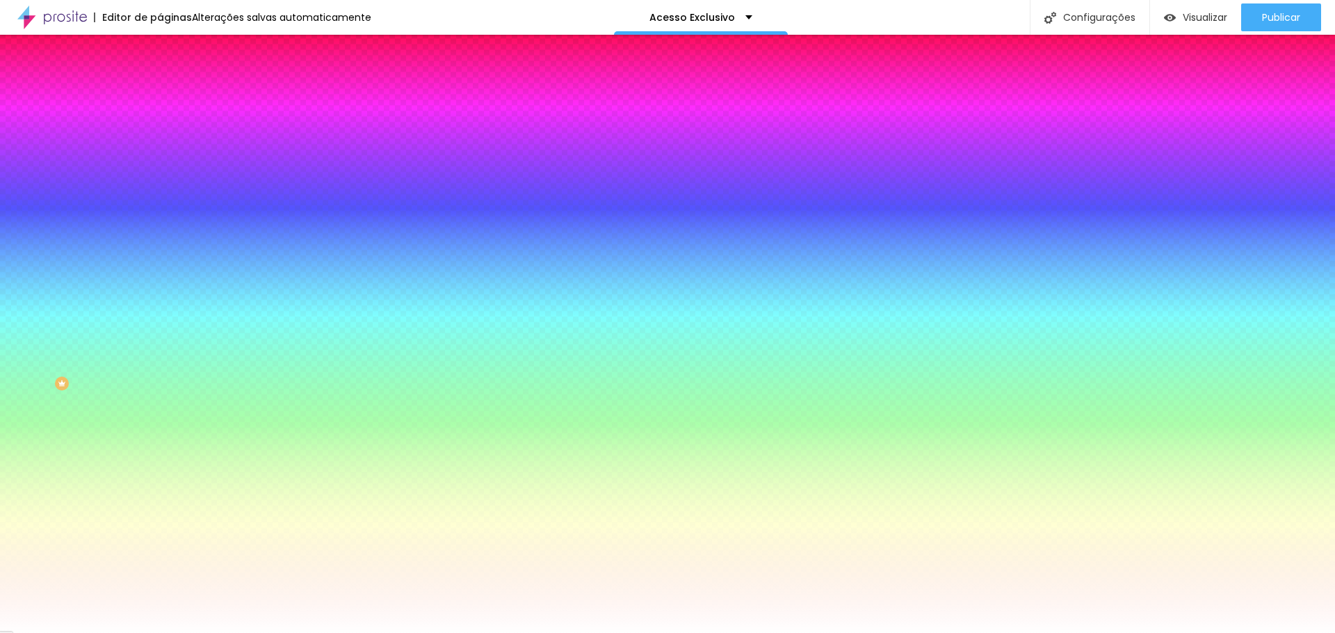
click at [160, 442] on div "Editar Seção Conteúdo Estilo Avançado Imagem de fundo Adicionar imagem Efeito d…" at bounding box center [240, 334] width 160 height 599
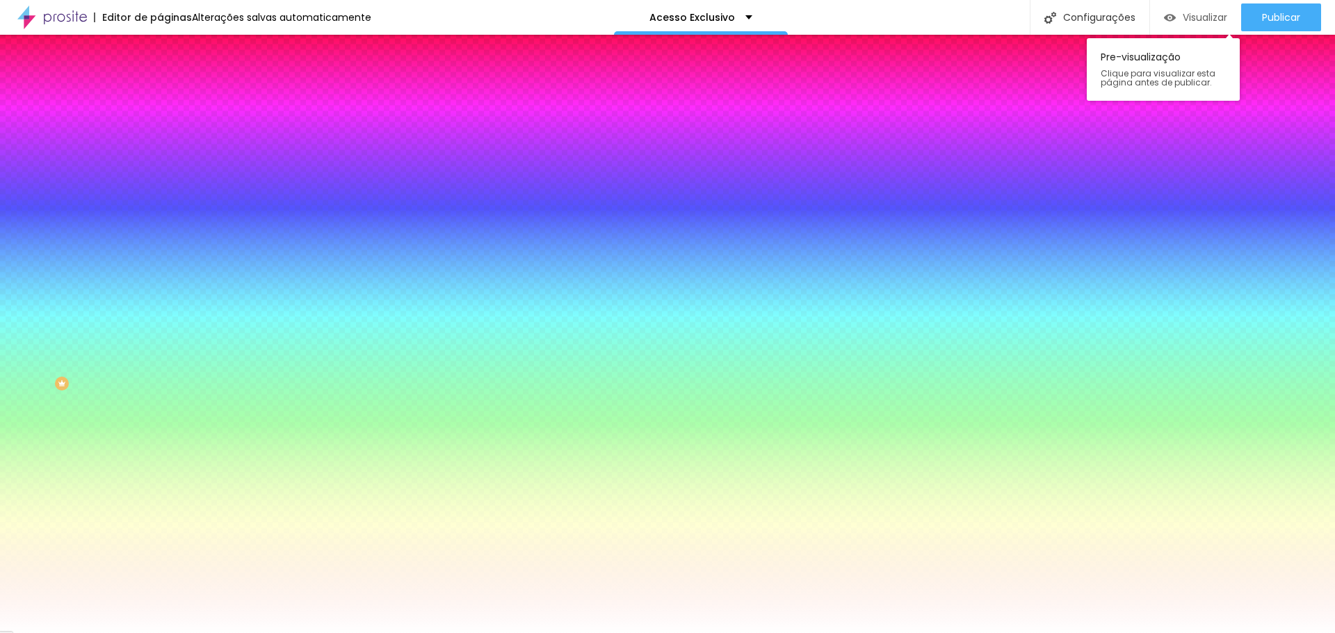
click at [1199, 17] on span "Visualizar" at bounding box center [1205, 17] width 44 height 11
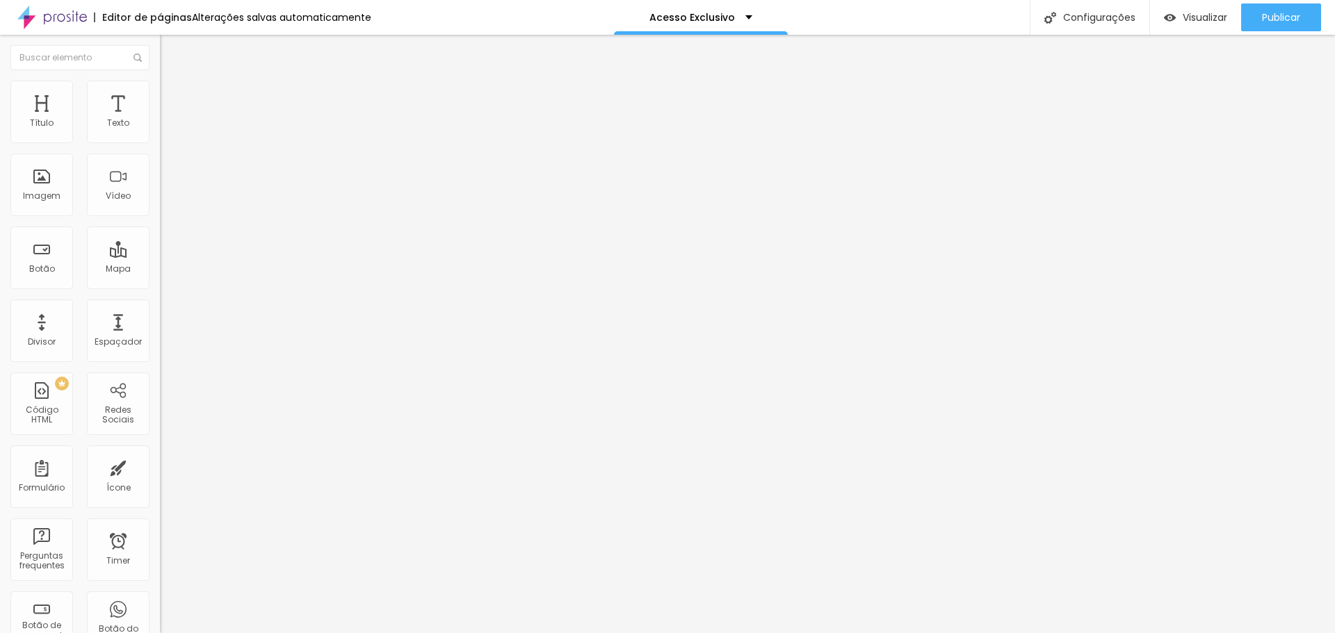
click at [160, 92] on li "Estilo" at bounding box center [240, 88] width 160 height 14
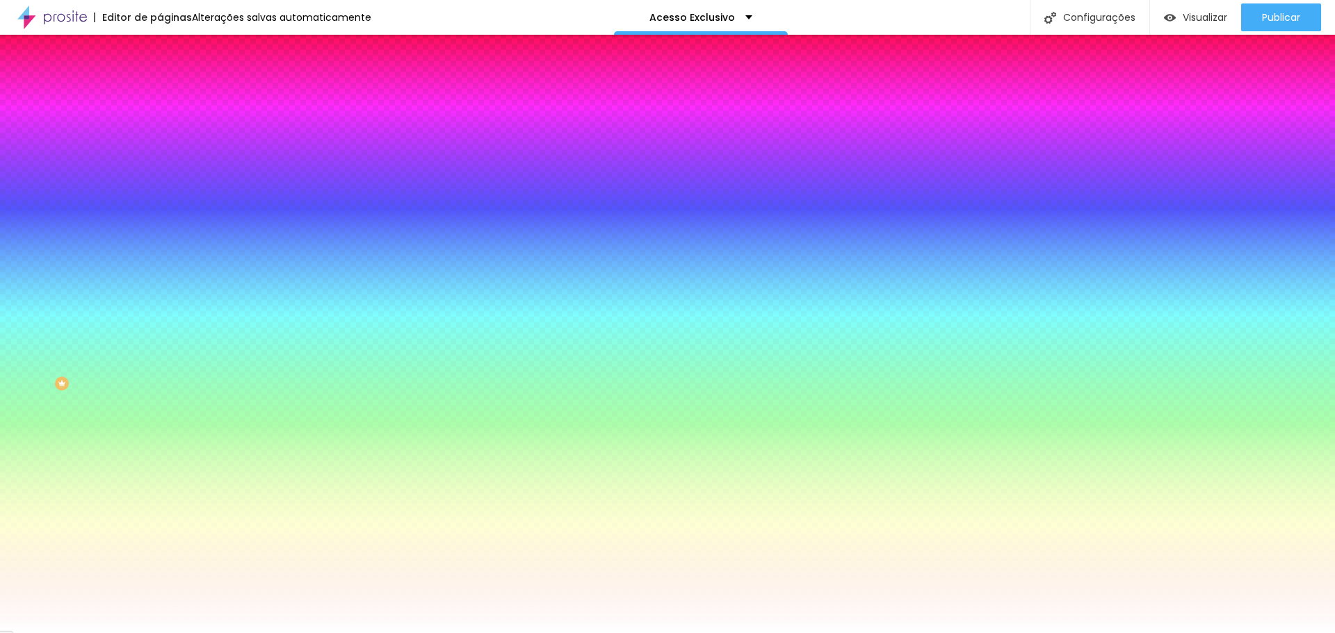
click at [165, 181] on icon "button" at bounding box center [169, 185] width 8 height 8
click at [244, 633] on div at bounding box center [667, 642] width 1335 height 0
click at [802, 633] on div at bounding box center [667, 633] width 1335 height 0
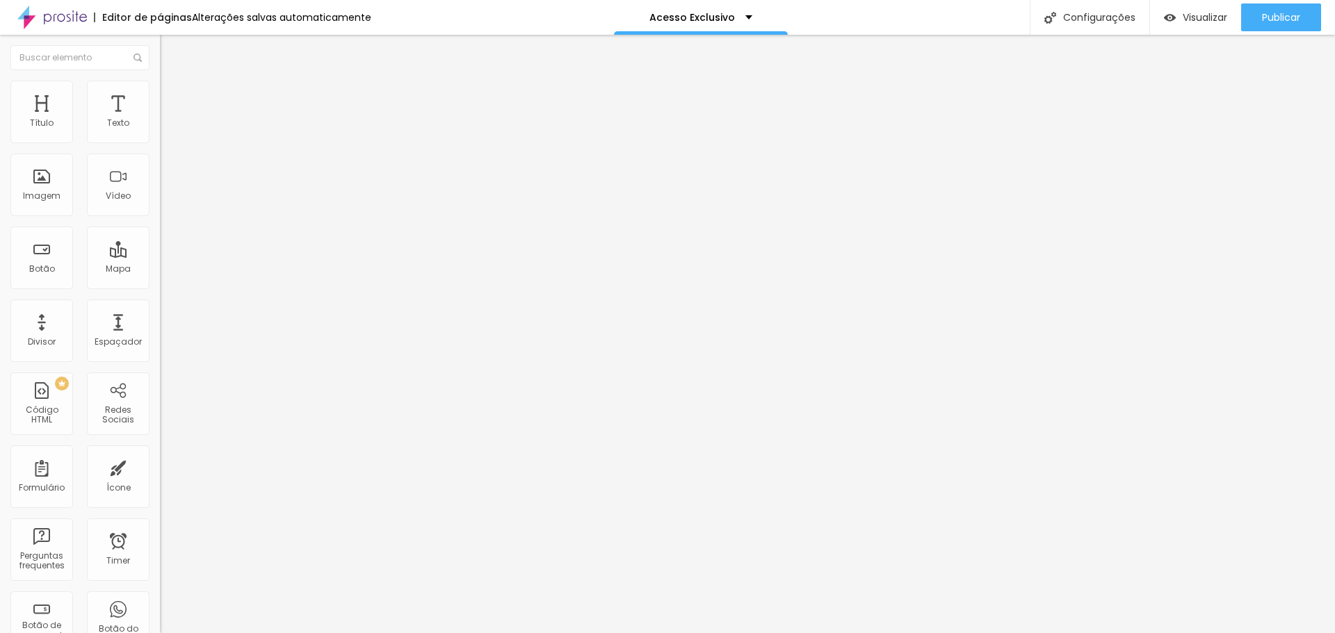
click at [160, 86] on li "Estilo" at bounding box center [240, 88] width 160 height 14
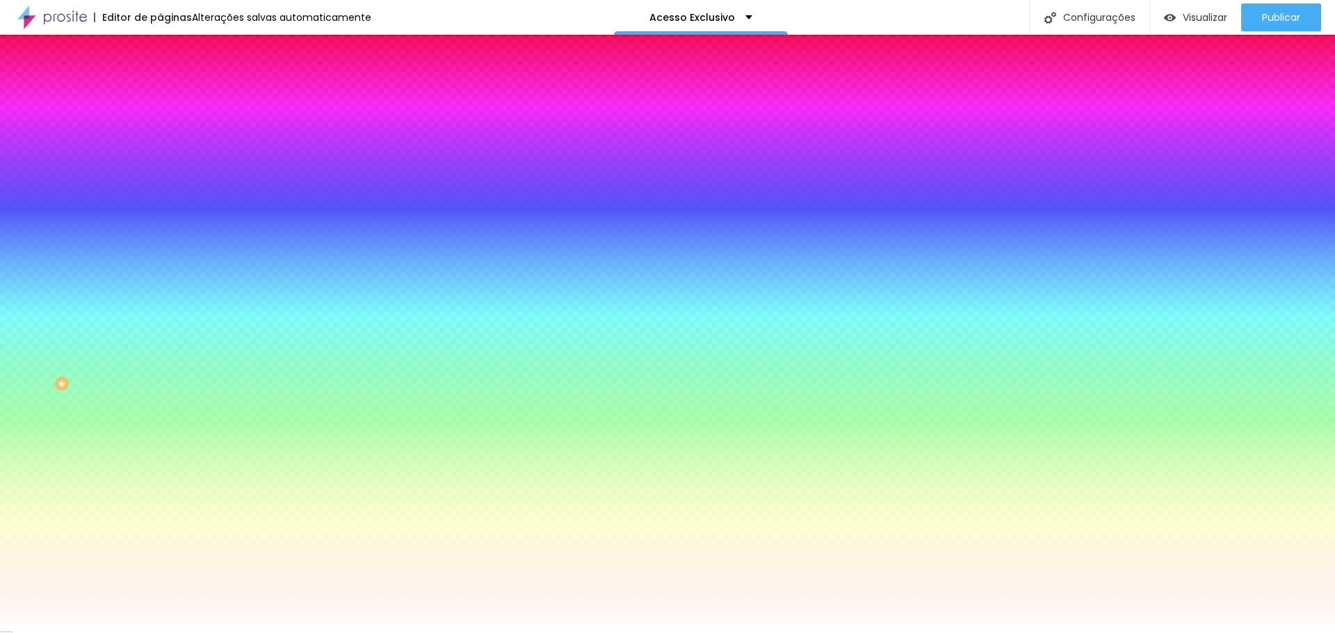
click at [160, 179] on button "button" at bounding box center [169, 186] width 19 height 15
click at [257, 633] on div at bounding box center [667, 642] width 1335 height 0
click at [51, 633] on div at bounding box center [667, 633] width 1335 height 0
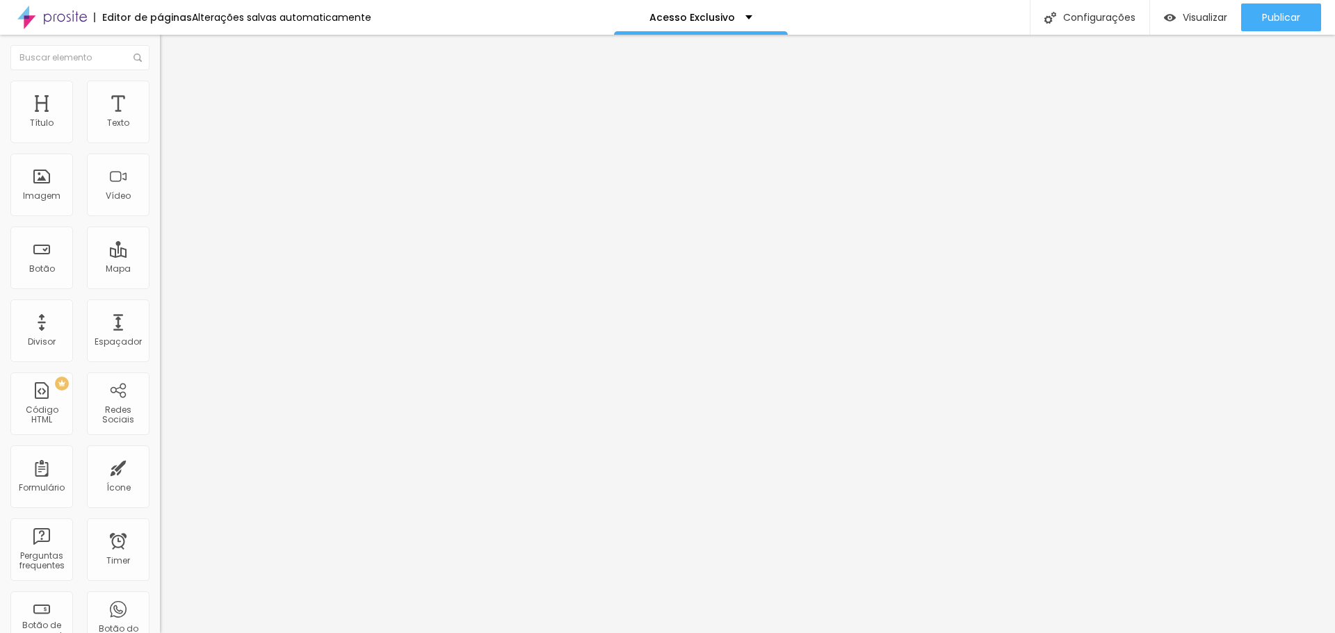
click at [165, 202] on icon "button" at bounding box center [169, 197] width 8 height 8
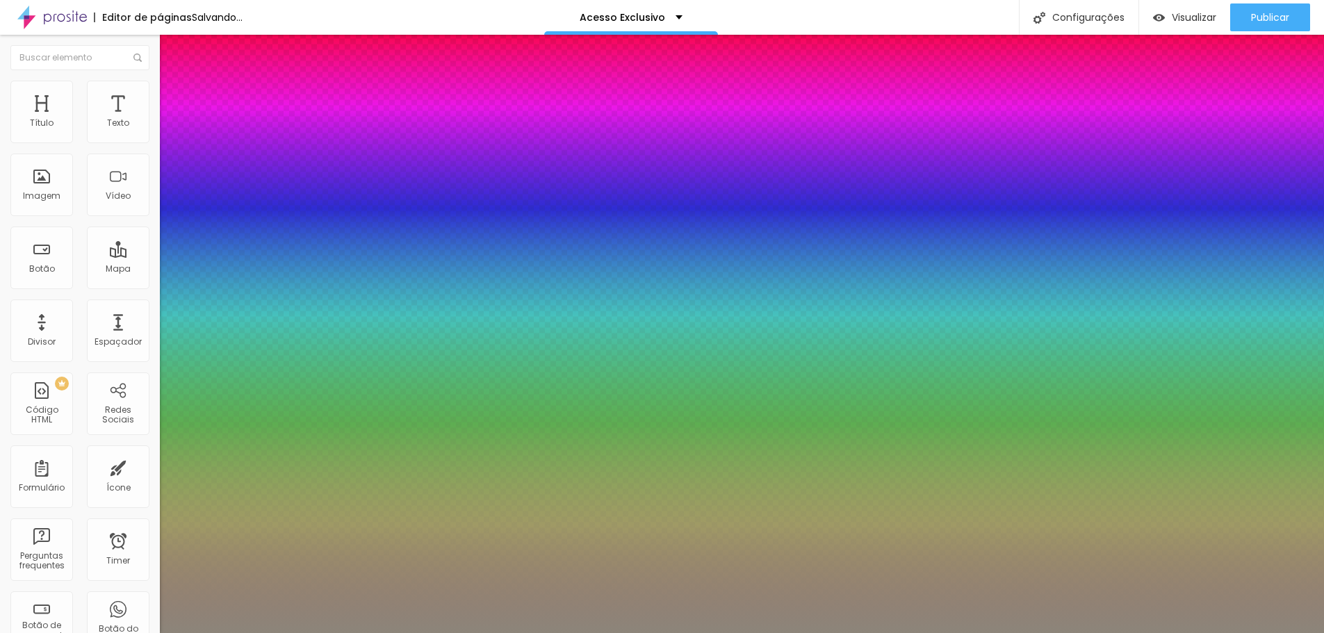
drag, startPoint x: 180, startPoint y: 425, endPoint x: 190, endPoint y: 432, distance: 12.0
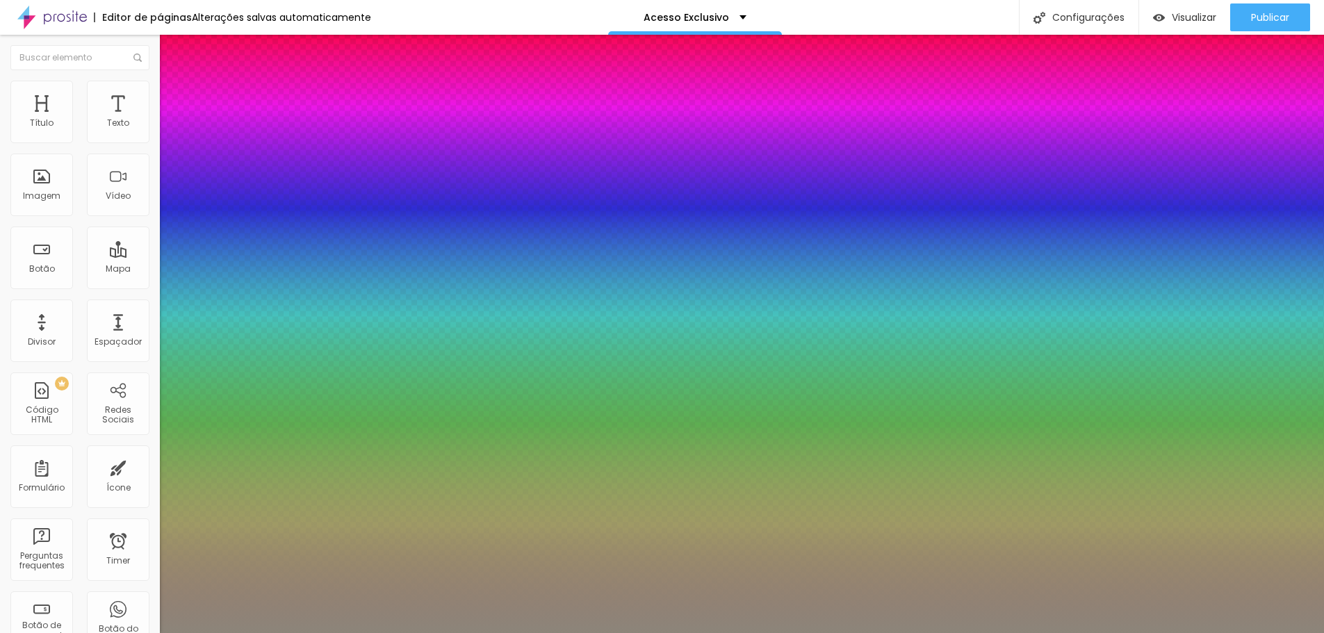
drag, startPoint x: 180, startPoint y: 488, endPoint x: 162, endPoint y: 491, distance: 18.3
click at [984, 633] on div at bounding box center [662, 633] width 1324 height 0
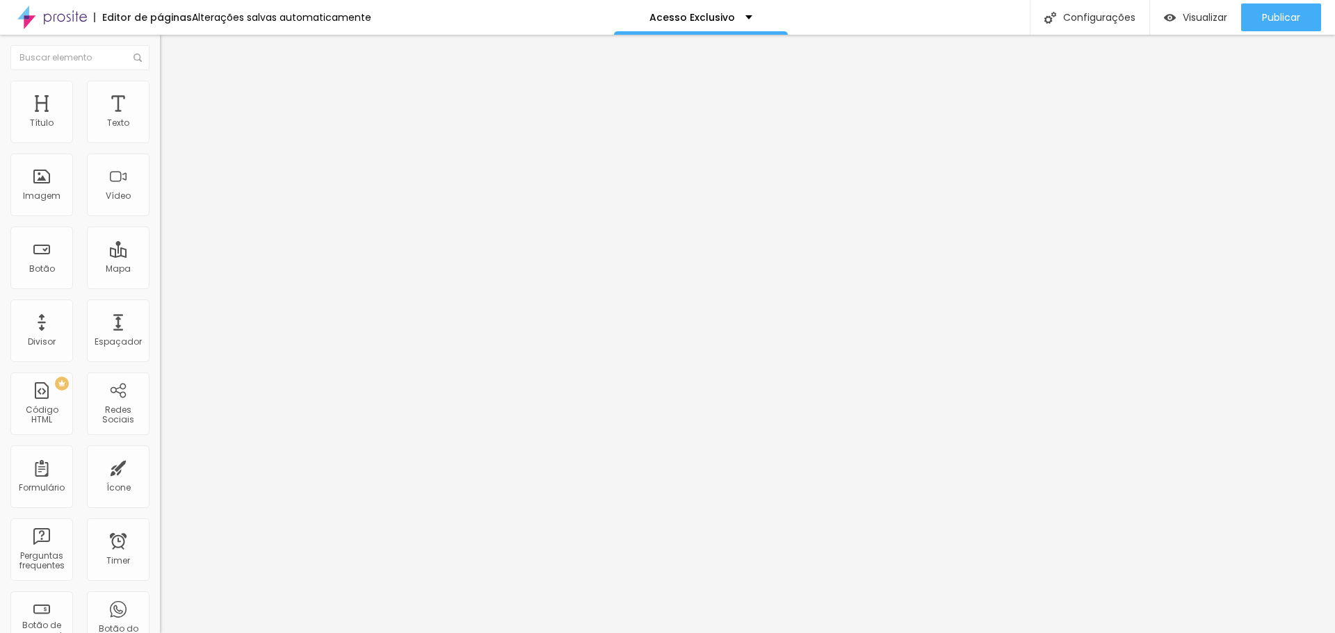
click at [160, 206] on button "button" at bounding box center [169, 198] width 19 height 15
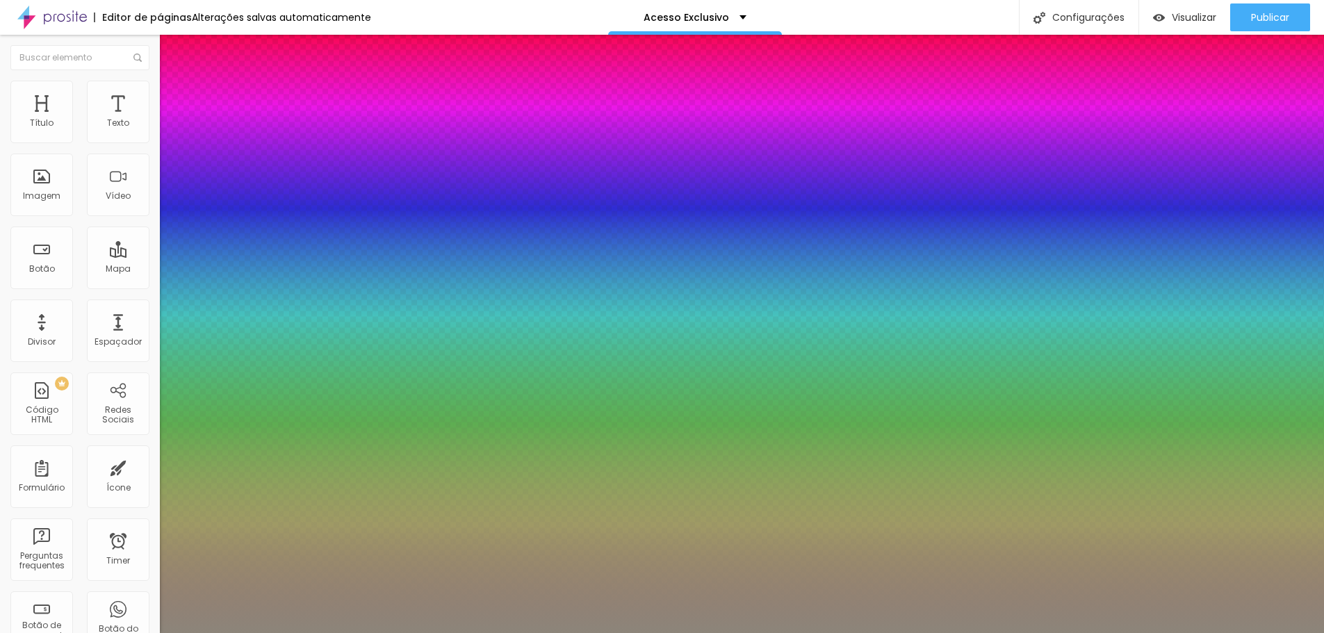
click at [883, 633] on div at bounding box center [662, 633] width 1324 height 0
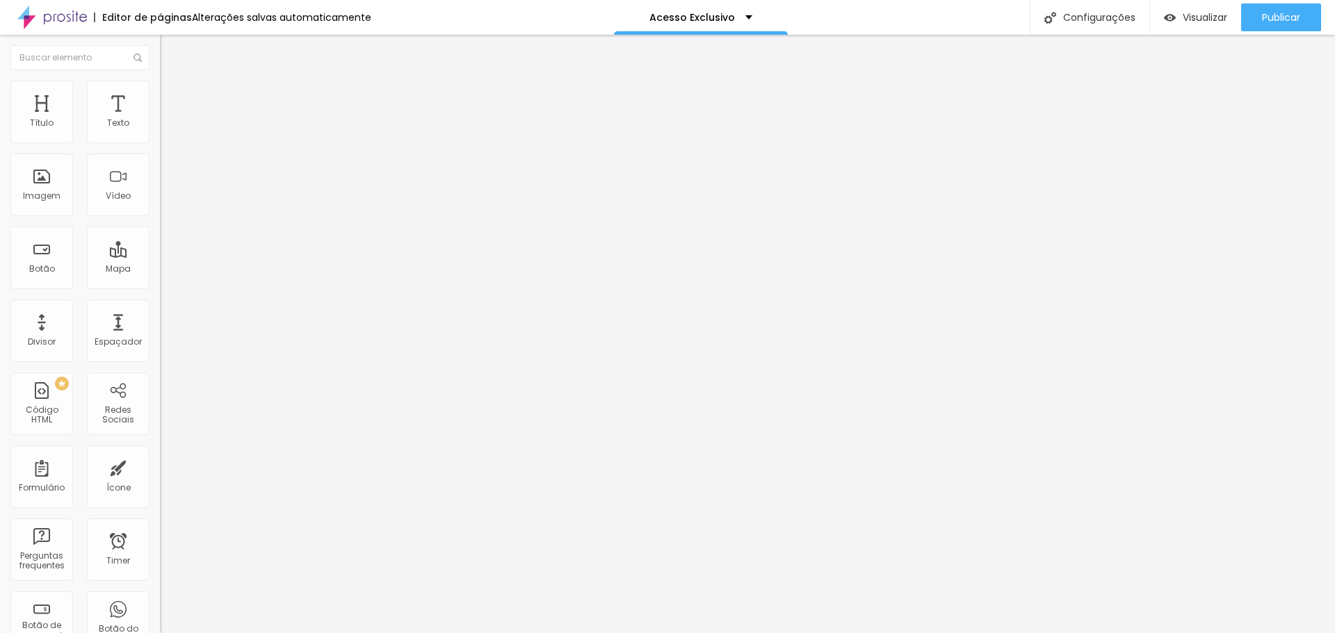
click at [160, 86] on img at bounding box center [166, 87] width 13 height 13
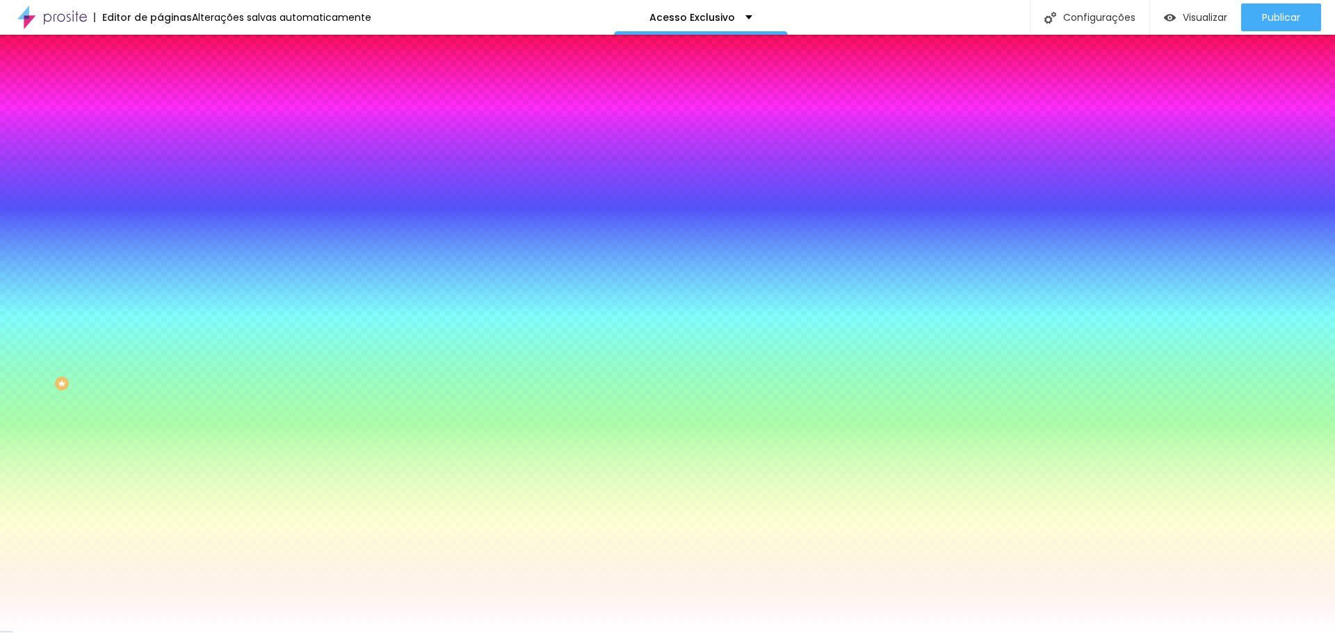
click at [165, 175] on icon "button" at bounding box center [169, 176] width 8 height 8
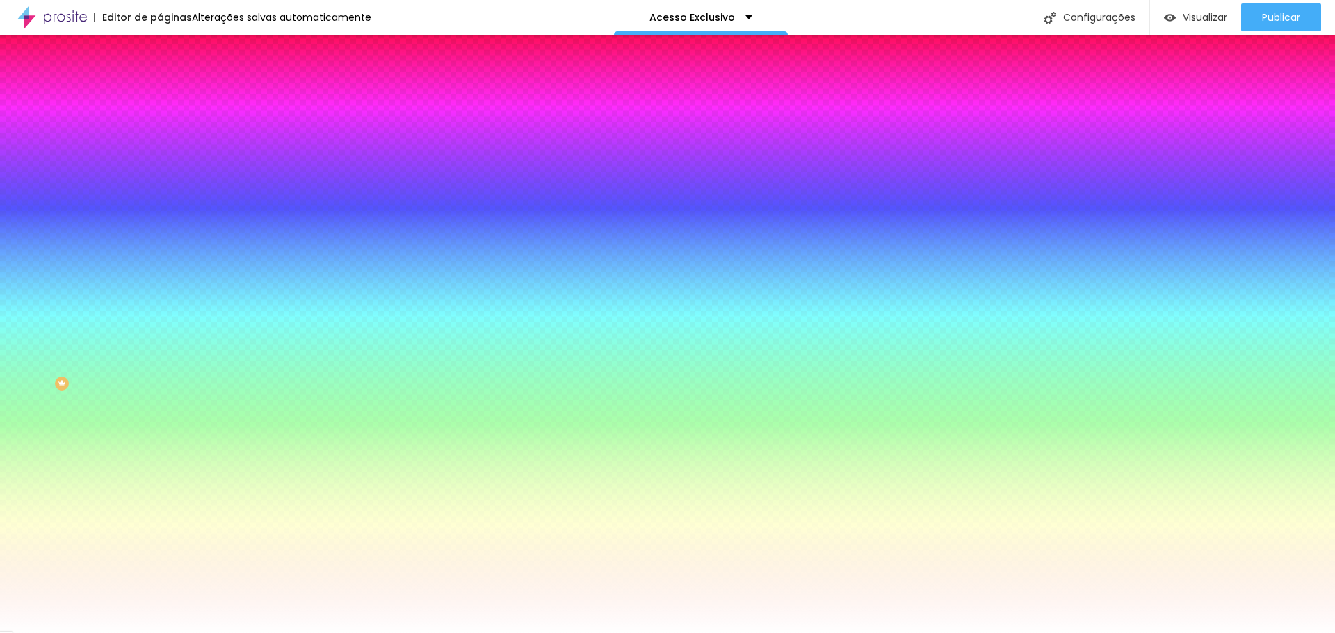
click at [935, 633] on div at bounding box center [667, 633] width 1335 height 0
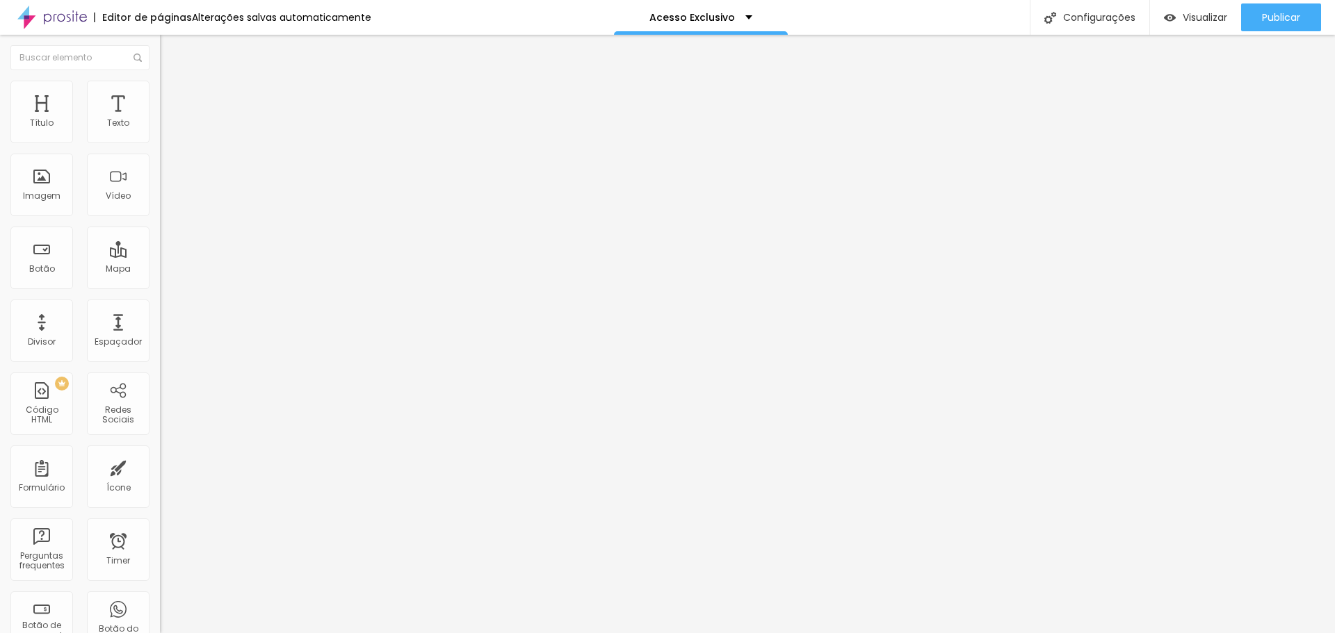
click at [160, 92] on li "Estilo" at bounding box center [240, 88] width 160 height 14
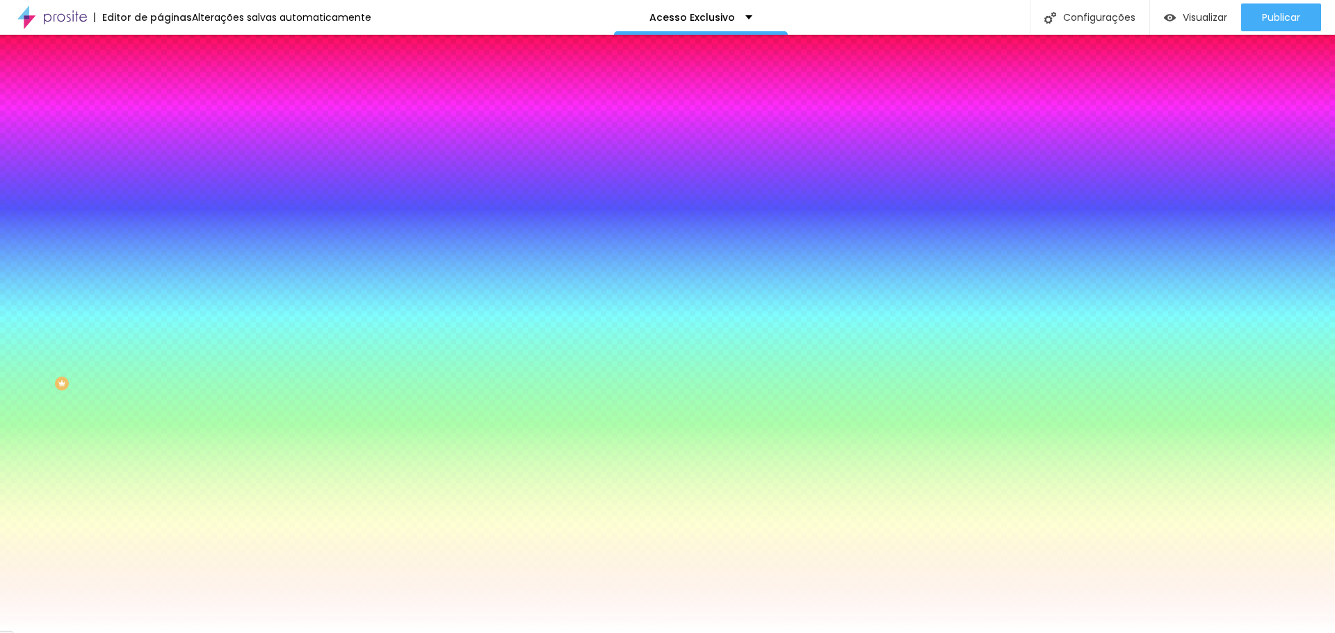
click at [167, 174] on icon "button" at bounding box center [170, 177] width 6 height 6
click at [768, 633] on div at bounding box center [667, 633] width 1335 height 0
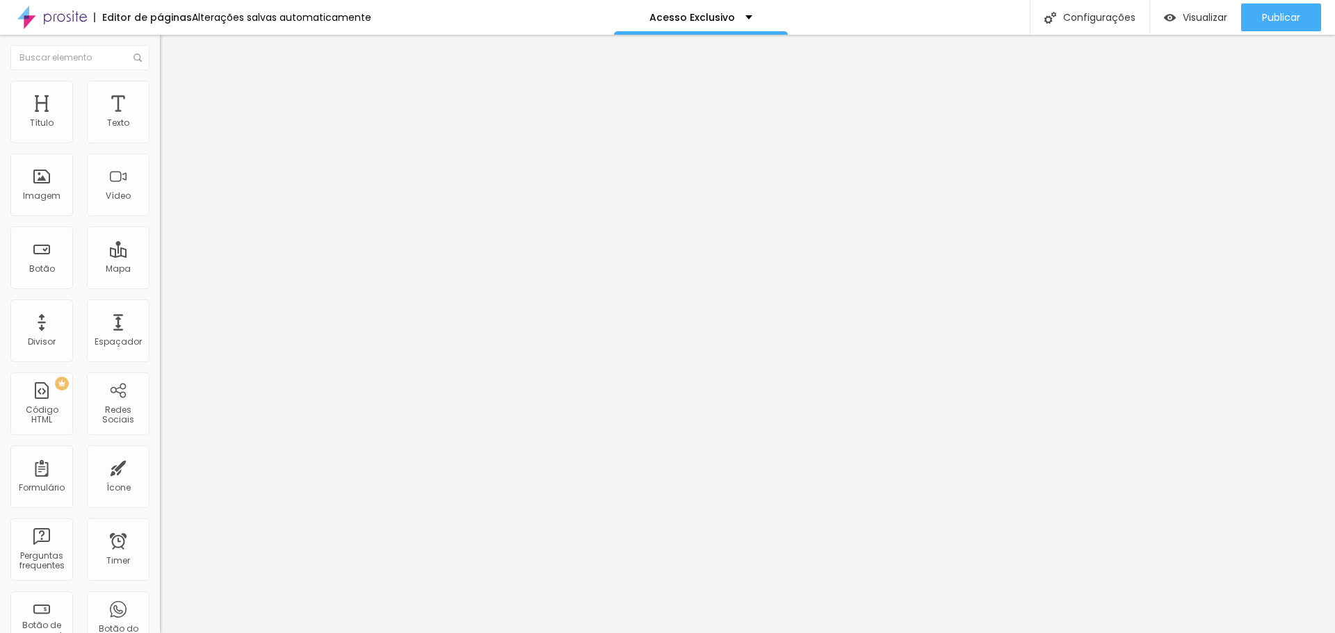
click at [160, 86] on li "Avançado" at bounding box center [240, 88] width 160 height 14
click at [160, 79] on img at bounding box center [166, 73] width 13 height 13
click at [171, 196] on icon "button" at bounding box center [172, 194] width 3 height 3
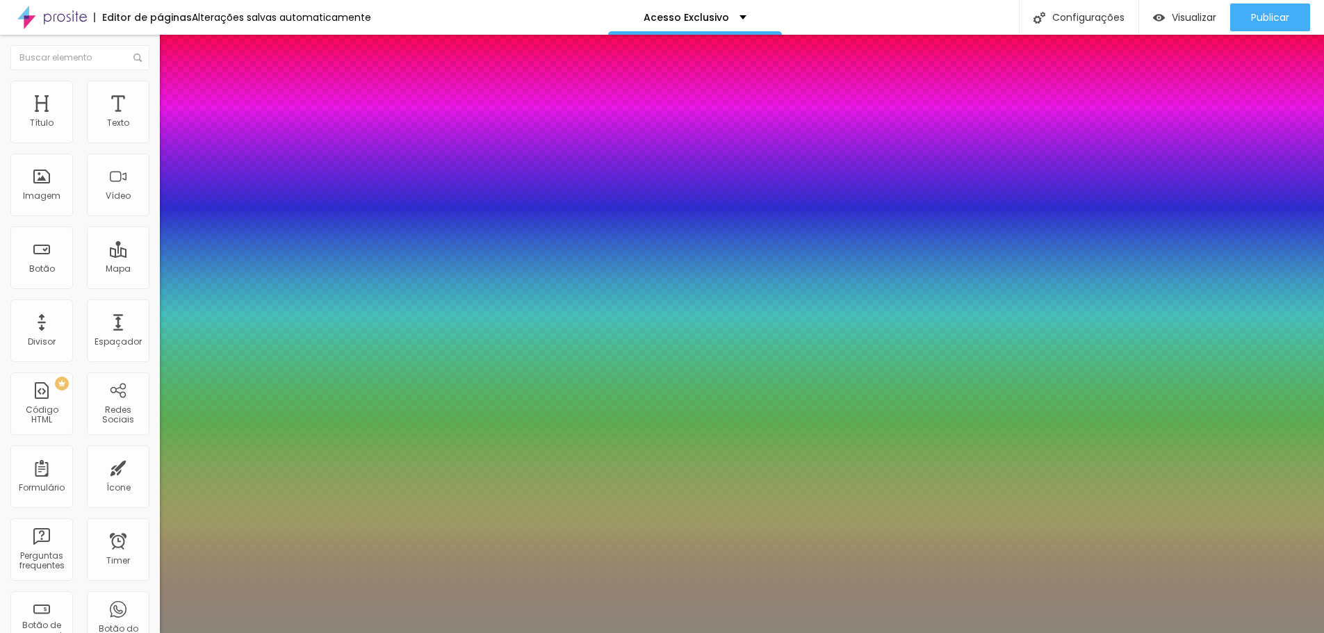
drag, startPoint x: 178, startPoint y: 490, endPoint x: 193, endPoint y: 492, distance: 14.7
click at [955, 633] on div at bounding box center [662, 633] width 1324 height 0
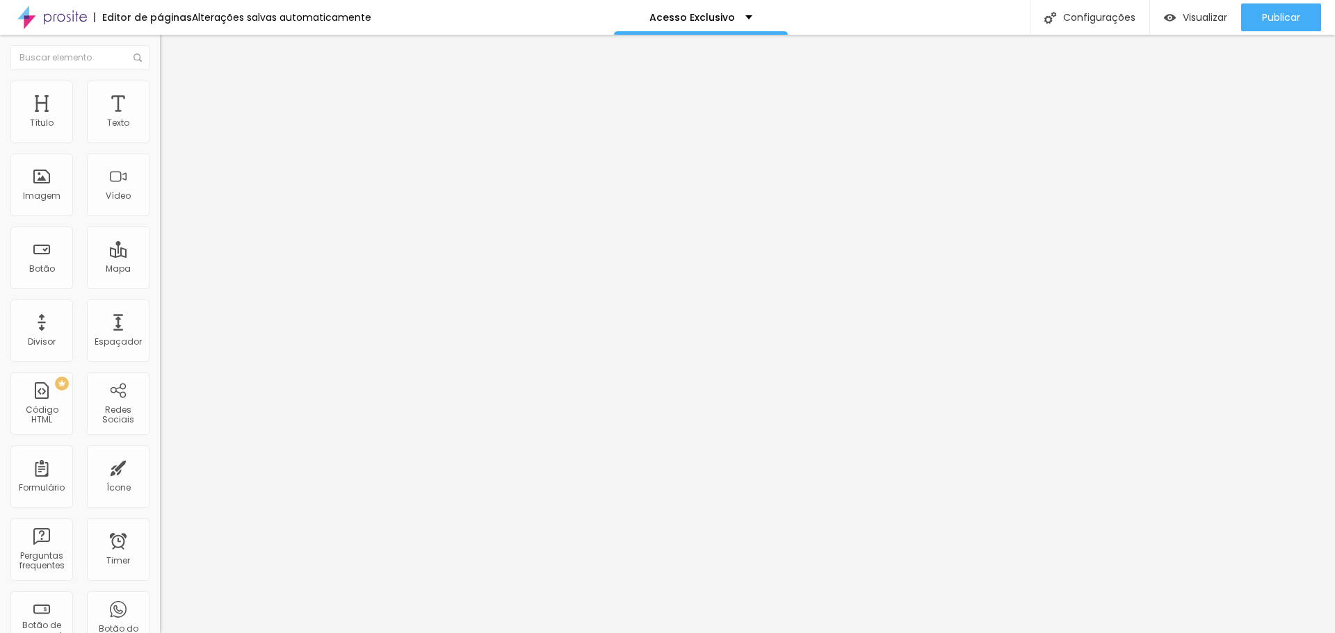
click at [160, 83] on ul "Conteúdo Estilo Avançado" at bounding box center [240, 88] width 160 height 42
click at [160, 84] on li "Estilo" at bounding box center [240, 88] width 160 height 14
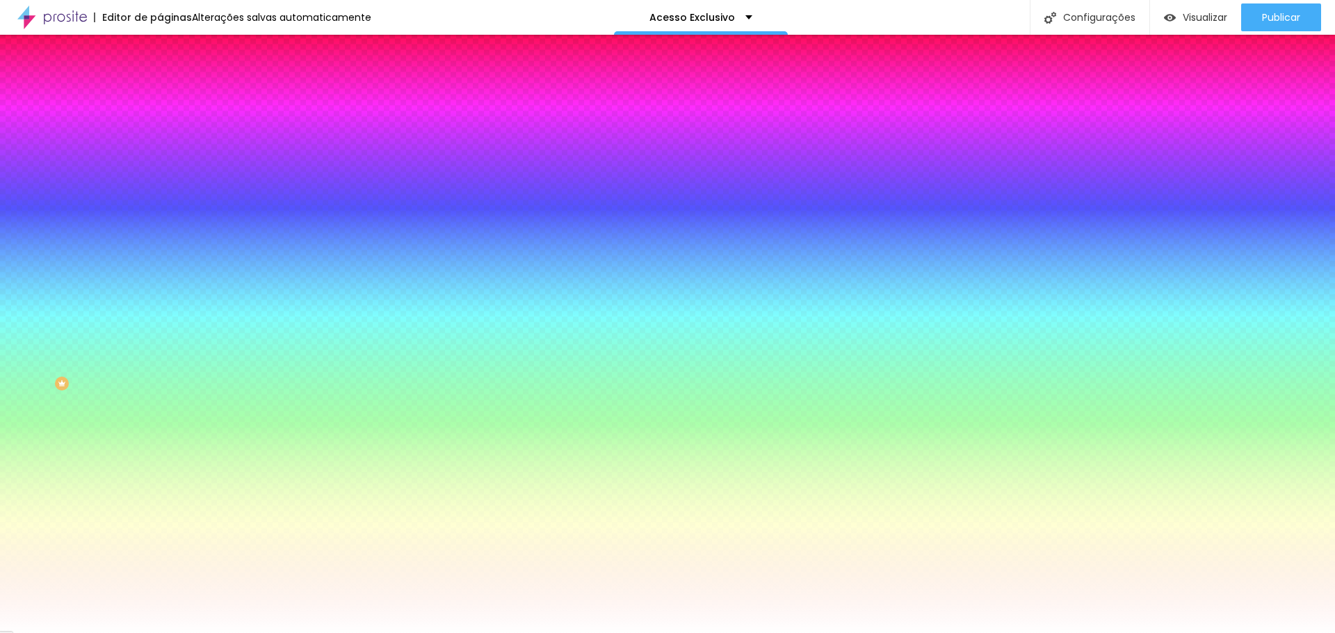
drag, startPoint x: 35, startPoint y: 234, endPoint x: 44, endPoint y: 235, distance: 9.1
click at [160, 384] on input "range" at bounding box center [205, 389] width 90 height 11
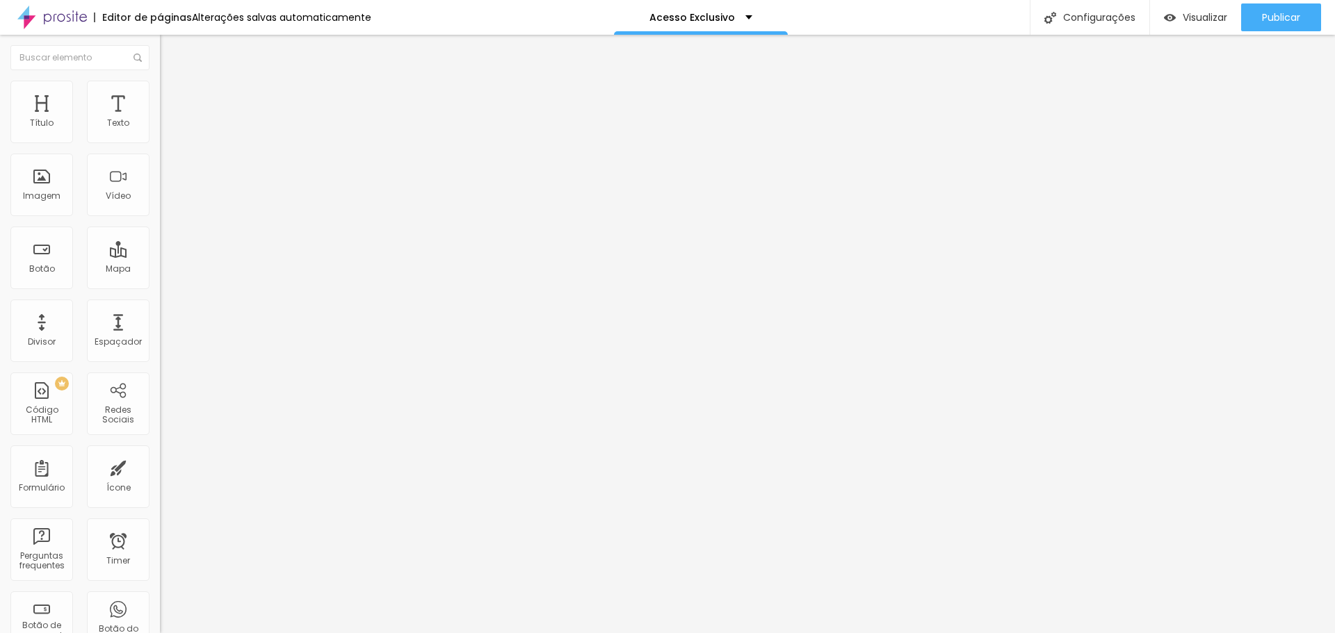
click at [165, 202] on icon "button" at bounding box center [169, 197] width 8 height 8
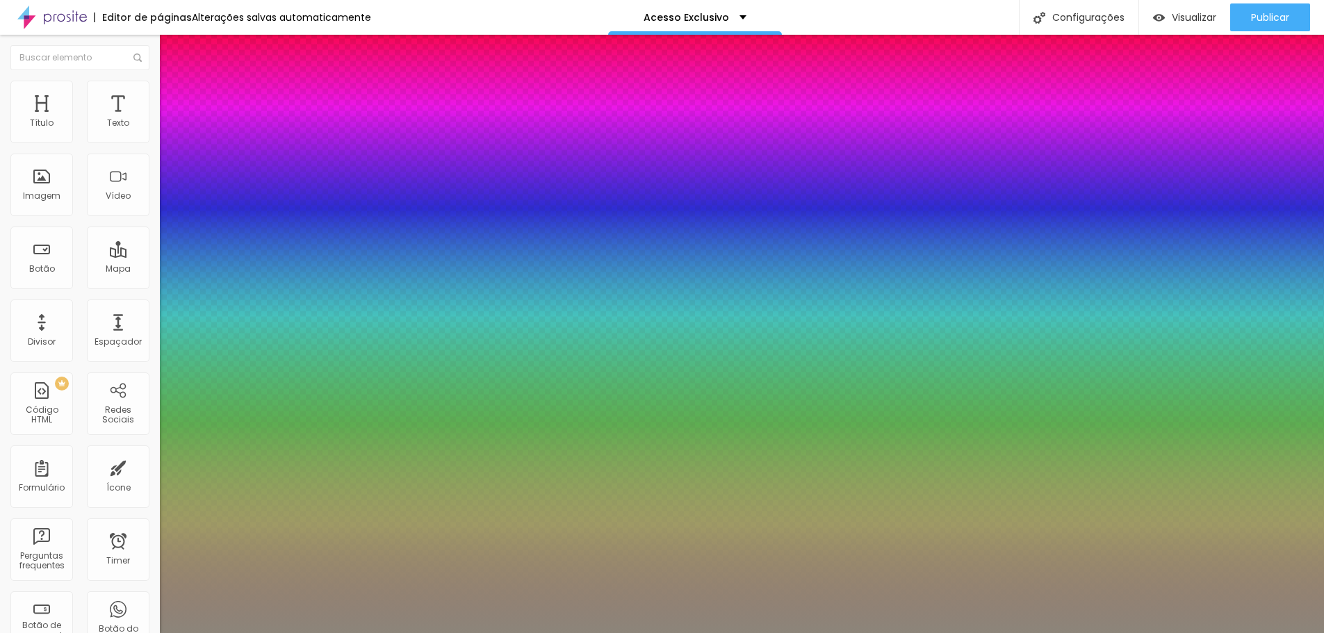
click at [565, 633] on div at bounding box center [662, 633] width 1324 height 0
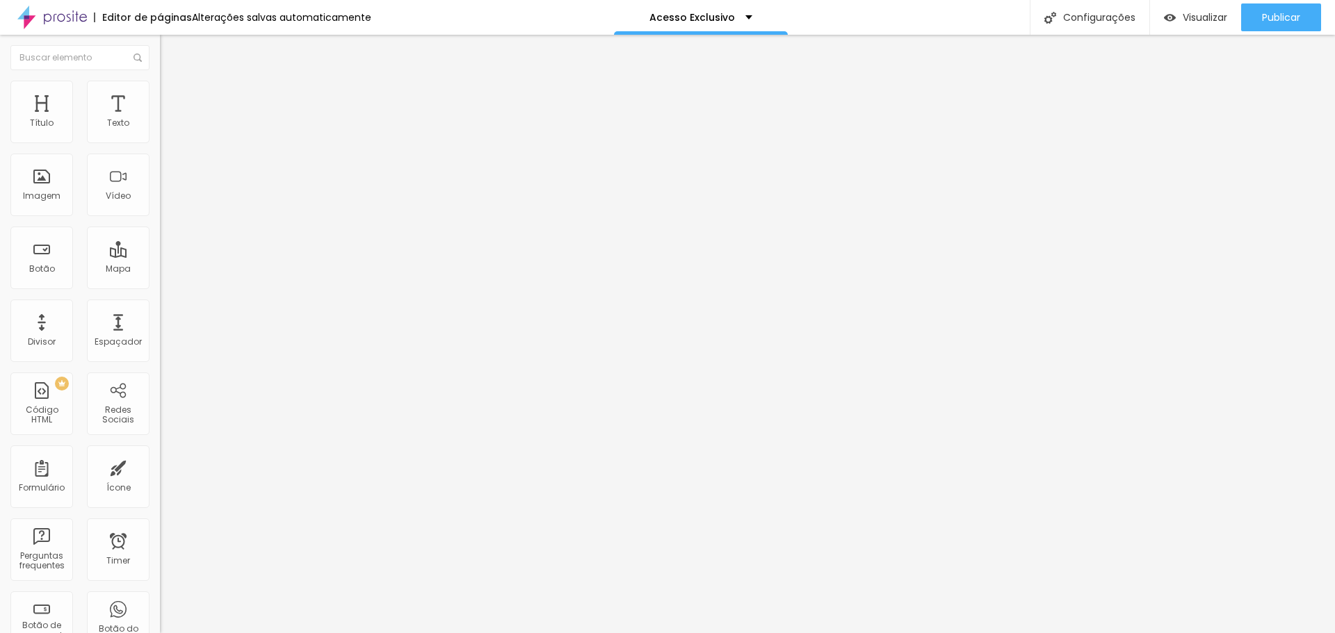
click at [160, 91] on li "Estilo" at bounding box center [240, 88] width 160 height 14
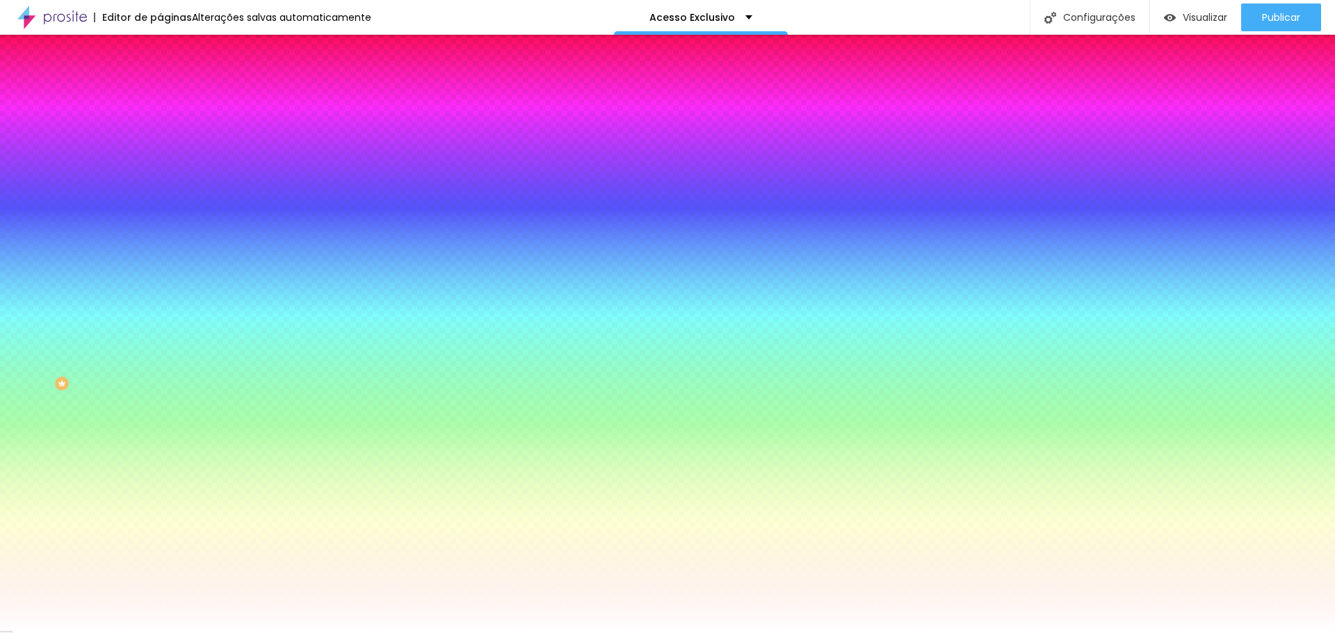
click at [171, 173] on icon "button" at bounding box center [172, 174] width 3 height 3
click at [608, 633] on div at bounding box center [667, 633] width 1335 height 0
click at [160, 137] on input "#FFFFFF" at bounding box center [243, 140] width 167 height 14
click at [160, 133] on div at bounding box center [240, 133] width 160 height 0
click at [160, 139] on input "#FFFFFF" at bounding box center [243, 140] width 167 height 14
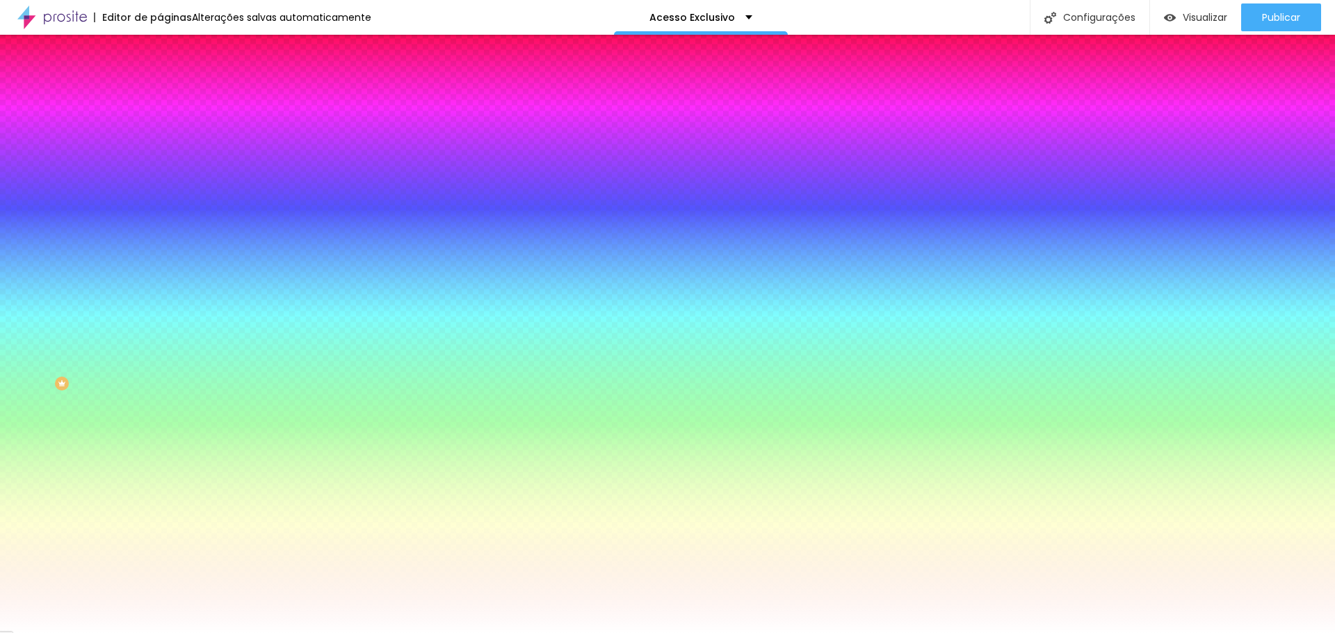
click at [160, 139] on input "#FFFFFF" at bounding box center [243, 140] width 167 height 14
paste input "C5A572"
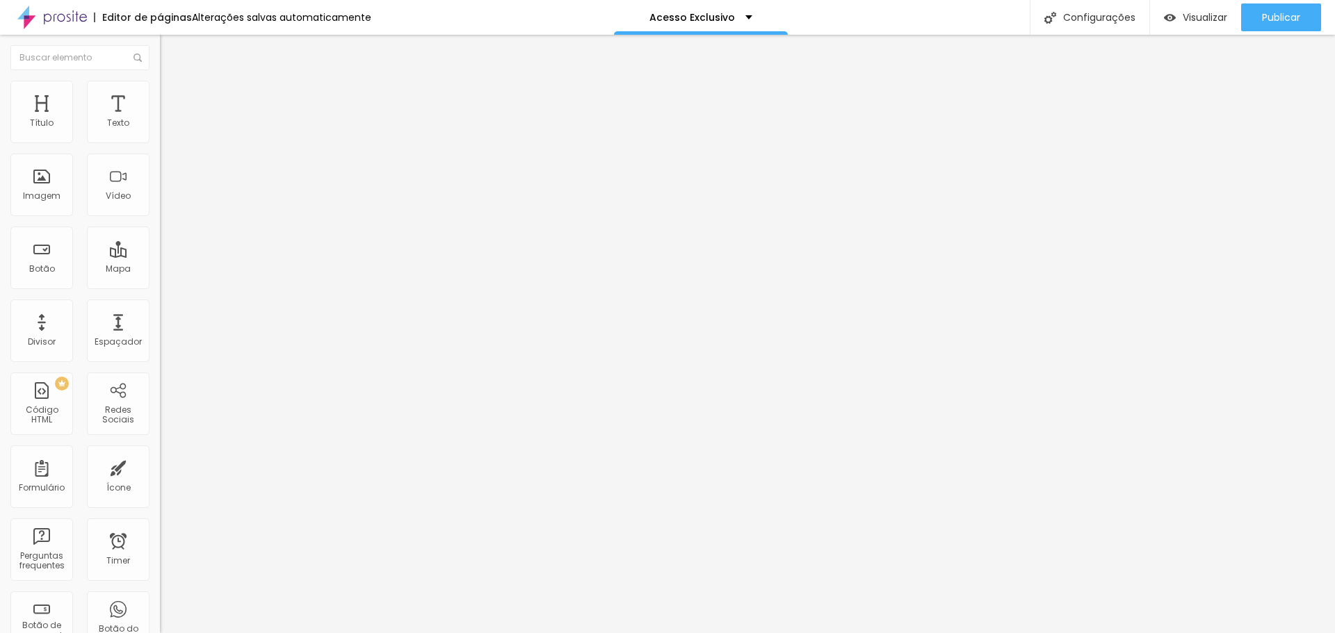
click at [172, 96] on span "Estilo" at bounding box center [183, 90] width 22 height 12
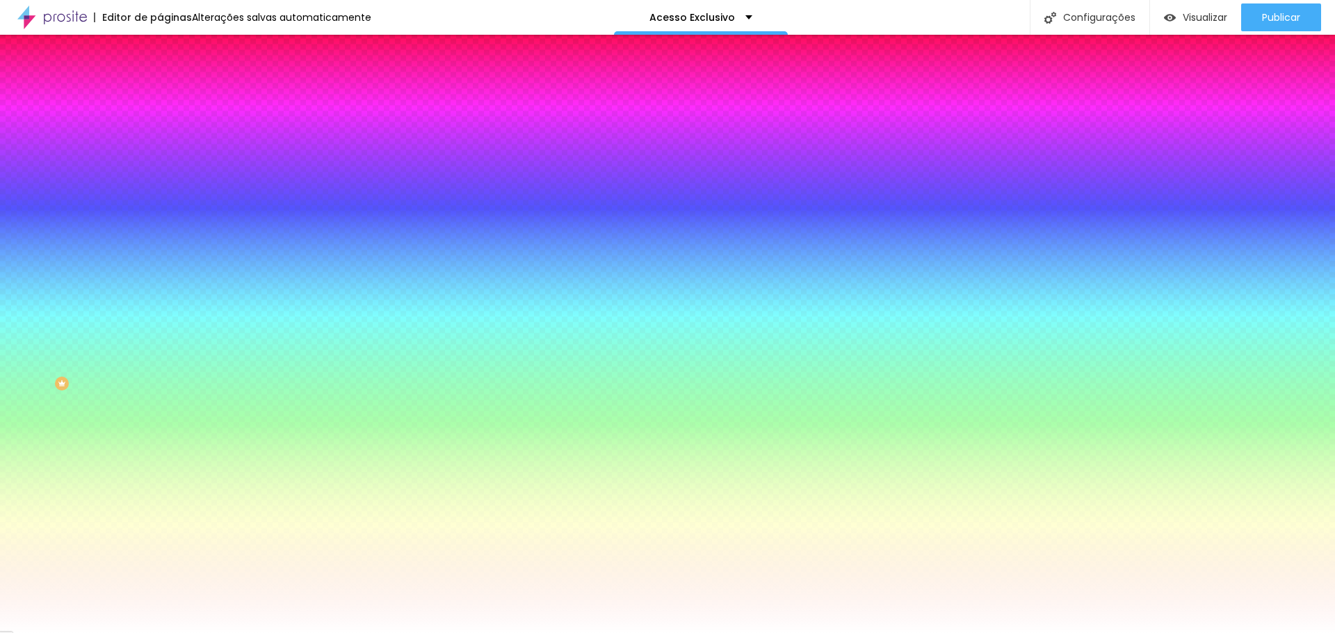
click at [160, 133] on input "#C5A572" at bounding box center [243, 140] width 167 height 14
paste input "AA8F66"
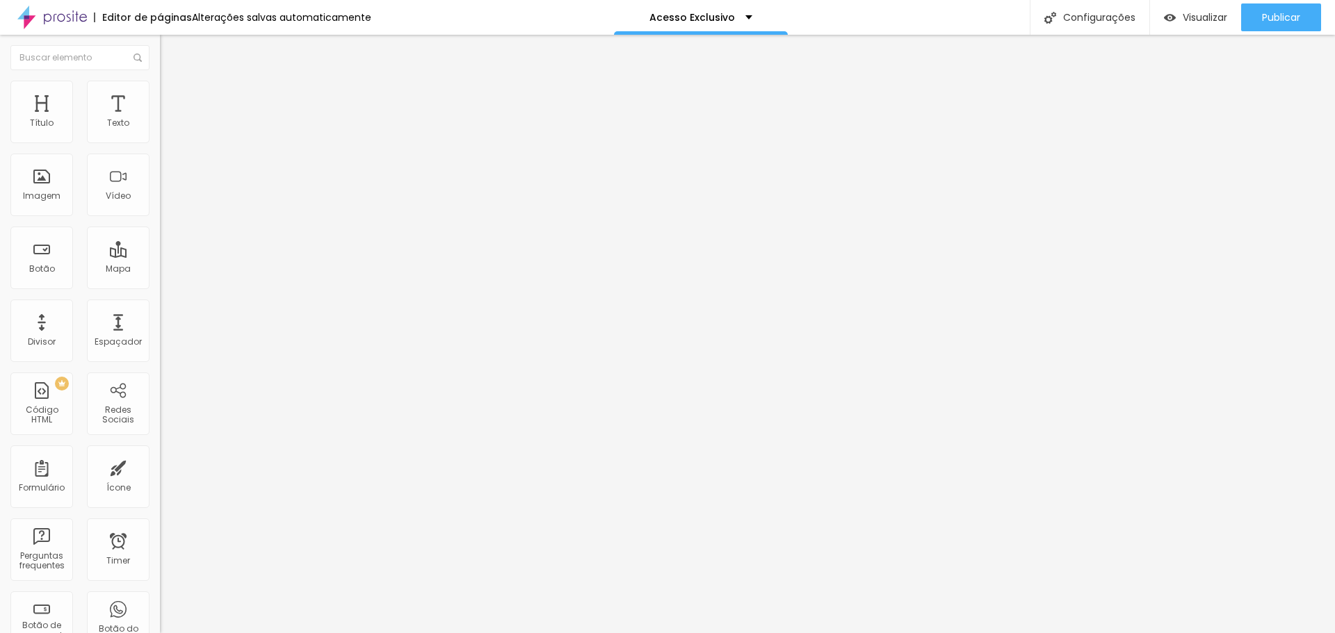
click at [160, 89] on img at bounding box center [166, 87] width 13 height 13
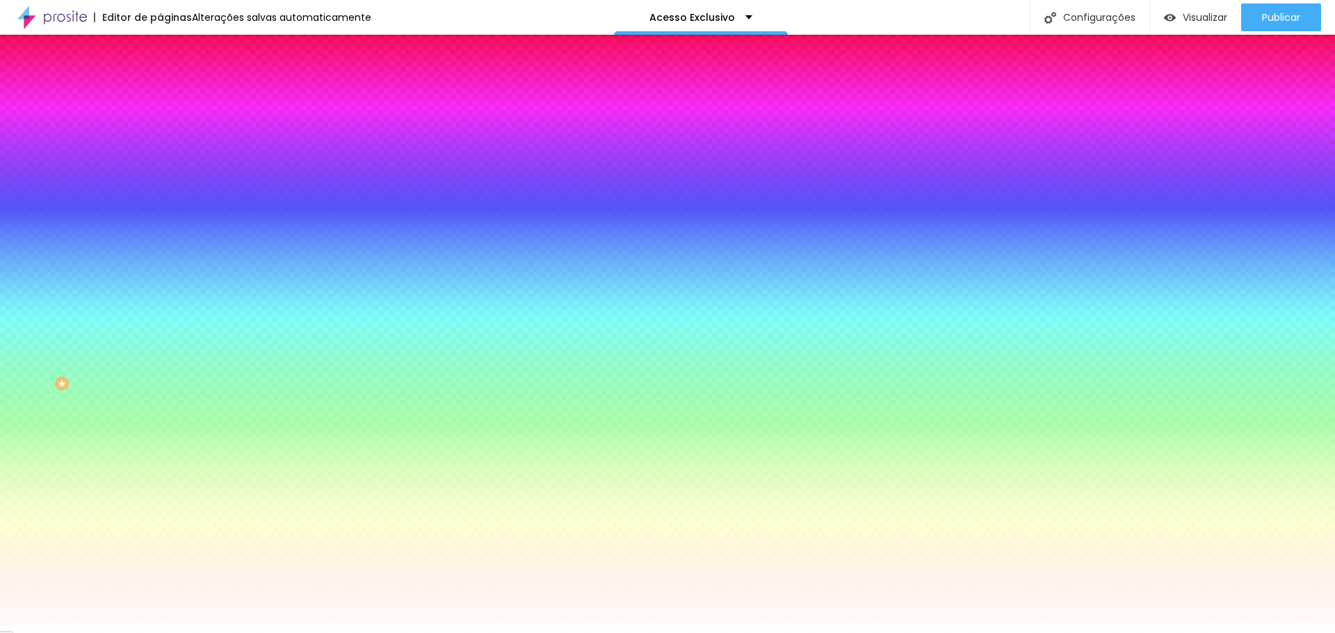
click at [160, 138] on input "#FFFFFF" at bounding box center [243, 140] width 167 height 14
paste input "AA8F66"
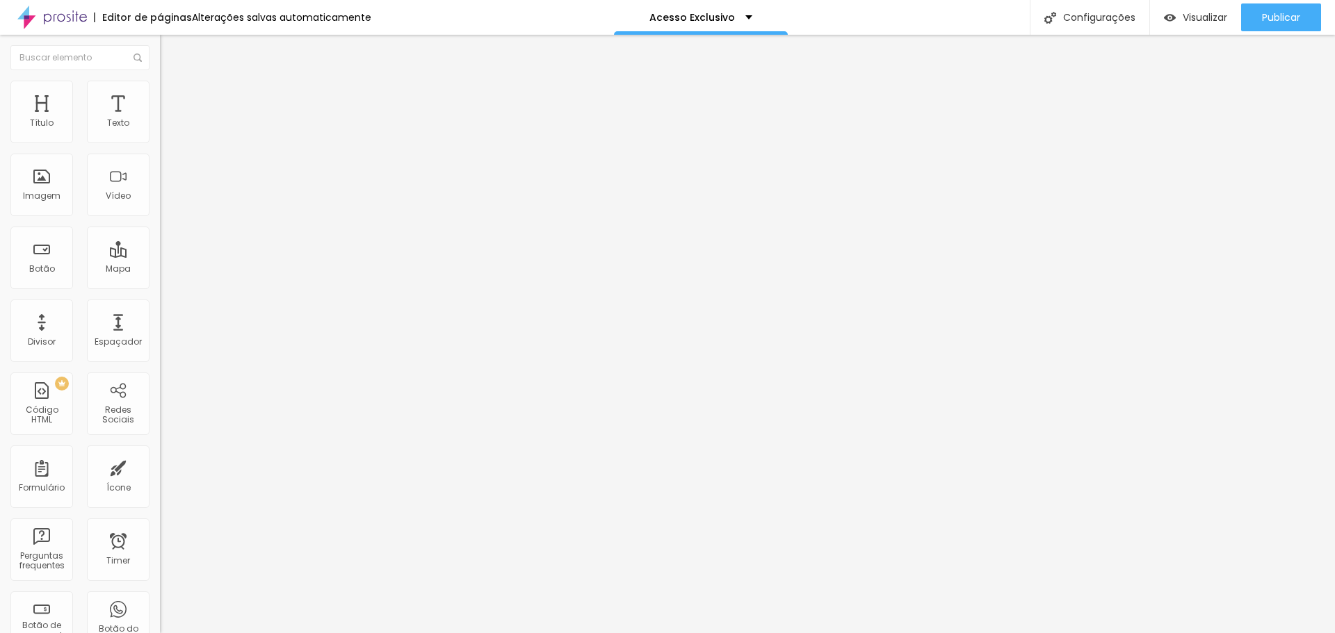
click at [160, 88] on li "Estilo" at bounding box center [240, 88] width 160 height 14
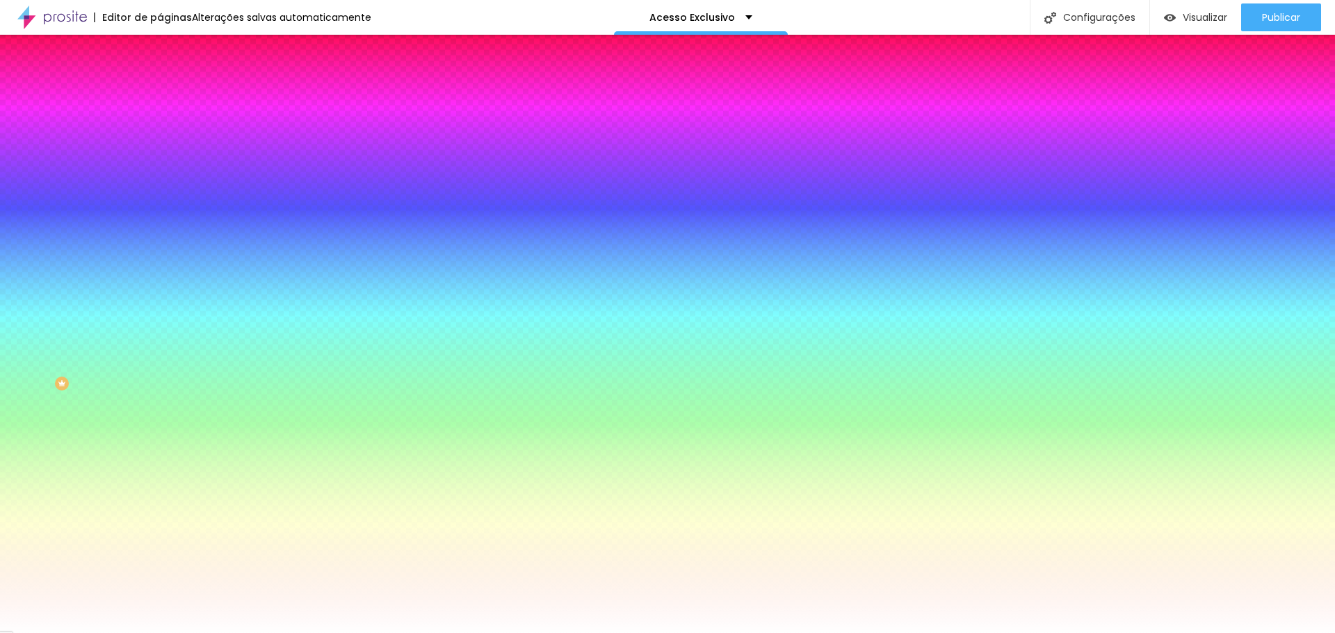
click at [160, 133] on input "#A07C4E" at bounding box center [243, 140] width 167 height 14
paste input "A8F66"
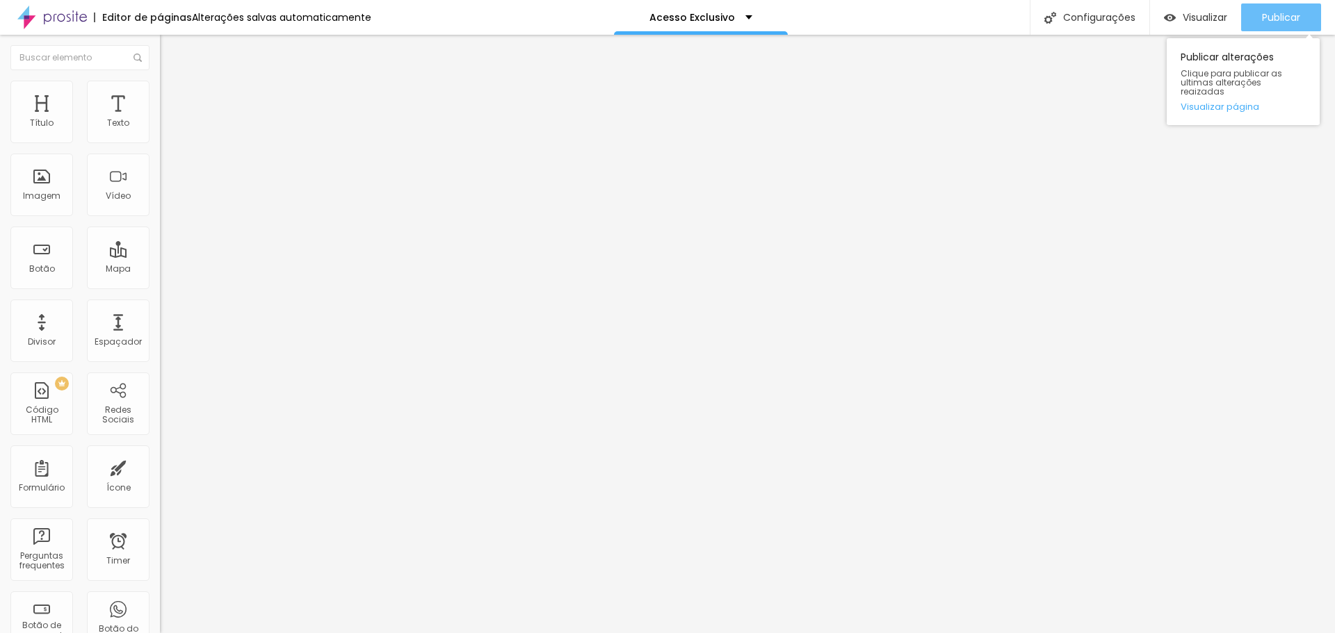
click at [1289, 13] on span "Publicar" at bounding box center [1281, 17] width 38 height 11
